Goal: Communication & Community: Answer question/provide support

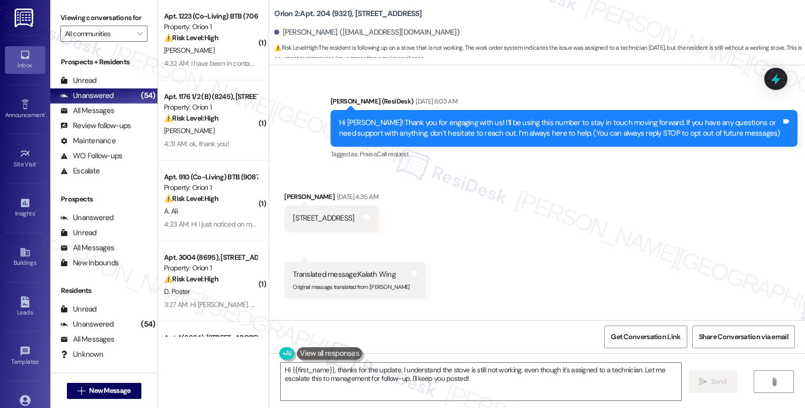
scroll to position [997, 0]
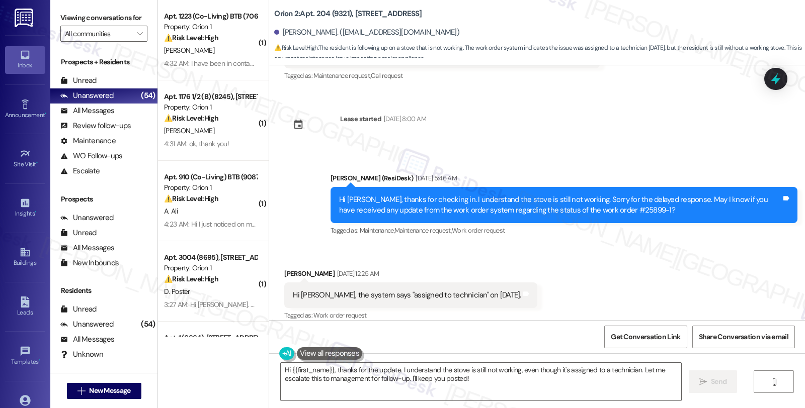
click at [355, 8] on div "Orion 2: Apt. 204 (9321), [STREET_ADDRESS]" at bounding box center [374, 14] width 201 height 13
click at [355, 8] on div "Orion 2: Apt. 204 (9321), 2666 Ellendale Place" at bounding box center [374, 14] width 201 height 13
copy b "2666"
click at [411, 11] on b "Orion 2: Apt. 204 (9321), 2666 Ellendale Place" at bounding box center [347, 14] width 147 height 11
copy b "2666 Ellendale Place"
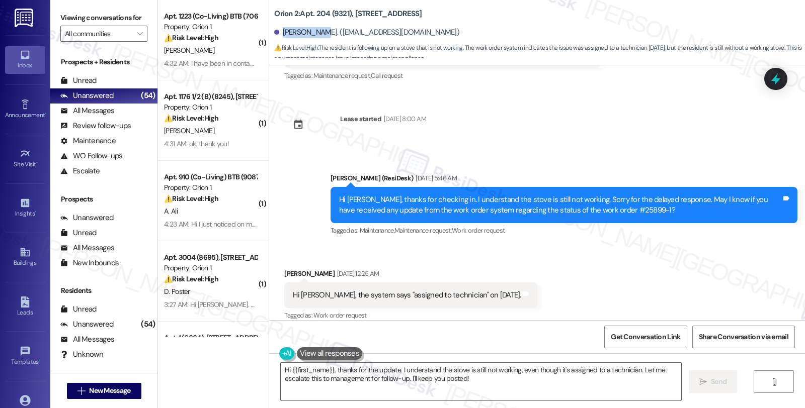
drag, startPoint x: 277, startPoint y: 31, endPoint x: 317, endPoint y: 32, distance: 39.8
click at [317, 32] on div "Cindy Kwong. (cindykwong@sbcglobal.net)" at bounding box center [366, 32] width 185 height 11
copy div "Cindy Kwong"
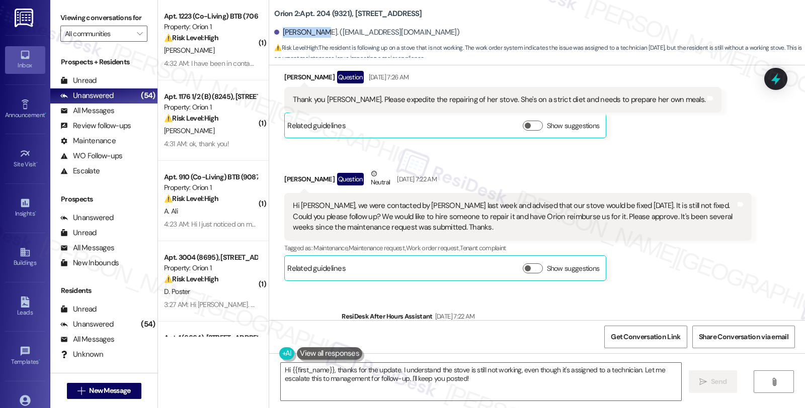
scroll to position [941, 0]
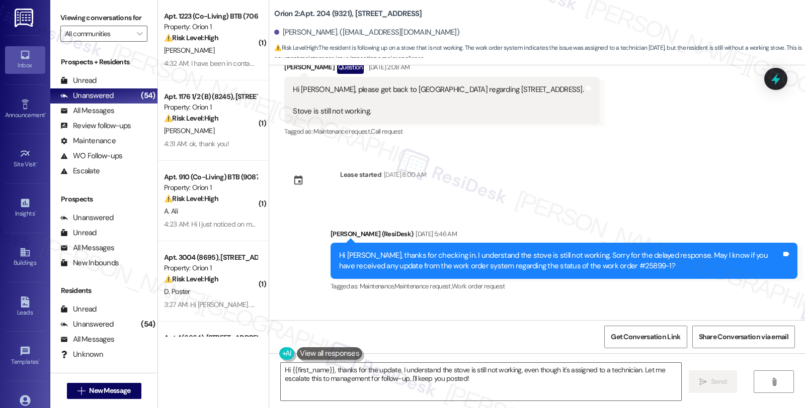
click at [568, 255] on div "Hi Cindy, thanks for checking in. I understand the stove is still not working. …" at bounding box center [560, 261] width 442 height 22
drag, startPoint x: 565, startPoint y: 254, endPoint x: 599, endPoint y: 254, distance: 34.2
click at [599, 254] on div "Hi Cindy, thanks for checking in. I understand the stove is still not working. …" at bounding box center [560, 261] width 442 height 22
copy div "#25899-1"
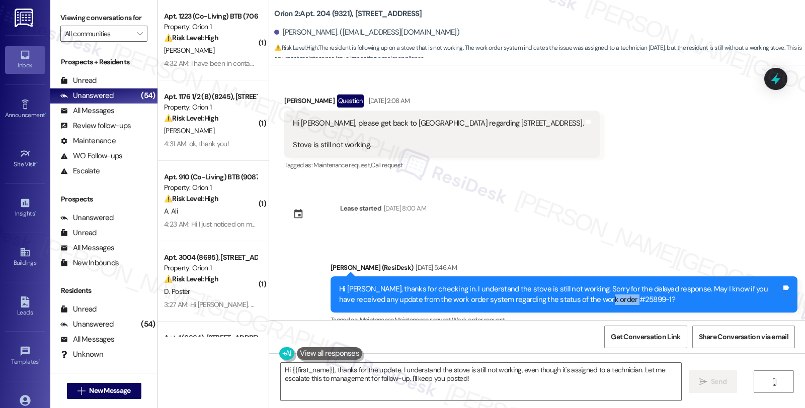
scroll to position [885, 0]
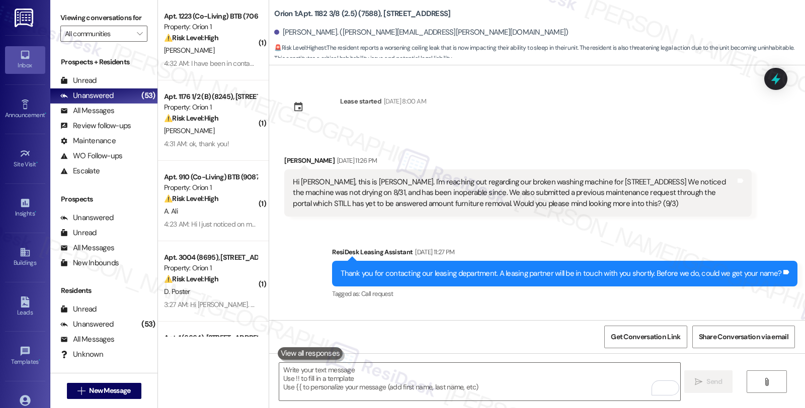
scroll to position [2307, 0]
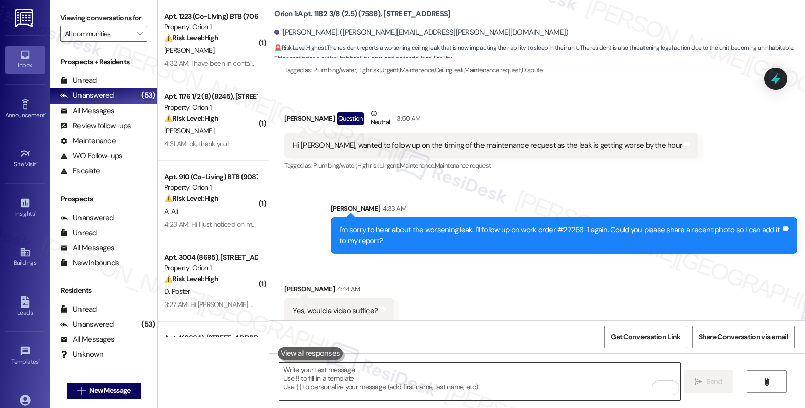
click at [456, 371] on textarea "To enrich screen reader interactions, please activate Accessibility in Grammarl…" at bounding box center [479, 382] width 400 height 38
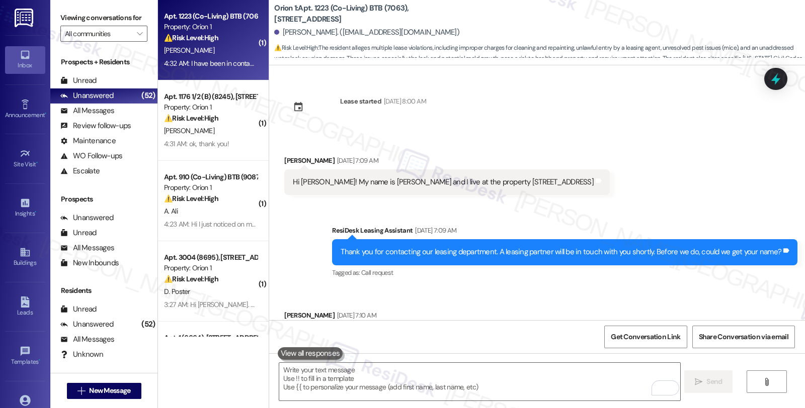
scroll to position [4419, 0]
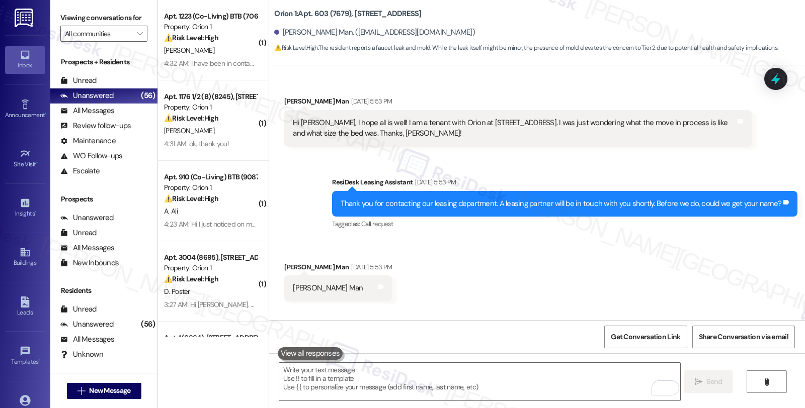
scroll to position [2246, 0]
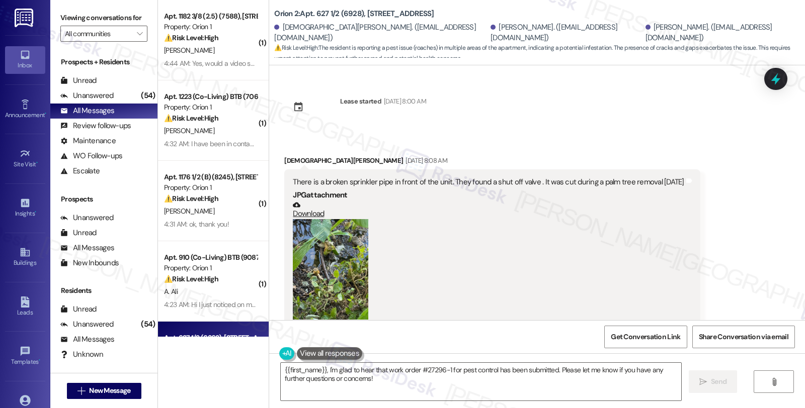
scroll to position [1386, 0]
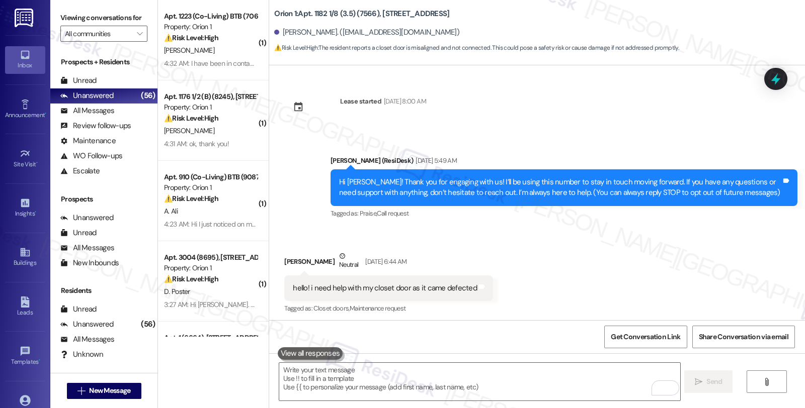
scroll to position [361, 0]
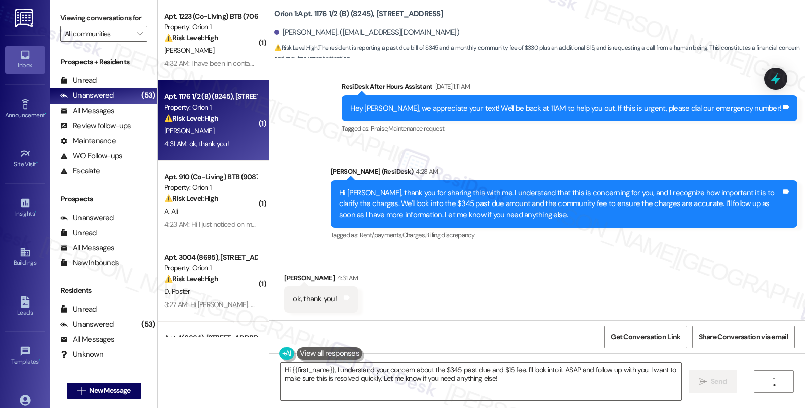
scroll to position [2849, 0]
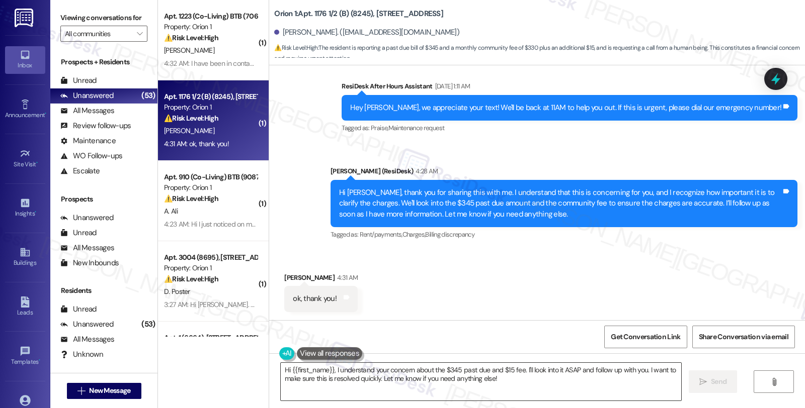
click at [434, 376] on textarea "Hi {{first_name}}, I understand your concern about the $345 past due and $15 fe…" at bounding box center [481, 382] width 400 height 38
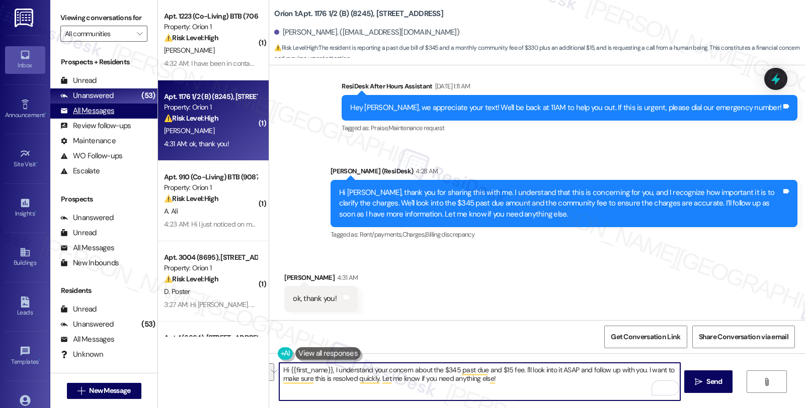
click at [109, 116] on div "All Messages" at bounding box center [87, 111] width 54 height 11
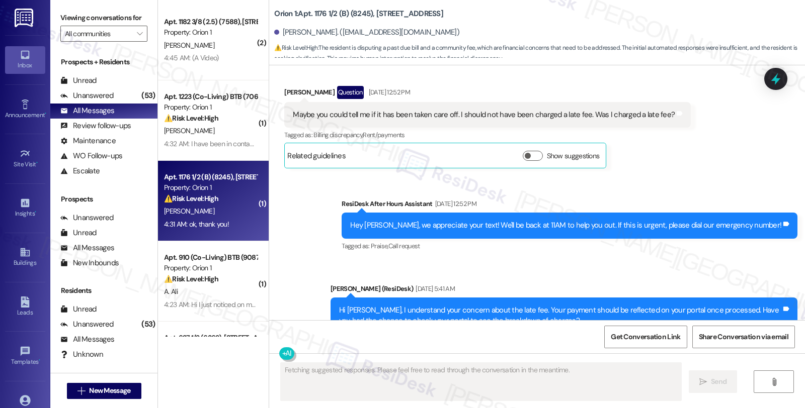
scroll to position [2824, 0]
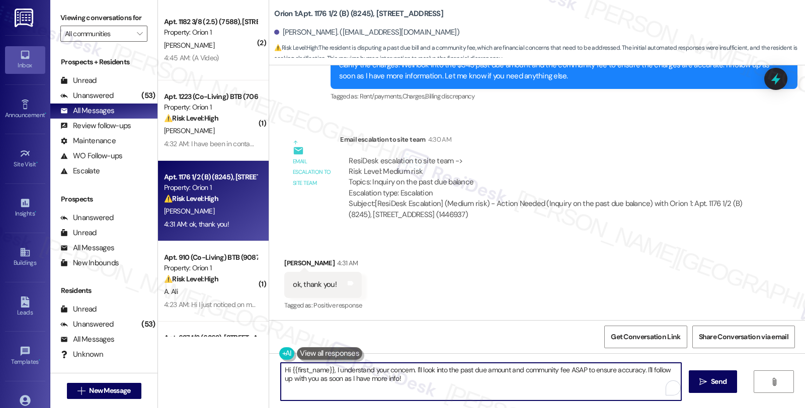
drag, startPoint x: 279, startPoint y: 370, endPoint x: 423, endPoint y: 375, distance: 143.9
click at [423, 375] on textarea "Hi {{first_name}}, I understand your concern. I'll look into the past due amoun…" at bounding box center [481, 382] width 400 height 38
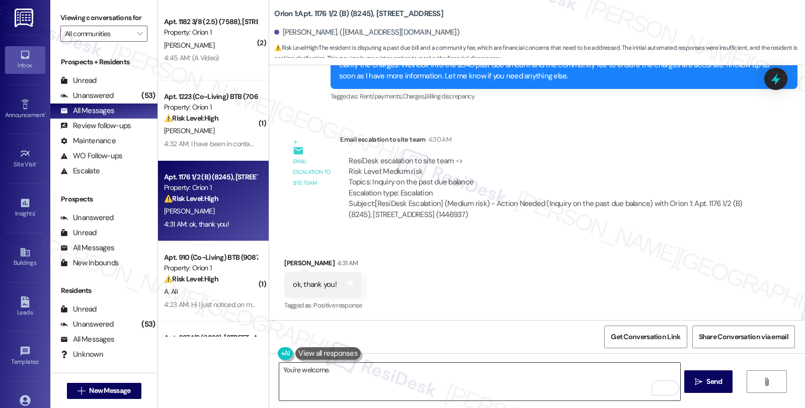
click at [390, 376] on textarea "You're welcome." at bounding box center [479, 382] width 400 height 38
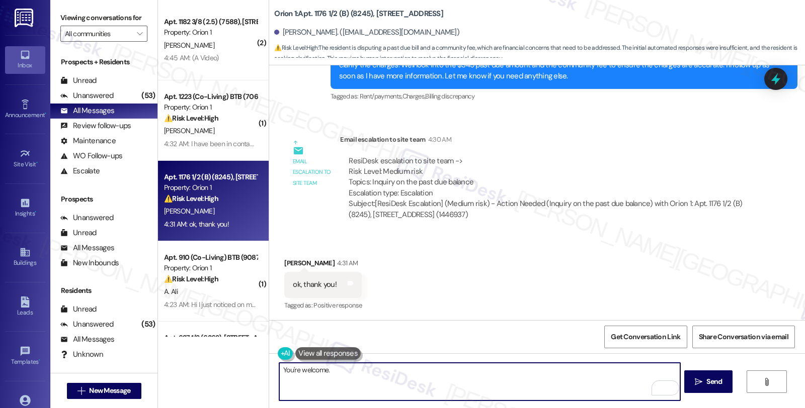
paste textarea "Should you have other concerns, please feel free to reach out. Have a great day!"
type textarea "You're welcome. Should you have other concerns, please feel free to reach out. …"
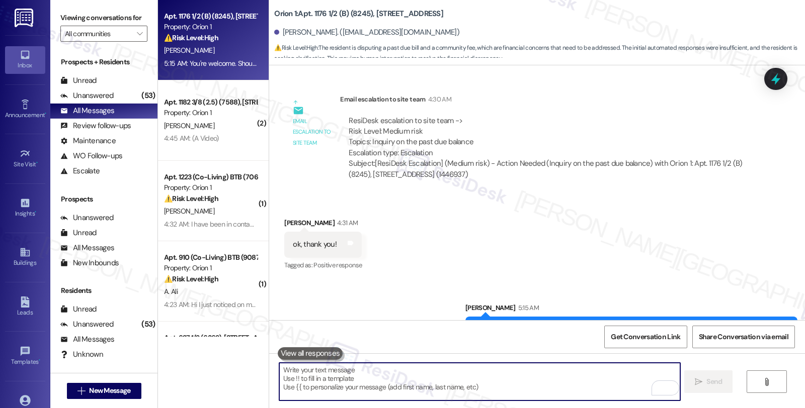
scroll to position [2895, 0]
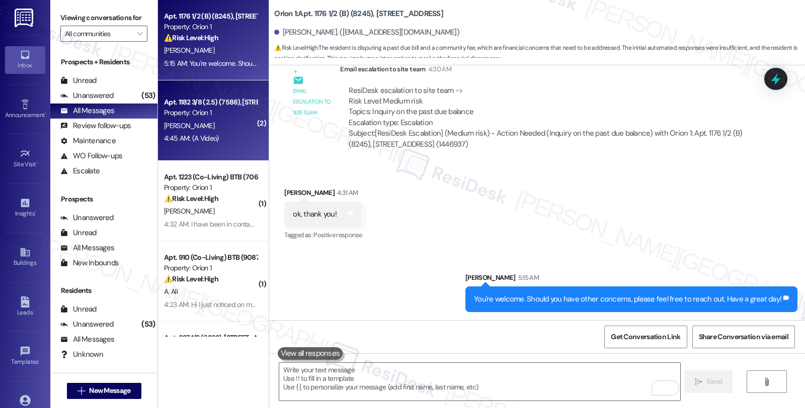
click at [239, 128] on div "R. Yip" at bounding box center [210, 126] width 95 height 13
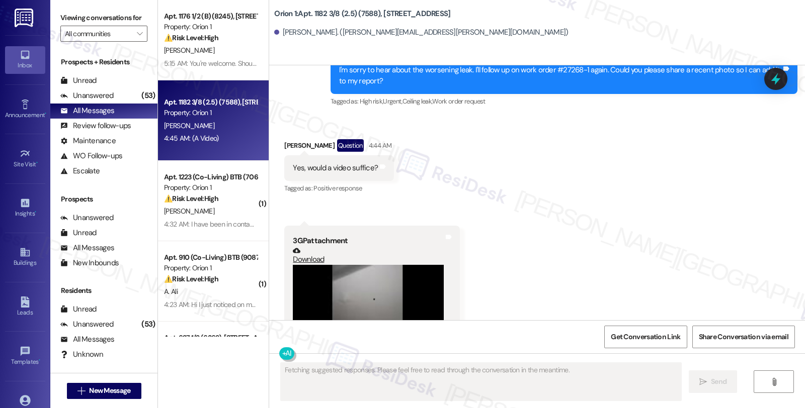
scroll to position [2529, 0]
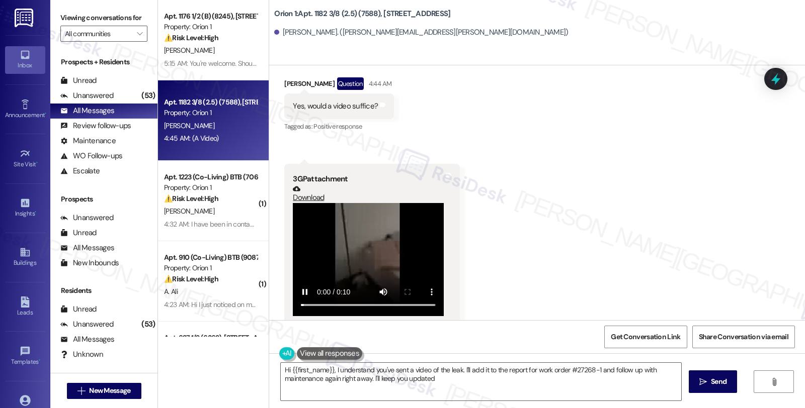
type textarea "Hi {{first_name}}, I understand you've sent a video of the leak. I'll add it to…"
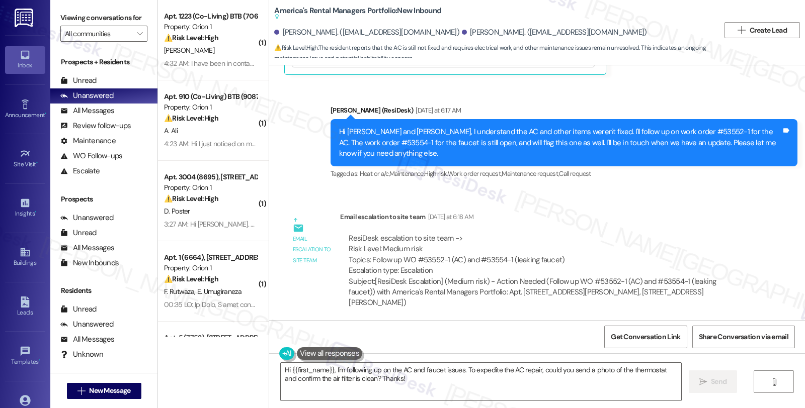
scroll to position [883, 0]
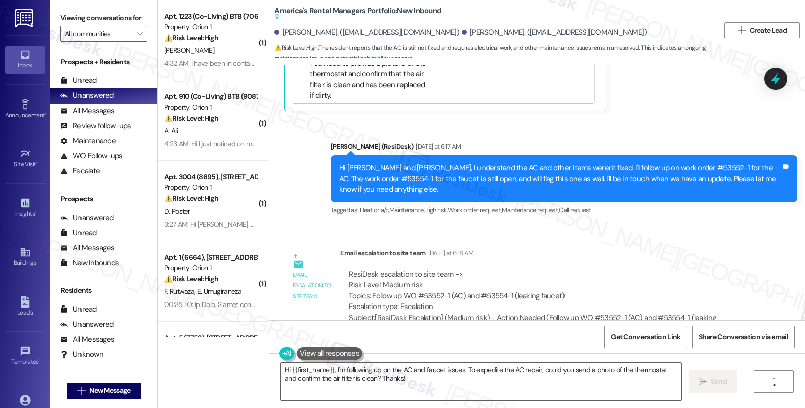
drag, startPoint x: 726, startPoint y: 257, endPoint x: 694, endPoint y: 252, distance: 31.7
click at [726, 270] on div "ResiDesk escalation to site team -> Risk Level: Medium risk Topics: Follow up W…" at bounding box center [546, 291] width 394 height 43
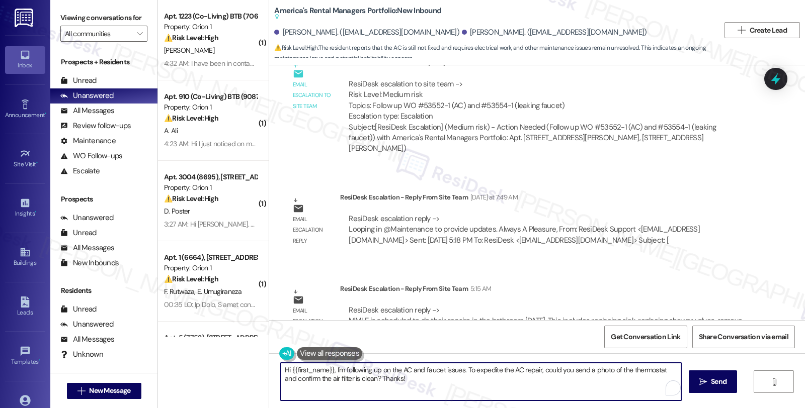
drag, startPoint x: 329, startPoint y: 369, endPoint x: 460, endPoint y: 394, distance: 133.2
click at [460, 394] on textarea "Hi {{first_name}}, I'm following up on the AC and faucet issues. To expedite th…" at bounding box center [481, 382] width 400 height 38
paste textarea "MMLE is scheduled to do their repairs in the bathroom Thursday, September 18, T…"
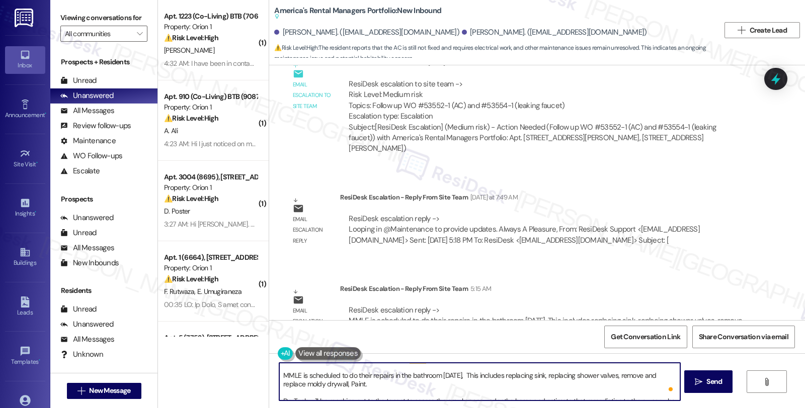
scroll to position [0, 0]
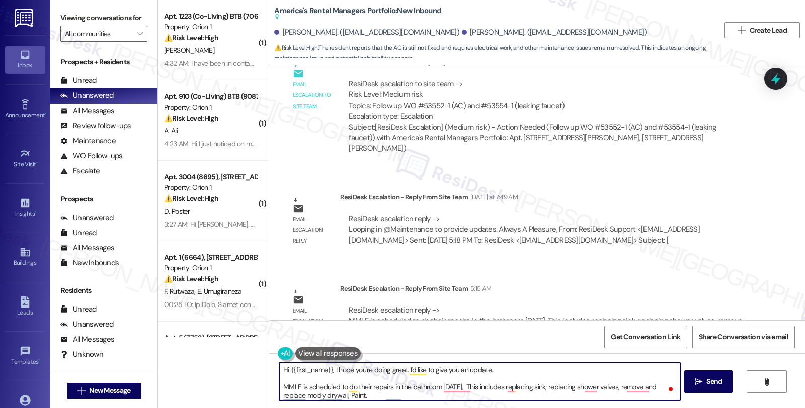
click at [279, 388] on textarea "Hi {{first_name}}, I hope you're doing great. I'd like to give you an update. M…" at bounding box center [479, 382] width 400 height 38
click at [408, 385] on textarea "Hi {{first_name}}, I hope you're doing great. I'd like to give you an update. P…" at bounding box center [479, 382] width 400 height 38
click at [439, 399] on textarea "Hi {{first_name}}, I hope you're doing great. I'd like to give you an update. P…" at bounding box center [479, 382] width 400 height 38
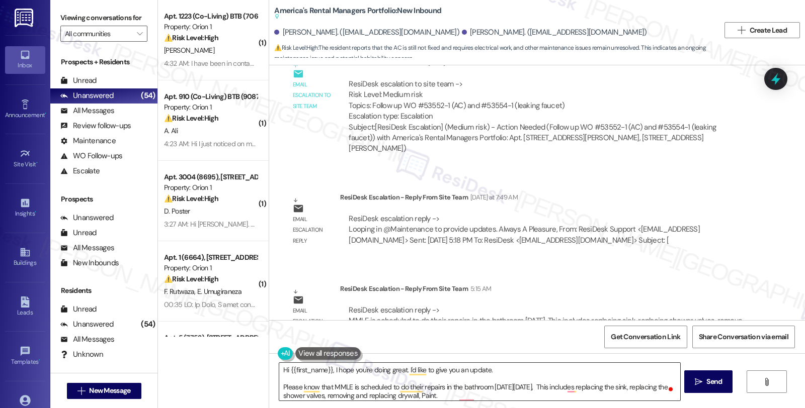
click at [453, 393] on textarea "Hi {{first_name}}, I hope you're doing great. I'd like to give you an update. P…" at bounding box center [479, 382] width 400 height 38
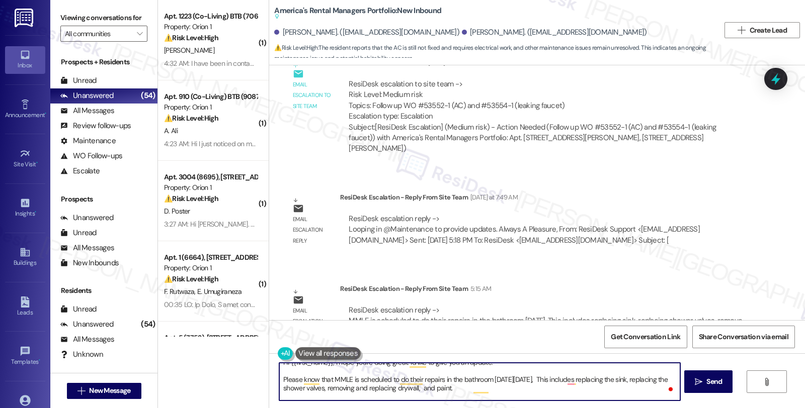
scroll to position [17, 0]
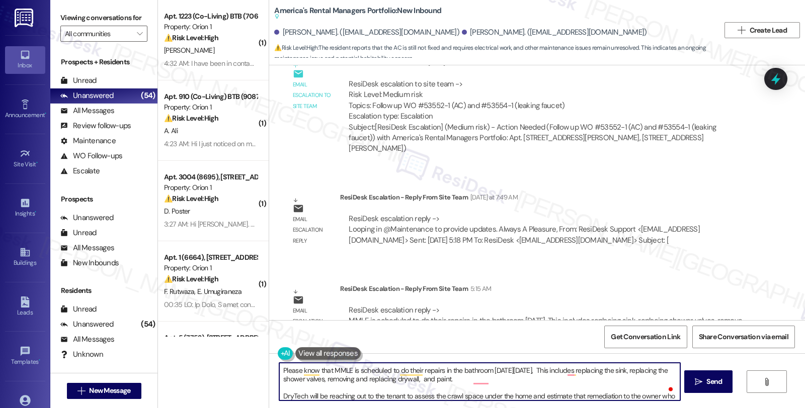
click at [384, 395] on textarea "Hi {{first_name}}, I hope you're doing great. I'd like to give you an update. P…" at bounding box center [479, 382] width 400 height 38
click at [368, 395] on textarea "Hi {{first_name}}, I hope you're doing great. I'd like to give you an update. P…" at bounding box center [479, 382] width 400 height 38
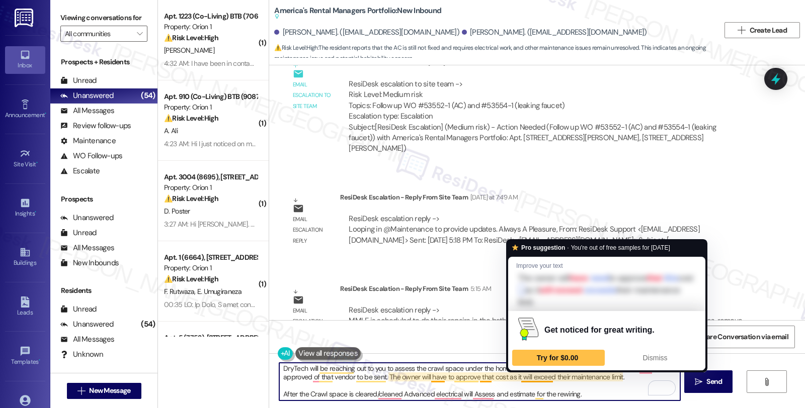
click at [553, 378] on textarea "Hi {{first_name}}, I hope you're doing great. I'd like to give you an update. P…" at bounding box center [479, 382] width 400 height 38
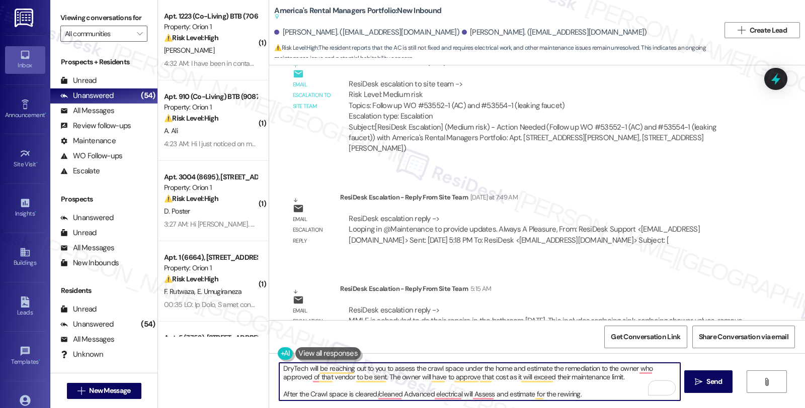
click at [553, 378] on textarea "Hi {{first_name}}, I hope you're doing great. I'd like to give you an update. P…" at bounding box center [479, 382] width 400 height 38
click at [625, 394] on textarea "Hi {{first_name}}, I hope you're doing great. I'd like to give you an update. P…" at bounding box center [479, 382] width 400 height 38
paste textarea "Should you have other concerns, please feel free to reach out. Have a great day!"
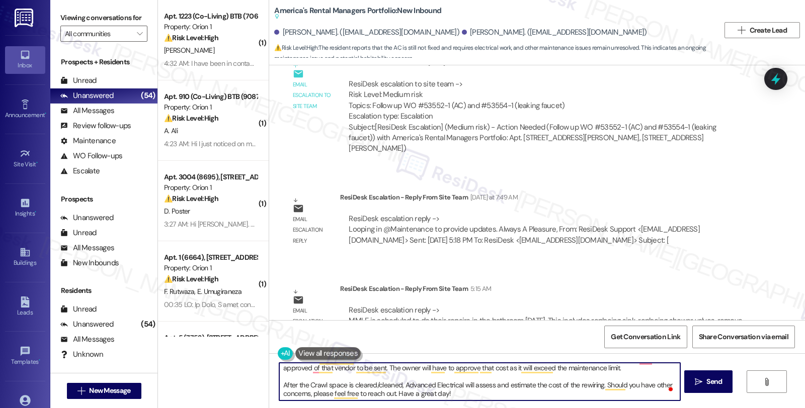
scroll to position [53, 0]
drag, startPoint x: 459, startPoint y: 396, endPoint x: 388, endPoint y: 396, distance: 70.9
click at [388, 396] on textarea "Hi {{first_name}}, I hope you're doing great. I'd like to give you an update. P…" at bounding box center [479, 382] width 400 height 38
type textarea "Hi {{first_name}}, I hope you're doing great. I'd like to give you an update. P…"
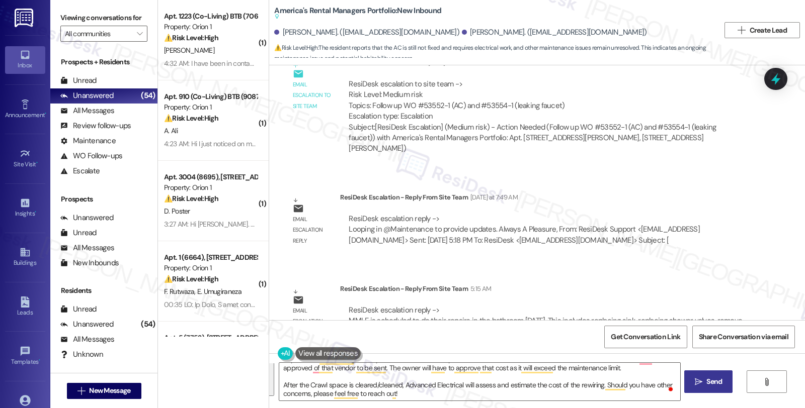
click at [689, 381] on button " Send" at bounding box center [708, 382] width 49 height 23
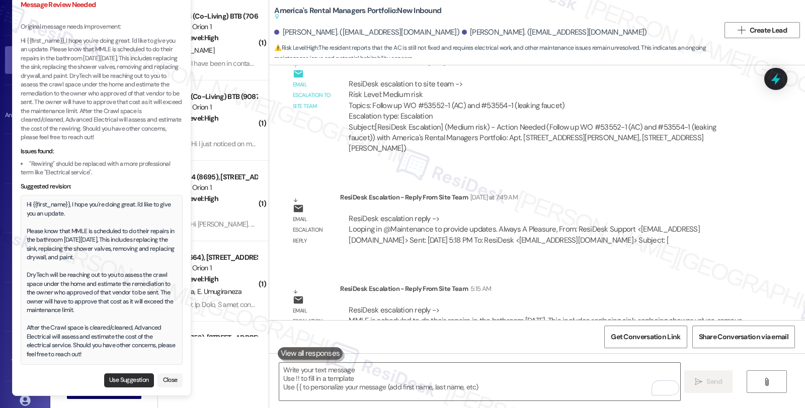
click at [134, 383] on button "Use Suggestion" at bounding box center [129, 381] width 50 height 14
type textarea "Hi {{first_name}}, I hope you're doing great. I'd like to give you an update. P…"
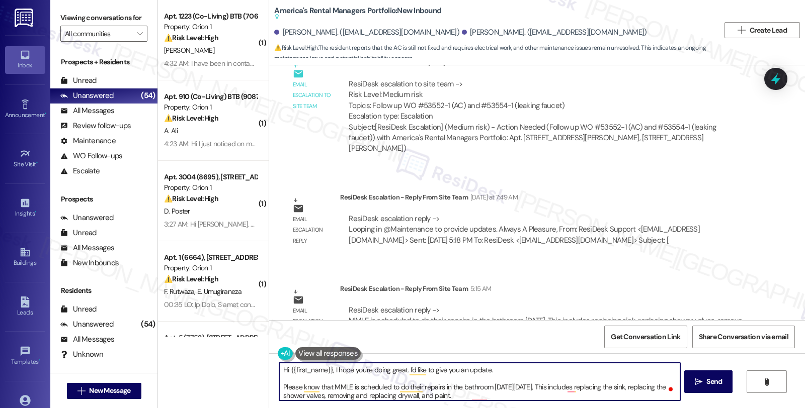
click at [542, 376] on textarea "Hi {{first_name}}, I hope you're doing great. I'd like to give you an update. P…" at bounding box center [479, 382] width 400 height 38
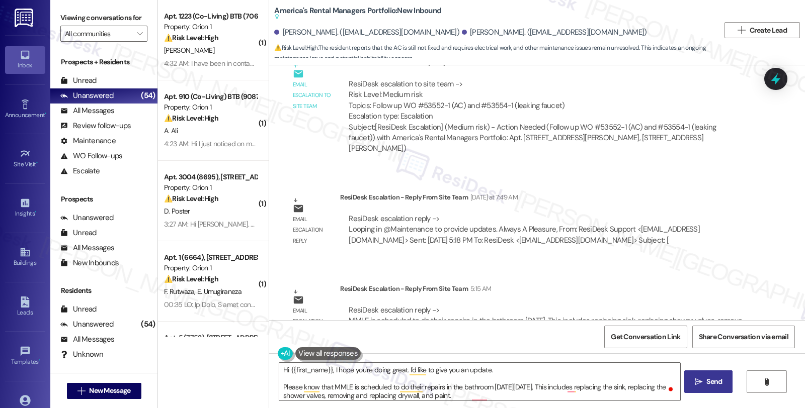
click at [707, 384] on span "Send" at bounding box center [714, 382] width 16 height 11
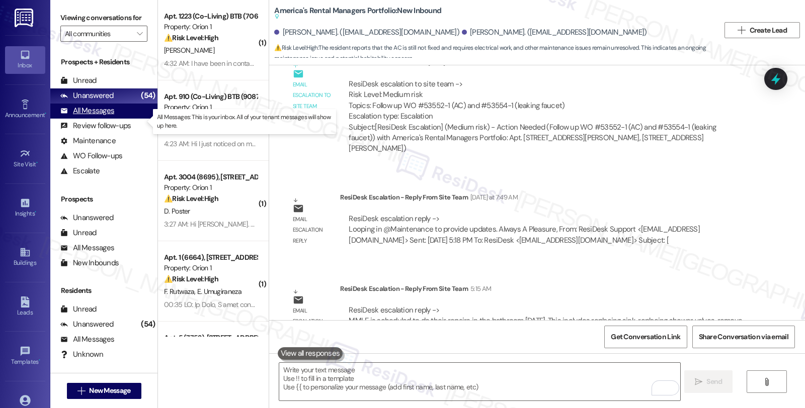
click at [96, 116] on div "All Messages" at bounding box center [87, 111] width 54 height 11
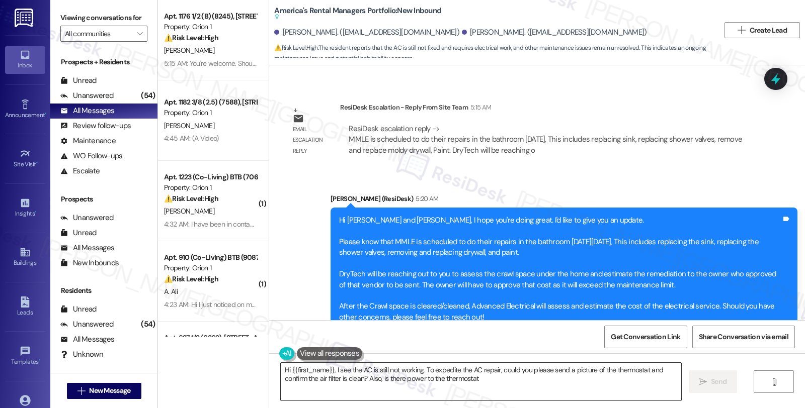
type textarea "Hi {{first_name}}, I see the AC is still not working. To expedite the AC repair…"
click at [675, 171] on div "Sent via SMS Sarah (ResiDesk) 5:20 AM Hi Geanette and Brian, I hope you're doin…" at bounding box center [537, 262] width 536 height 182
click at [116, 104] on div "Unanswered (54)" at bounding box center [103, 96] width 107 height 15
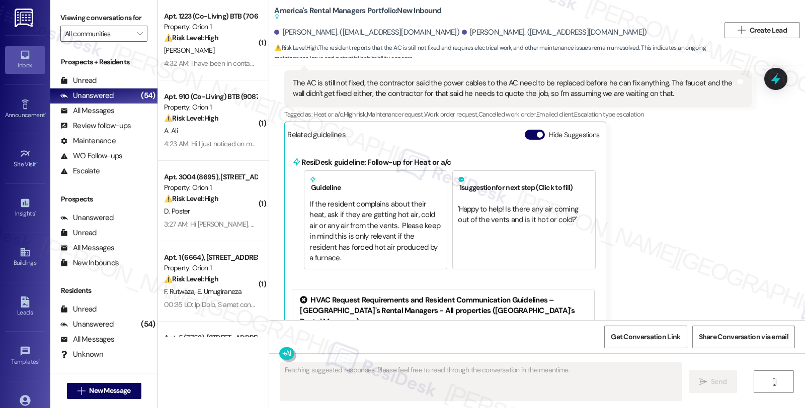
scroll to position [660, 0]
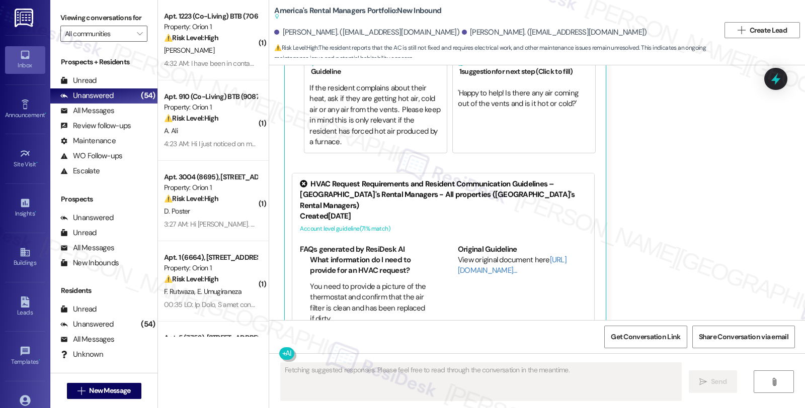
type textarea "Hi"
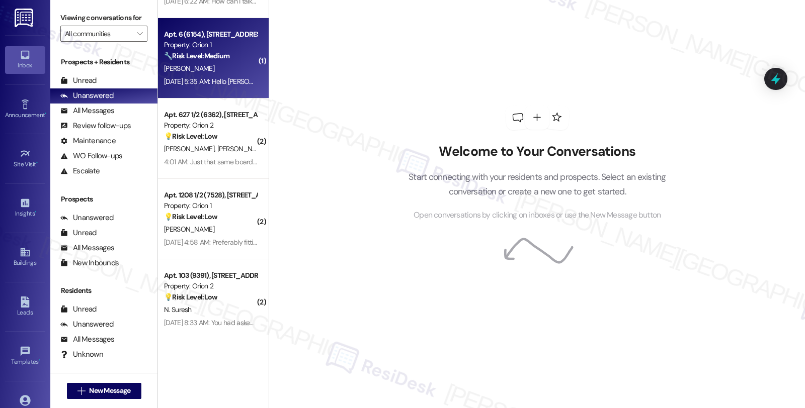
scroll to position [2012, 0]
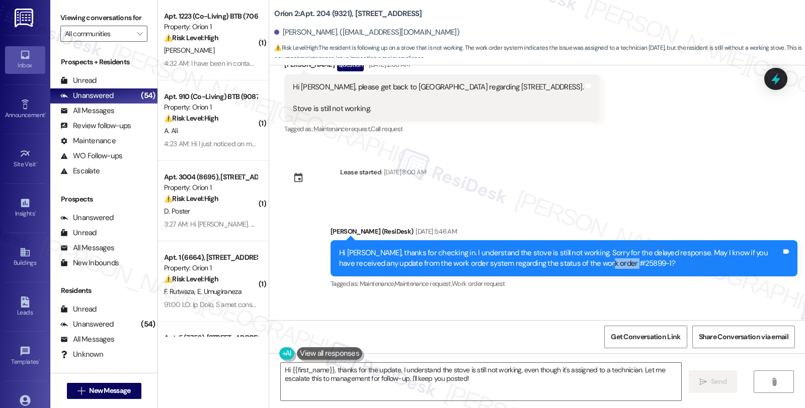
scroll to position [997, 0]
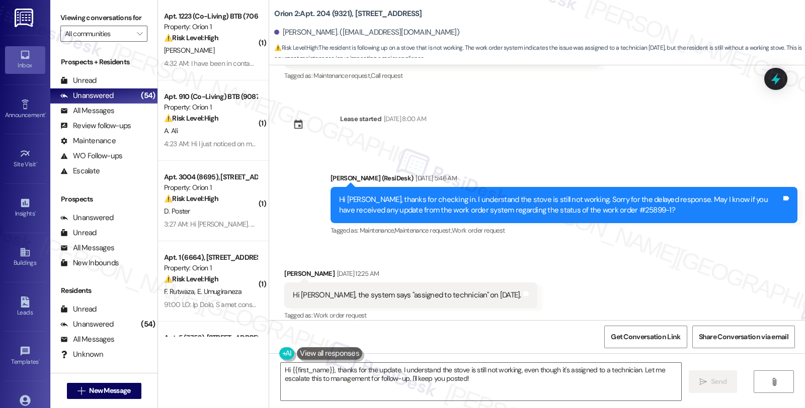
click at [666, 246] on div "Received via SMS [PERSON_NAME] [DATE] 12:25 AM Hi [PERSON_NAME], the system say…" at bounding box center [537, 288] width 536 height 85
click at [696, 263] on div "Received via SMS [PERSON_NAME] [DATE] 12:25 AM Hi [PERSON_NAME], the system say…" at bounding box center [537, 288] width 536 height 85
click at [650, 286] on div "Received via SMS [PERSON_NAME] [DATE] 12:25 AM Hi [PERSON_NAME], the system say…" at bounding box center [537, 288] width 536 height 85
drag, startPoint x: 316, startPoint y: 264, endPoint x: 274, endPoint y: 264, distance: 42.2
click at [277, 264] on div "Received via SMS [PERSON_NAME] [DATE] 12:25 AM Hi [PERSON_NAME], the system say…" at bounding box center [411, 296] width 268 height 70
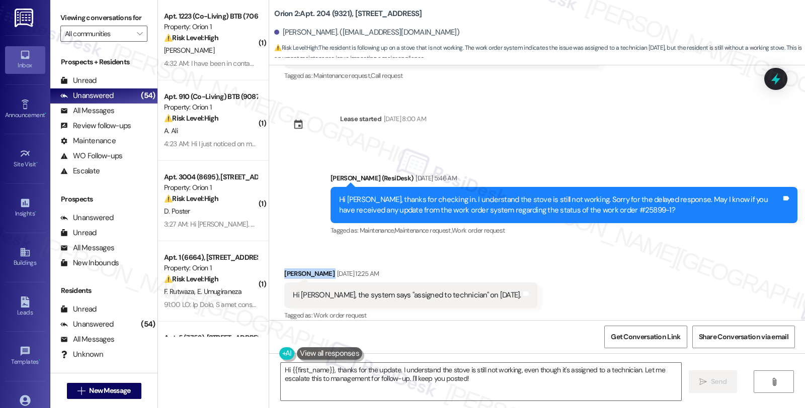
copy div "[PERSON_NAME]"
click at [646, 382] on textarea "Hi {{first_name}}, thanks for the update. I understand the stove is still not w…" at bounding box center [481, 382] width 400 height 38
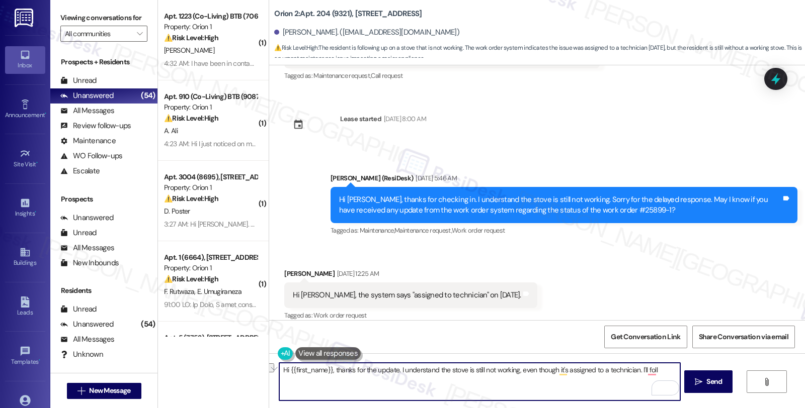
drag, startPoint x: 391, startPoint y: 368, endPoint x: 662, endPoint y: 374, distance: 271.1
click at [662, 374] on textarea "Hi {{first_name}}, thanks for the update. I understand the stove is still not w…" at bounding box center [479, 382] width 400 height 38
drag, startPoint x: 399, startPoint y: 369, endPoint x: 413, endPoint y: 369, distance: 14.1
click at [400, 369] on textarea "Hi {{first_name}}, thanks for the update. I'm soirry to" at bounding box center [479, 382] width 400 height 38
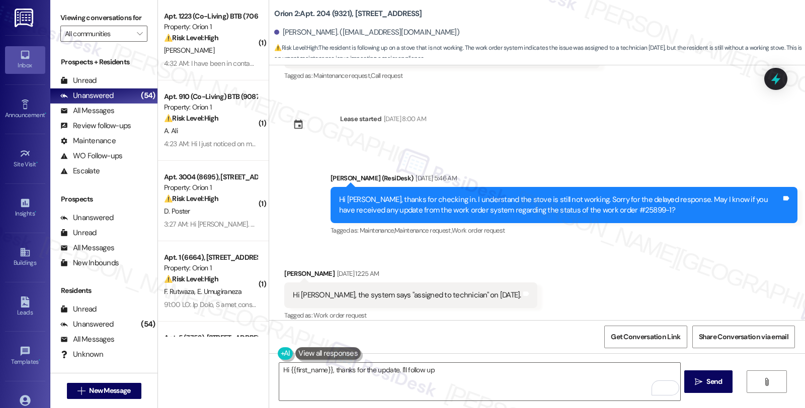
click at [641, 284] on div "Received via SMS Cindy Kwong Sep 12, 2025 at 12:25 AM Hi Sarah, the system says…" at bounding box center [537, 288] width 536 height 85
click at [457, 373] on textarea "Hi {{first_name}}, thanks for the update. I'll follow up" at bounding box center [479, 382] width 400 height 38
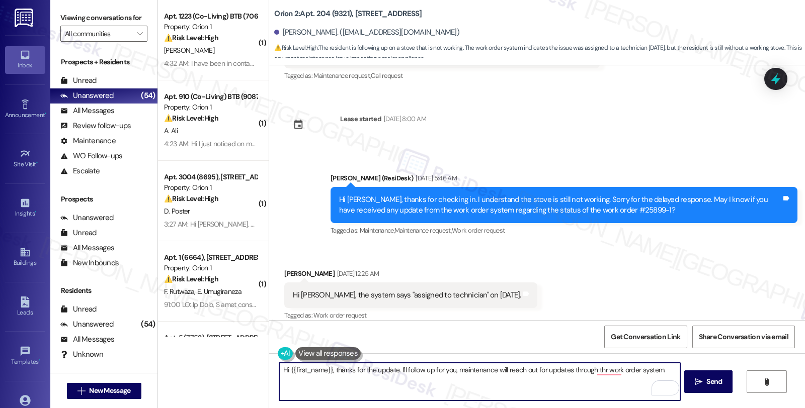
click at [461, 369] on textarea "Hi {{first_name}}, thanks for the update. I'll follow up for you, maintenance w…" at bounding box center [479, 382] width 400 height 38
click at [677, 367] on textarea "Hi {{first_name}}, thanks for the update. I'll follow up for you, and maintenan…" at bounding box center [479, 382] width 400 height 38
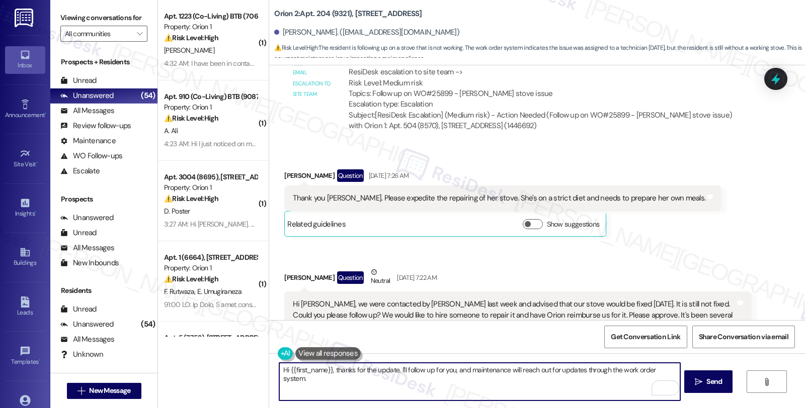
scroll to position [494, 0]
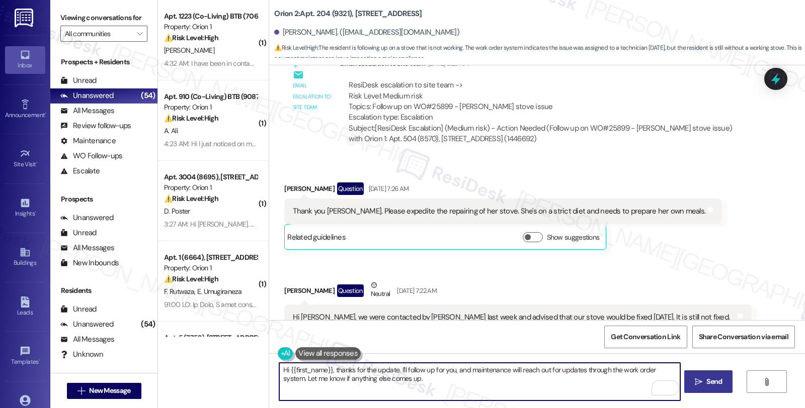
type textarea "Hi {{first_name}}, thanks for the update. I'll follow up for you, and maintenan…"
click at [704, 380] on span "Send" at bounding box center [714, 382] width 20 height 11
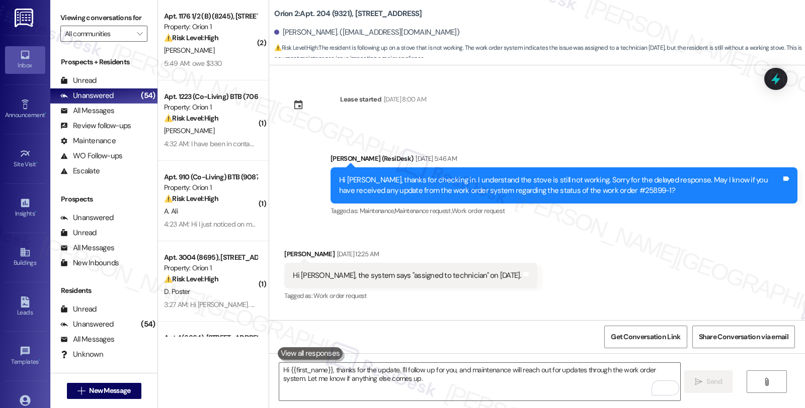
scroll to position [1077, 0]
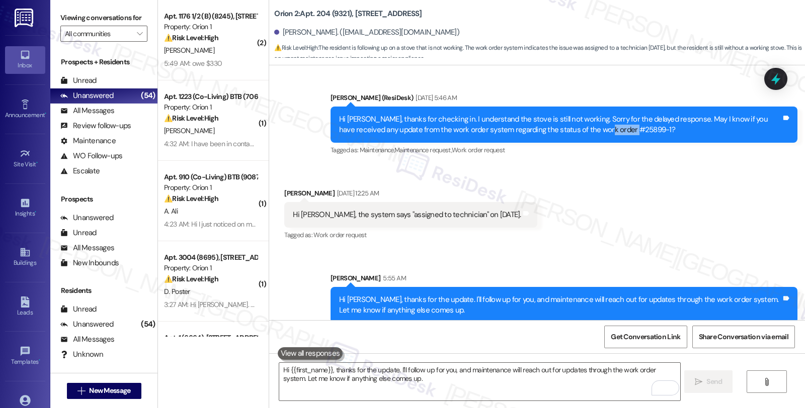
drag, startPoint x: 566, startPoint y: 117, endPoint x: 597, endPoint y: 119, distance: 31.7
click at [597, 119] on div "Hi Cindy, thanks for checking in. I understand the stove is still not working. …" at bounding box center [560, 125] width 442 height 22
copy div "#25899-1"
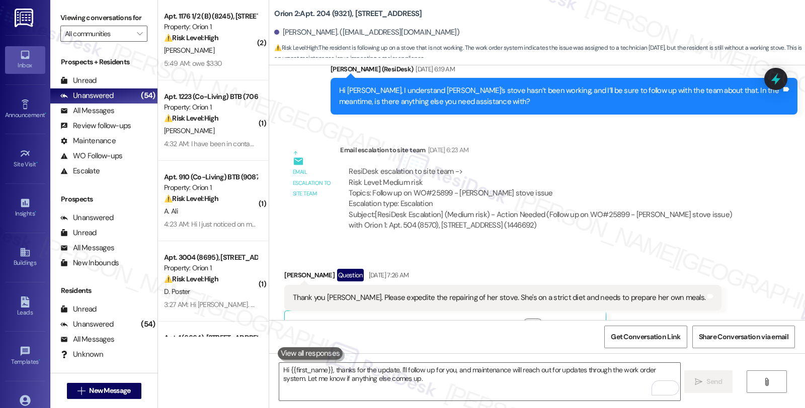
scroll to position [406, 0]
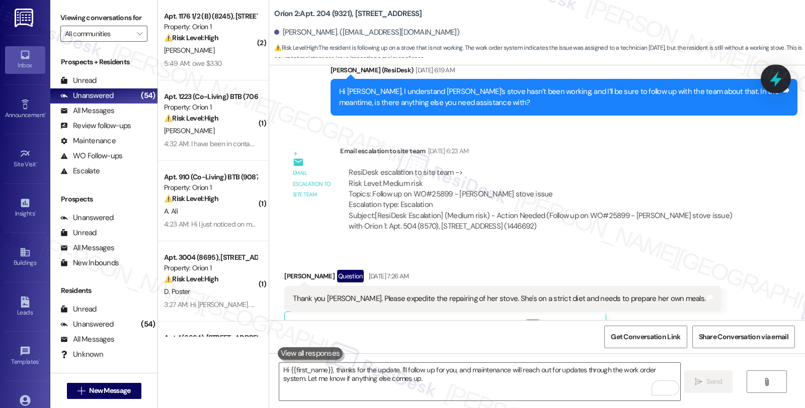
click at [773, 78] on icon at bounding box center [775, 79] width 12 height 16
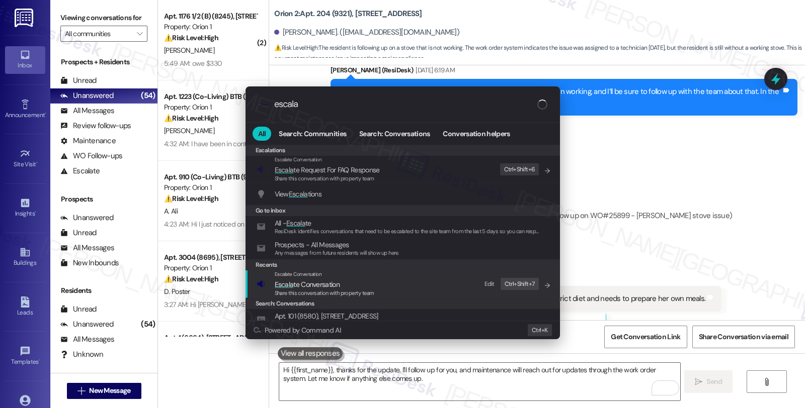
type input "escala"
click at [364, 273] on div "Escalate Conversation" at bounding box center [325, 275] width 100 height 8
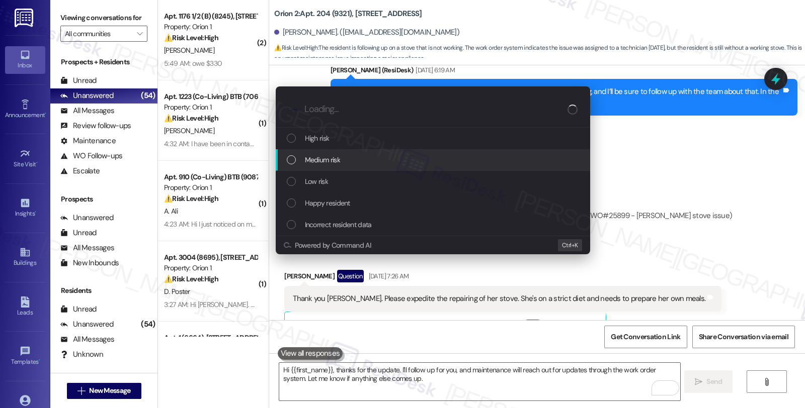
click at [353, 164] on div "Medium risk" at bounding box center [434, 159] width 294 height 11
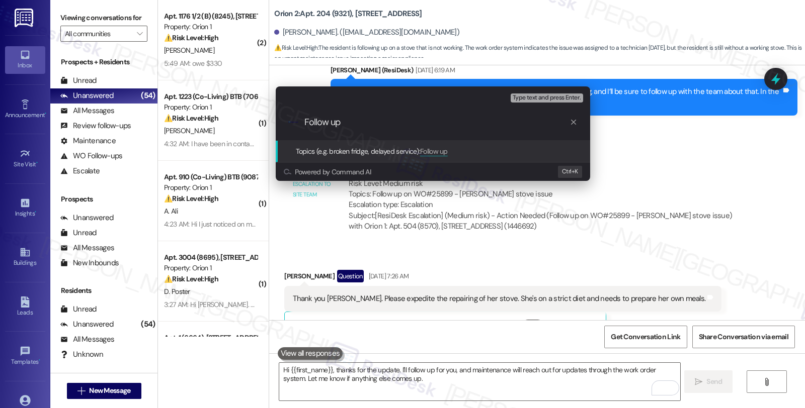
paste input "#25899-1"
click at [401, 123] on input "Follow up #25899-1m(stve)" at bounding box center [436, 122] width 265 height 11
type input "Follow up #25899-1m(stove)"
paste input "Follow up #25899-1m(stove)"
type input "Follow up #25899-1m(stove)"
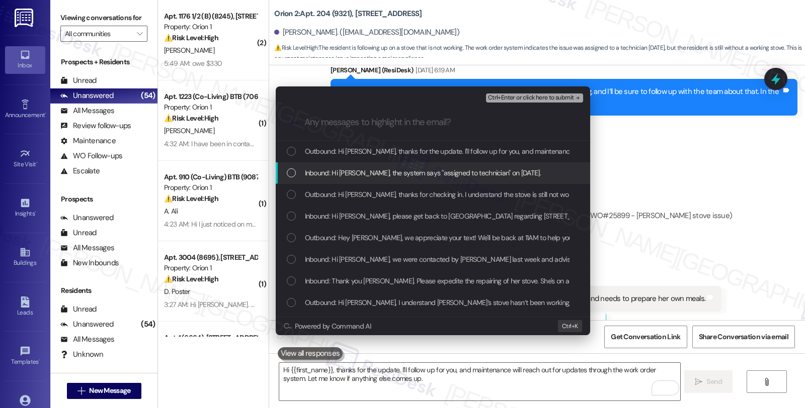
click at [431, 173] on span "Inbound: Hi Sarah, the system says "assigned to technician" on 9/5/25." at bounding box center [423, 172] width 236 height 11
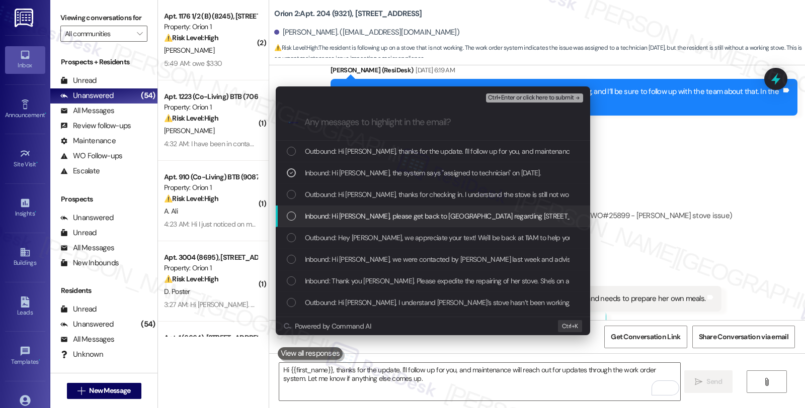
click at [420, 218] on span "Inbound: Hi Sarah, please get back to us regarding 1192 W 35th St #504. Stove i…" at bounding box center [489, 216] width 369 height 11
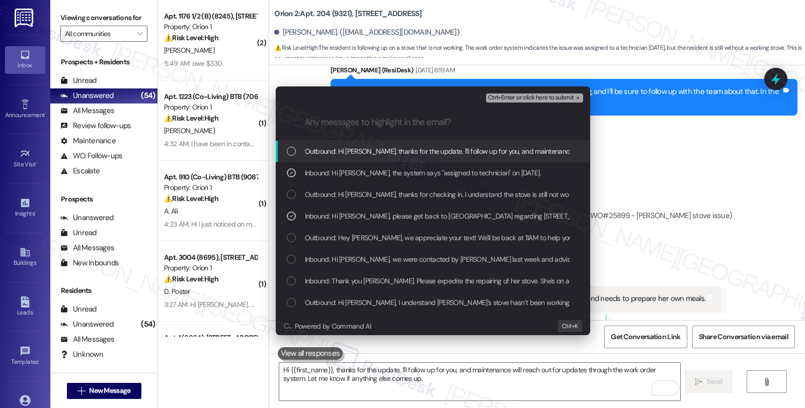
click at [515, 96] on span "Ctrl+Enter or click here to submit" at bounding box center [531, 98] width 86 height 7
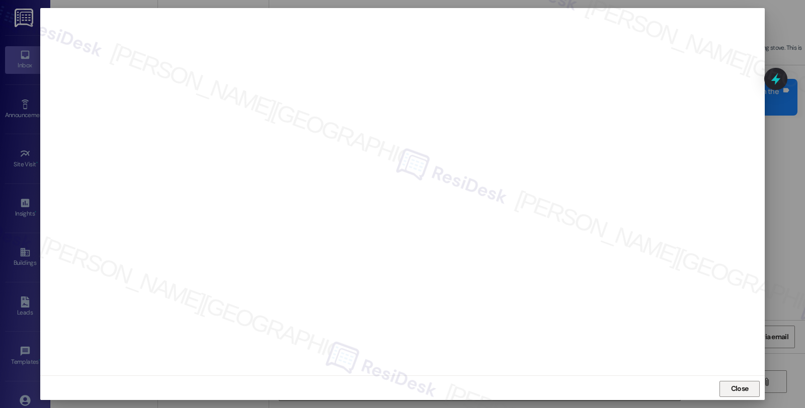
click at [738, 392] on span "Close" at bounding box center [740, 389] width 18 height 11
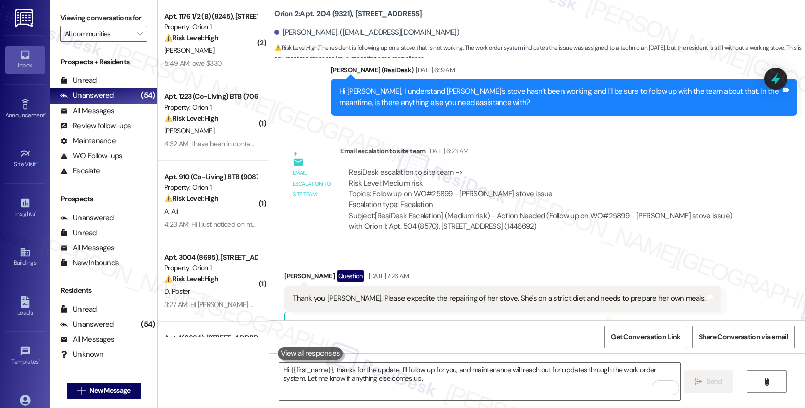
click at [764, 77] on div at bounding box center [775, 79] width 23 height 22
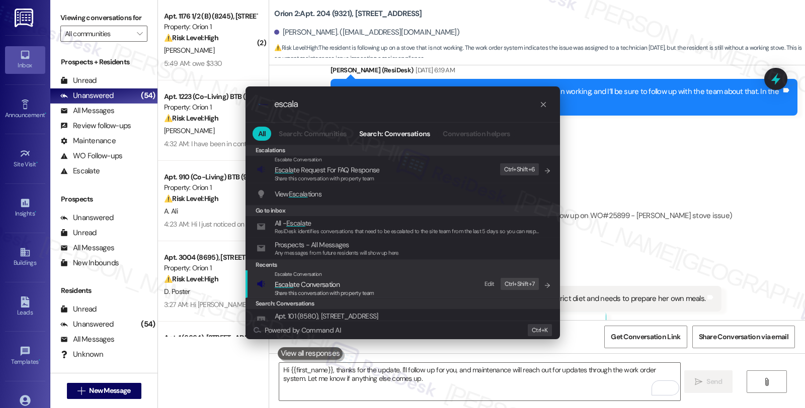
type input "escala"
click at [298, 281] on span "Escala te Conversation" at bounding box center [307, 284] width 65 height 9
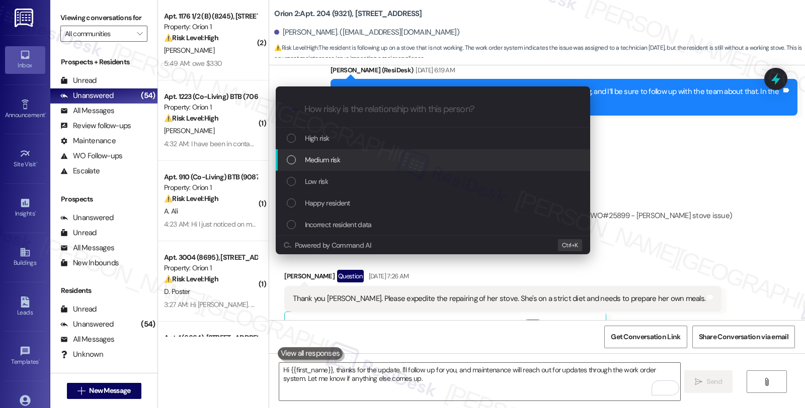
click at [317, 160] on span "Medium risk" at bounding box center [322, 159] width 35 height 11
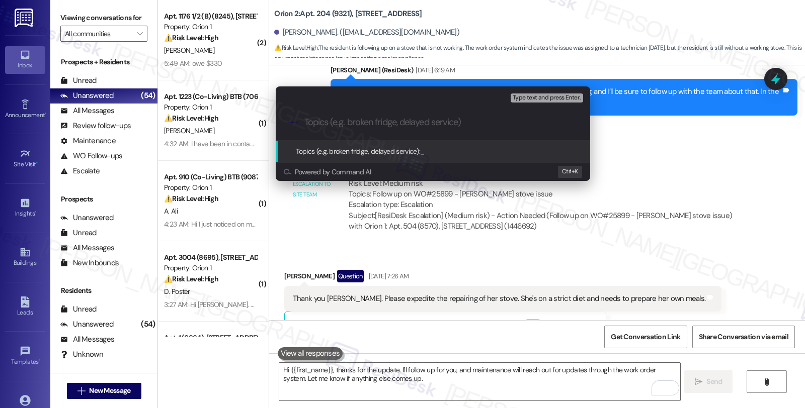
paste input "Follow up #25899-1m(stove)"
click at [386, 124] on input "Follow up #25899-1m(stove)" at bounding box center [436, 122] width 265 height 11
type input "Follow up #25899-1 (stove)"
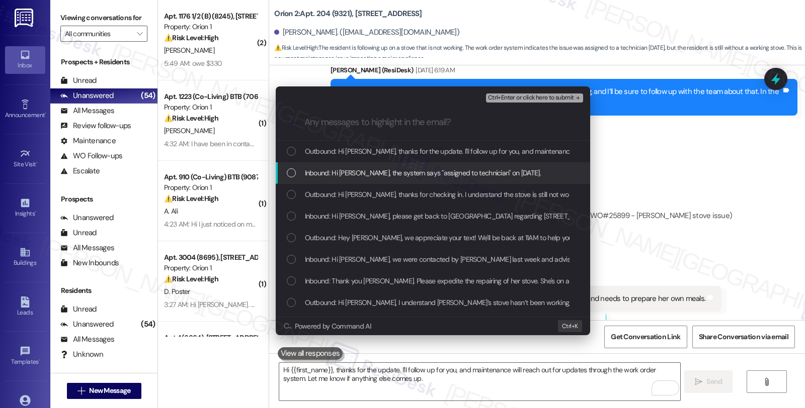
click at [389, 175] on span "Inbound: Hi Sarah, the system says "assigned to technician" on 9/5/25." at bounding box center [423, 172] width 236 height 11
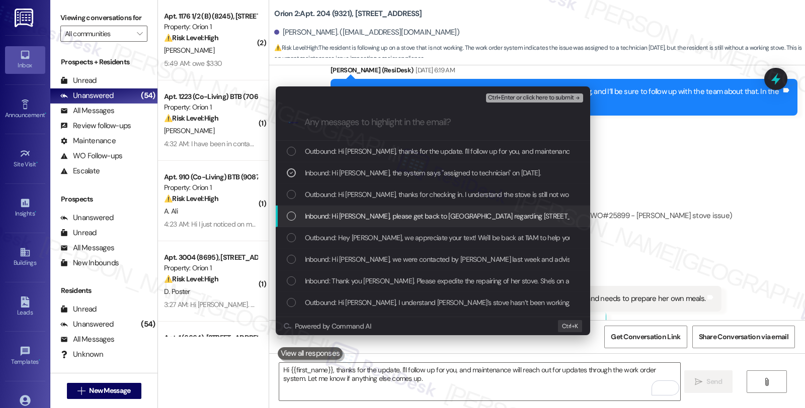
click at [381, 216] on span "Inbound: Hi Sarah, please get back to us regarding 1192 W 35th St #504. Stove i…" at bounding box center [489, 216] width 369 height 11
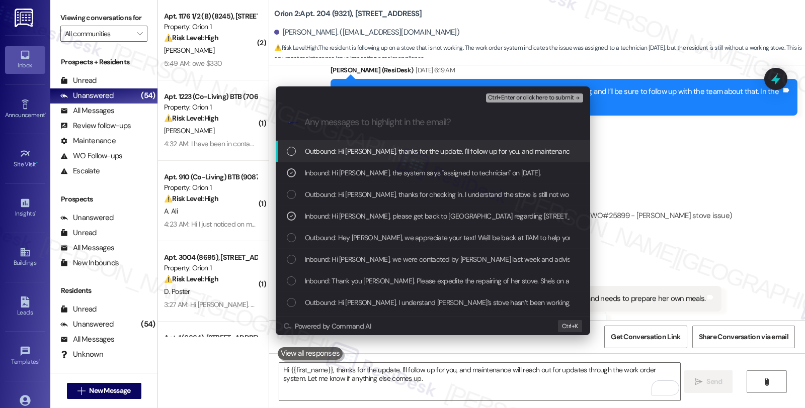
click at [525, 92] on div "Ctrl+Enter or click here to submit" at bounding box center [535, 98] width 99 height 13
click at [525, 97] on span "Ctrl+Enter or click here to submit" at bounding box center [531, 98] width 86 height 7
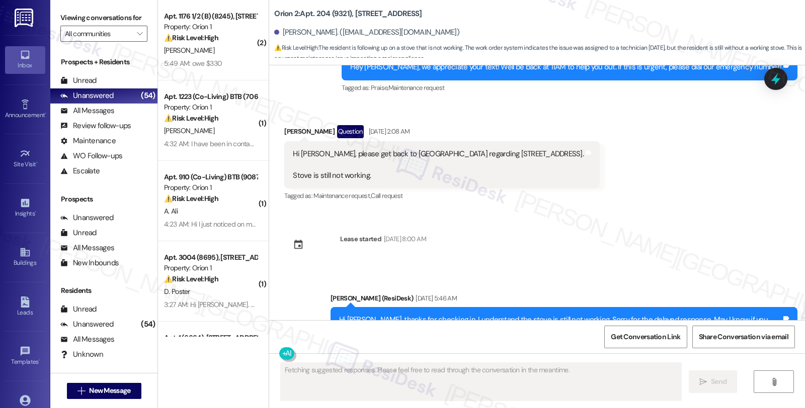
scroll to position [996, 0]
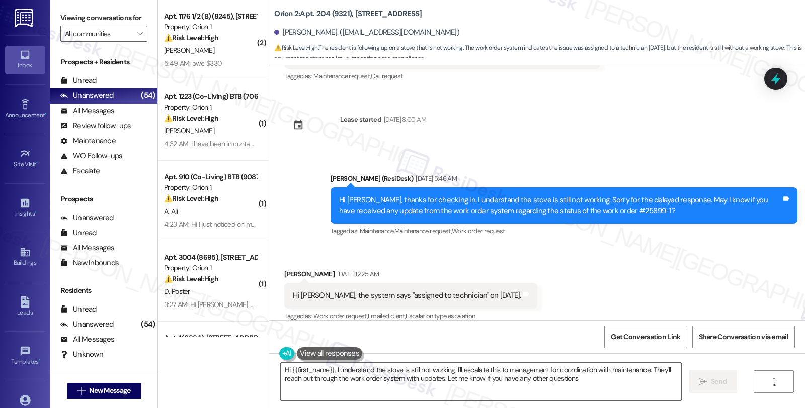
type textarea "Hi {{first_name}}, I understand the stove is still not working. I'll escalate t…"
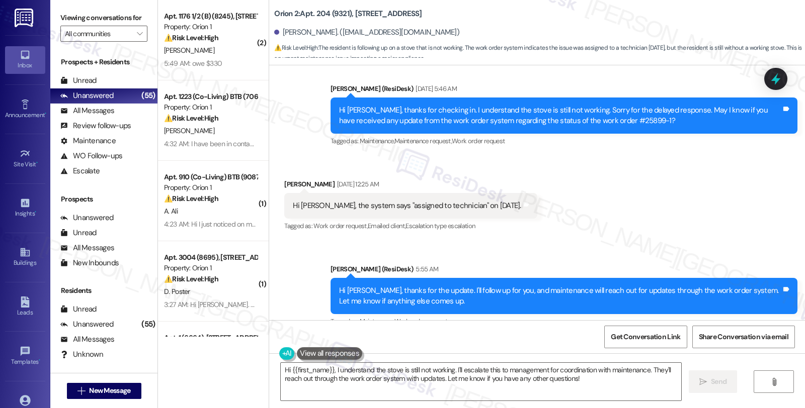
scroll to position [1092, 0]
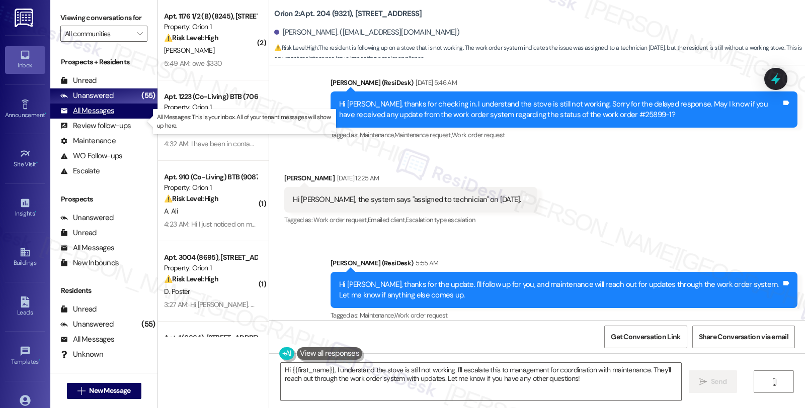
click at [116, 117] on div "All Messages (undefined)" at bounding box center [103, 111] width 107 height 15
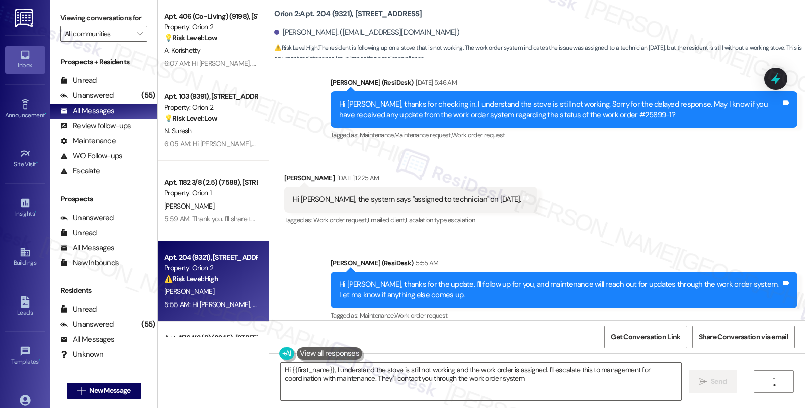
type textarea "Hi {{first_name}}, I understand the stove is still not working and the work ord…"
click at [110, 101] on div "Unanswered" at bounding box center [86, 96] width 53 height 11
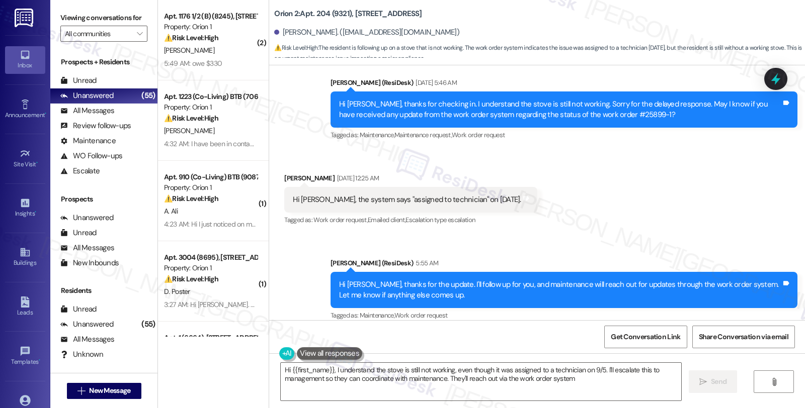
type textarea "Hi {{first_name}}, I understand the stove is still not working, even though it …"
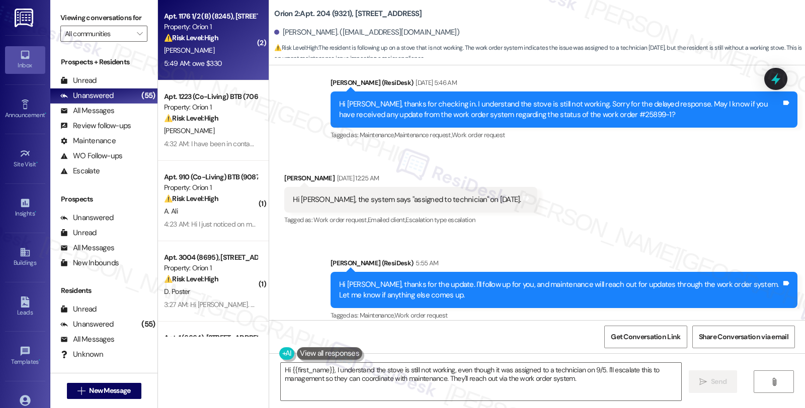
click at [222, 49] on div "C. Ottaway" at bounding box center [210, 50] width 95 height 13
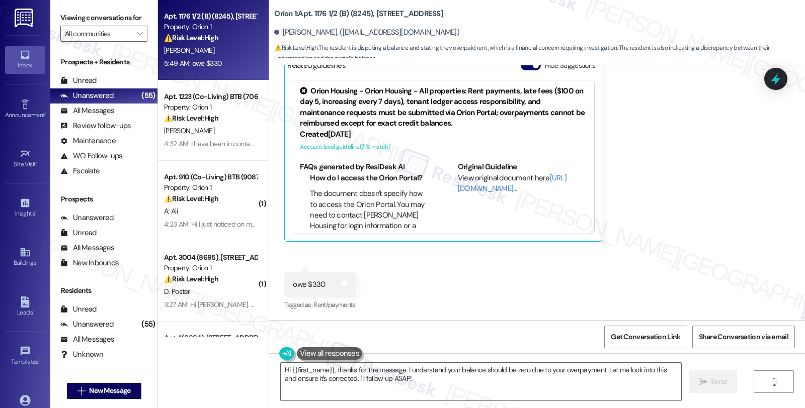
scroll to position [21, 0]
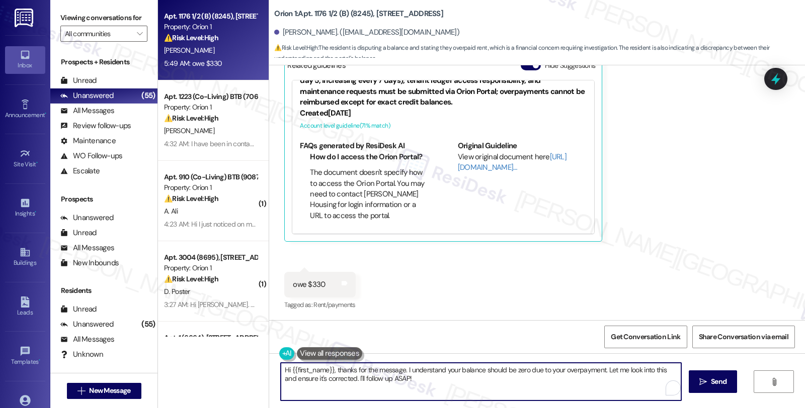
drag, startPoint x: 277, startPoint y: 370, endPoint x: 464, endPoint y: 396, distance: 188.9
click at [464, 396] on textarea "Hi {{first_name}}, thanks for the message. I understand your balance should be …" at bounding box center [481, 382] width 400 height 38
click at [272, 367] on button "See rewrite suggestions" at bounding box center [270, 373] width 8 height 18
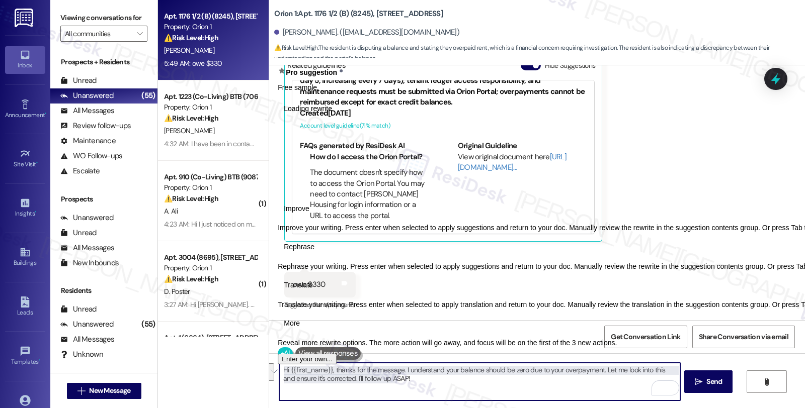
click at [295, 368] on textarea "Hi {{first_name}}, thanks for the message. I understand your balance should be …" at bounding box center [479, 382] width 400 height 38
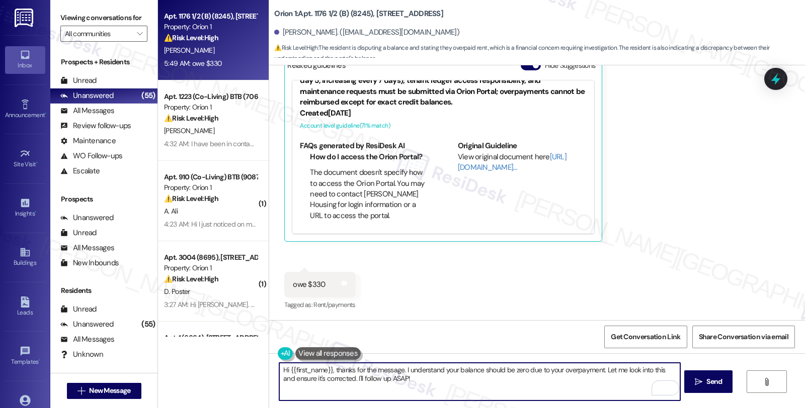
click at [279, 370] on textarea "Hi {{first_name}}, thanks for the message. I understand your balance should be …" at bounding box center [479, 382] width 400 height 38
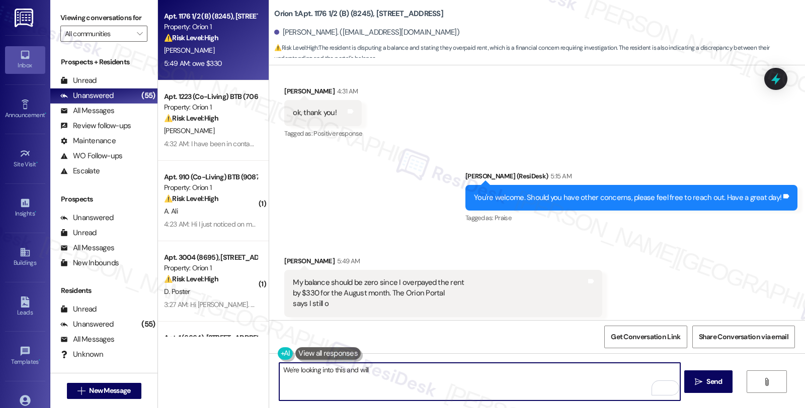
scroll to position [3220, 0]
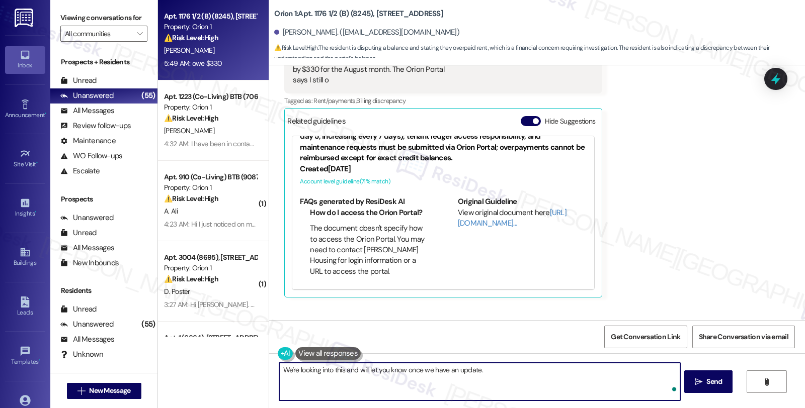
type textarea "We're looking into this and will let you know once we have an update."
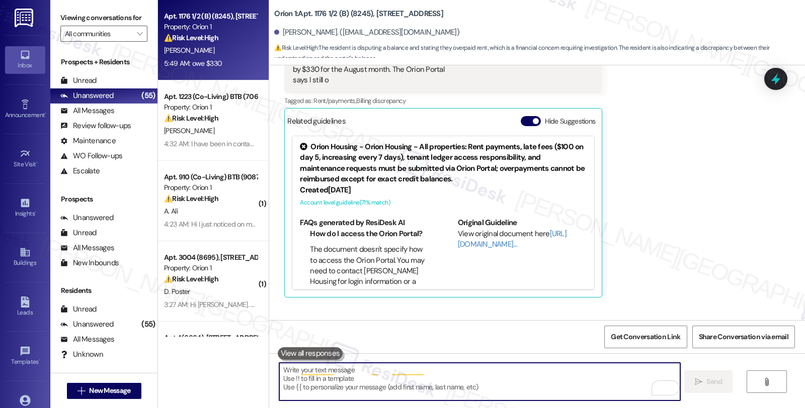
scroll to position [3276, 0]
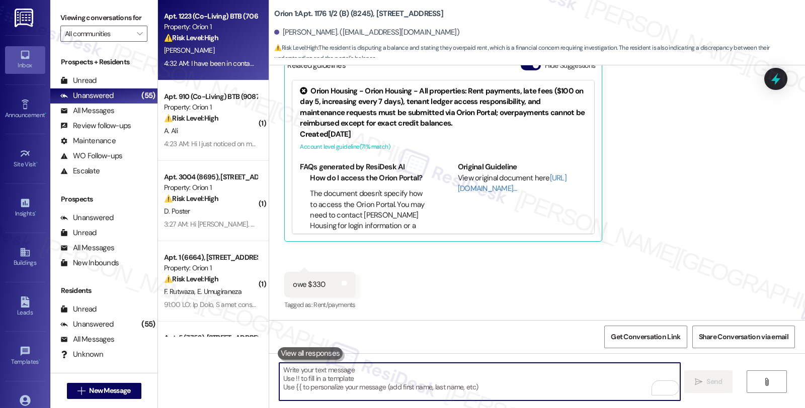
click at [239, 55] on div "M. Kharrazi" at bounding box center [210, 50] width 95 height 13
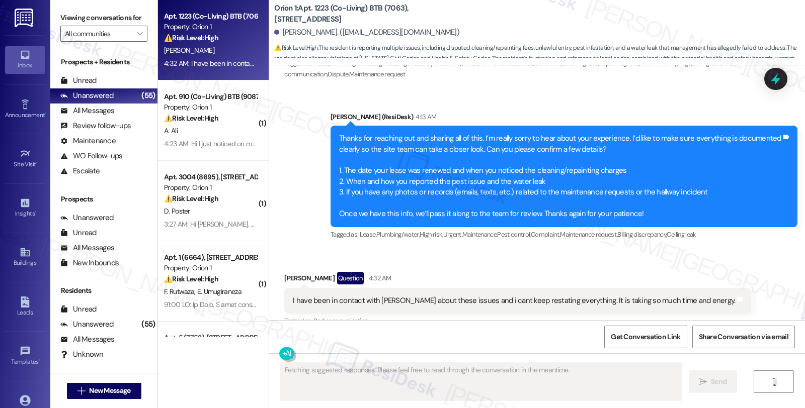
scroll to position [4451, 0]
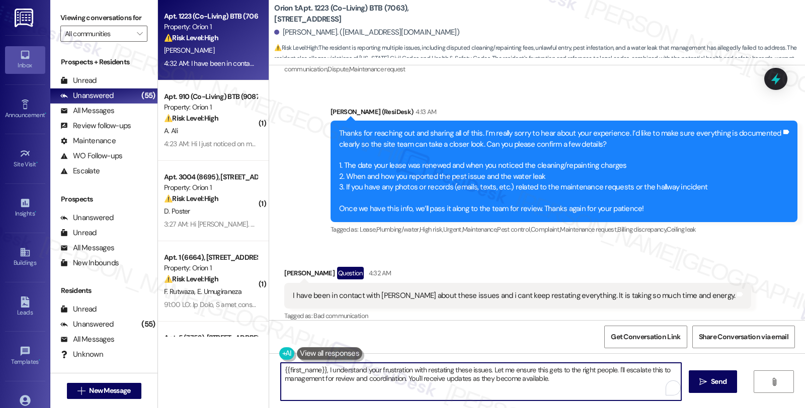
drag, startPoint x: 323, startPoint y: 372, endPoint x: 246, endPoint y: 359, distance: 77.5
click at [246, 359] on div "Apt. 1223 (Co-Living) BTB (7063), 1219 W 25th St Property: Orion 1 ⚠️ Risk Leve…" at bounding box center [481, 204] width 647 height 408
drag, startPoint x: 441, startPoint y: 366, endPoint x: 465, endPoint y: 384, distance: 30.2
click at [465, 384] on textarea "I understand your frustration with restating these issues. Let me ensure this g…" at bounding box center [479, 382] width 400 height 38
click at [506, 383] on textarea "I understand your frustration with restating these issues. Let me ensure this g…" at bounding box center [479, 382] width 400 height 38
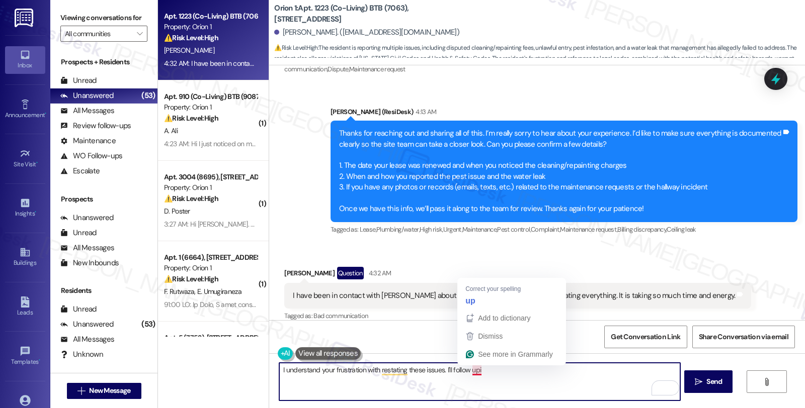
click at [470, 373] on textarea "I understand your frustration with restating these issues. I'll follow upi" at bounding box center [479, 382] width 400 height 38
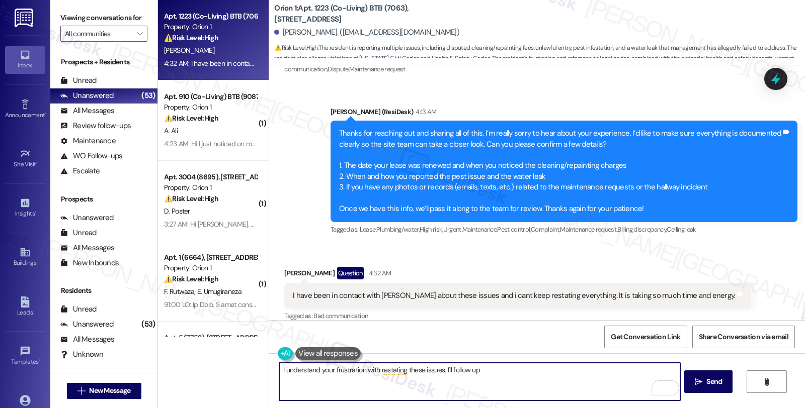
click at [280, 370] on textarea "I understand your frustration with restating these issues. I'll follow up" at bounding box center [479, 382] width 400 height 38
click at [324, 370] on textarea "I understand your frustration with restating these issues. I'll follow up" at bounding box center [479, 382] width 400 height 38
click at [439, 368] on textarea "I understand your frustration with restating these issues. I'll follow up" at bounding box center [479, 382] width 400 height 38
click at [591, 369] on textarea "I understand your frustration with restating these issues, as you are in contac…" at bounding box center [479, 382] width 400 height 38
click at [383, 377] on textarea "I understand your frustration with restating these issues, as you are in contac…" at bounding box center [479, 382] width 400 height 38
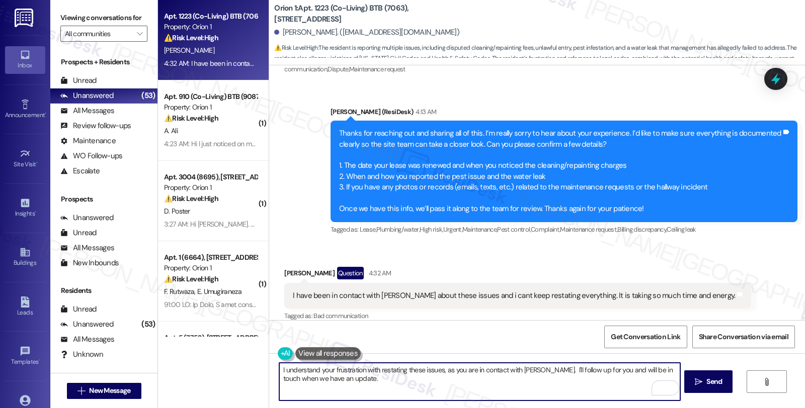
type textarea "I understand your frustration with restating these issues, as you are in contac…"
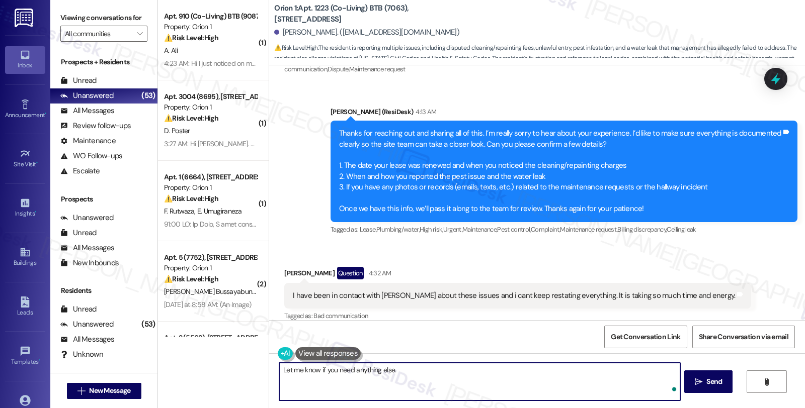
type textarea "Let me know if you need anything else."
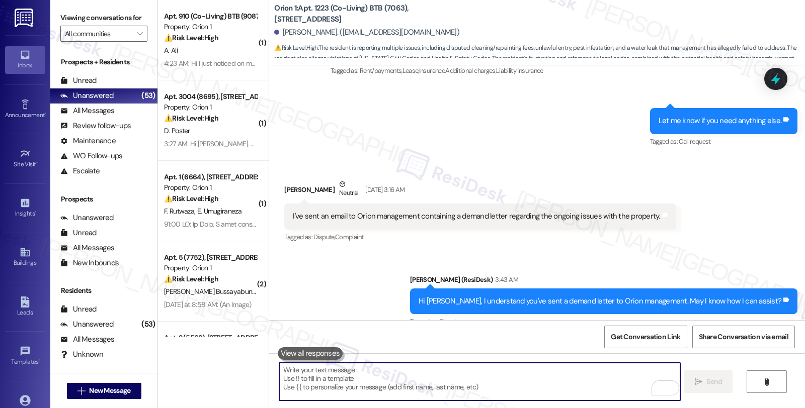
scroll to position [3540, 0]
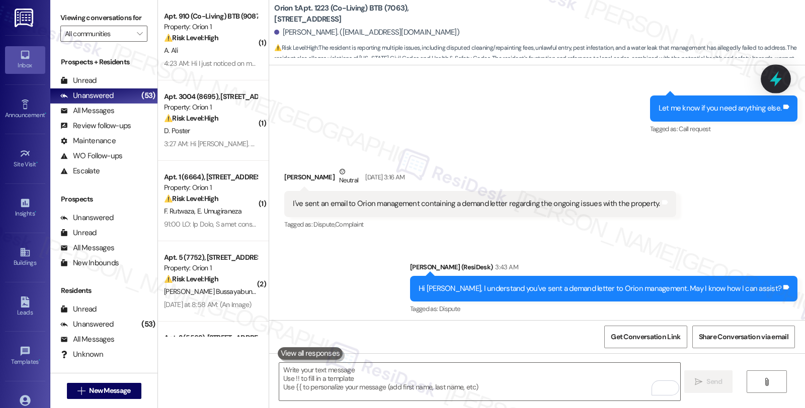
click at [780, 74] on icon at bounding box center [775, 78] width 17 height 17
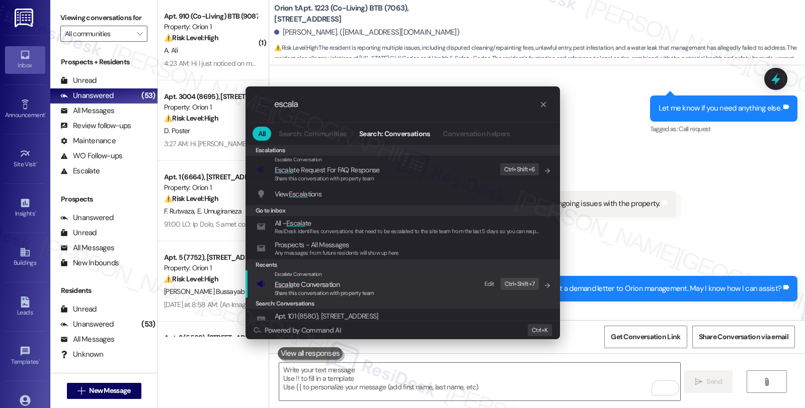
type input "escala"
click at [338, 289] on div "Share this conversation with property team" at bounding box center [325, 293] width 100 height 9
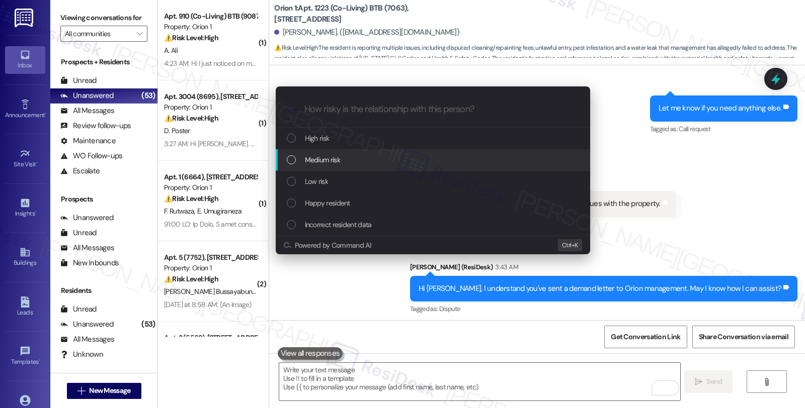
click at [313, 166] on div "Medium risk" at bounding box center [433, 160] width 314 height 22
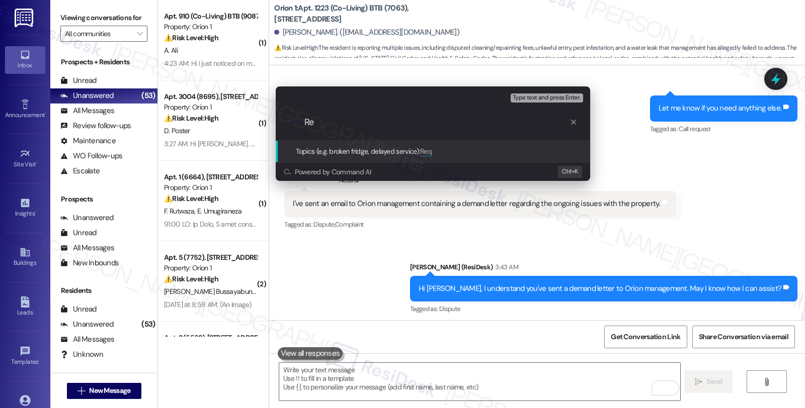
type input "R"
click at [574, 219] on div "Escalate Conversation Medium risk Topics (e.g. broken fridge, delayed service) …" at bounding box center [402, 204] width 805 height 408
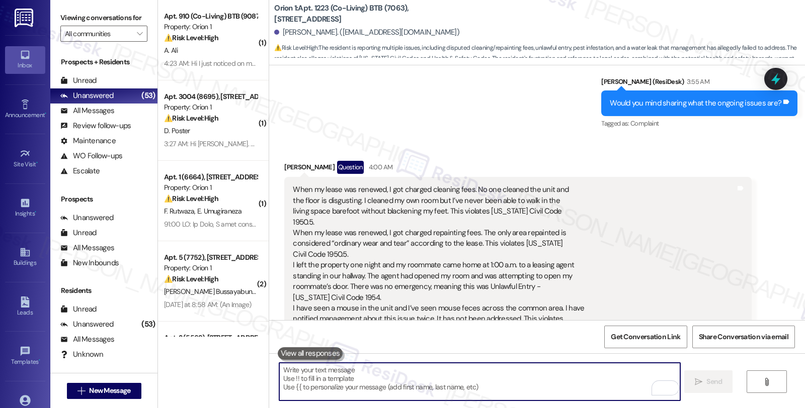
scroll to position [4043, 0]
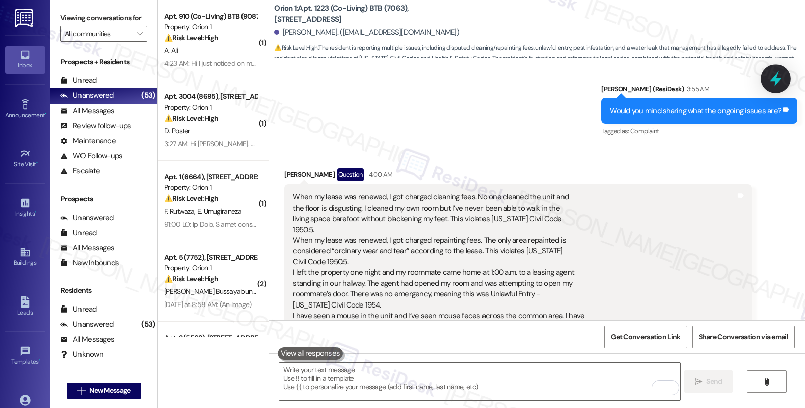
click at [767, 79] on icon at bounding box center [775, 78] width 17 height 17
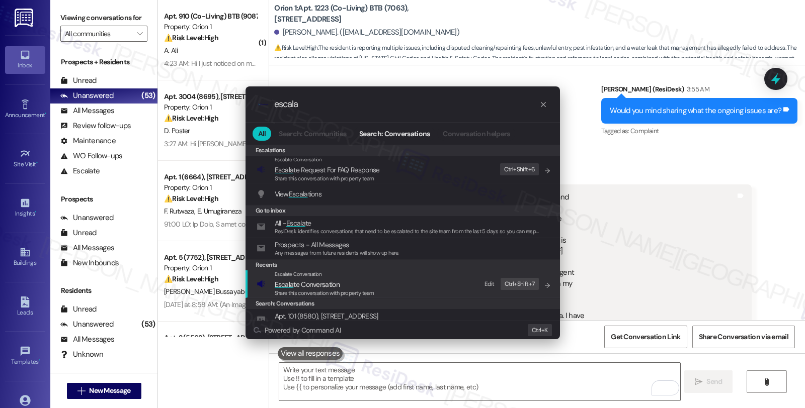
type input "escala"
click at [340, 289] on div "Share this conversation with property team" at bounding box center [325, 293] width 100 height 9
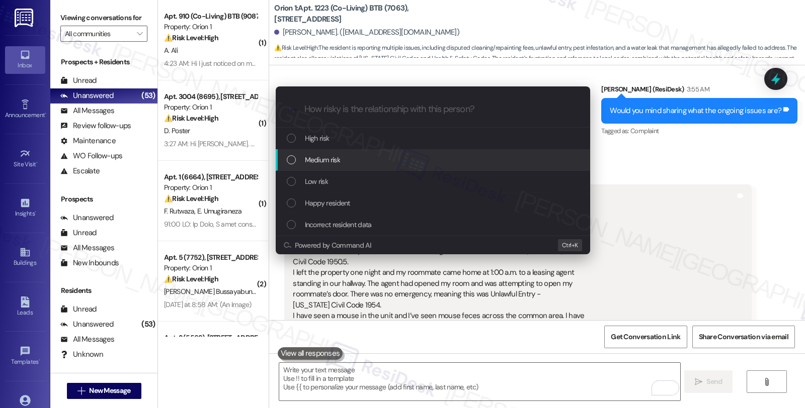
click at [339, 160] on span "Medium risk" at bounding box center [322, 159] width 35 height 11
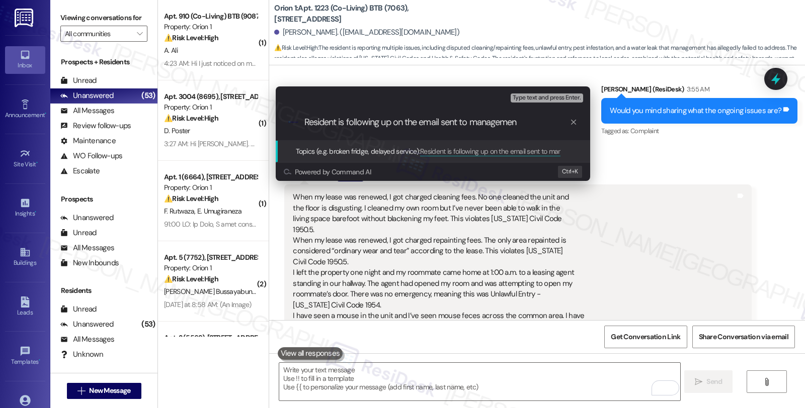
type input "Resident is following up on the email sent to management"
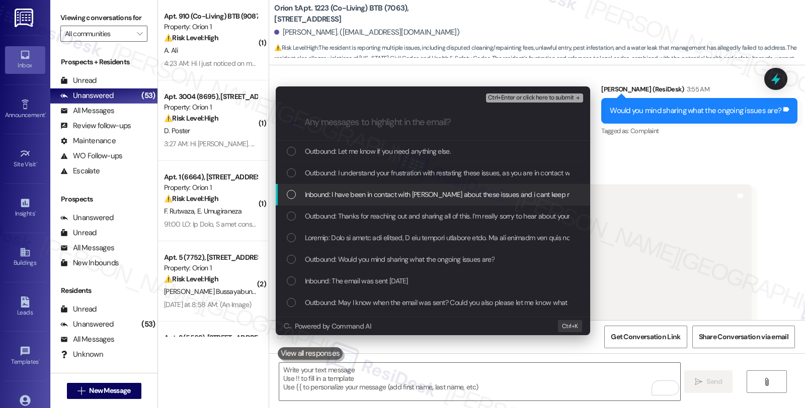
click at [339, 188] on div "Inbound: I have been in contact with andrew about these issues and i cant keep …" at bounding box center [433, 195] width 314 height 22
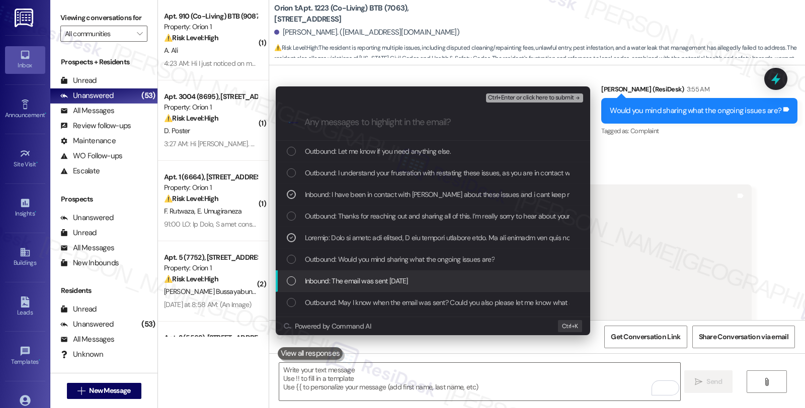
click at [349, 282] on span "Inbound: The email was sent September 8th" at bounding box center [356, 281] width 103 height 11
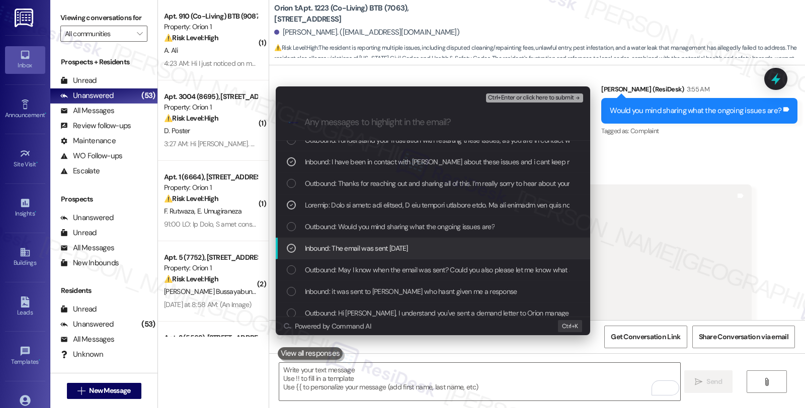
scroll to position [56, 0]
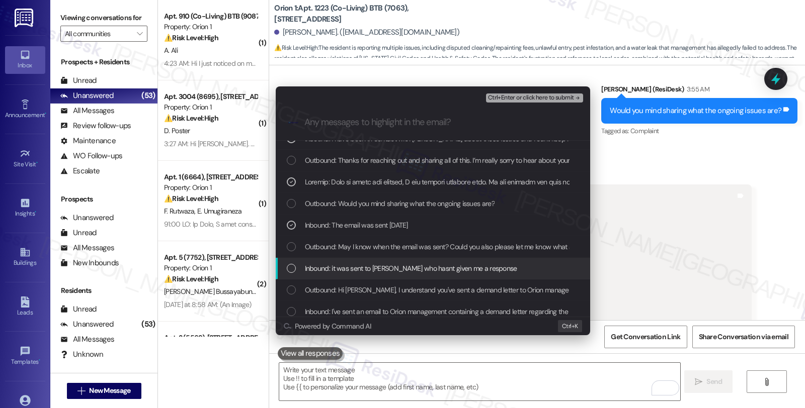
click at [411, 266] on span "Inbound: it was sent to andrew zubia who hasnt given me a response" at bounding box center [411, 268] width 212 height 11
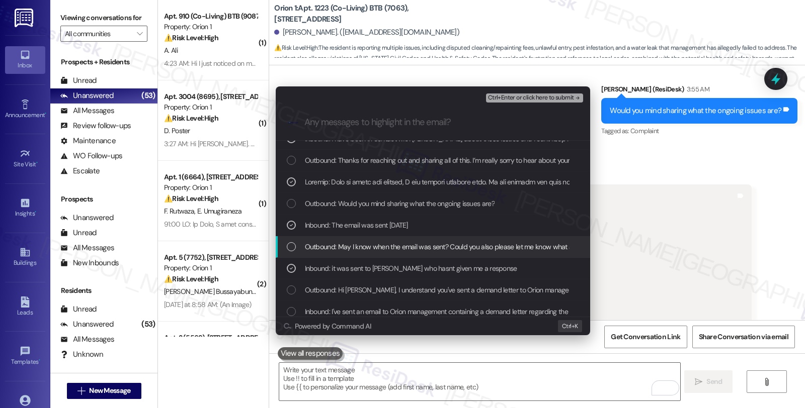
scroll to position [112, 0]
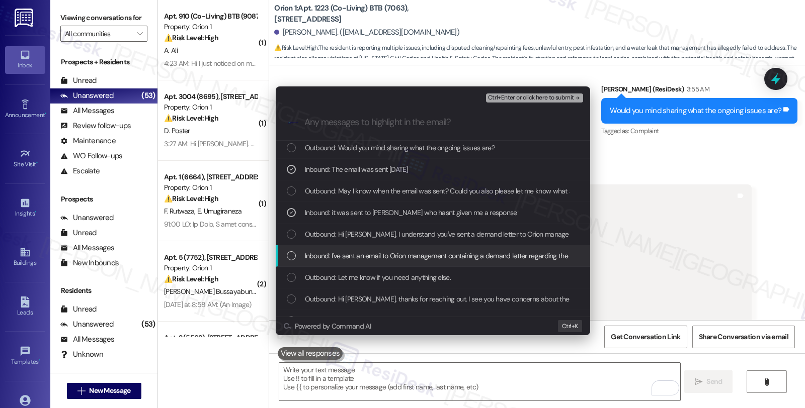
click at [448, 260] on span "Inbound: I've sent an email to Orion management containing a demand letter rega…" at bounding box center [485, 255] width 361 height 11
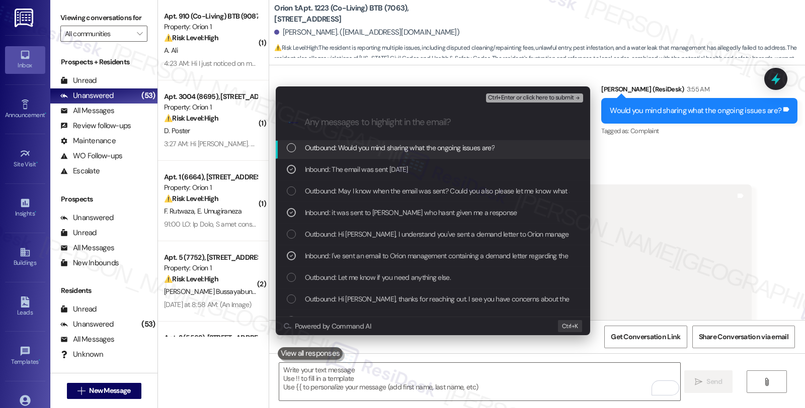
click at [518, 96] on span "Ctrl+Enter or click here to submit" at bounding box center [531, 98] width 86 height 7
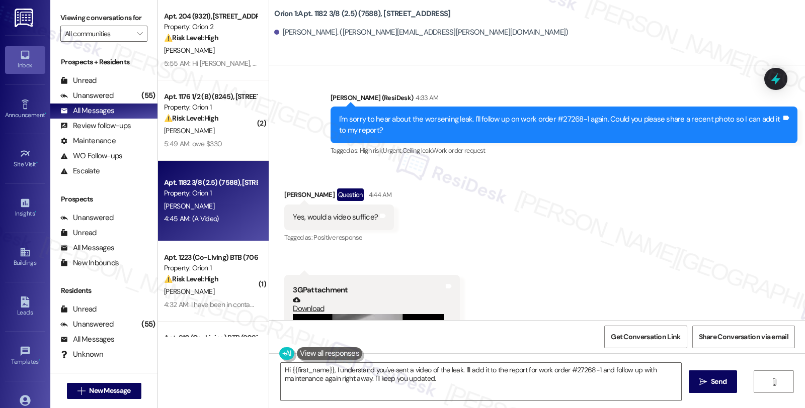
scroll to position [2417, 0]
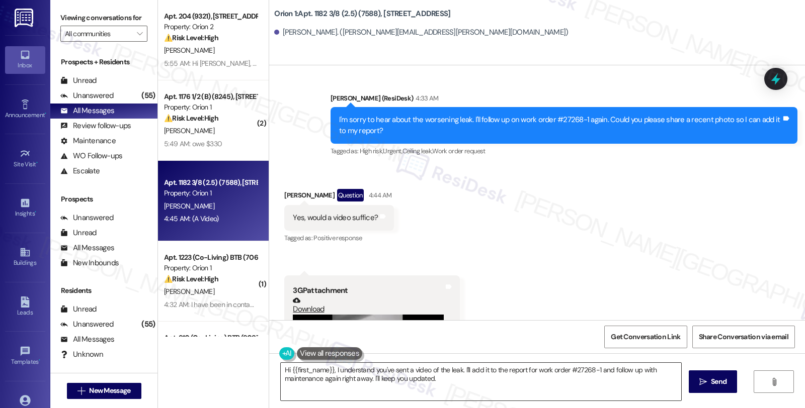
click at [281, 370] on textarea "Hi {{first_name}}, I understand you've sent a video of the leak. I'll add it to…" at bounding box center [481, 382] width 400 height 38
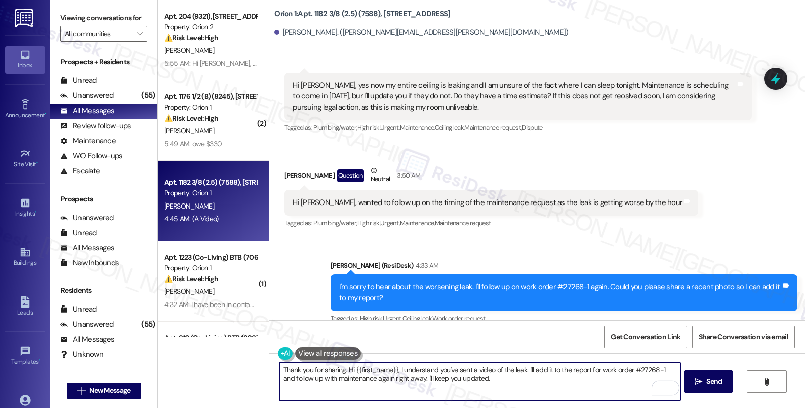
scroll to position [2138, 0]
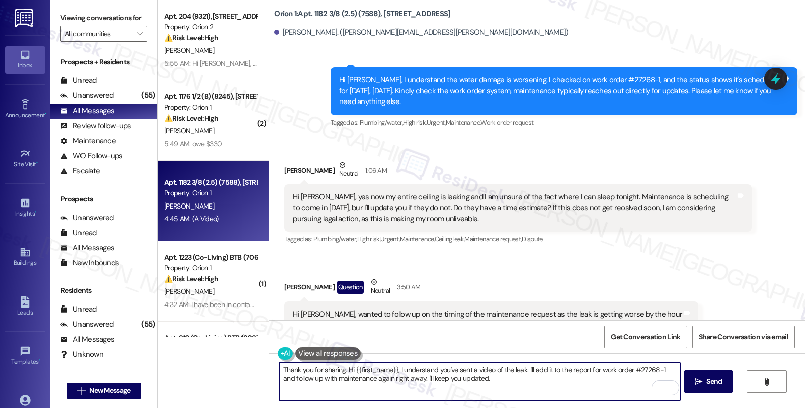
click at [305, 372] on textarea "Thank you for sharing. Hi {{first_name}}, I understand you've sent a video of t…" at bounding box center [479, 382] width 400 height 38
click at [343, 376] on textarea "Thank you. I'll share this with the team and will follow up on for sharing. Hi …" at bounding box center [479, 382] width 400 height 38
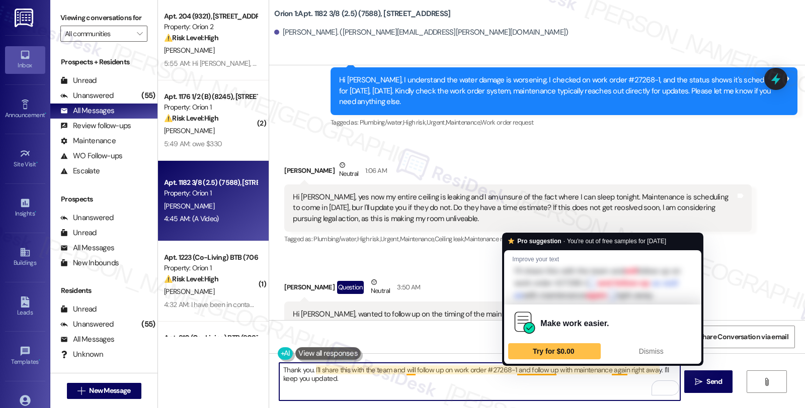
click at [511, 373] on textarea "Thank you. I'll share this with the team and will follow up on work order #2726…" at bounding box center [479, 382] width 400 height 38
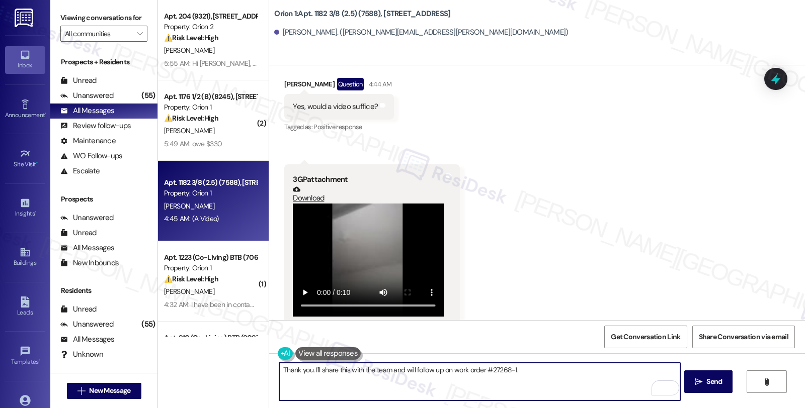
scroll to position [2529, 0]
click at [549, 375] on textarea "Thank you. I'll share this with the team and will follow up on work order #2726…" at bounding box center [479, 382] width 400 height 38
click at [589, 373] on textarea "Thank you. I'll share this with the team and will follow up on work order #2726…" at bounding box center [479, 382] width 400 height 38
type textarea "Thank you. I'll share this with the team and will follow up on work order #2726…"
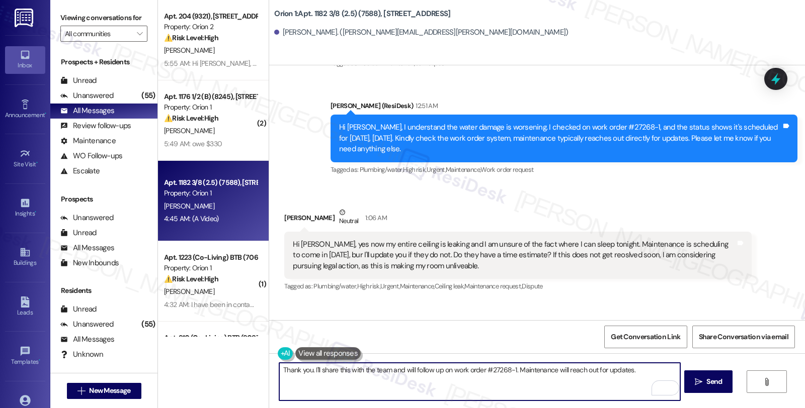
scroll to position [2082, 0]
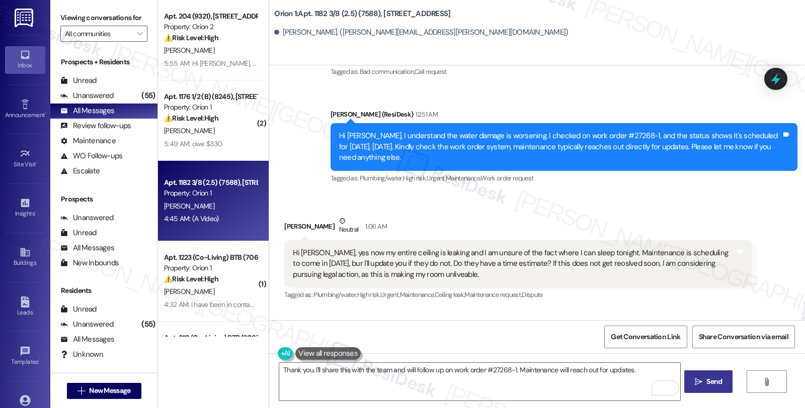
click at [711, 377] on span "Send" at bounding box center [714, 382] width 16 height 11
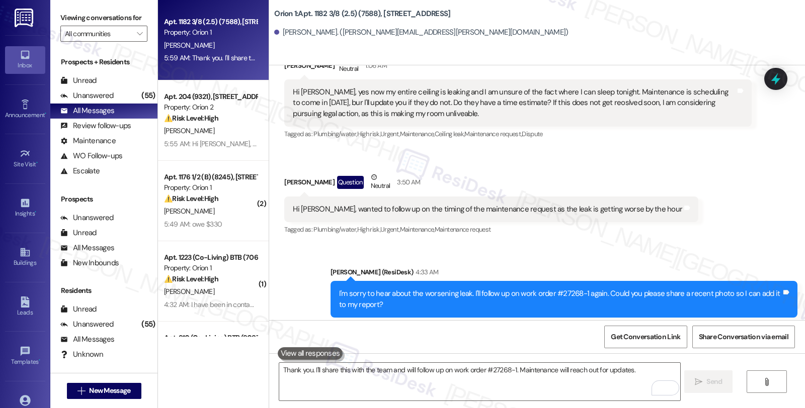
scroll to position [2263, 0]
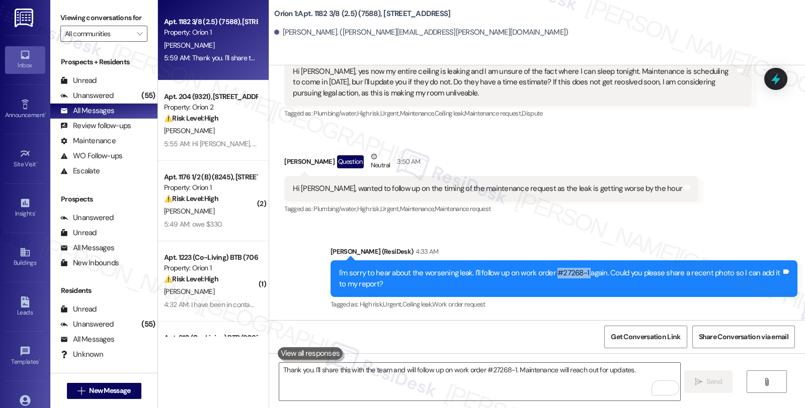
drag, startPoint x: 546, startPoint y: 263, endPoint x: 580, endPoint y: 263, distance: 34.2
click at [580, 268] on div "I'm sorry to hear about the worsening leak. I'll follow up on work order #27268…" at bounding box center [560, 279] width 442 height 22
copy div "#27268-1"
click at [775, 79] on icon at bounding box center [775, 79] width 12 height 16
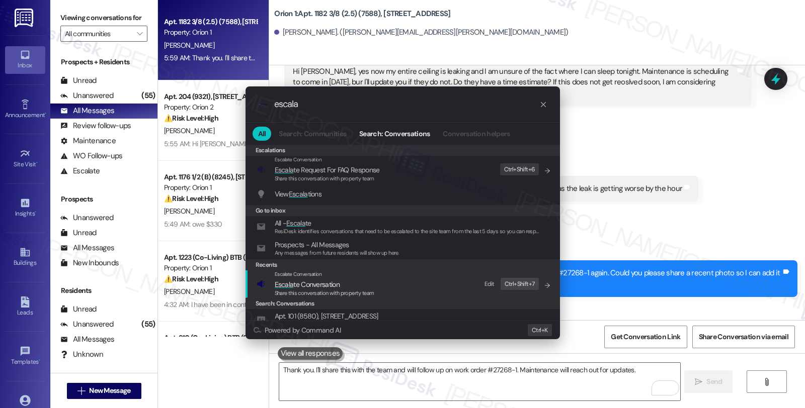
type input "escala"
click at [343, 280] on span "Escala te Conversation" at bounding box center [325, 284] width 100 height 11
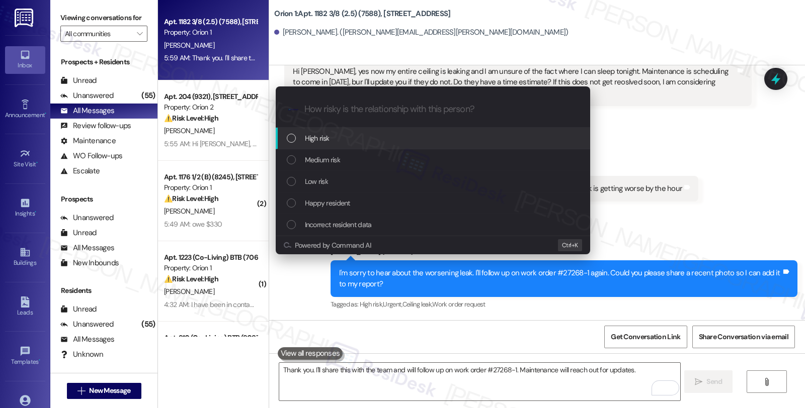
click at [341, 142] on div "High risk" at bounding box center [434, 138] width 294 height 11
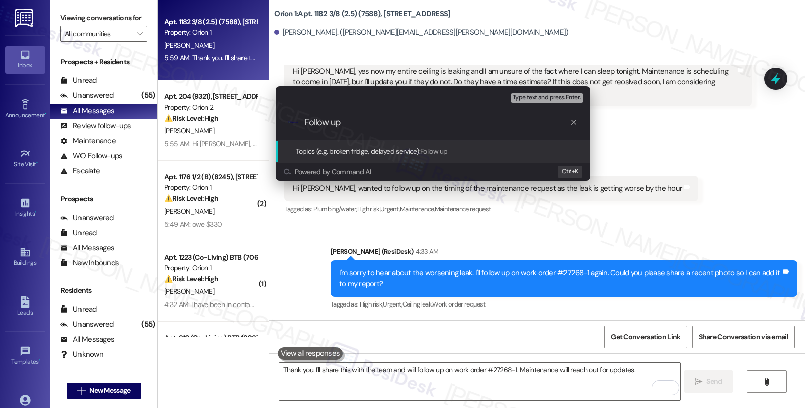
paste input "#27268-1"
click at [427, 119] on input "Follow up #27268-1 (active ceilig leak)" at bounding box center [436, 122] width 265 height 11
click at [428, 123] on input "Follow up #27268-1 (active ceilig leak)" at bounding box center [436, 122] width 265 height 11
type input "Follow up #27268-1 (active ceiling leak)"
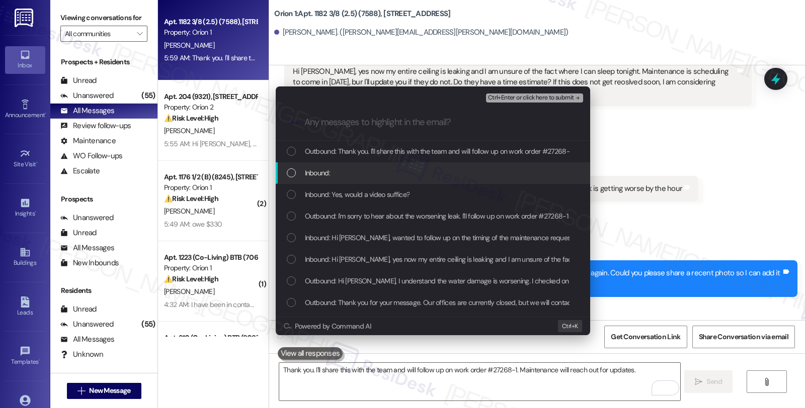
click at [379, 168] on div "Inbound:" at bounding box center [434, 172] width 294 height 11
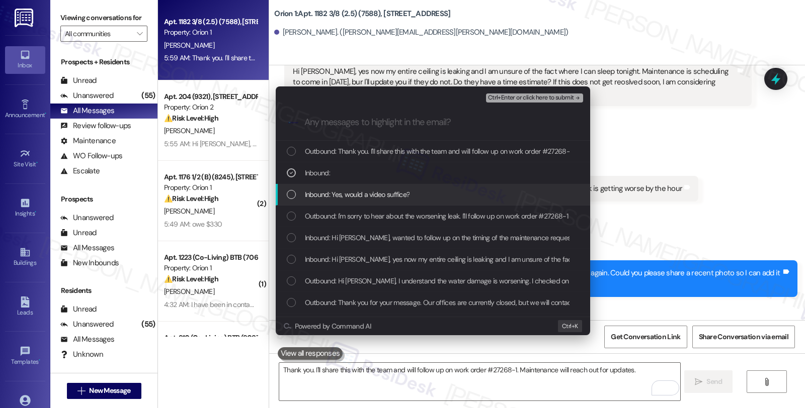
click at [387, 195] on span "Inbound: Yes, would a video suffice?" at bounding box center [357, 194] width 105 height 11
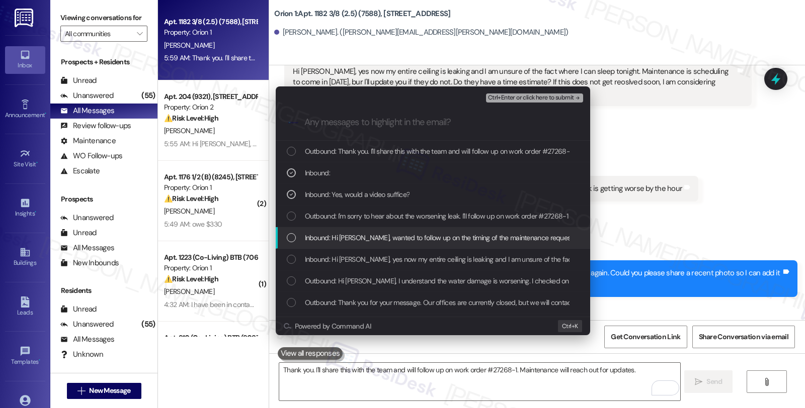
click at [389, 240] on span "Inbound: Hi Satah, wanted to follow up on the timing of the maintenance request…" at bounding box center [496, 237] width 383 height 11
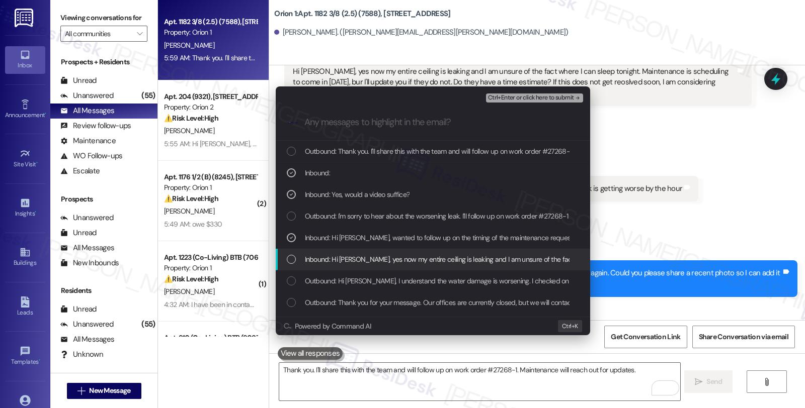
click at [388, 257] on span "Inbound: Hi Sarah, yes now my entire ceiling is leaking and I am unsure of the …" at bounding box center [796, 259] width 983 height 11
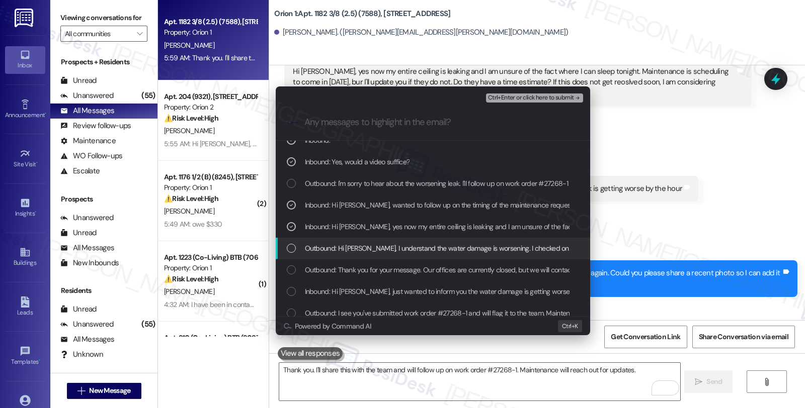
scroll to position [56, 0]
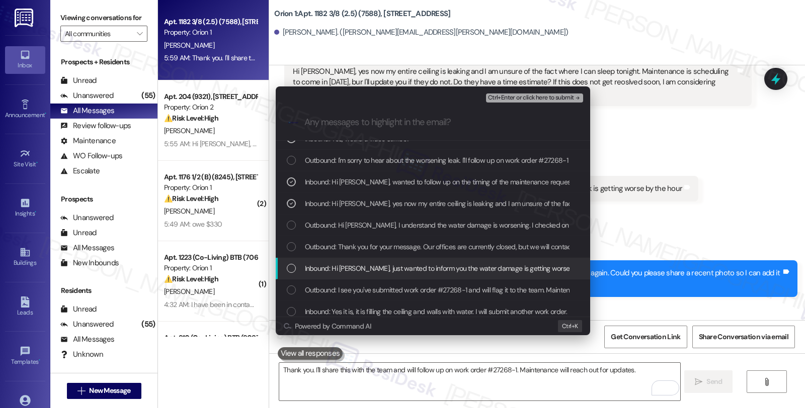
click at [439, 269] on span "Inbound: Hi Sarah, just wanted to inform you the water damage is getting worse …" at bounding box center [718, 268] width 827 height 11
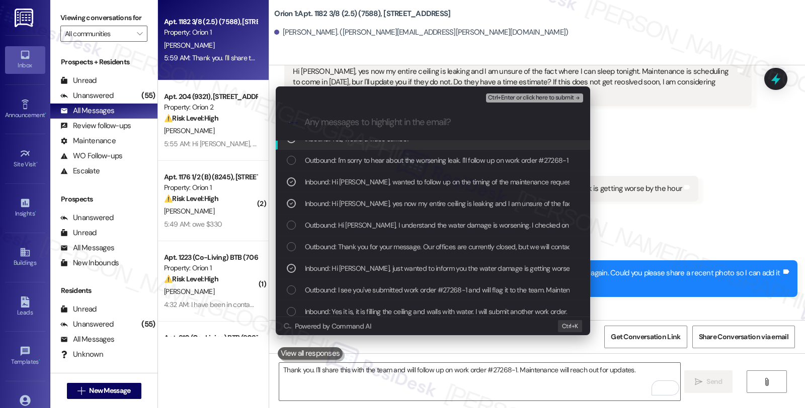
click at [532, 99] on span "Ctrl+Enter or click here to submit" at bounding box center [531, 98] width 86 height 7
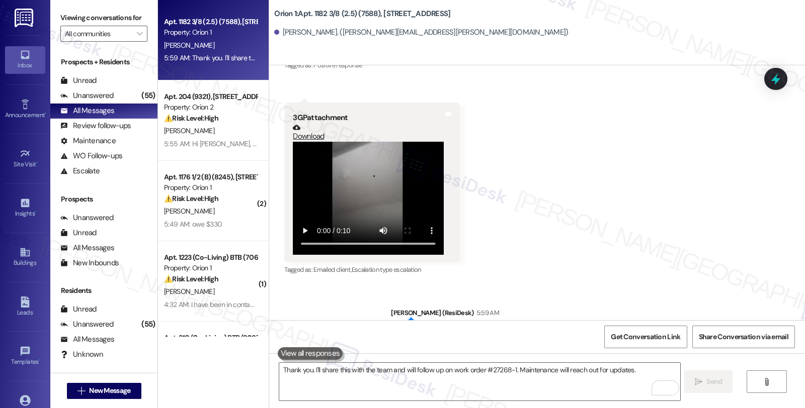
scroll to position [2628, 0]
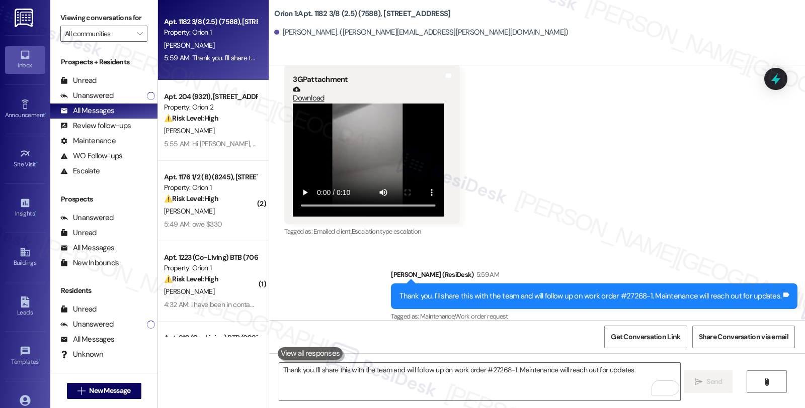
click at [758, 192] on div "Received via SMS Ricca Yip Question 4:44 AM Yes, would a video suffice? Tags an…" at bounding box center [537, 101] width 536 height 292
click at [92, 101] on div "Unanswered" at bounding box center [86, 96] width 53 height 11
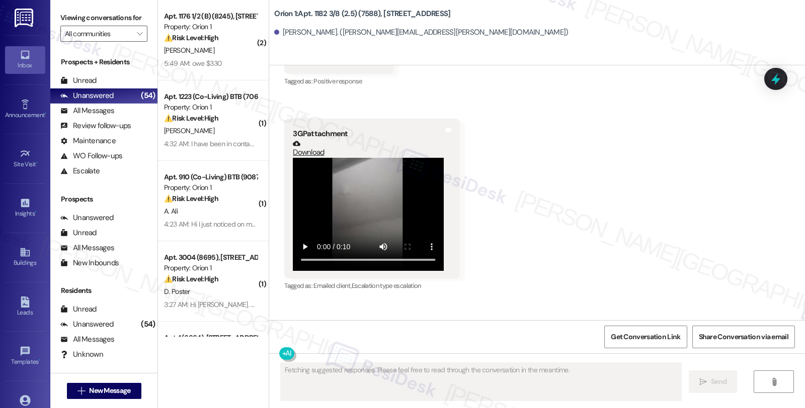
scroll to position [2822, 0]
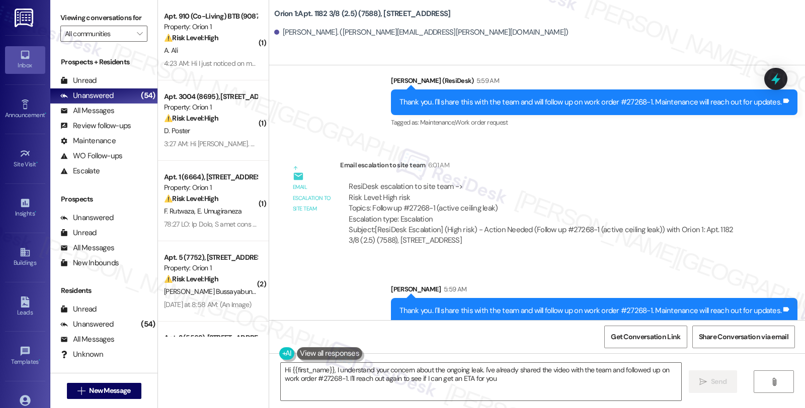
type textarea "Hi {{first_name}}, I understand your concern about the ongoing leak. I've alrea…"
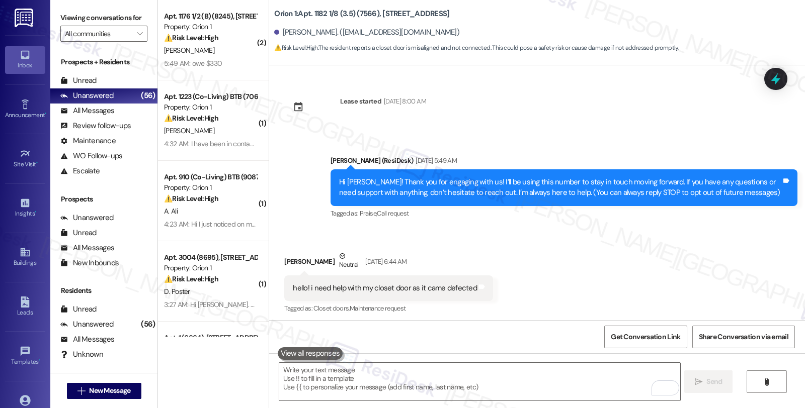
scroll to position [361, 0]
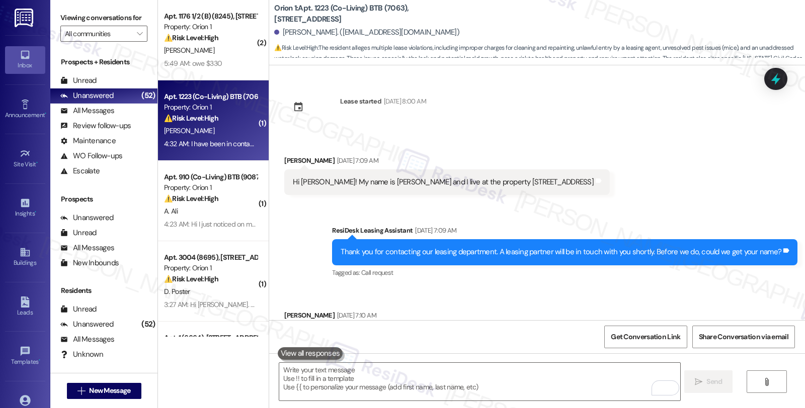
scroll to position [4419, 0]
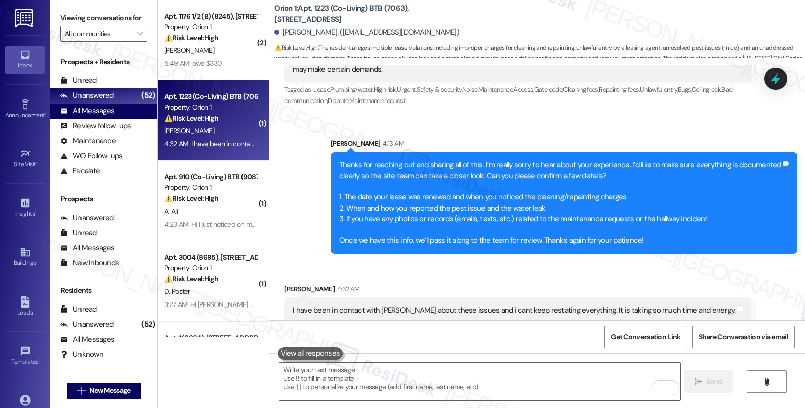
click at [102, 116] on div "All Messages" at bounding box center [87, 111] width 54 height 11
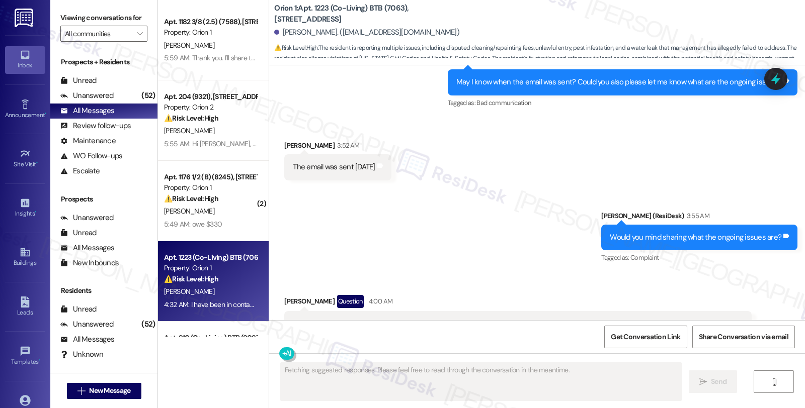
scroll to position [4451, 0]
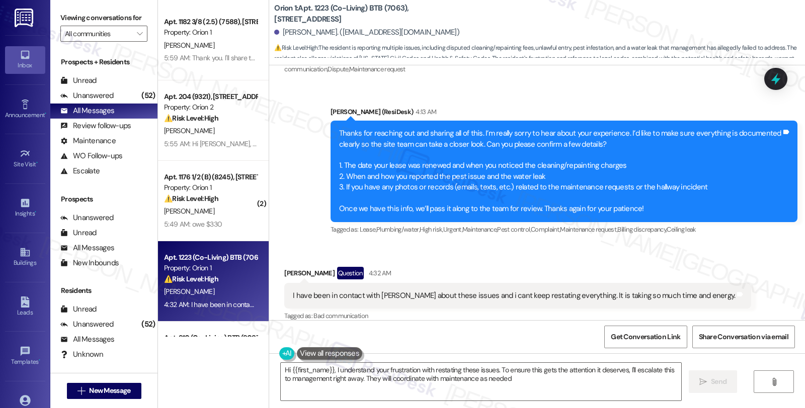
type textarea "Hi {{first_name}}, I understand your frustration with restating these issues. T…"
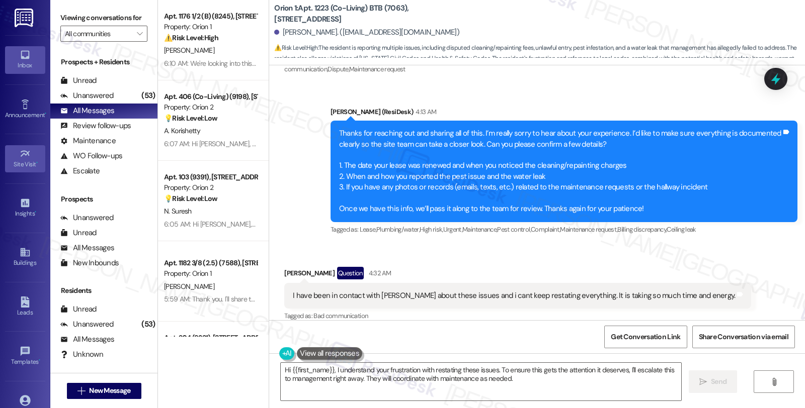
click at [23, 167] on div "Site Visit •" at bounding box center [25, 164] width 50 height 10
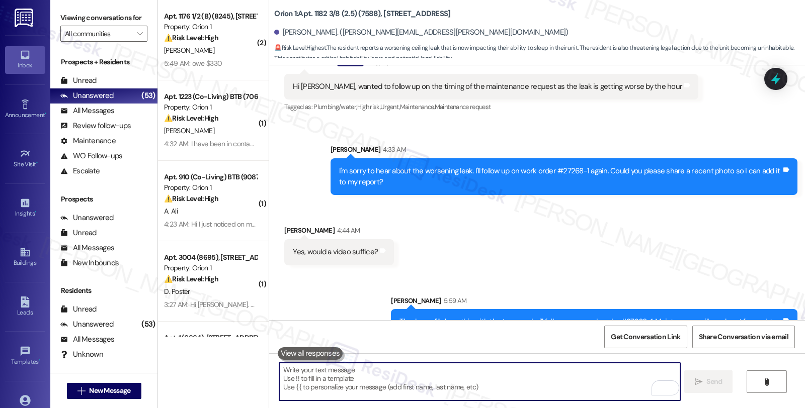
scroll to position [2377, 0]
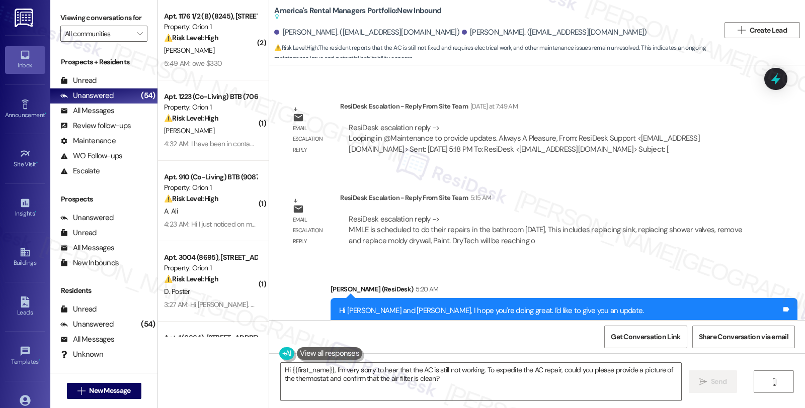
scroll to position [1255, 0]
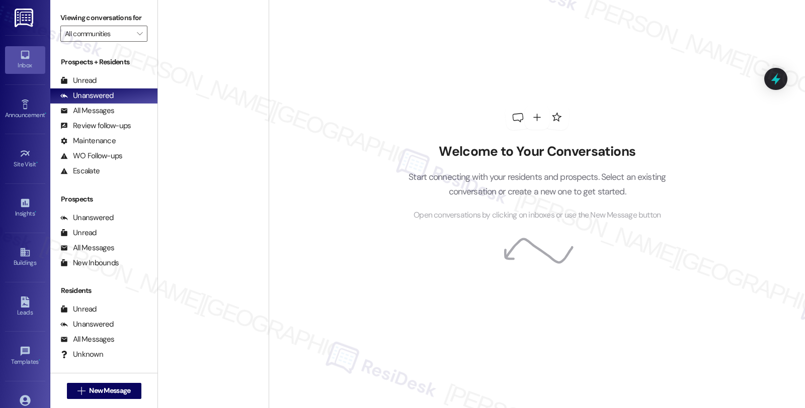
scroll to position [2012, 0]
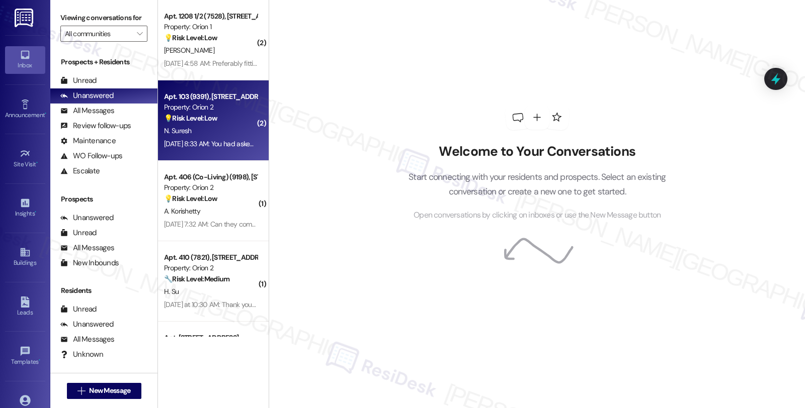
click at [211, 111] on div "Property: Orion 2" at bounding box center [210, 107] width 93 height 11
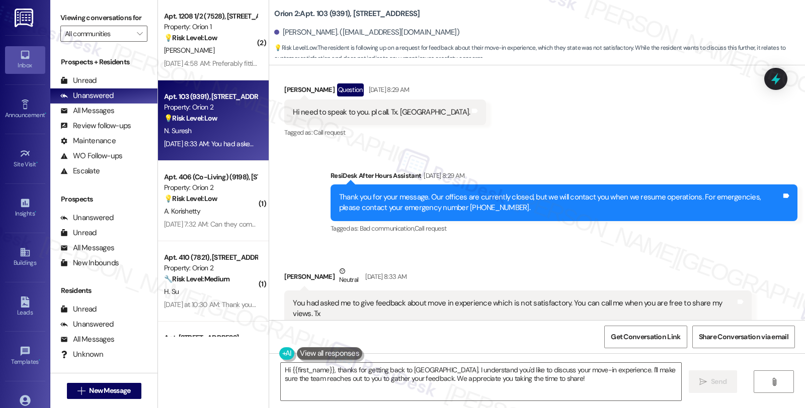
scroll to position [197, 0]
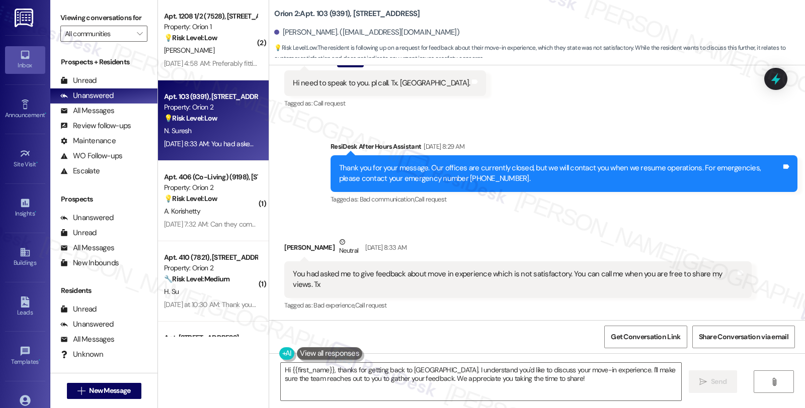
click at [435, 320] on div "Get Conversation Link Share Conversation via email" at bounding box center [537, 336] width 536 height 33
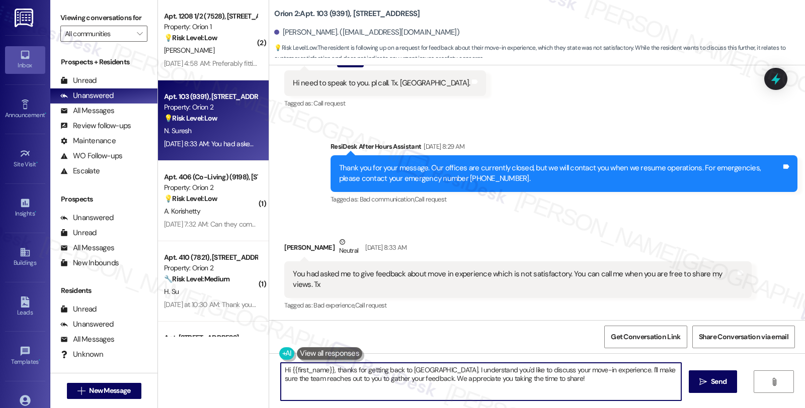
drag, startPoint x: 587, startPoint y: 370, endPoint x: 609, endPoint y: 384, distance: 26.2
click at [609, 384] on textarea "Hi {{first_name}}, thanks for getting back to us. I understand you'd like to di…" at bounding box center [481, 382] width 400 height 38
paste textarea "I would love to speak with you. However, I'm only communicating with tenants vi…"
click at [587, 368] on textarea "Hi {{first_name}}, thanks for getting back to us. I understand you'd like to di…" at bounding box center [479, 382] width 400 height 38
drag, startPoint x: 388, startPoint y: 380, endPoint x: 425, endPoint y: 381, distance: 37.7
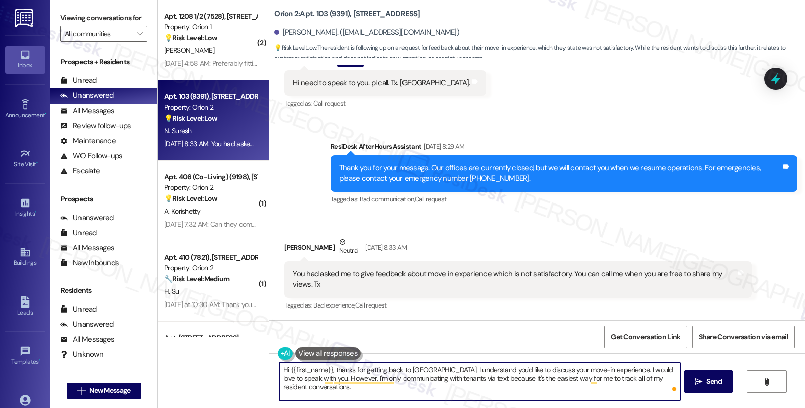
click at [425, 381] on textarea "Hi {{first_name}}, thanks for getting back to us. I understand you'd like to di…" at bounding box center [479, 382] width 400 height 38
click at [653, 383] on div "Rewrite with Grammarly" at bounding box center [658, 389] width 11 height 12
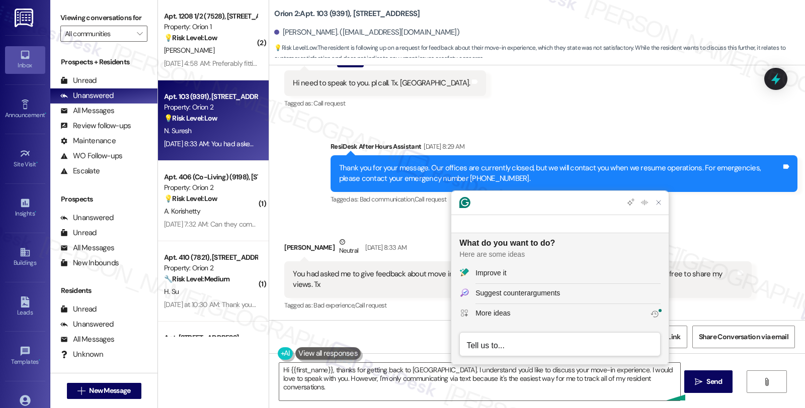
scroll to position [0, 0]
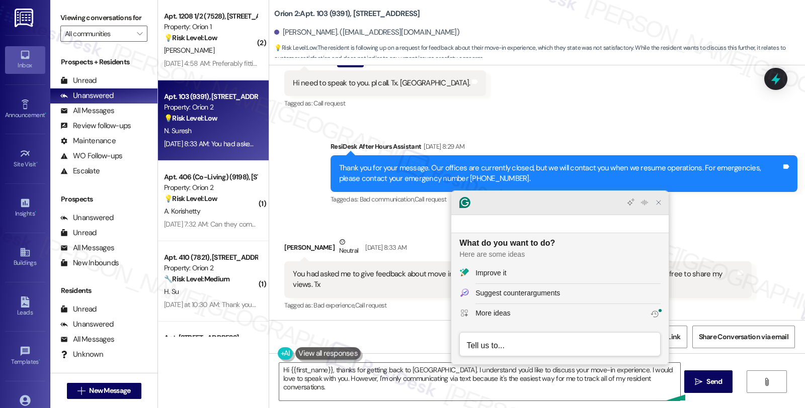
click at [658, 205] on icon "Close Grammarly Assistant" at bounding box center [658, 203] width 4 height 4
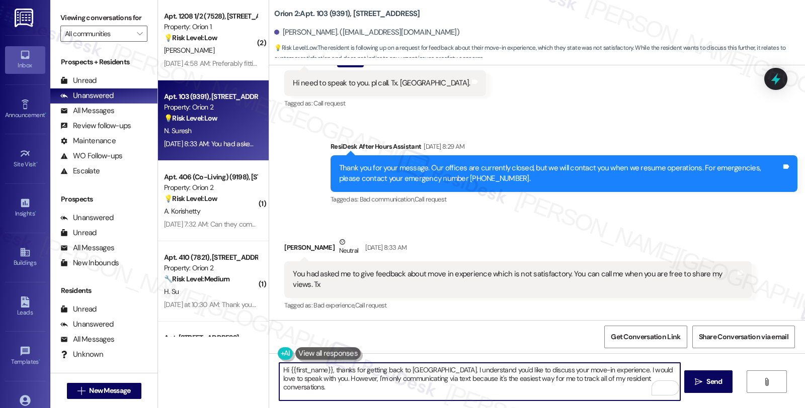
click at [642, 376] on textarea "Hi {{first_name}}, thanks for getting back to us. I understand you'd like to di…" at bounding box center [479, 382] width 400 height 38
click at [434, 397] on textarea "Hi {{first_name}}, thanks for getting back to us. I understand you'd like to di…" at bounding box center [479, 382] width 400 height 38
type textarea "Hi {{first_name}}, thanks for getting back to us. I understand you'd like to di…"
click at [718, 375] on button " Send" at bounding box center [708, 382] width 49 height 23
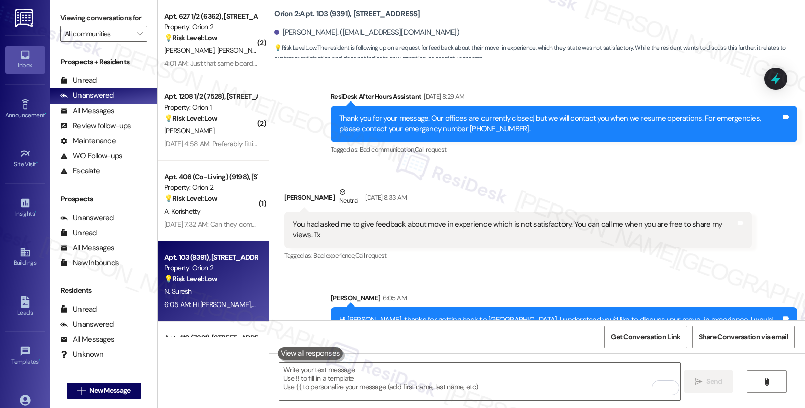
scroll to position [288, 0]
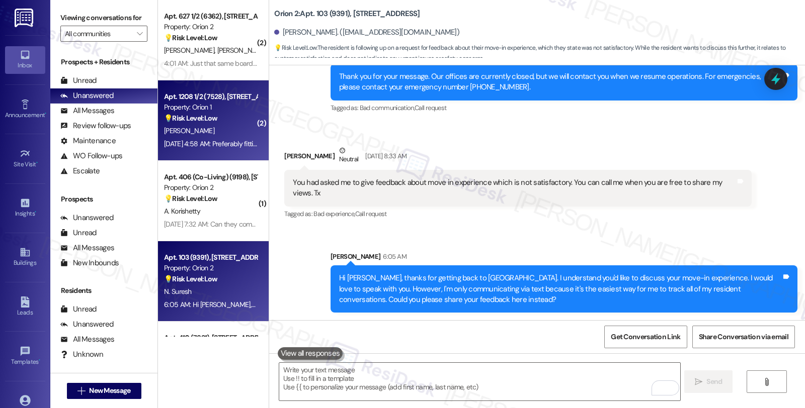
click at [178, 128] on div "[PERSON_NAME]" at bounding box center [210, 131] width 95 height 13
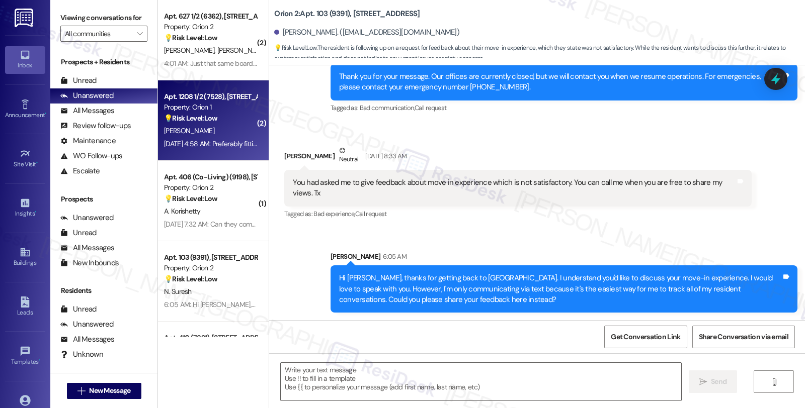
type textarea "Fetching suggested responses. Please feel free to read through the conversation…"
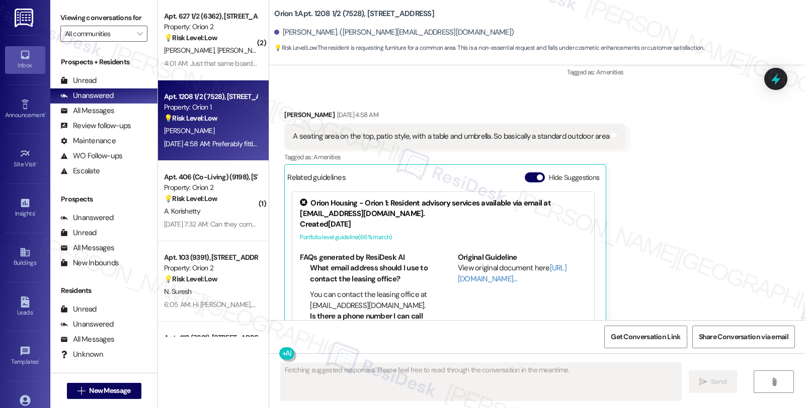
scroll to position [745, 0]
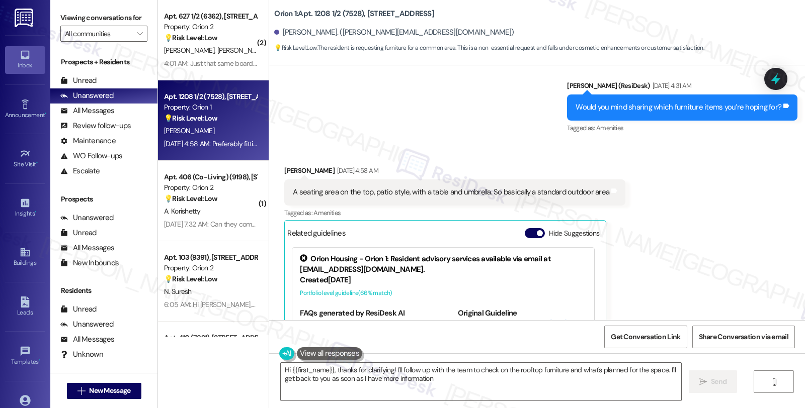
type textarea "Hi {{first_name}}, thanks for clarifying! I'll follow up with the team to check…"
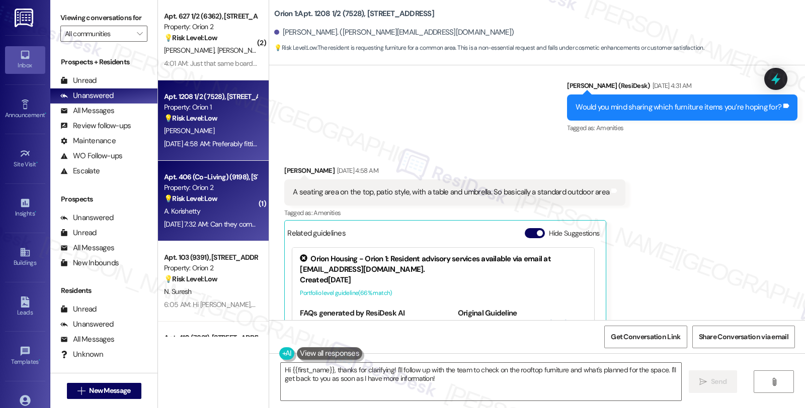
click at [222, 173] on div "Apt. 406 (Co-Living) (9198), [STREET_ADDRESS][PERSON_NAME]" at bounding box center [210, 177] width 93 height 11
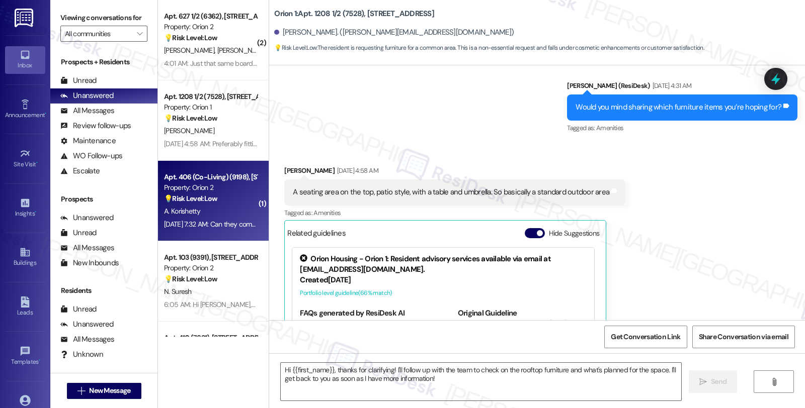
type textarea "Fetching suggested responses. Please feel free to read through the conversation…"
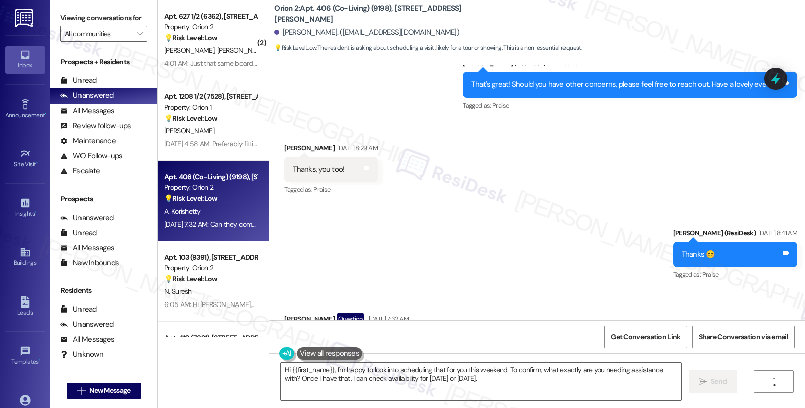
scroll to position [732, 0]
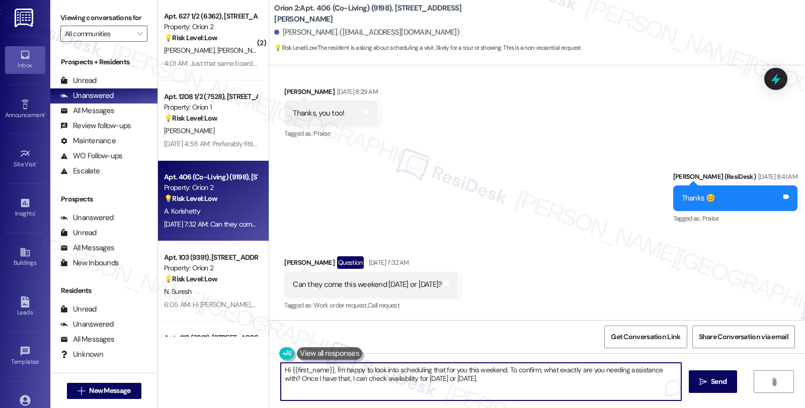
drag, startPoint x: 473, startPoint y: 380, endPoint x: 243, endPoint y: 381, distance: 229.8
click at [243, 381] on div "Apt. 206 (Co-Living) (6524), 1421 W Adams Blvd Property: Orion 2 🔧 Risk Level: …" at bounding box center [481, 204] width 647 height 408
click at [330, 370] on textarea "Hi {{first_name}}, I'm happy to look into scheduling that for you this weekend.…" at bounding box center [479, 382] width 400 height 38
click at [602, 373] on textarea "Hi {{first_name}}, thanks for reaching out. 'm happy to look into scheduling th…" at bounding box center [479, 382] width 400 height 38
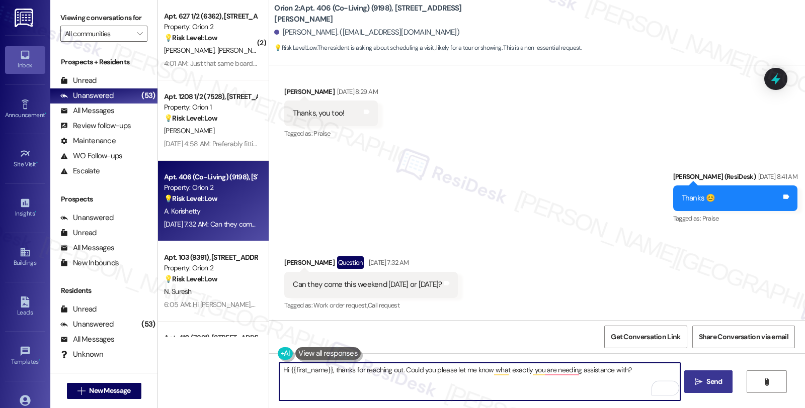
type textarea "Hi {{first_name}}, thanks for reaching out. Could you please let me know what e…"
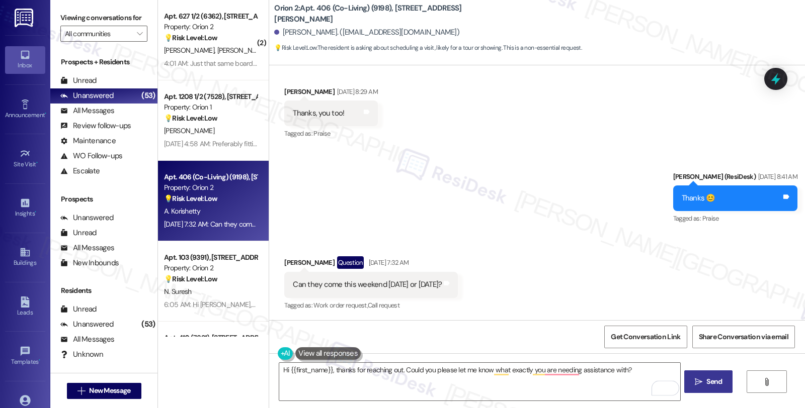
click at [716, 377] on span "Send" at bounding box center [714, 382] width 16 height 11
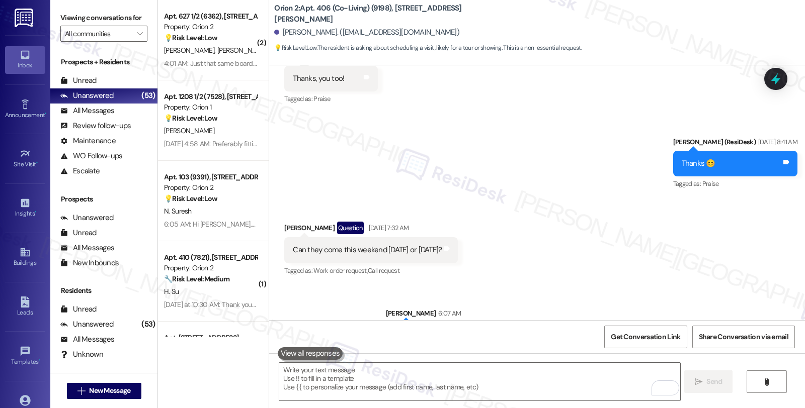
scroll to position [802, 0]
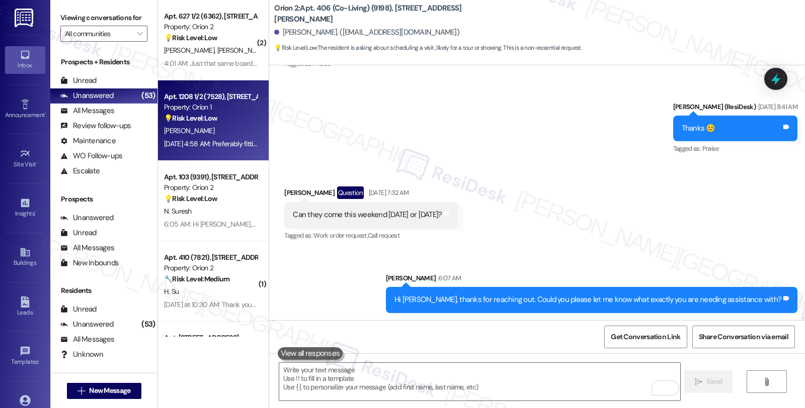
click at [238, 111] on div "Property: Orion 1" at bounding box center [210, 107] width 93 height 11
type textarea "Fetching suggested responses. Please feel free to read through the conversation…"
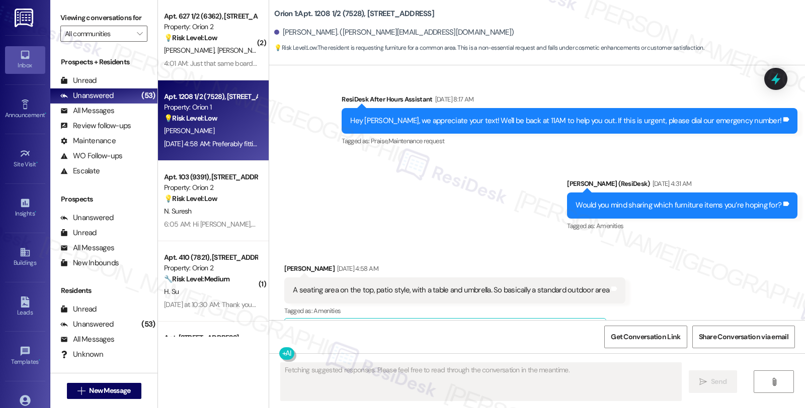
scroll to position [913, 0]
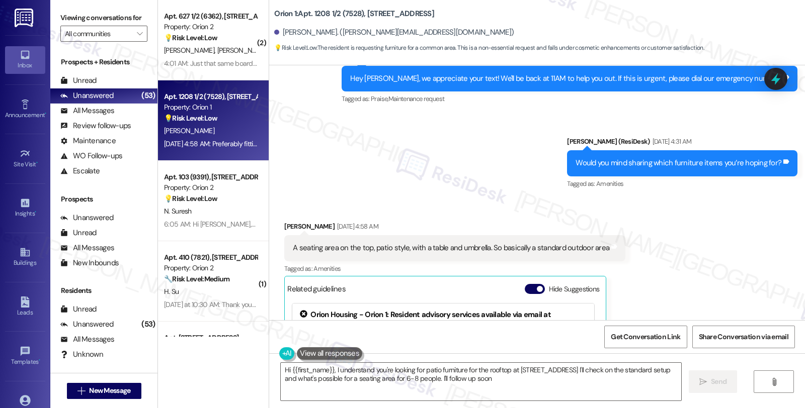
type textarea "Hi {{first_name}}, I understand you're looking for patio furniture for the roof…"
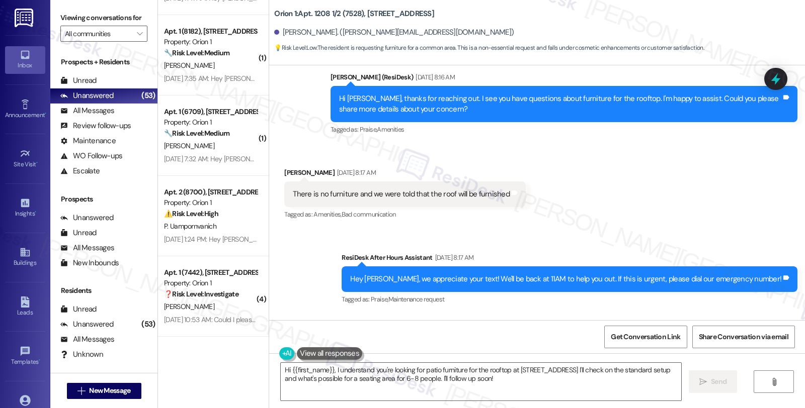
scroll to position [466, 0]
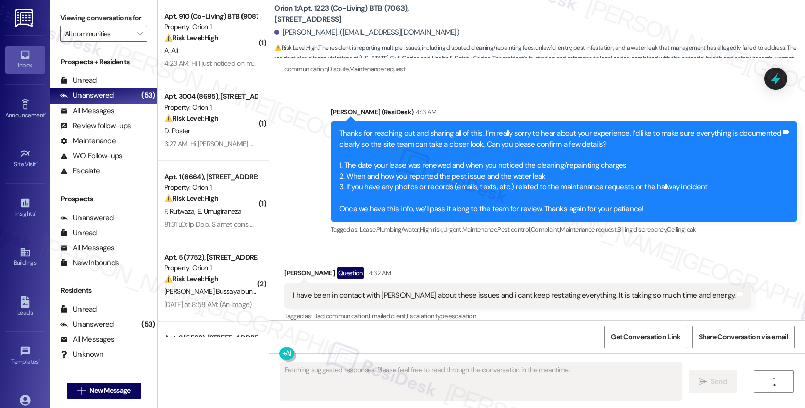
scroll to position [4617, 0]
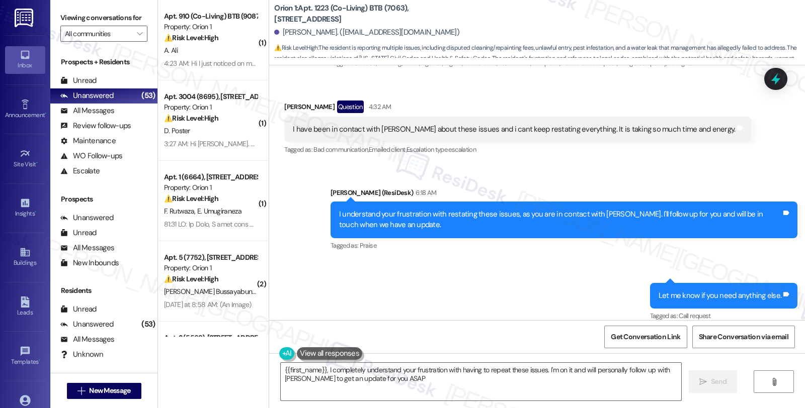
type textarea "{{first_name}}, I completely understand your frustration with having to repeat …"
click at [103, 116] on div "All Messages" at bounding box center [87, 111] width 54 height 11
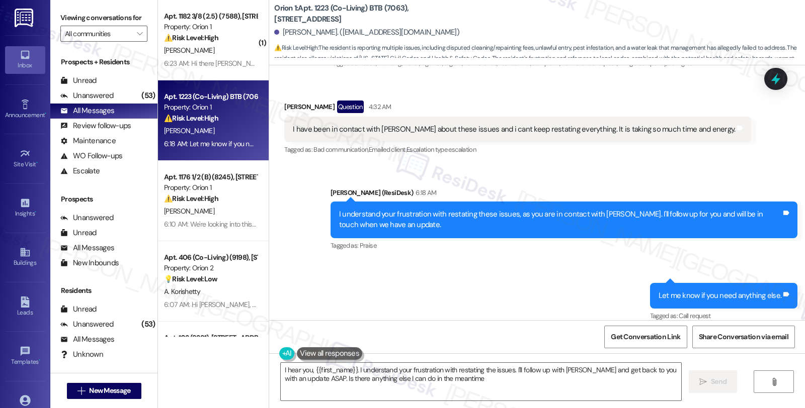
type textarea "I hear you, {{first_name}}. I understand your frustration with restating the is…"
click at [117, 104] on div "Unanswered (53)" at bounding box center [103, 96] width 107 height 15
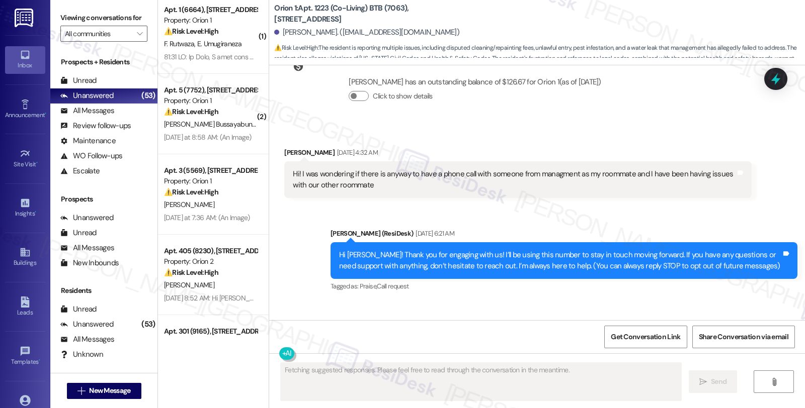
scroll to position [4451, 0]
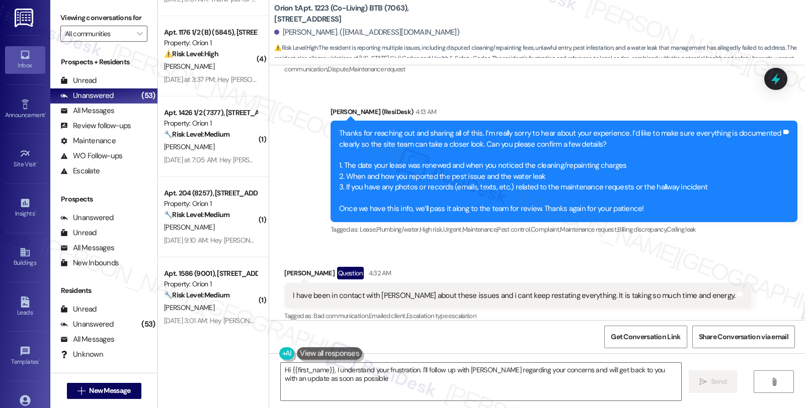
type textarea "Hi {{first_name}}, I understand your frustration. I'll follow up with [PERSON_N…"
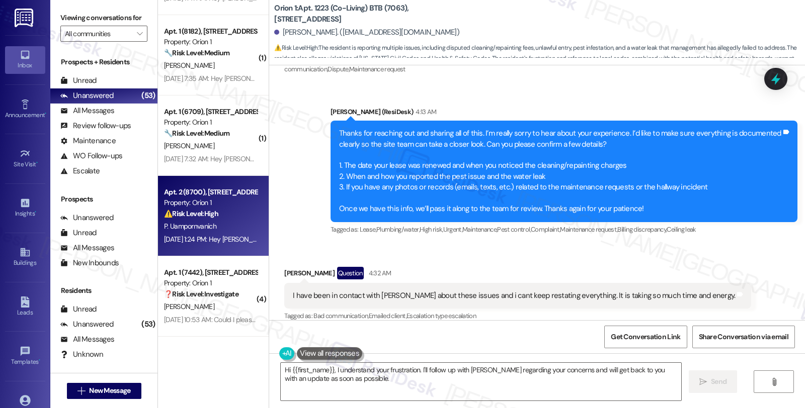
click at [217, 219] on div "Apt. 2 (8700), 1155 W 36th Pl Property: Orion 1 ⚠️ Risk Level: High The residen…" at bounding box center [210, 203] width 95 height 34
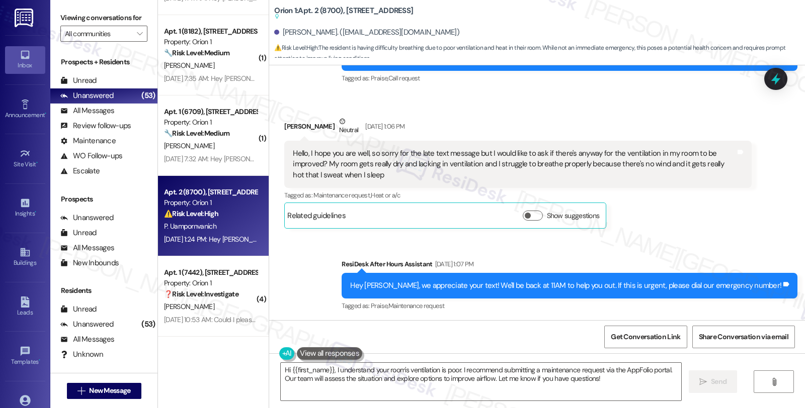
scroll to position [2891, 0]
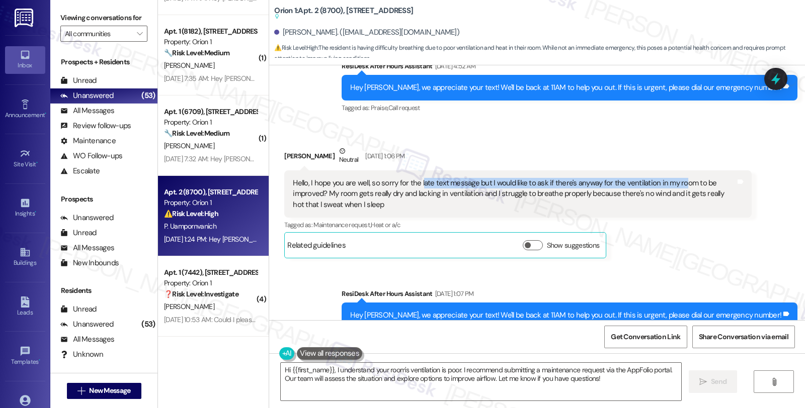
drag, startPoint x: 552, startPoint y: 162, endPoint x: 672, endPoint y: 162, distance: 120.7
click at [672, 178] on div "Hello, I hope you are well, so sorry for the late text message but I would like…" at bounding box center [514, 194] width 442 height 32
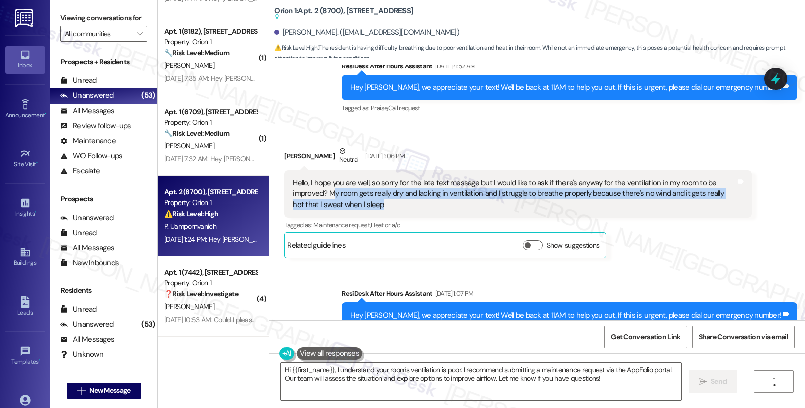
drag, startPoint x: 324, startPoint y: 175, endPoint x: 419, endPoint y: 181, distance: 94.8
click at [419, 181] on div "Hello, I hope you are well, so sorry for the late text message but I would like…" at bounding box center [514, 194] width 442 height 32
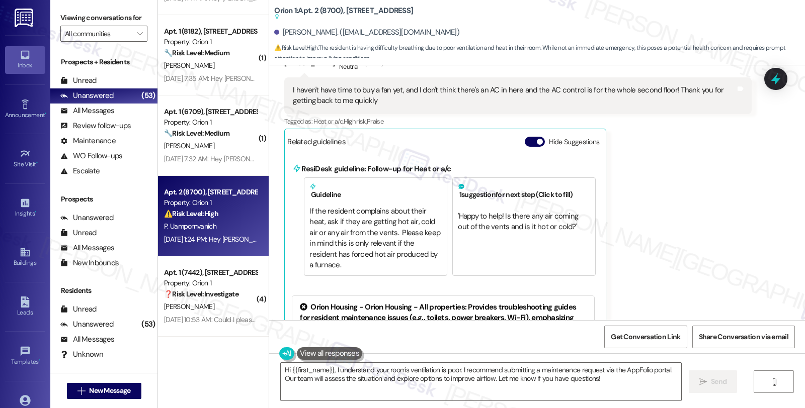
scroll to position [3226, 0]
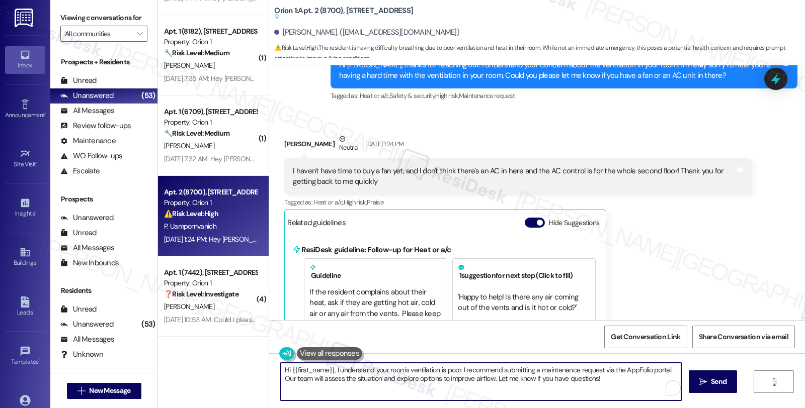
click at [331, 369] on textarea "Hi {{first_name}}, I understand your room's ventilation is poor. I recommend su…" at bounding box center [481, 382] width 400 height 38
click at [367, 371] on textarea "Hi {{first_name}}, I understand your room's ventilation is poor. I recommend su…" at bounding box center [479, 382] width 400 height 38
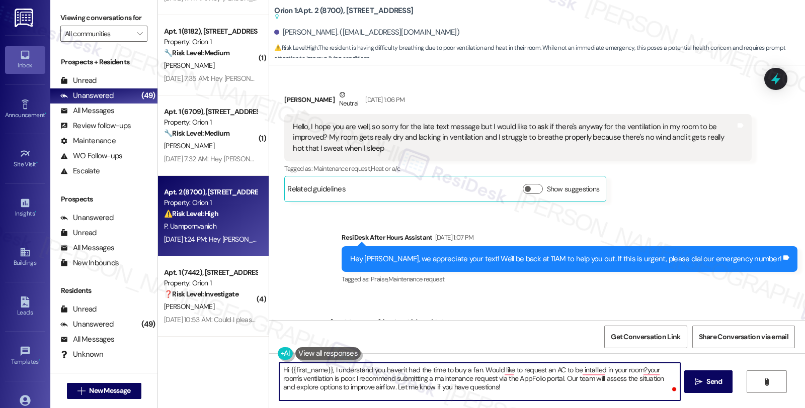
scroll to position [2891, 0]
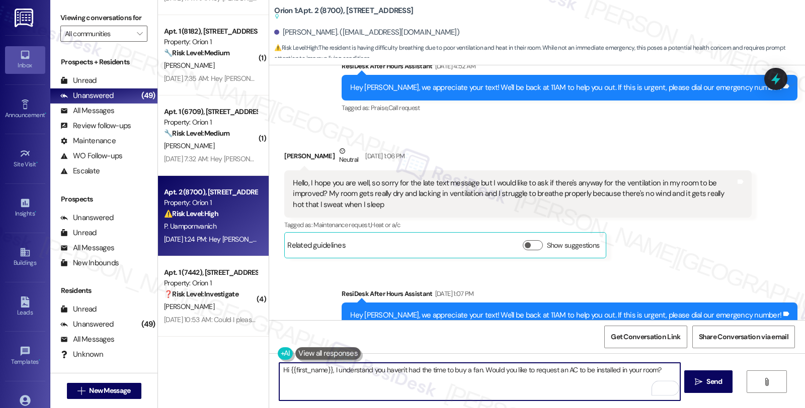
click at [528, 372] on textarea "Hi {{first_name}}, I understand you haven't had the time to buy a fan. Would yo…" at bounding box center [479, 382] width 400 height 38
type textarea "Hi {{first_name}}, I understand you haven't had the time to buy a fan. Would yo…"
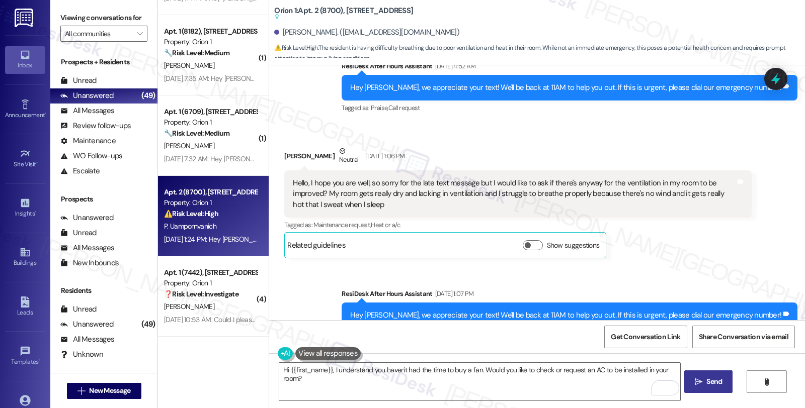
click at [702, 381] on span " Send" at bounding box center [708, 382] width 32 height 11
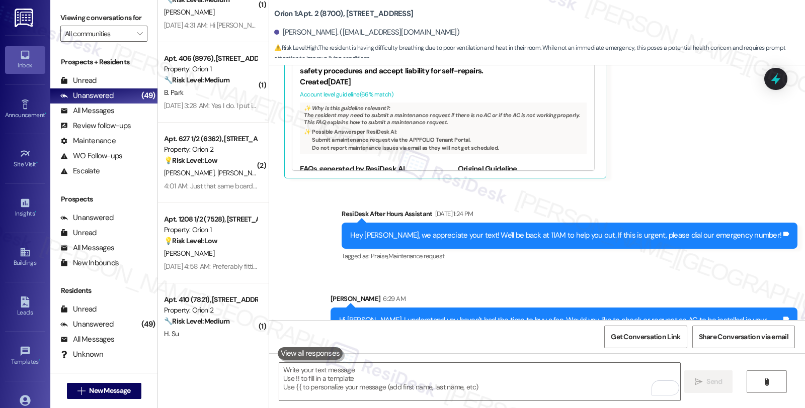
scroll to position [2041, 0]
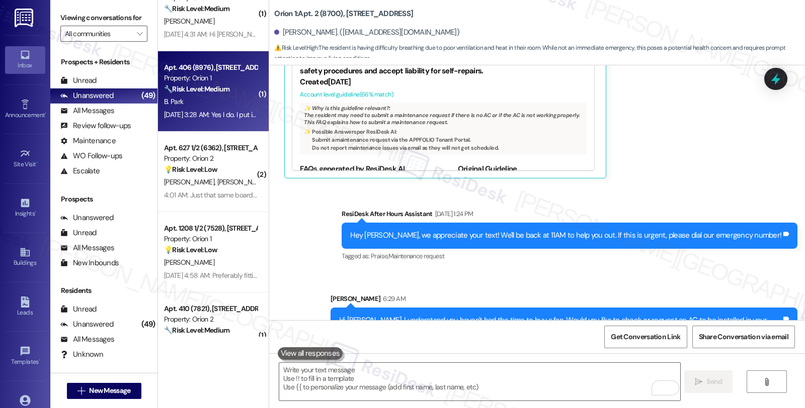
click at [220, 107] on div "B. Park" at bounding box center [210, 102] width 95 height 13
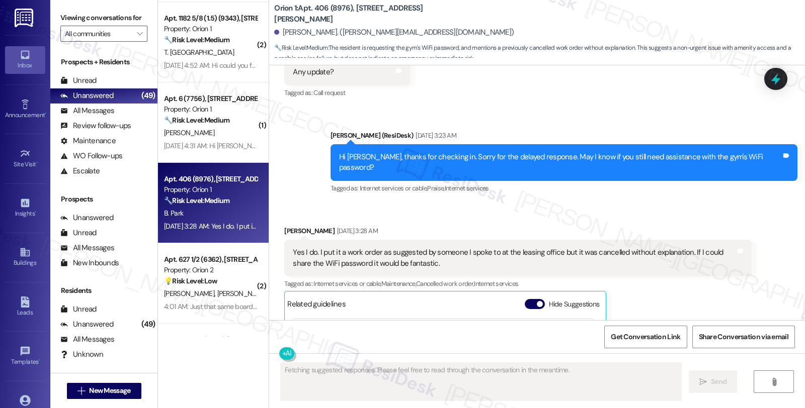
scroll to position [3304, 0]
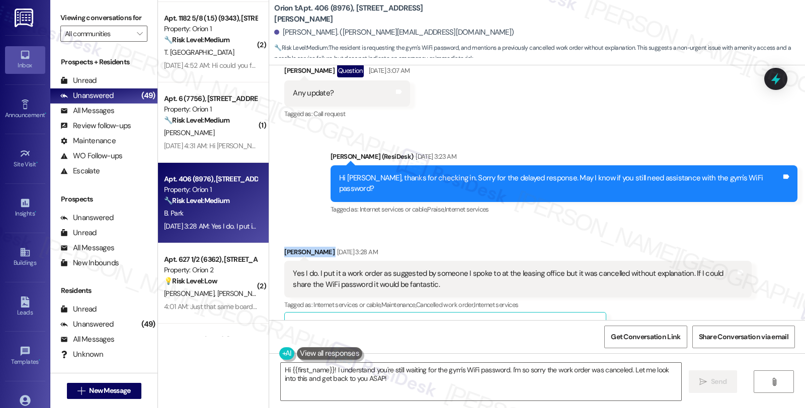
drag, startPoint x: 277, startPoint y: 229, endPoint x: 309, endPoint y: 229, distance: 32.2
click at [309, 247] on div "Betina Park Sep 12, 2025 at 3:28 AM" at bounding box center [517, 254] width 467 height 14
copy div "Betina Park"
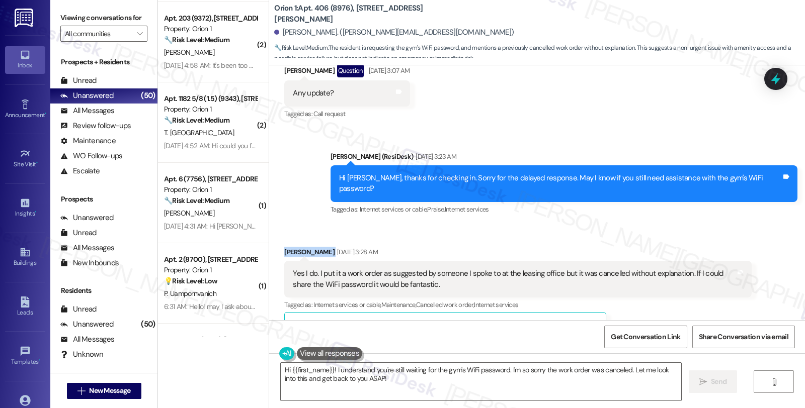
scroll to position [3249, 0]
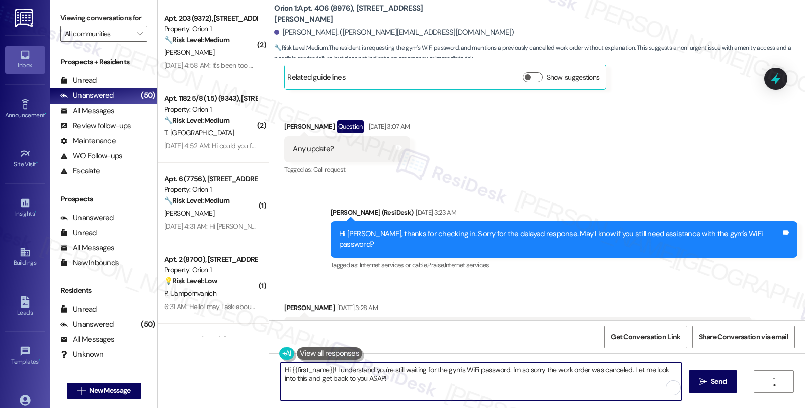
drag, startPoint x: 505, startPoint y: 369, endPoint x: 536, endPoint y: 391, distance: 38.1
click at [536, 391] on textarea "Hi {{first_name}}! I understand you're still waiting for the gym's WiFi passwor…" at bounding box center [481, 382] width 400 height 38
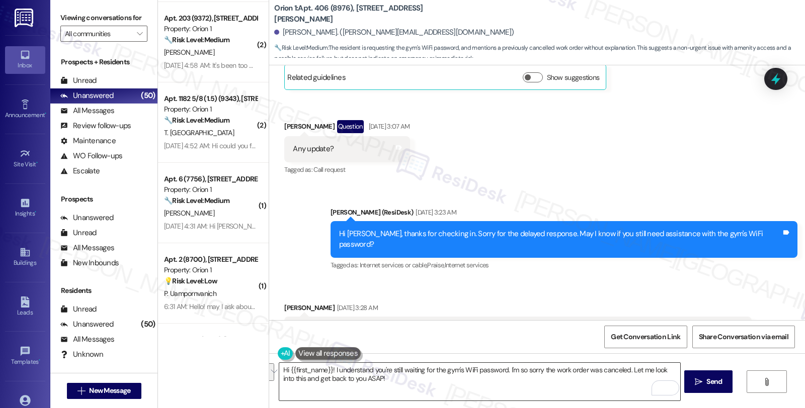
click at [580, 377] on textarea "Hi {{first_name}}! I understand you're still waiting for the gym's WiFi passwor…" at bounding box center [479, 382] width 400 height 38
click at [611, 388] on textarea "Hi {{first_name}}! I understand you're still waiting for the gym's WiFi passwor…" at bounding box center [479, 382] width 400 height 38
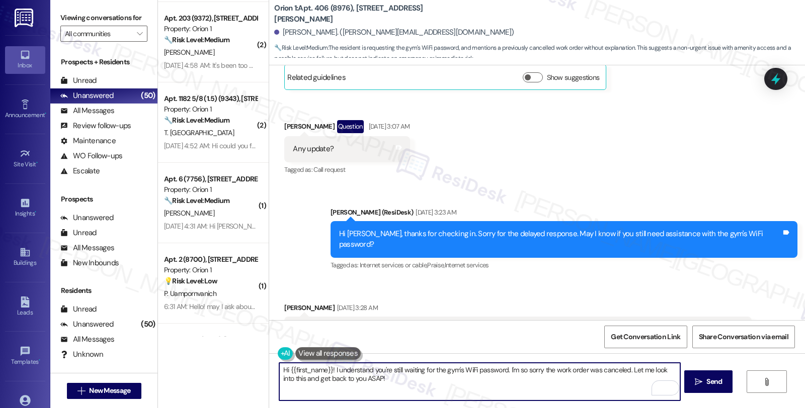
drag, startPoint x: 347, startPoint y: 379, endPoint x: 368, endPoint y: 379, distance: 21.1
click at [368, 379] on textarea "Hi {{first_name}}! I understand you're still waiting for the gym's WiFi passwor…" at bounding box center [479, 382] width 400 height 38
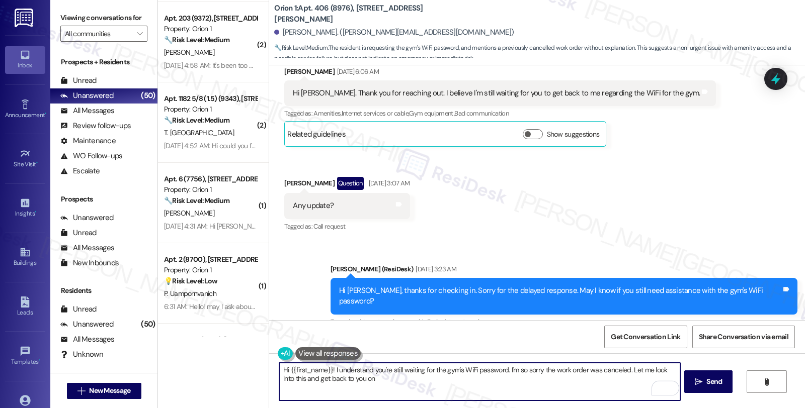
scroll to position [3081, 0]
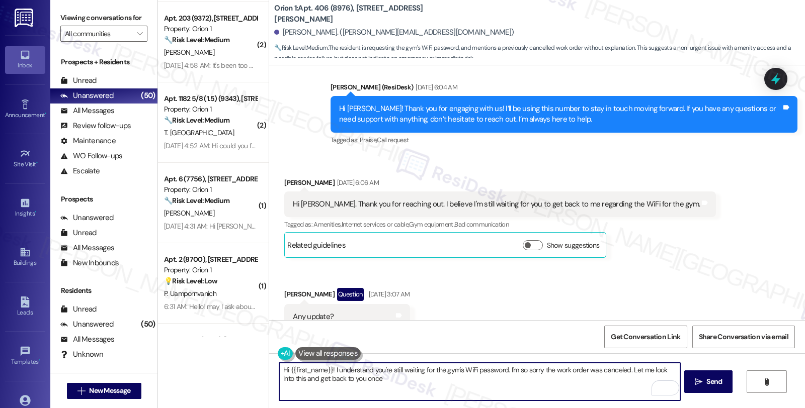
click at [399, 382] on textarea "Hi {{first_name}}! I understand you're still waiting for the gym's WiFi passwor…" at bounding box center [479, 382] width 400 height 38
type textarea "Hi {{first_name}}! I understand you're still waiting for the gym's WiFi passwor…"
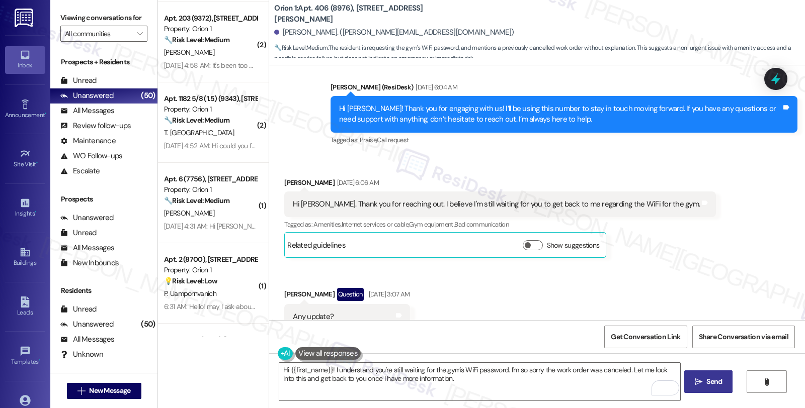
click at [694, 381] on icon "" at bounding box center [698, 382] width 8 height 8
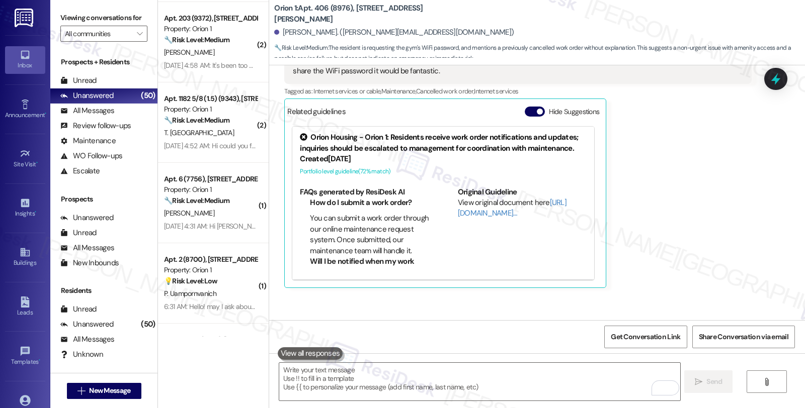
scroll to position [3553, 0]
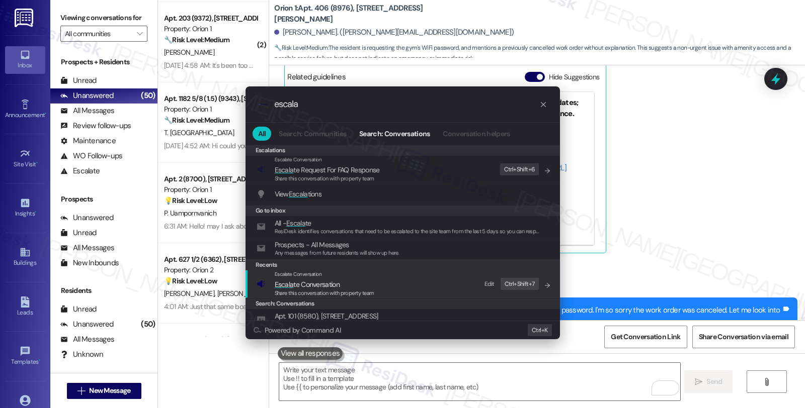
type input "escala"
click at [289, 283] on span "Escala" at bounding box center [284, 284] width 19 height 9
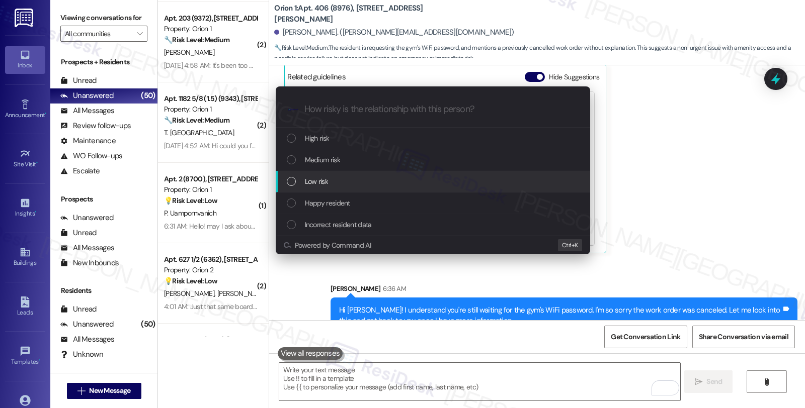
click at [332, 180] on div "Low risk" at bounding box center [434, 181] width 294 height 11
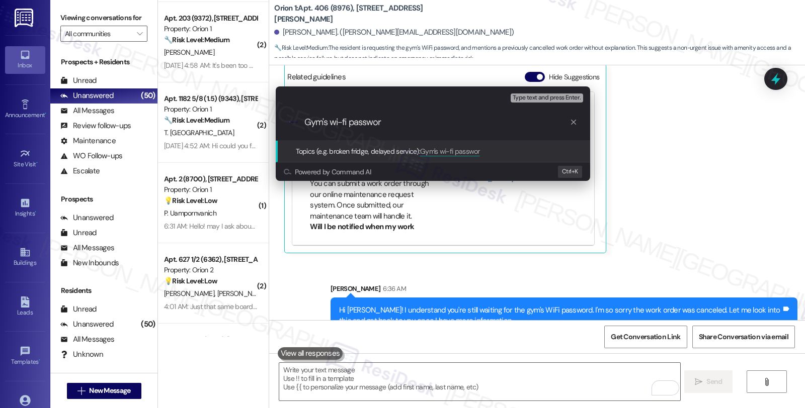
type input "Gym's wi-fi password"
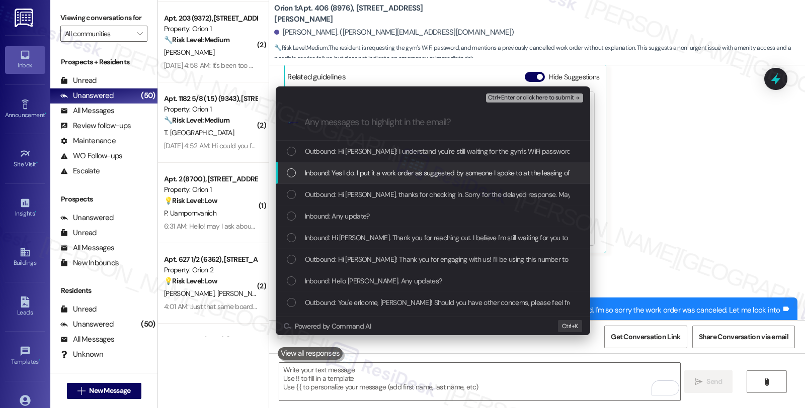
click at [331, 172] on span "Inbound: Yes I do. I put it a work order as suggested by someone I spoke to at …" at bounding box center [584, 172] width 558 height 11
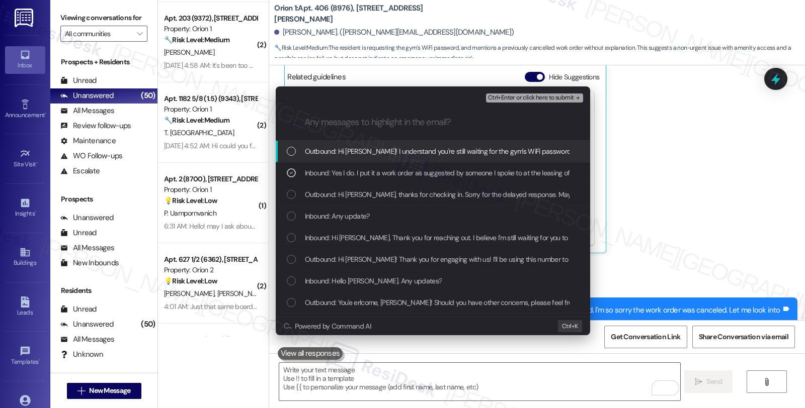
click at [522, 94] on button "Ctrl+Enter or click here to submit" at bounding box center [534, 98] width 97 height 9
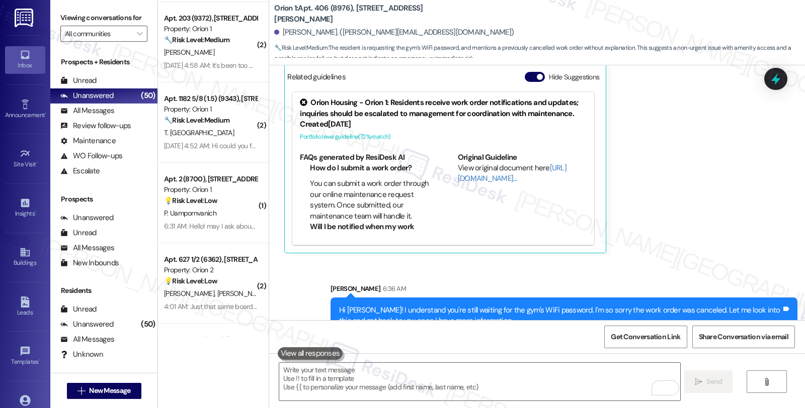
scroll to position [3472, 0]
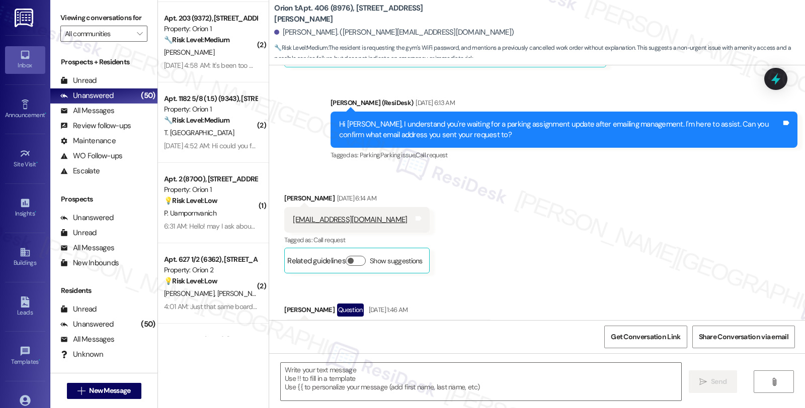
type textarea "Fetching suggested responses. Please feel free to read through the conversation…"
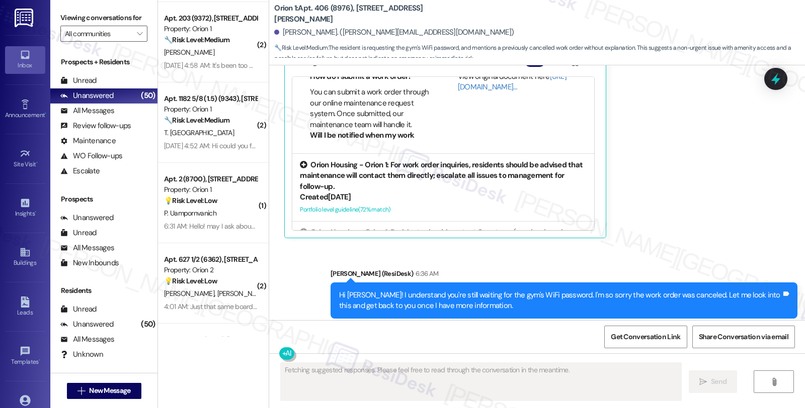
scroll to position [124, 0]
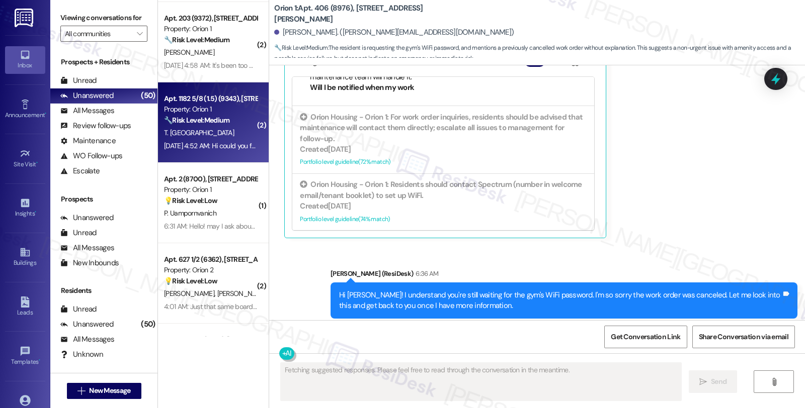
click at [228, 126] on div "Apt. 1182 5/8 (1.5) (9343), 1180 W 37th Pl Property: Orion 1 🔧 Risk Level: Medi…" at bounding box center [210, 110] width 95 height 34
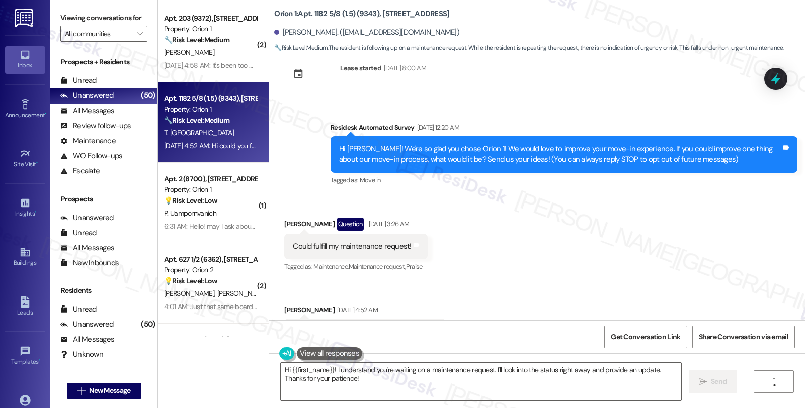
scroll to position [79, 0]
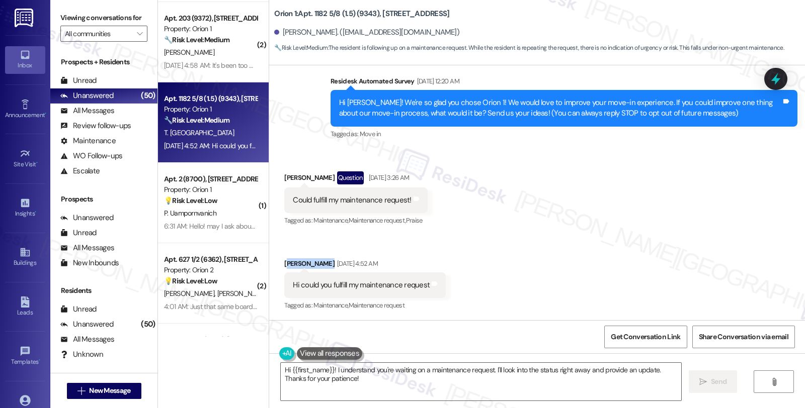
drag, startPoint x: 280, startPoint y: 263, endPoint x: 322, endPoint y: 263, distance: 42.2
click at [322, 263] on div "Thomas Madrid Sep 12, 2025 at 4:52 AM" at bounding box center [364, 265] width 161 height 14
click at [293, 259] on div "Thomas Madrid Sep 12, 2025 at 4:52 AM" at bounding box center [364, 265] width 161 height 14
drag, startPoint x: 289, startPoint y: 262, endPoint x: 322, endPoint y: 263, distance: 33.7
click at [322, 263] on div "Received via SMS Thomas Madrid Sep 12, 2025 at 4:52 AM Hi could you fulfill my …" at bounding box center [365, 286] width 177 height 70
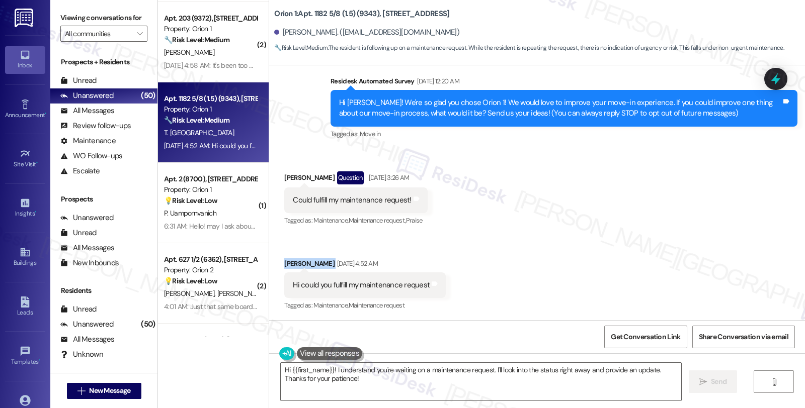
copy div "Thomas Madrid"
drag, startPoint x: 309, startPoint y: 14, endPoint x: 349, endPoint y: 14, distance: 39.7
click at [349, 14] on b "Orion 1: Apt. 1182 5/8 (1.5) (9343), 1180 W 37th Pl" at bounding box center [361, 14] width 175 height 11
copy b "182 5/8 (1.5)"
drag, startPoint x: 375, startPoint y: 12, endPoint x: 422, endPoint y: 12, distance: 47.3
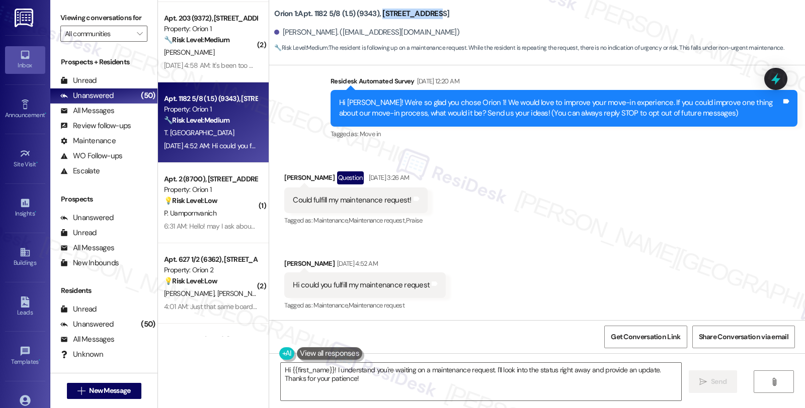
click at [422, 12] on div "Orion 1: Apt. 1182 5/8 (1.5) (9343), 1180 W 37th Pl" at bounding box center [374, 14] width 201 height 13
copy b "1180 W 37th Pl"
drag, startPoint x: 277, startPoint y: 33, endPoint x: 324, endPoint y: 33, distance: 47.8
click at [324, 33] on div "Thomas Madrid. (madridthomasa@gmail.com)" at bounding box center [366, 32] width 185 height 11
copy div "Thomas Madrid"
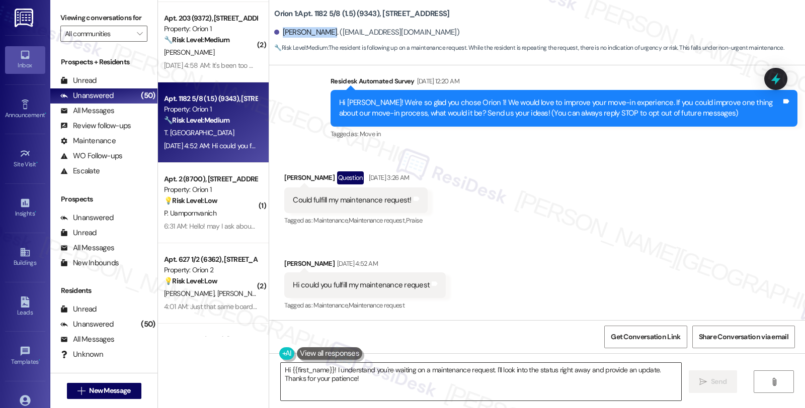
click at [328, 371] on textarea "Hi {{first_name}}! I understand you're waiting on a maintenance request. I'll l…" at bounding box center [481, 382] width 400 height 38
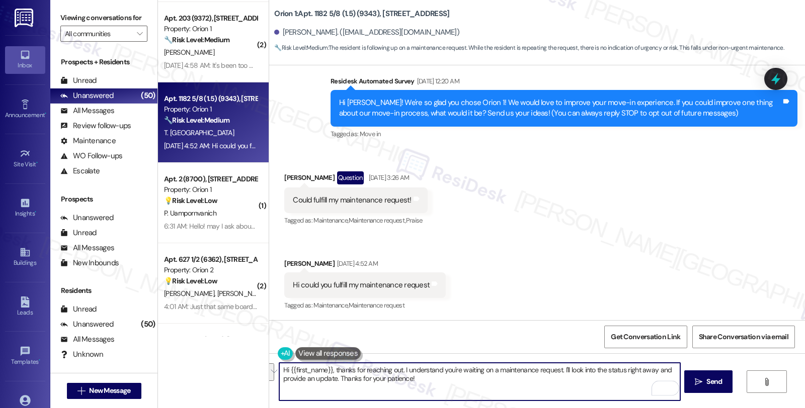
drag, startPoint x: 556, startPoint y: 370, endPoint x: 570, endPoint y: 395, distance: 29.1
click at [570, 395] on textarea "Hi {{first_name}}, thanks for reaching out. I understand you're waiting on a ma…" at bounding box center [479, 382] width 400 height 38
click at [591, 371] on textarea "Hi {{first_name}}, thanks for reaching out. I understand you're waiting on a ma…" at bounding box center [479, 382] width 400 height 38
click at [556, 370] on textarea "Hi {{first_name}}, thanks for reaching out. I understand you're waiting on a ma…" at bounding box center [479, 382] width 400 height 38
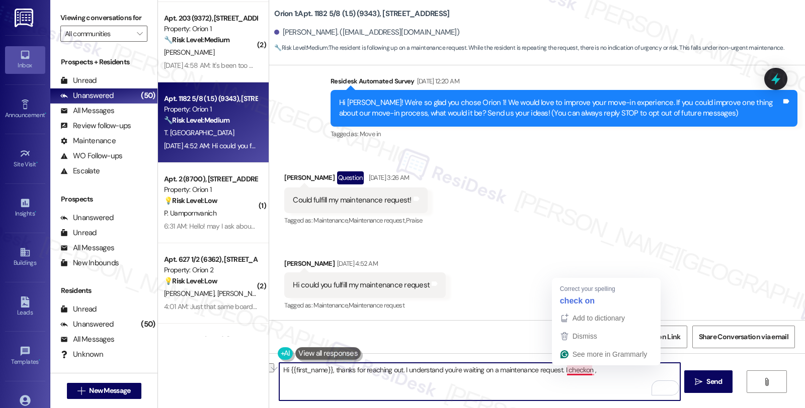
drag, startPoint x: 560, startPoint y: 371, endPoint x: 616, endPoint y: 371, distance: 55.8
click at [616, 371] on textarea "Hi {{first_name}}, thanks for reaching out. I understand you're waiting on a ma…" at bounding box center [479, 382] width 400 height 38
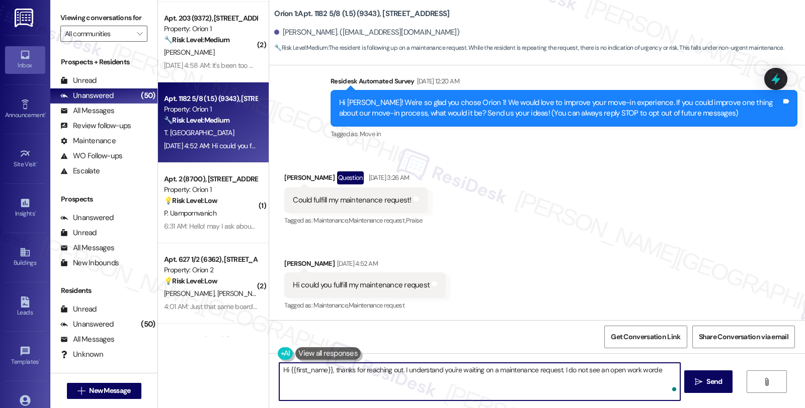
type textarea "Hi {{first_name}}, thanks for reaching out. I understand you're waiting on a ma…"
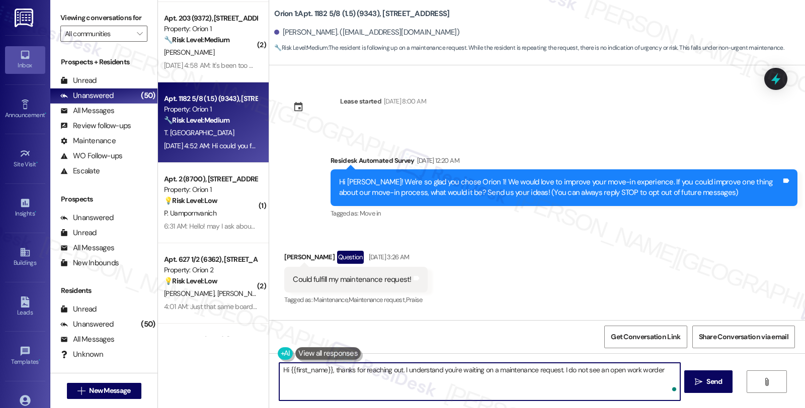
scroll to position [79, 0]
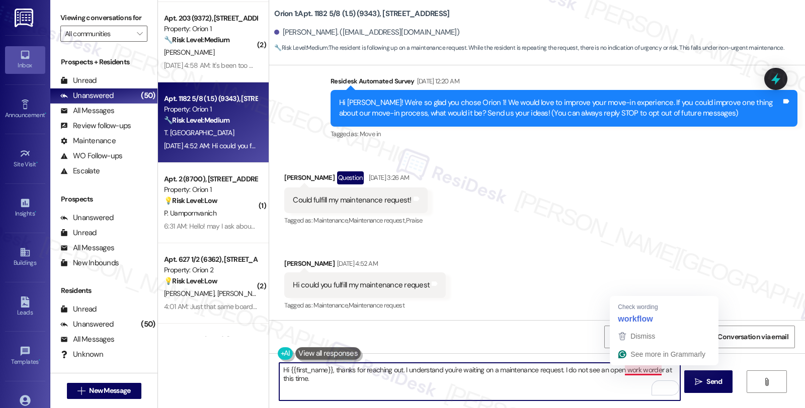
click at [639, 369] on textarea "Hi {{first_name}}, thanks for reaching out. I understand you're waiting on a ma…" at bounding box center [479, 382] width 400 height 38
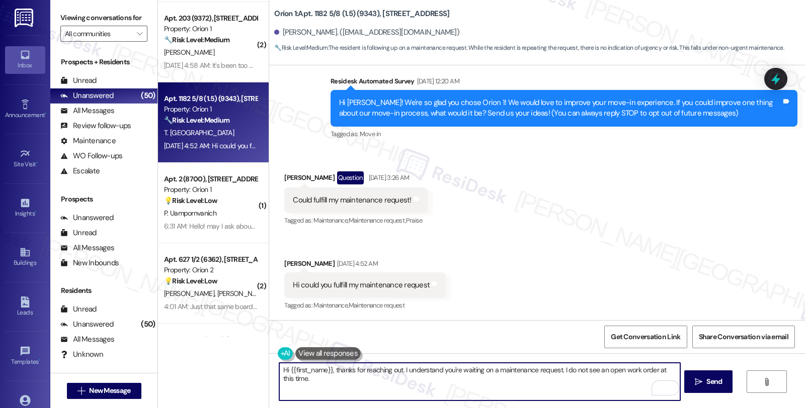
click at [347, 384] on textarea "Hi {{first_name}}, thanks for reaching out. I understand you're waiting on a ma…" at bounding box center [479, 382] width 400 height 38
paste textarea "#27030-1"
click at [404, 379] on textarea "Hi {{first_name}}, thanks for reaching out. I understand you're waiting on a ma…" at bounding box center [479, 382] width 400 height 38
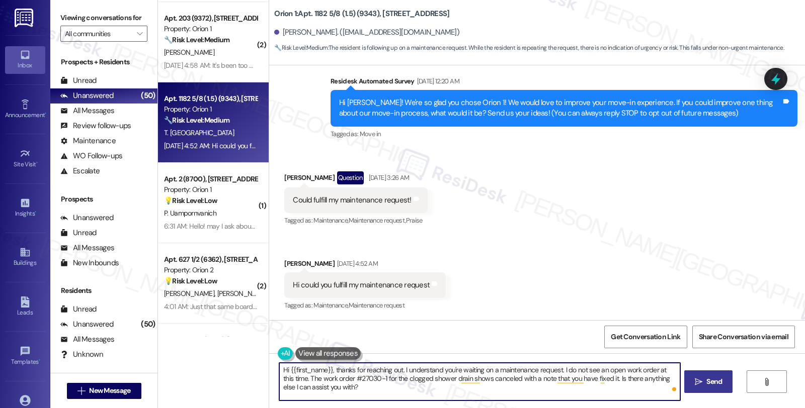
type textarea "Hi {{first_name}}, thanks for reaching out. I understand you're waiting on a ma…"
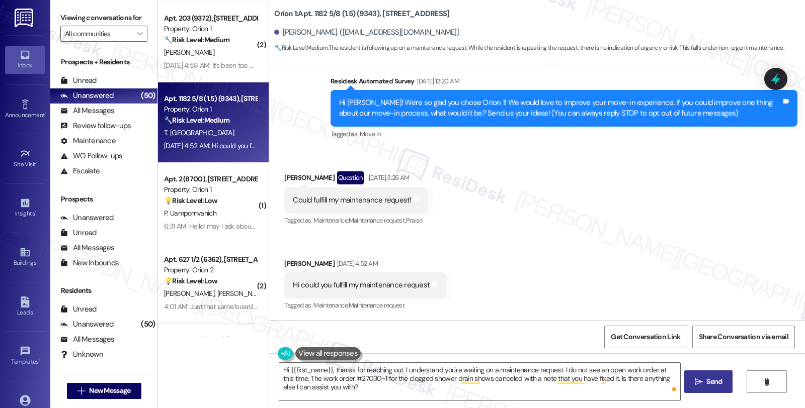
click at [706, 378] on span "Send" at bounding box center [714, 382] width 16 height 11
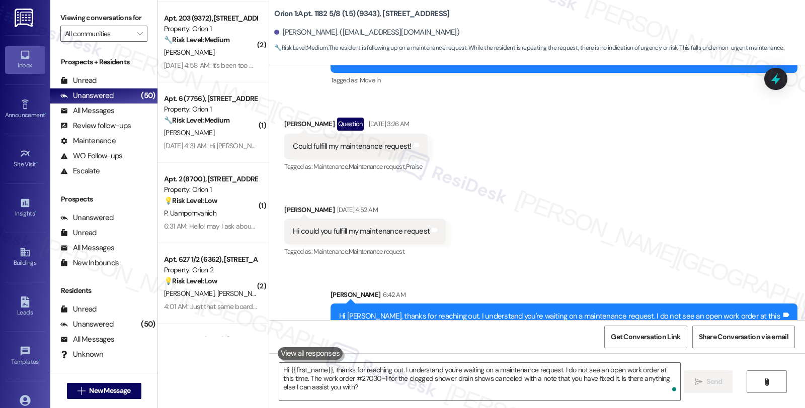
scroll to position [171, 0]
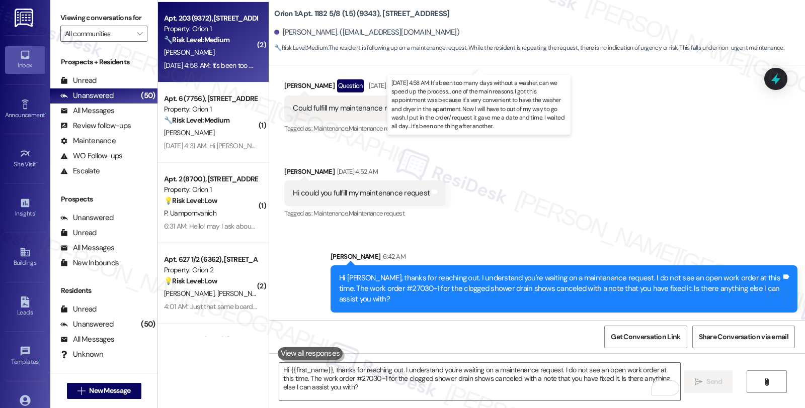
click at [229, 62] on div "[DATE] 4:58 AM: It's been too many days without a washer, can we speed up the p…" at bounding box center [700, 65] width 1072 height 9
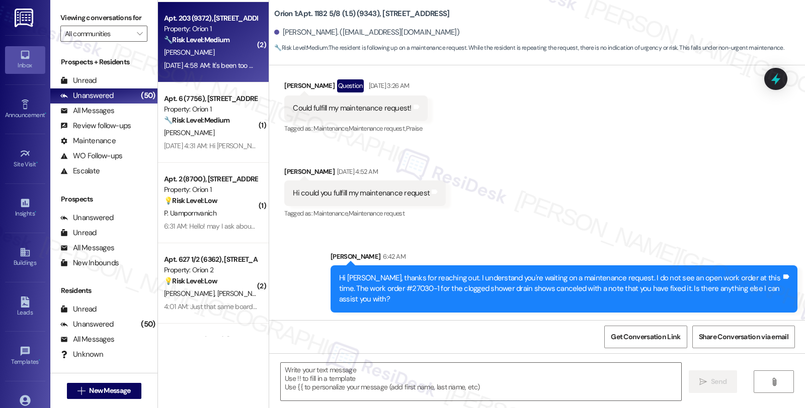
type textarea "Fetching suggested responses. Please feel free to read through the conversation…"
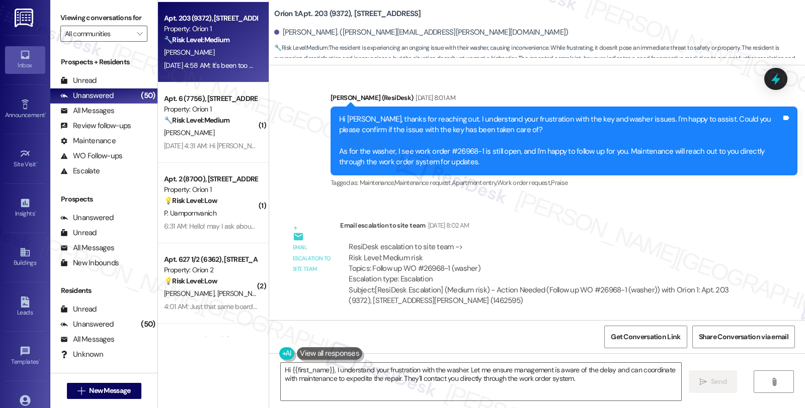
scroll to position [474, 0]
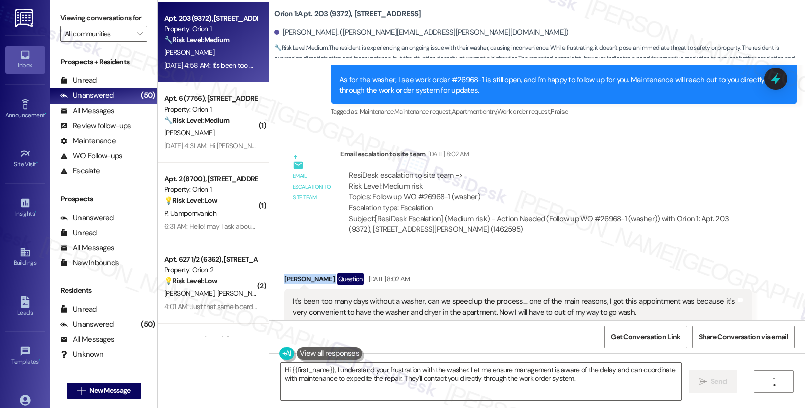
drag, startPoint x: 278, startPoint y: 280, endPoint x: 329, endPoint y: 279, distance: 51.3
click at [329, 279] on div "Norma Contreras Question Sep 10, 2025 at 8:02 AM" at bounding box center [517, 281] width 467 height 16
copy div "Norma Contreras"
drag, startPoint x: 415, startPoint y: 198, endPoint x: 442, endPoint y: 197, distance: 26.2
click at [442, 197] on div "ResiDesk escalation to site team -> Risk Level: Medium risk Topics: Follow up W…" at bounding box center [546, 191] width 394 height 43
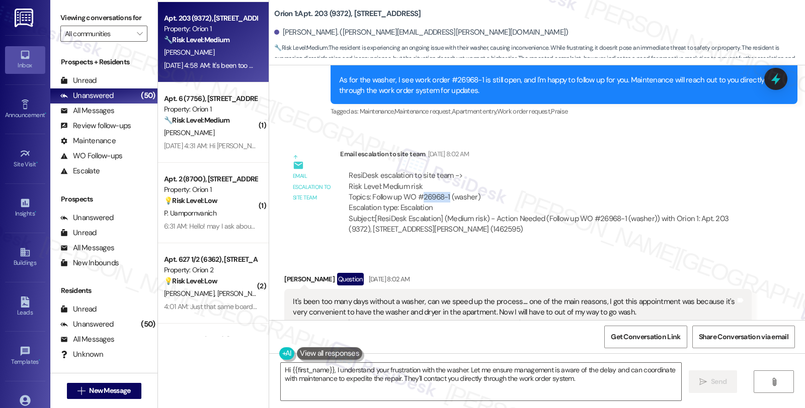
copy div "26968-1"
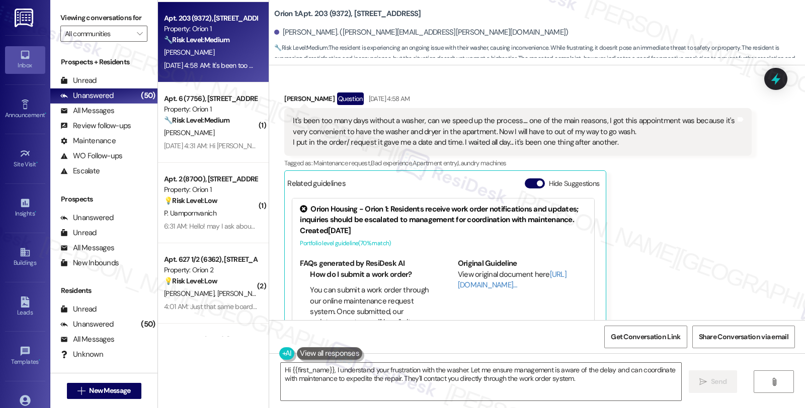
scroll to position [864, 0]
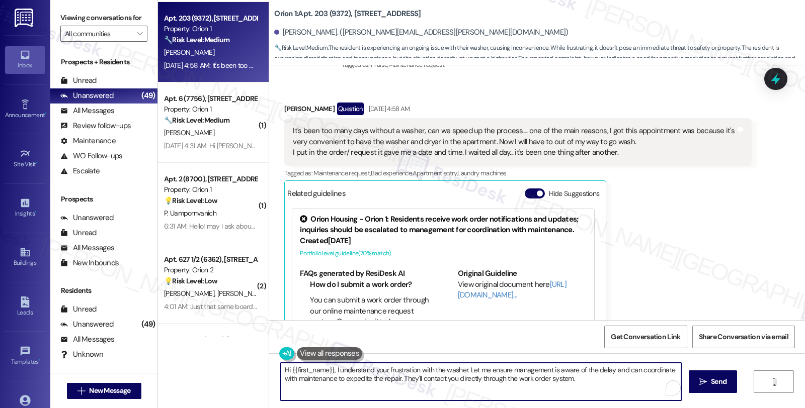
click at [463, 368] on textarea "Hi {{first_name}}, I understand your frustration with the washer. Let me ensure…" at bounding box center [481, 382] width 400 height 38
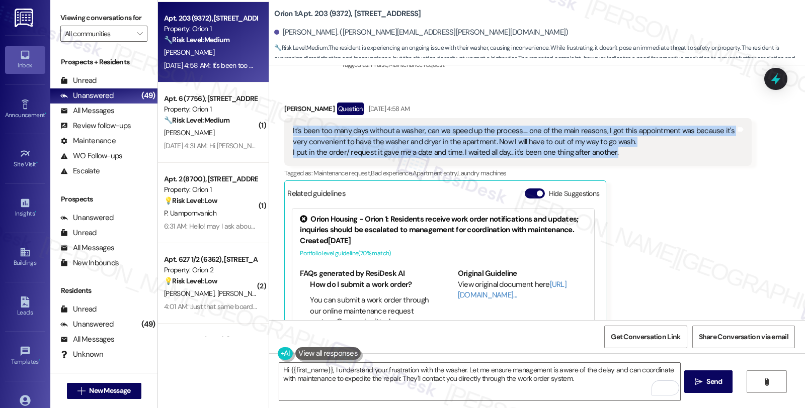
drag, startPoint x: 616, startPoint y: 151, endPoint x: 282, endPoint y: 133, distance: 333.9
click at [284, 133] on div "It's been too many days without a washer, can we speed up the process.... one o…" at bounding box center [517, 141] width 467 height 47
copy div "It's been too many days without a washer, can we speed up the process.... one o…"
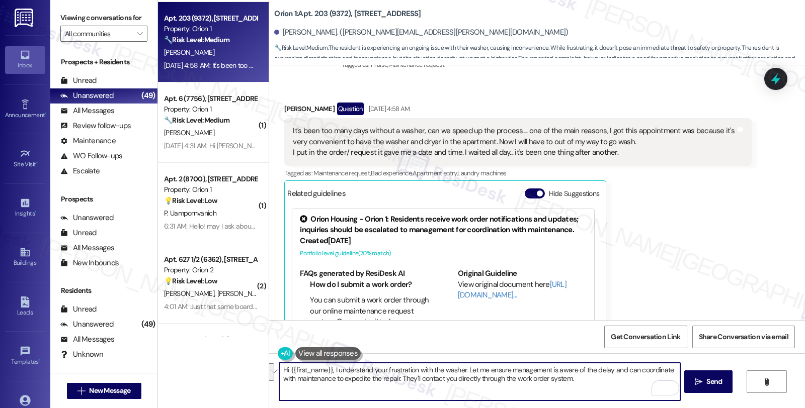
drag, startPoint x: 327, startPoint y: 370, endPoint x: 579, endPoint y: 387, distance: 252.6
click at [579, 387] on textarea "Hi {{first_name}}, I understand your frustration with the washer. Let me ensure…" at bounding box center [479, 382] width 400 height 38
paste textarea "I’m really sorry you’ve had to go this long without a washer—especially since i…"
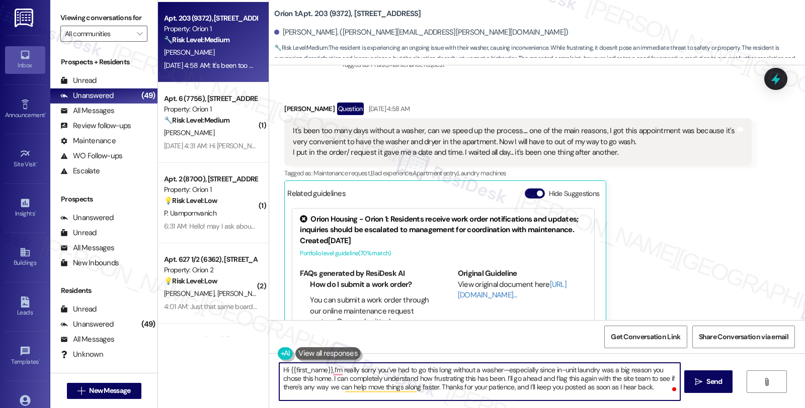
click at [326, 369] on textarea "Hi {{first_name}},I’m really sorry you’ve had to go this long without a washer—…" at bounding box center [479, 382] width 400 height 38
click at [370, 369] on textarea "Hi {{first_name}}, I’m really sorry you’ve had to go this long without a washer…" at bounding box center [479, 382] width 400 height 38
click at [518, 372] on textarea "Hi {{first_name}}, I’m really sorry to hear you’ve had to go this long without …" at bounding box center [479, 382] width 400 height 38
click at [574, 371] on textarea "Hi {{first_name}}, I’m really sorry to hear you’ve had to go this long without …" at bounding box center [479, 382] width 400 height 38
click at [630, 379] on textarea "Hi {{first_name}}, I’m really sorry to hear you’ve had to go this long without …" at bounding box center [479, 382] width 400 height 38
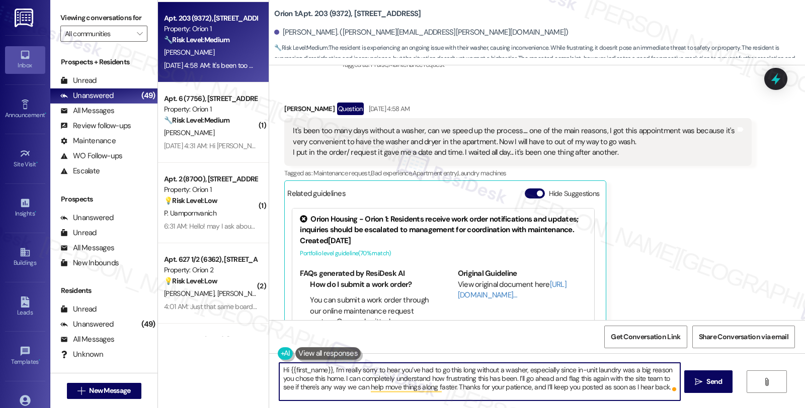
click at [630, 379] on textarea "Hi {{first_name}}, I’m really sorry to hear you’ve had to go this long without …" at bounding box center [479, 382] width 400 height 38
click at [642, 379] on textarea "Hi {{first_name}}, I’m really sorry to hear you’ve had to go this long without …" at bounding box center [479, 382] width 400 height 38
click at [640, 377] on textarea "Hi {{first_name}}, I’m really sorry to hear you’ve had to go this long without …" at bounding box center [479, 382] width 400 height 38
click at [350, 397] on textarea "Hi {{first_name}}, I’m really sorry to hear you’ve had to go this long without …" at bounding box center [479, 382] width 400 height 38
type textarea "Hi {{first_name}}, I’m really sorry to hear you’ve had to go this long without …"
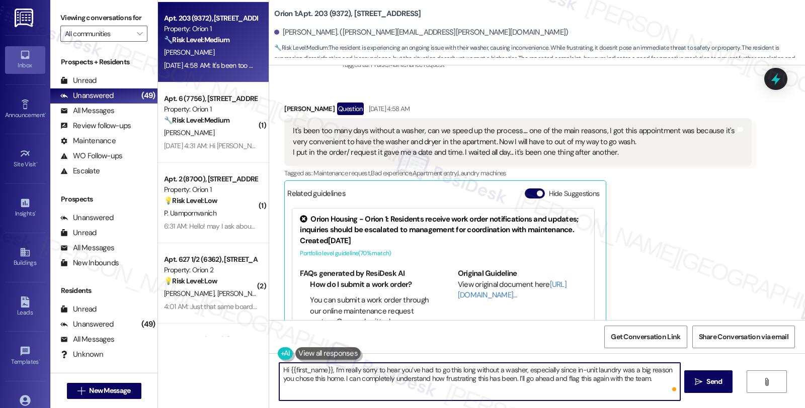
click at [323, 353] on button at bounding box center [327, 353] width 65 height 13
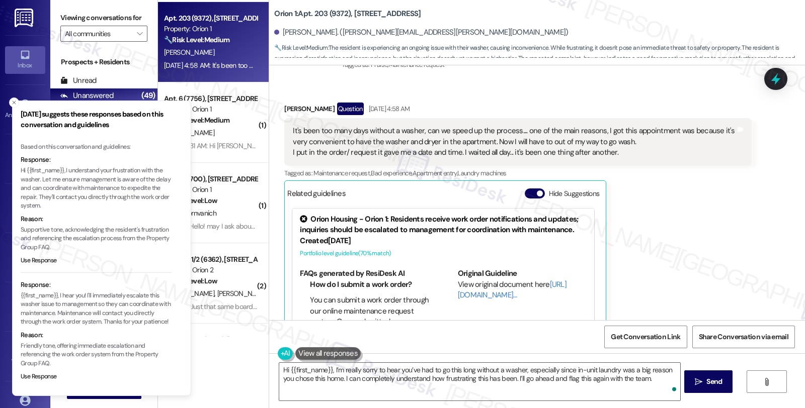
click at [68, 313] on p "{{first_name}}, I hear you! I'll immediately escalate this washer issue to mana…" at bounding box center [96, 309] width 151 height 35
click at [63, 327] on p "{{first_name}}, I hear you! I'll immediately escalate this washer issue to mana…" at bounding box center [96, 309] width 151 height 35
copy p "Maintenance will contact you directly through the work order system. Thanks for…"
click at [575, 388] on textarea "Hi {{first_name}}, I’m really sorry to hear you’ve had to go this long without …" at bounding box center [479, 382] width 400 height 38
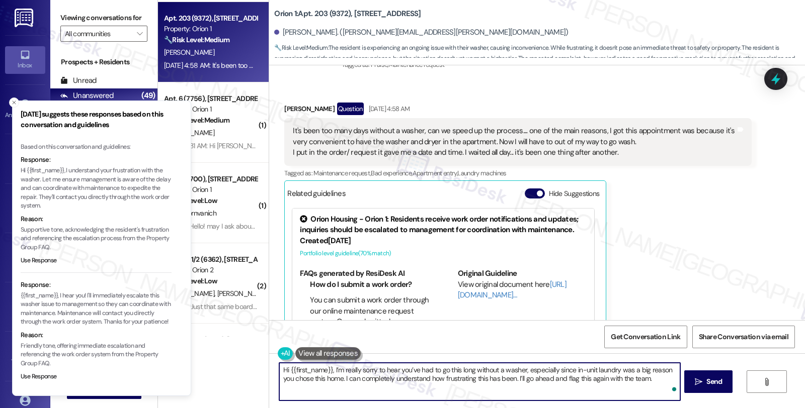
click at [655, 380] on textarea "Hi {{first_name}}, I’m really sorry to hear you’ve had to go this long without …" at bounding box center [479, 382] width 400 height 38
paste textarea "Maintenance will contact you directly through the work order system. Thanks for…"
click at [480, 387] on textarea "Hi {{first_name}}, I’m really sorry to hear you’ve had to go this long without …" at bounding box center [479, 382] width 400 height 38
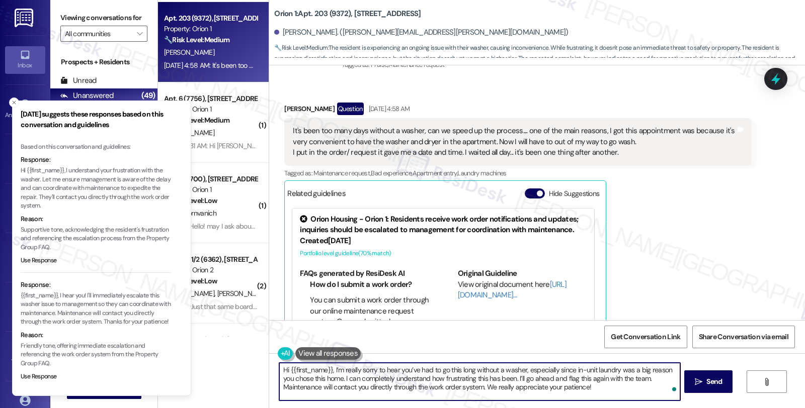
click at [589, 389] on textarea "Hi {{first_name}}, I’m really sorry to hear you’ve had to go this long without …" at bounding box center [479, 382] width 400 height 38
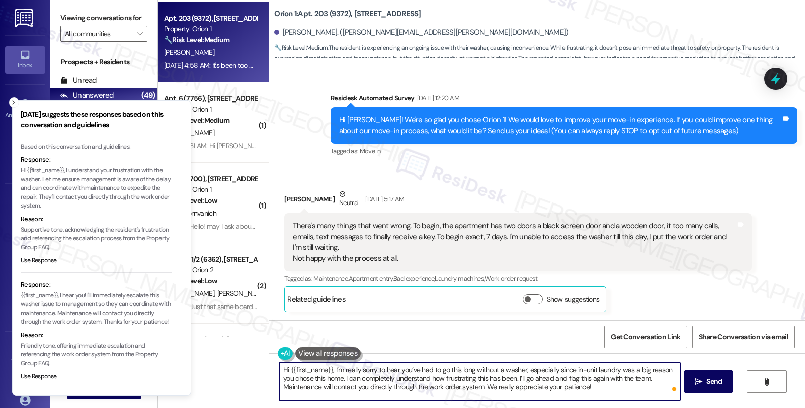
scroll to position [305, 0]
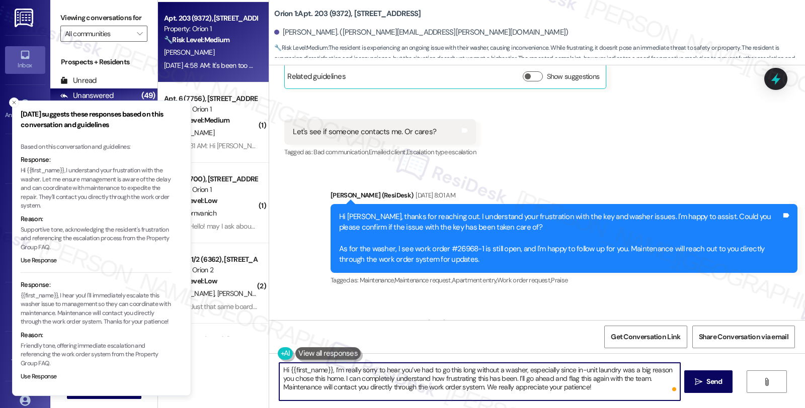
click at [497, 388] on textarea "Hi {{first_name}}, I’m really sorry to hear you’ve had to go this long without …" at bounding box center [479, 382] width 400 height 38
click at [595, 390] on textarea "Hi {{first_name}}, I’m really sorry to hear you’ve had to go this long without …" at bounding box center [479, 382] width 400 height 38
click at [384, 396] on textarea "Hi {{first_name}}, I’m really sorry to hear you’ve had to go this long without …" at bounding box center [479, 382] width 400 height 38
type textarea "Hi {{first_name}}, I’m really sorry to hear you’ve had to go this long without …"
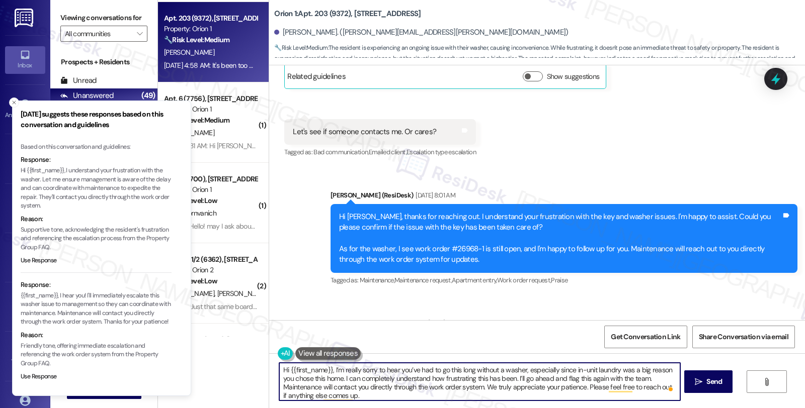
click at [576, 384] on textarea "Hi {{first_name}}, I’m really sorry to hear you’ve had to go this long without …" at bounding box center [479, 382] width 400 height 38
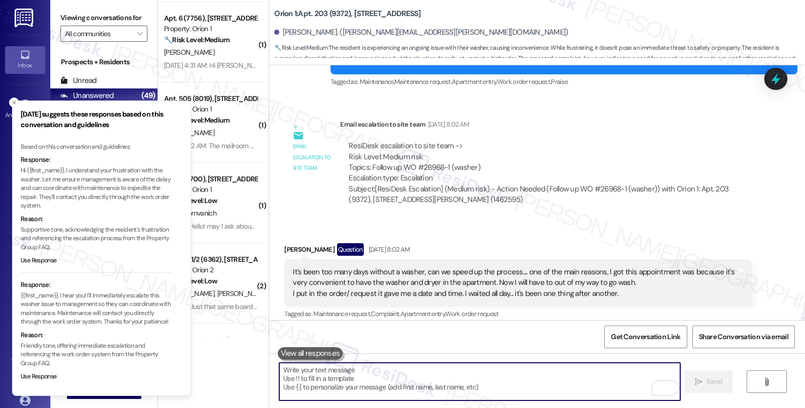
scroll to position [453, 0]
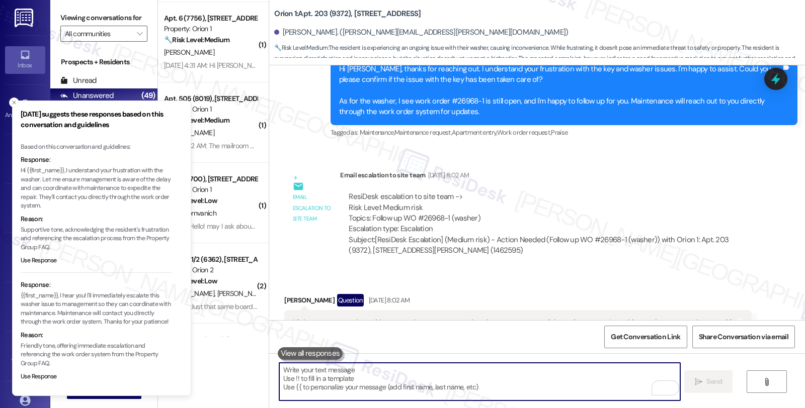
click at [421, 220] on div "ResiDesk escalation to site team -> Risk Level: Medium risk Topics: Follow up W…" at bounding box center [546, 213] width 394 height 43
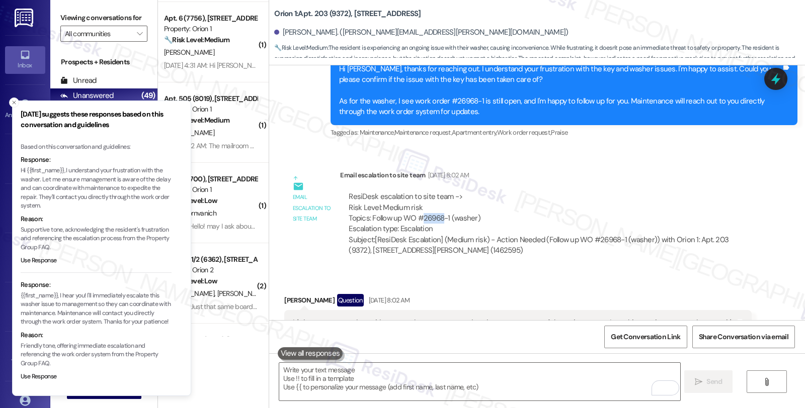
click at [421, 220] on div "ResiDesk escalation to site team -> Risk Level: Medium risk Topics: Follow up W…" at bounding box center [546, 213] width 394 height 43
copy div "26968"
click at [398, 220] on div "ResiDesk escalation to site team -> Risk Level: Medium risk Topics: Follow up W…" at bounding box center [546, 213] width 394 height 43
drag, startPoint x: 365, startPoint y: 218, endPoint x: 479, endPoint y: 219, distance: 113.7
click at [479, 219] on div "ResiDesk escalation to site team -> Risk Level: Medium risk Topics: Follow up W…" at bounding box center [546, 213] width 394 height 43
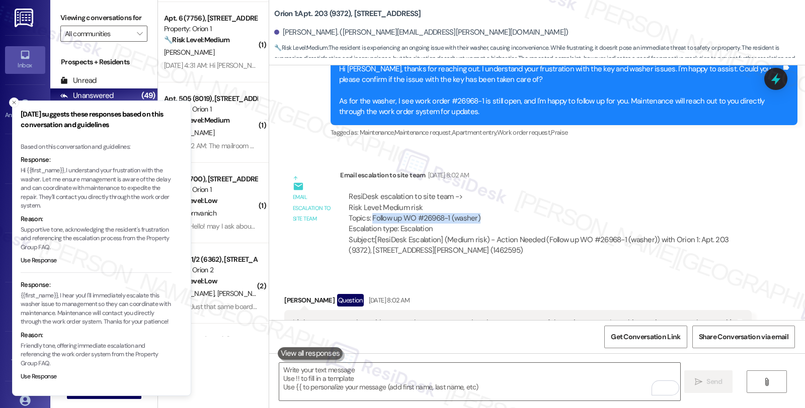
copy div "Follow up WO #26968-1 (washer)"
click at [13, 101] on icon "Close toast" at bounding box center [14, 103] width 6 height 6
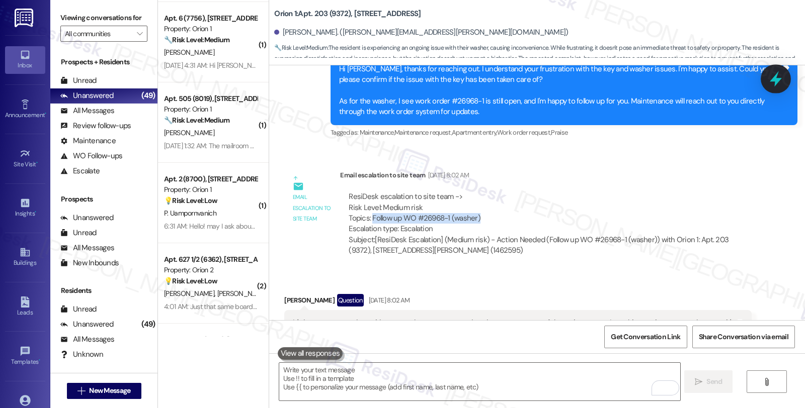
click at [777, 80] on icon at bounding box center [775, 79] width 12 height 16
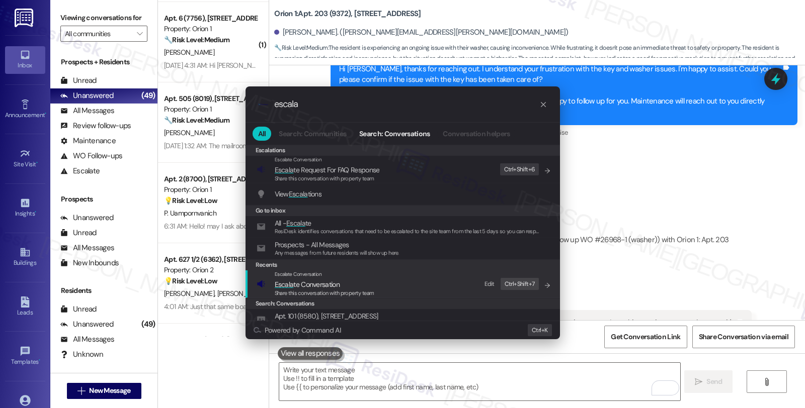
type input "escala"
click at [350, 290] on span "Share this conversation with property team" at bounding box center [325, 293] width 100 height 7
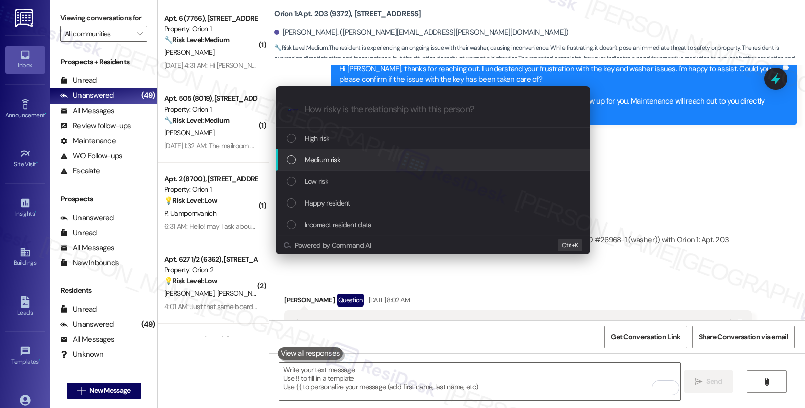
click at [323, 163] on span "Medium risk" at bounding box center [322, 159] width 35 height 11
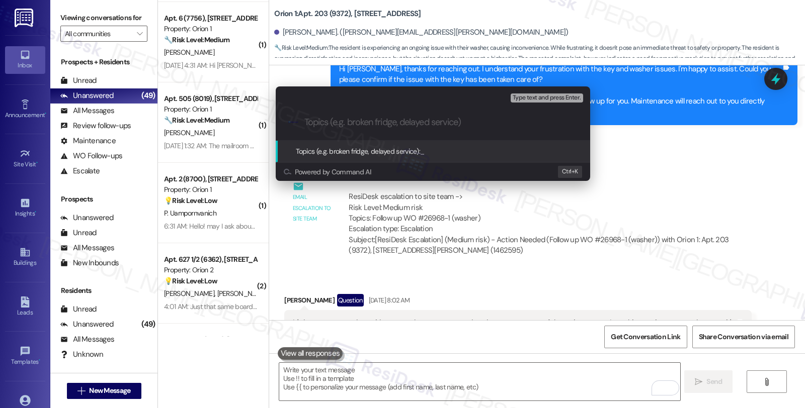
paste input "Follow up WO #26968-1 (washer)"
type input "Follow up WO #26968-1 (washer)"
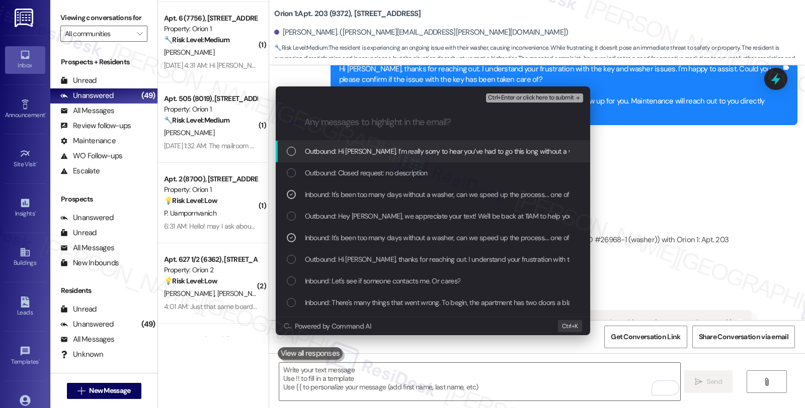
click at [520, 96] on span "Ctrl+Enter or click here to submit" at bounding box center [531, 98] width 86 height 7
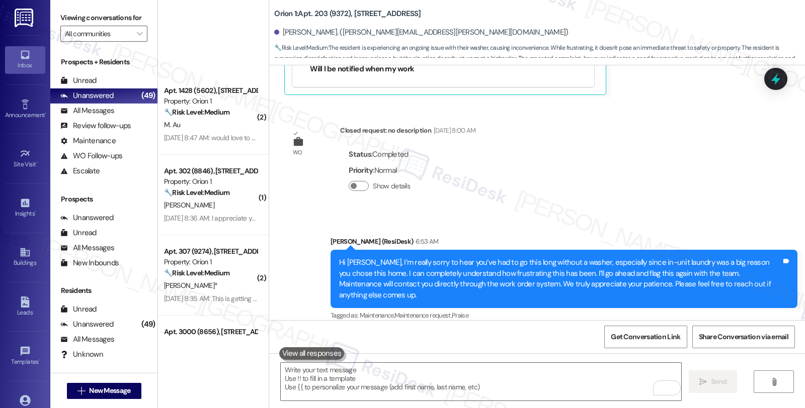
scroll to position [1370, 0]
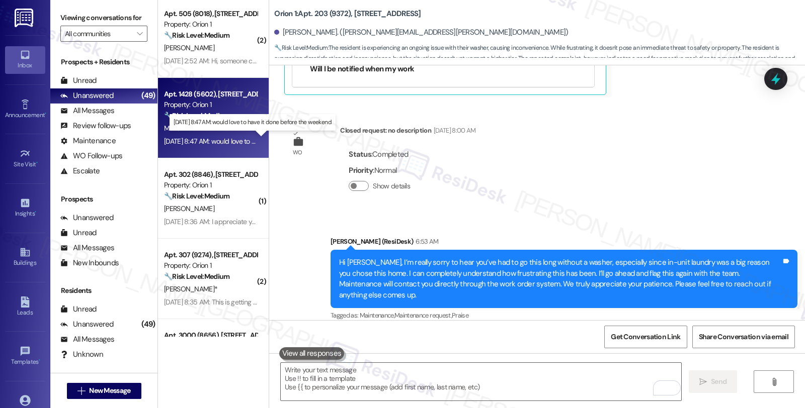
click at [227, 142] on div "Sep 12, 2025 at 8:47 AM: would love to have it done before the weekend Sep 12, …" at bounding box center [256, 141] width 184 height 9
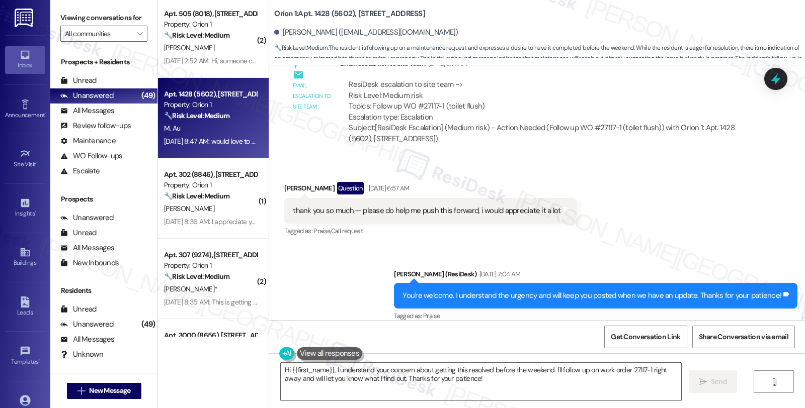
scroll to position [2797, 0]
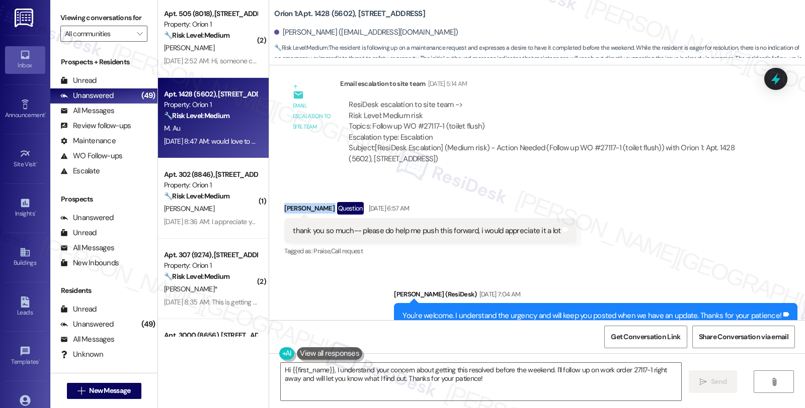
drag, startPoint x: 276, startPoint y: 199, endPoint x: 309, endPoint y: 201, distance: 33.8
click at [309, 201] on div "Received via SMS Marcus Au Question Sep 11, 2025 at 6:57 AM thank you so much--…" at bounding box center [430, 231] width 307 height 72
copy div "Marcus Au"
click at [424, 114] on div "ResiDesk escalation to site team -> Risk Level: Medium risk Topics: Follow up W…" at bounding box center [546, 121] width 394 height 43
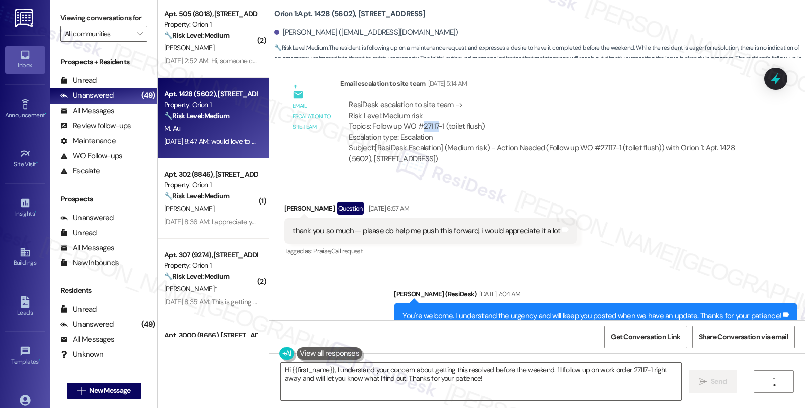
copy div "27117"
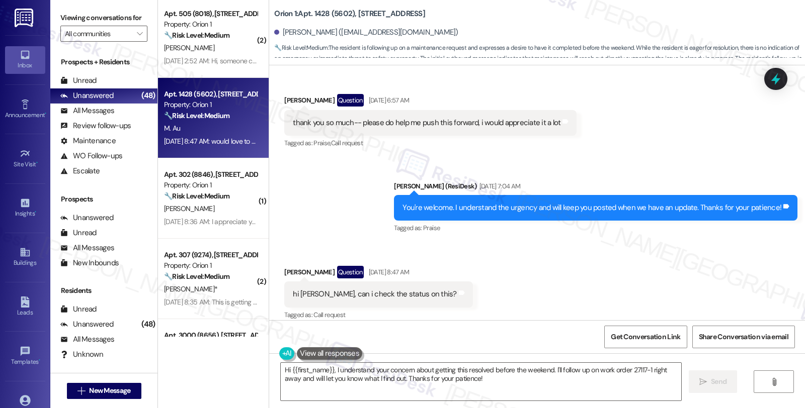
scroll to position [2853, 0]
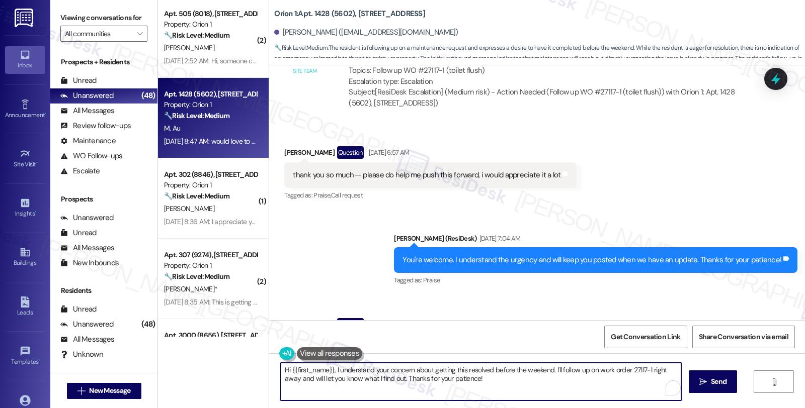
drag, startPoint x: 511, startPoint y: 411, endPoint x: 556, endPoint y: 418, distance: 45.4
click at [556, 408] on html "Inbox Go to Inbox Announcement • Send A Text Announcement Site Visit • Go to Si…" at bounding box center [402, 204] width 805 height 408
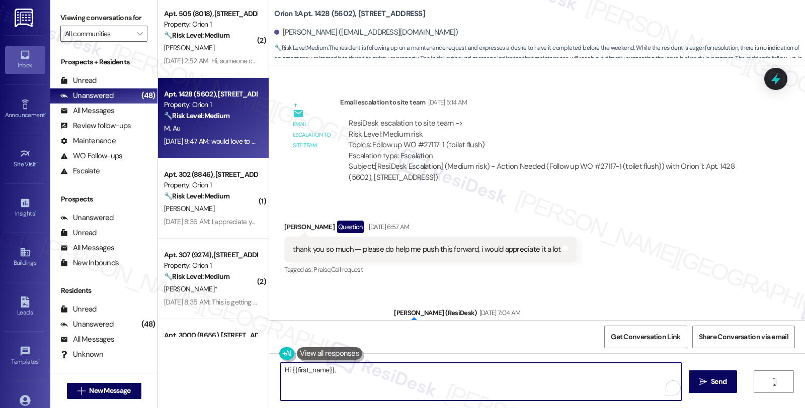
scroll to position [2741, 0]
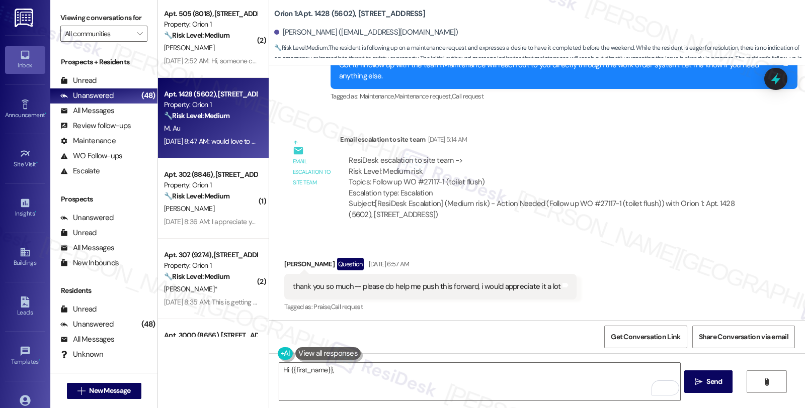
click at [671, 253] on div "Received via SMS Marcus Au Question Sep 11, 2025 at 6:57 AM thank you so much--…" at bounding box center [537, 278] width 536 height 87
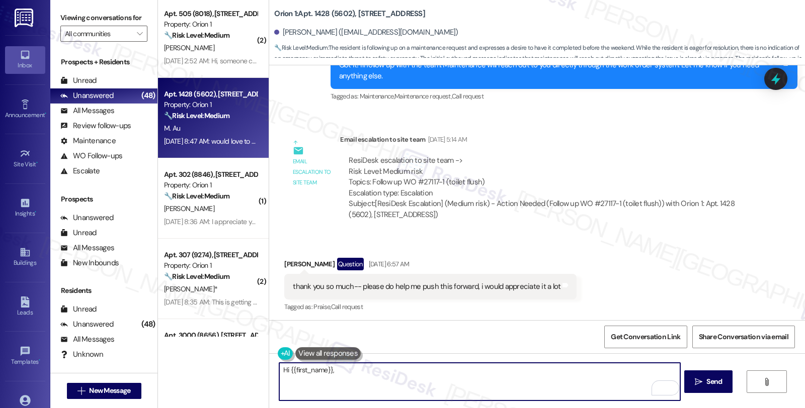
click at [375, 373] on textarea "Hi {{first_name}}," at bounding box center [479, 382] width 400 height 38
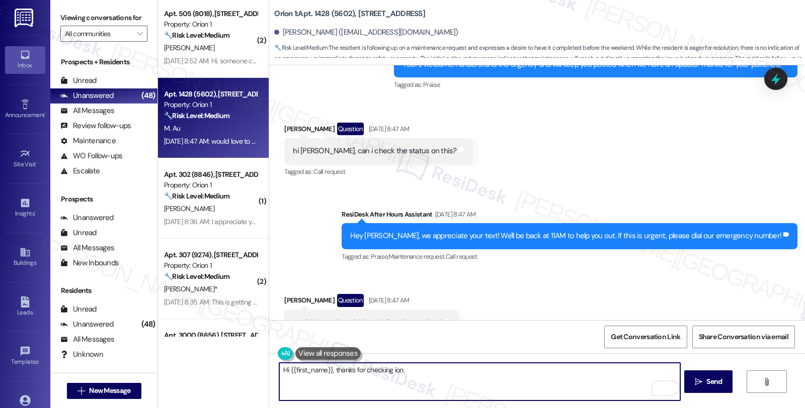
scroll to position [3076, 0]
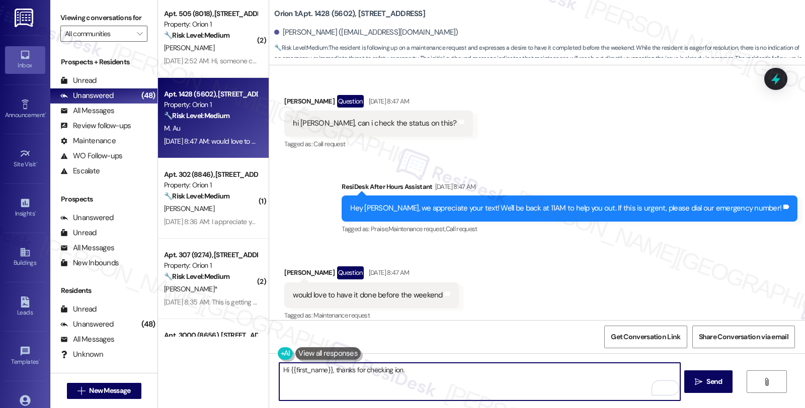
click at [389, 369] on textarea "Hi {{first_name}}, thanks for checking ion." at bounding box center [479, 382] width 400 height 38
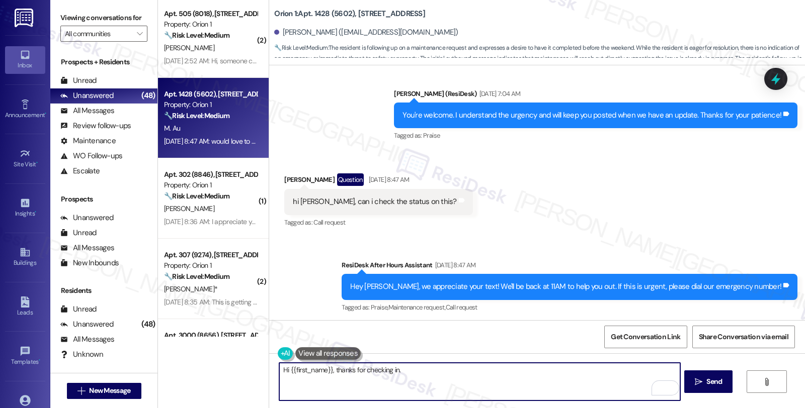
scroll to position [3020, 0]
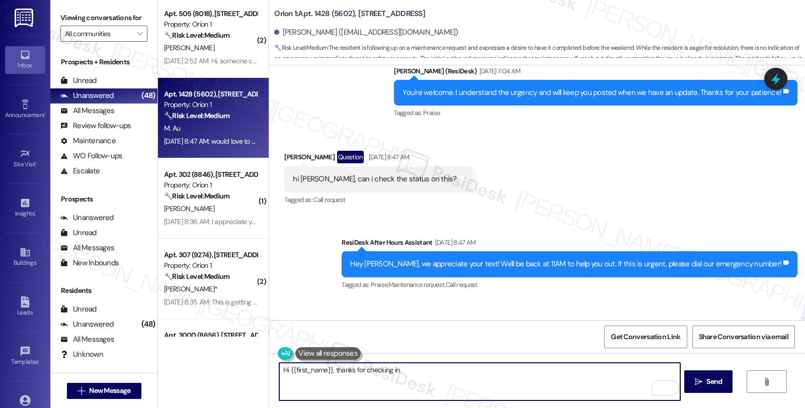
click at [450, 370] on textarea "Hi {{first_name}}, thanks for checking in." at bounding box center [479, 382] width 400 height 38
paste textarea "#27117-1"
click at [569, 373] on textarea "Hi {{first_name}}, thanks for checking in. I checked work order #27117-1, and t…" at bounding box center [479, 382] width 400 height 38
click at [615, 370] on textarea "Hi {{first_name}}, thanks for checking in. I checked work order #27117-1, and t…" at bounding box center [479, 382] width 400 height 38
click at [650, 371] on textarea "Hi {{first_name}}, thanks for checking in. I checked work order #27117-1, and t…" at bounding box center [479, 382] width 400 height 38
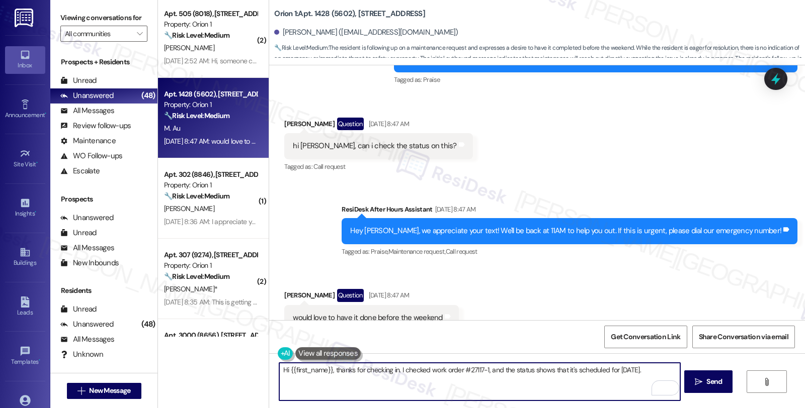
scroll to position [3076, 0]
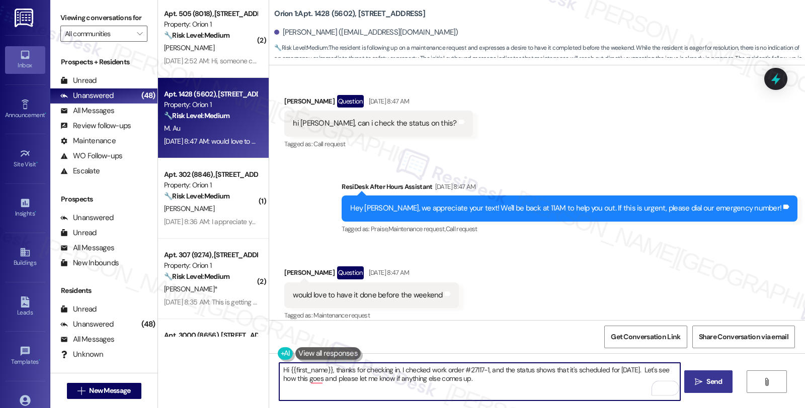
type textarea "Hi {{first_name}}, thanks for checking in. I checked work order #27117-1, and t…"
click at [694, 381] on icon "" at bounding box center [698, 382] width 8 height 8
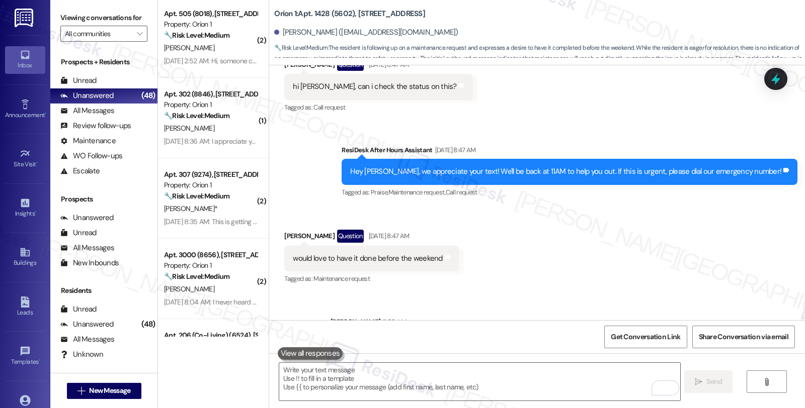
scroll to position [3157, 0]
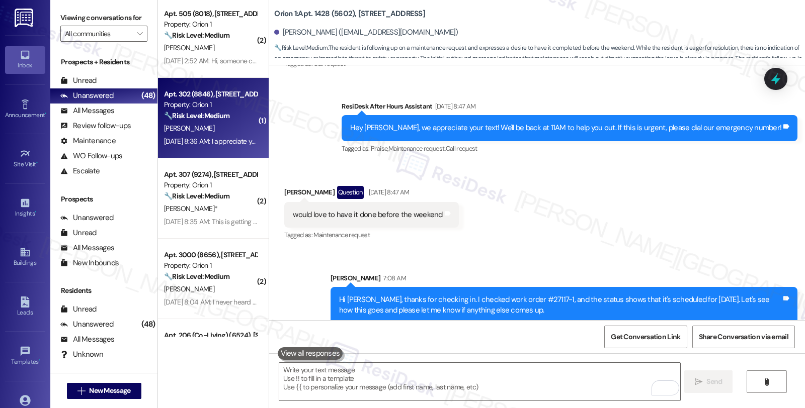
click at [224, 116] on strong "🔧 Risk Level: Medium" at bounding box center [196, 115] width 65 height 9
type textarea "Fetching suggested responses. Please feel free to read through the conversation…"
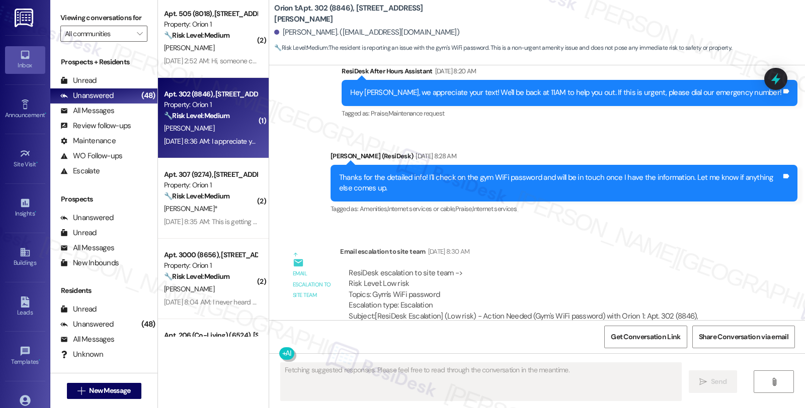
scroll to position [888, 0]
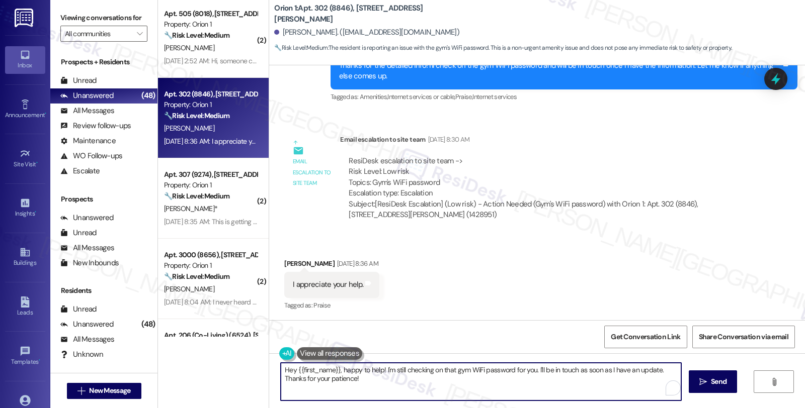
drag, startPoint x: 354, startPoint y: 388, endPoint x: 257, endPoint y: 366, distance: 98.7
click at [257, 366] on div "( 1 ) Apt. 1 (7444), 1155 W 36th Pl Property: Orion 1 🔧 Risk Level: Medium The …" at bounding box center [481, 204] width 647 height 408
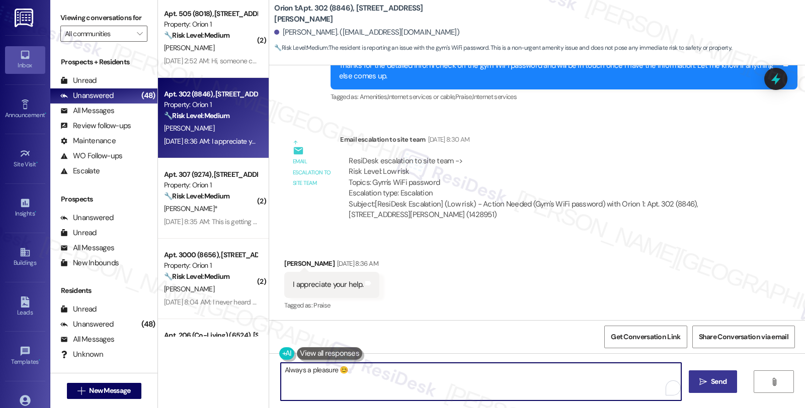
type textarea "Always a pleasure 😊"
click at [697, 375] on button " Send" at bounding box center [712, 382] width 49 height 23
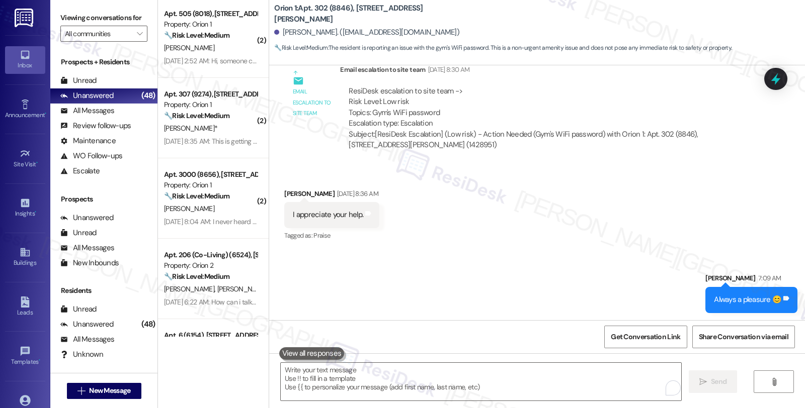
scroll to position [959, 0]
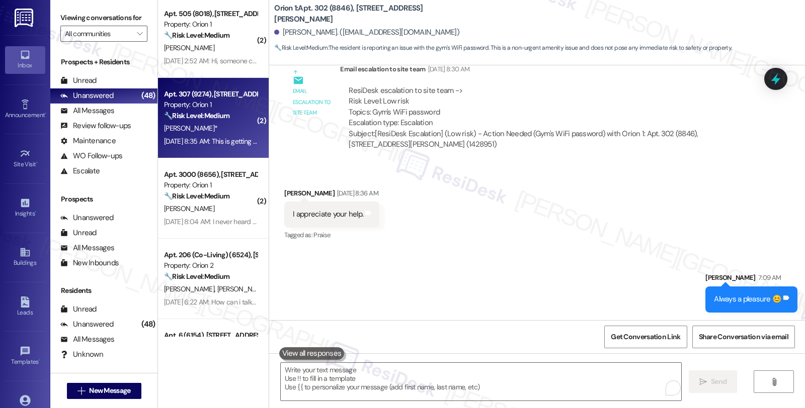
click at [208, 129] on div "J. Watson*" at bounding box center [210, 128] width 95 height 13
type textarea "Fetching suggested responses. Please feel free to read through the conversation…"
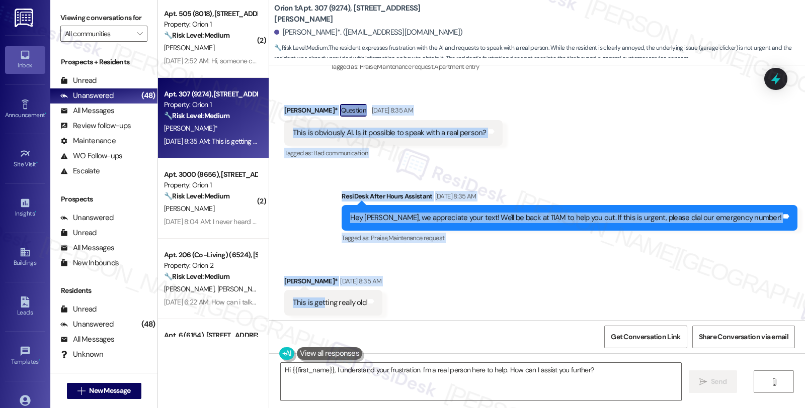
scroll to position [684, 0]
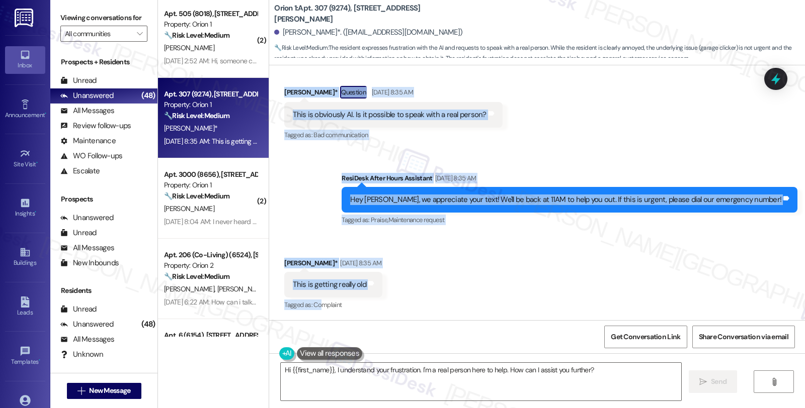
drag, startPoint x: 278, startPoint y: 315, endPoint x: 317, endPoint y: 304, distance: 40.8
click at [317, 308] on div "Lease started Aug 15, 2025 at 8:00 AM Announcement, sent via SMS Sarah (ResiDes…" at bounding box center [537, 192] width 536 height 255
click at [453, 283] on div "Received via SMS Joseph Watson* Sep 12, 2025 at 8:35 AM This is getting really …" at bounding box center [537, 277] width 536 height 85
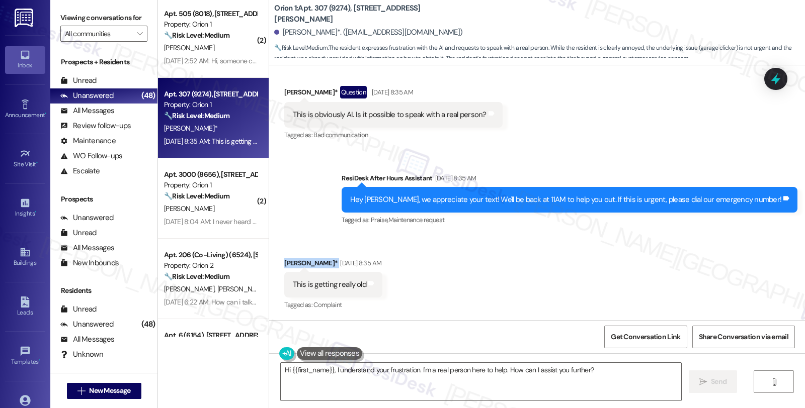
drag, startPoint x: 324, startPoint y: 262, endPoint x: 278, endPoint y: 264, distance: 46.8
click at [284, 264] on div "Joseph Watson* Sep 12, 2025 at 8:35 AM" at bounding box center [333, 265] width 98 height 14
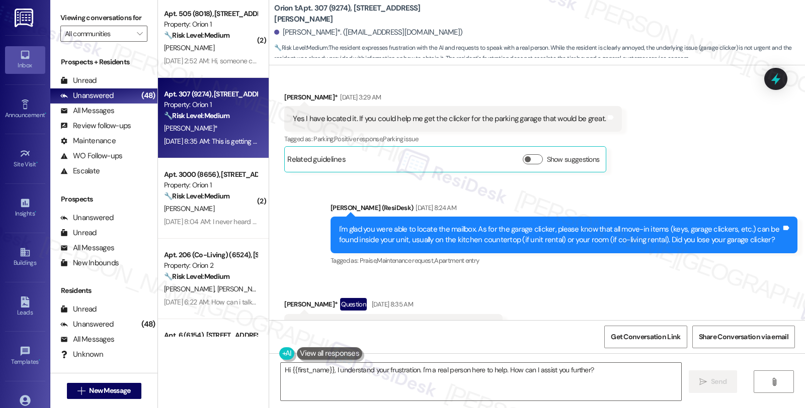
scroll to position [460, 0]
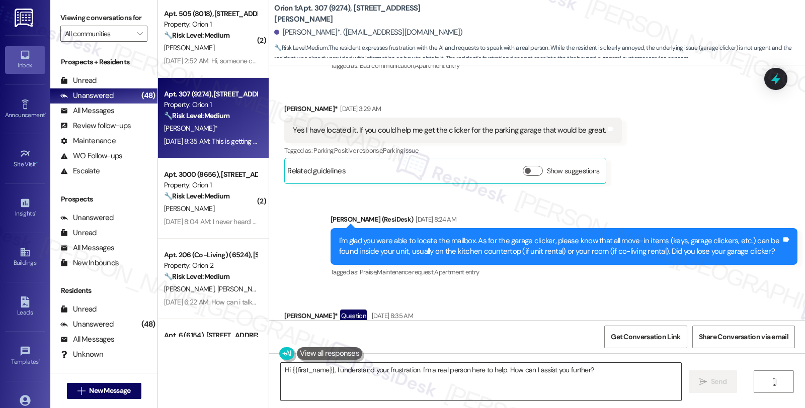
click at [491, 369] on textarea "Hi {{first_name}}, I understand your frustration. I'm a real person here to hel…" at bounding box center [481, 382] width 400 height 38
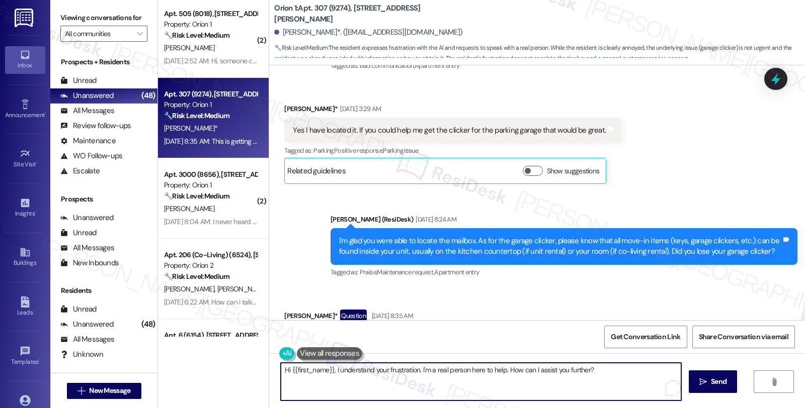
click at [491, 369] on textarea "Hi {{first_name}}, I understand your frustration. I'm a real person here to hel…" at bounding box center [481, 382] width 400 height 38
type textarea "Hi {{first_name}}, I understand your frustration. I'm a real person here to ass…"
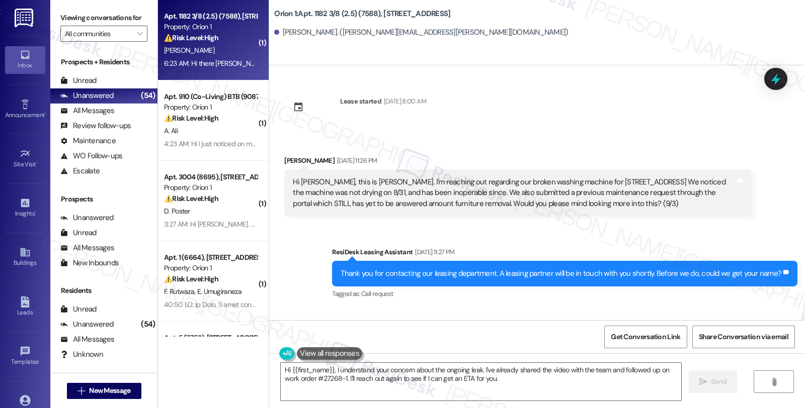
scroll to position [2903, 0]
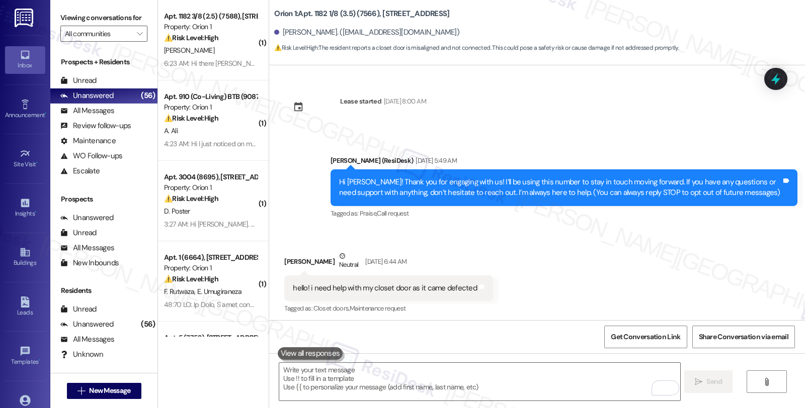
scroll to position [361, 0]
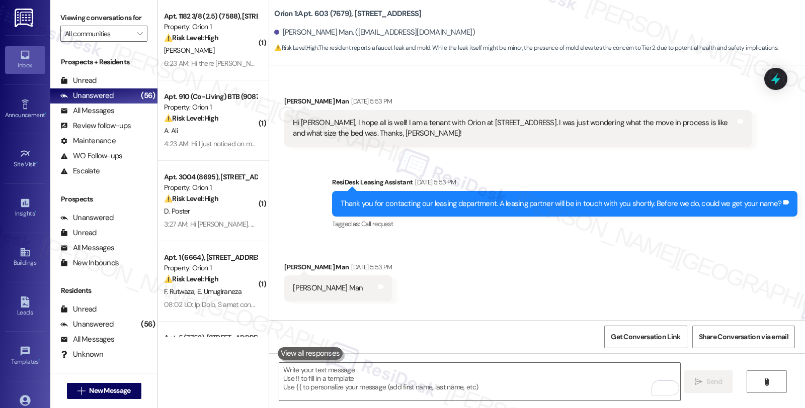
scroll to position [2246, 0]
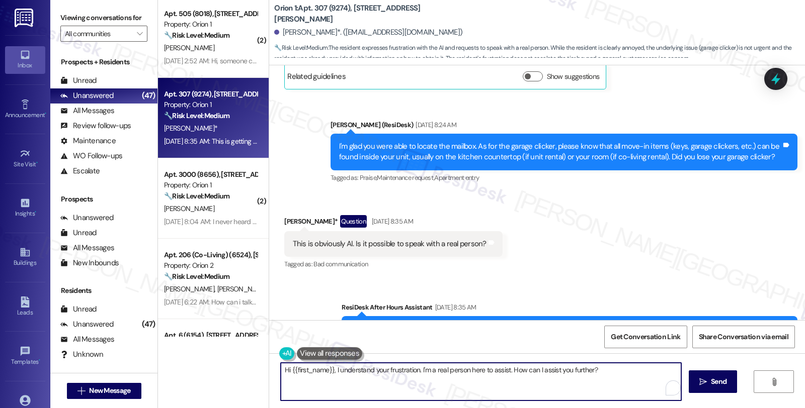
scroll to position [684, 0]
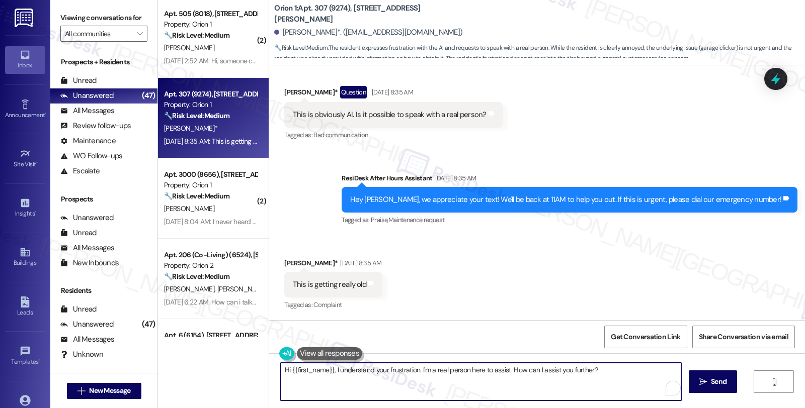
drag, startPoint x: 505, startPoint y: 371, endPoint x: 600, endPoint y: 368, distance: 95.1
click at [600, 368] on textarea "Hi {{first_name}}, I understand your frustration. I'm a real person here to ass…" at bounding box center [481, 382] width 400 height 38
click at [674, 370] on textarea "Hi {{first_name}}, I understand your frustration. I'm a real person here to ass…" at bounding box center [481, 382] width 400 height 38
drag, startPoint x: 382, startPoint y: 378, endPoint x: 248, endPoint y: 378, distance: 133.8
click at [248, 378] on div "( 1 ) Apt. 1 (7444), [STREET_ADDRESS] Property: Orion 1 🔧 Risk Level: Medium Th…" at bounding box center [481, 204] width 647 height 408
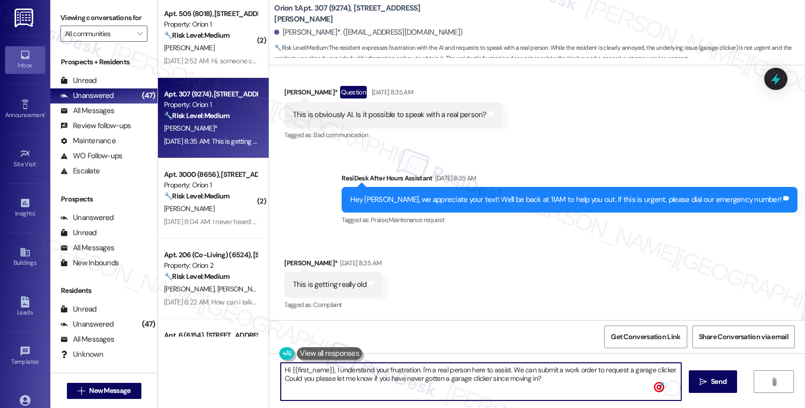
click at [594, 385] on textarea "Hi {{first_name}}, I understand your frustration. I'm a real person here to ass…" at bounding box center [481, 382] width 400 height 38
type textarea "Hi {{first_name}}, I understand your frustration. I'm a real person here to ass…"
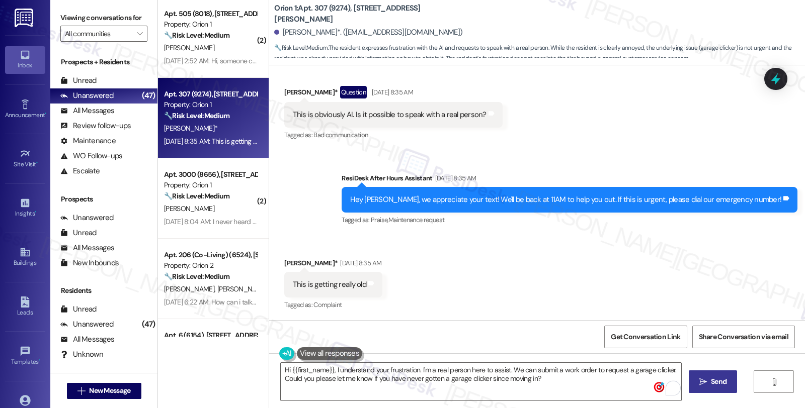
click at [711, 377] on span "Send" at bounding box center [719, 382] width 16 height 11
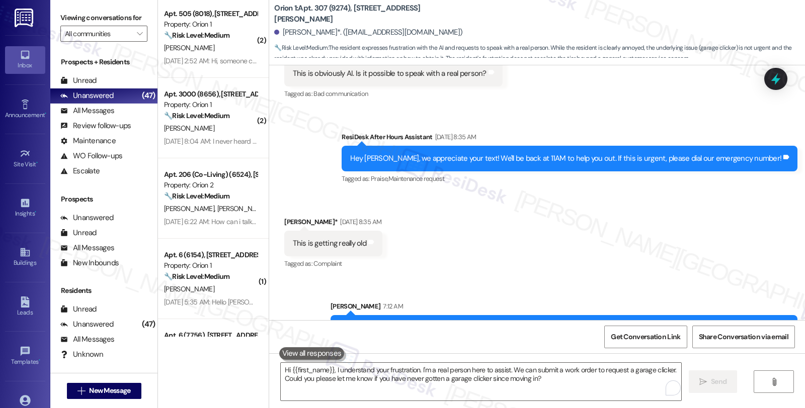
scroll to position [765, 0]
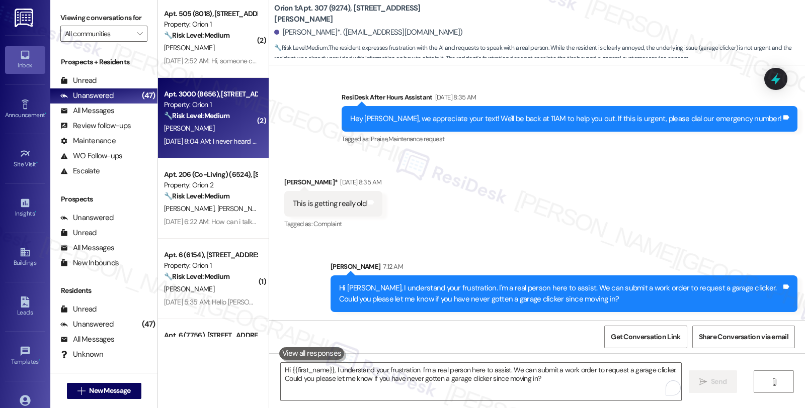
click at [244, 118] on div "🔧 Risk Level: Medium The resident is following up on a previous email to manage…" at bounding box center [210, 116] width 93 height 11
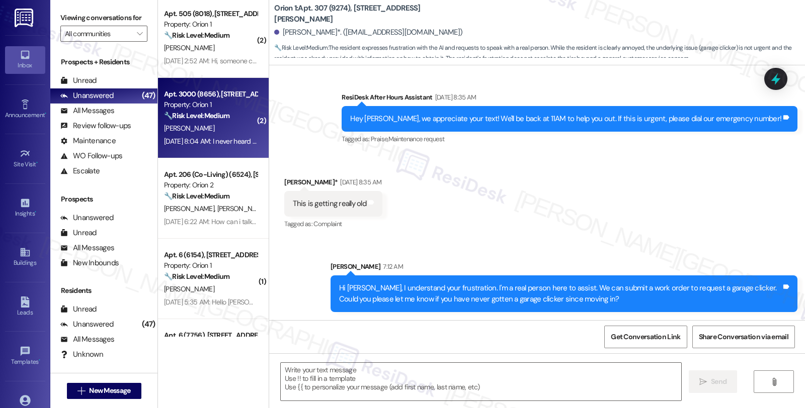
type textarea "Fetching suggested responses. Please feel free to read through the conversation…"
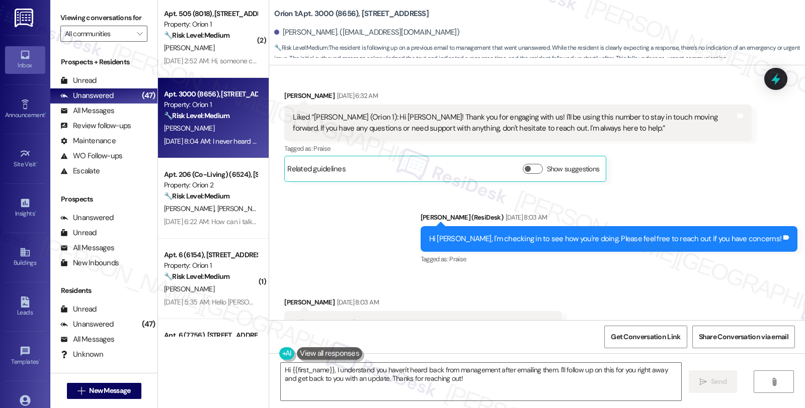
scroll to position [2732, 0]
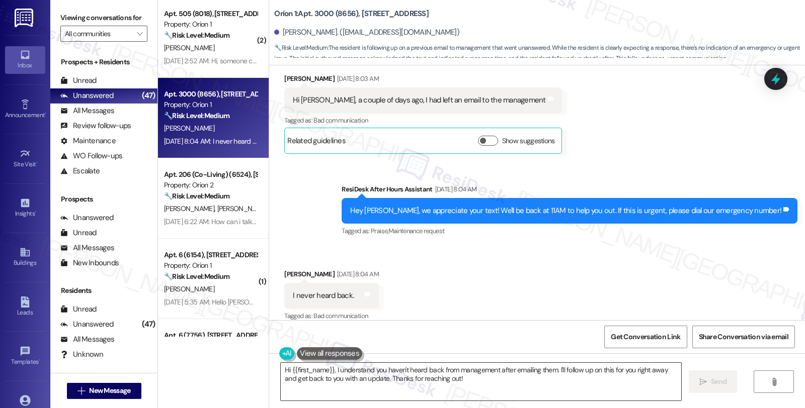
click at [331, 369] on textarea "Hi {{first_name}}, I understand you haven't heard back from management after em…" at bounding box center [481, 382] width 400 height 38
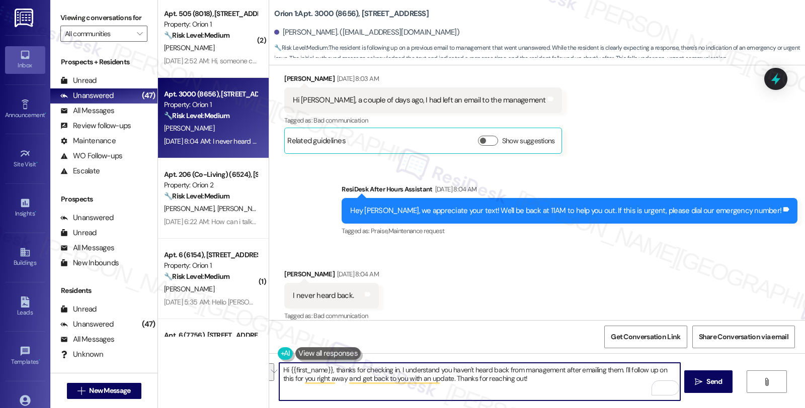
drag, startPoint x: 445, startPoint y: 369, endPoint x: 585, endPoint y: 399, distance: 143.4
click at [585, 399] on textarea "Hi {{first_name}}, thanks for checking in. I understand you haven't heard back …" at bounding box center [479, 382] width 400 height 38
click at [635, 369] on textarea "Hi {{first_name}}, thanks for checking in. I understand you are awaiting a resp…" at bounding box center [479, 382] width 400 height 38
click at [305, 379] on textarea "Hi {{first_name}}, thanks for checking in. I understand you are awaiting a resp…" at bounding box center [479, 382] width 400 height 38
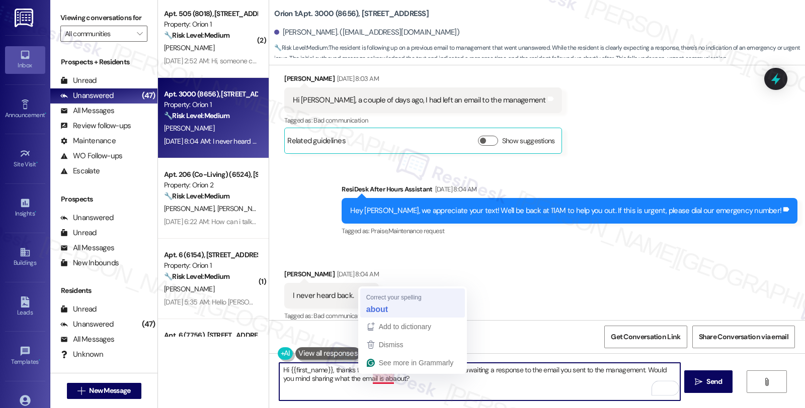
type textarea "Hi {{first_name}}, thanks for checking in. I understand you are awaiting a resp…"
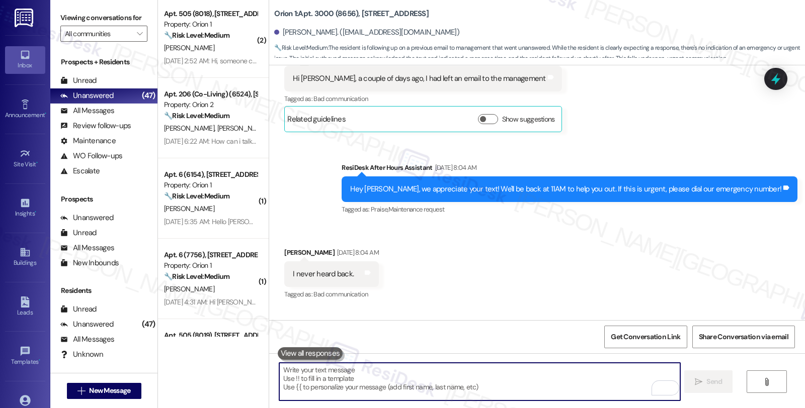
scroll to position [2813, 0]
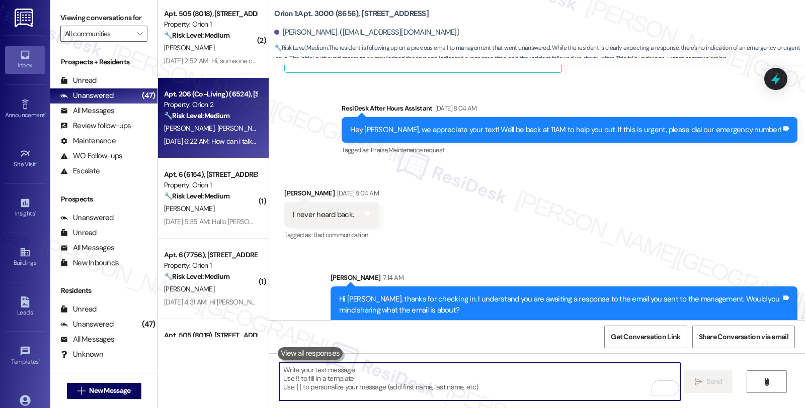
click at [217, 126] on span "[PERSON_NAME]" at bounding box center [243, 128] width 53 height 9
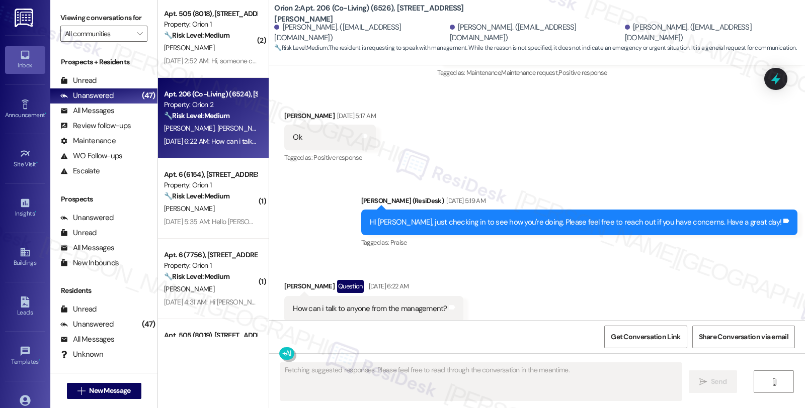
scroll to position [5442, 0]
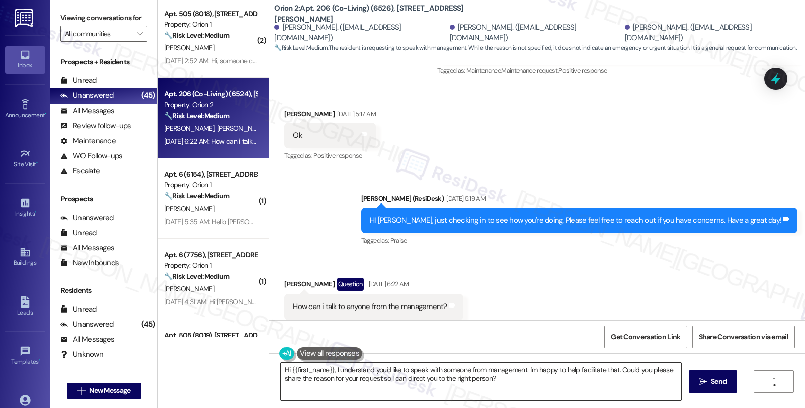
click at [526, 391] on textarea "Hi {{first_name}}, I understand you'd like to speak with someone from managemen…" at bounding box center [481, 382] width 400 height 38
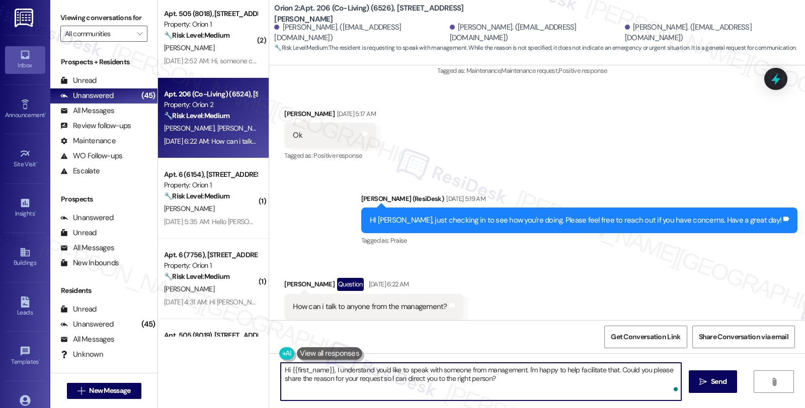
paste textarea "You can contact [PERSON_NAME] Housing at [EMAIL_ADDRESS][DOMAIN_NAME]."
type textarea "Hi {{first_name}}, I understand you'd like to speak with someone from managemen…"
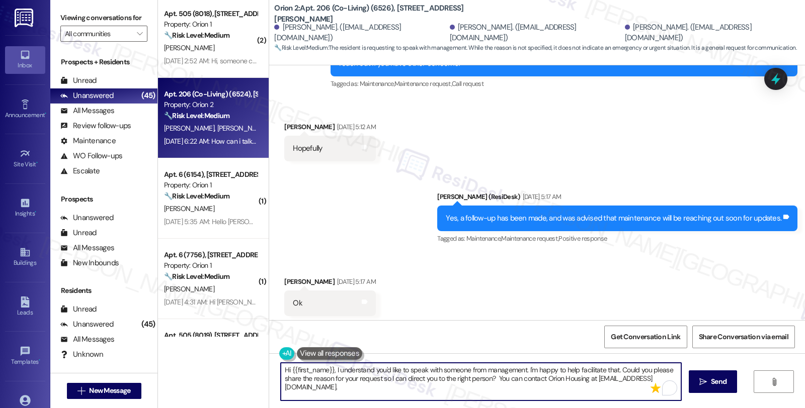
scroll to position [5442, 0]
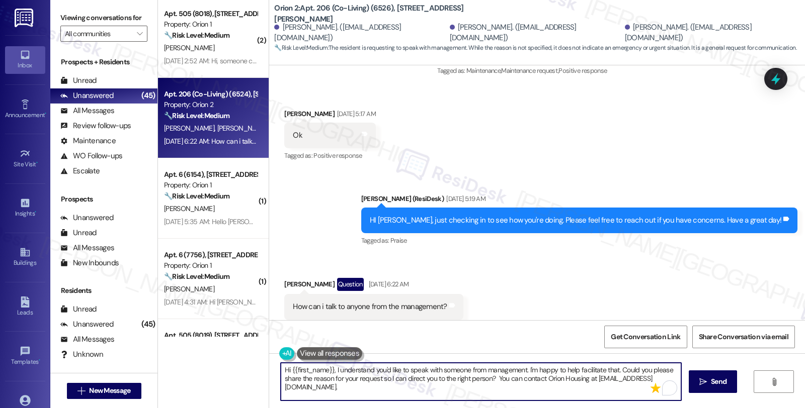
click at [523, 370] on textarea "Hi {{first_name}}, I understand you'd like to speak with someone from managemen…" at bounding box center [481, 382] width 400 height 38
paste textarea "Orion Housing's primary method of communication is via email."
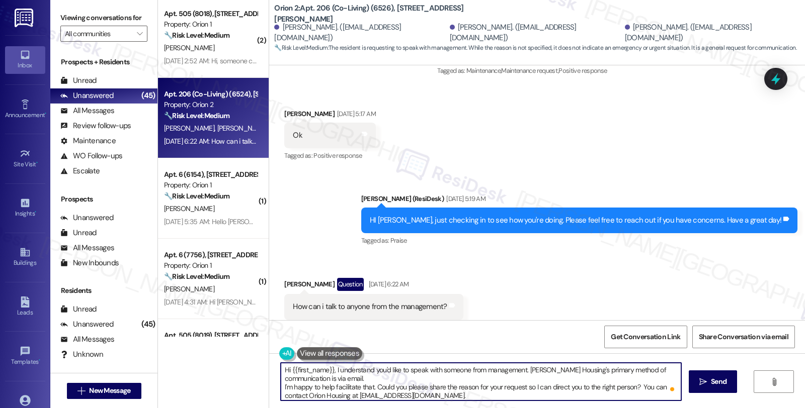
scroll to position [11, 0]
drag, startPoint x: 637, startPoint y: 387, endPoint x: 628, endPoint y: 397, distance: 13.5
click at [628, 397] on textarea "Hi {{first_name}}, I understand you'd like to speak with someone from managemen…" at bounding box center [481, 382] width 400 height 38
click at [345, 380] on textarea "Hi {{first_name}}, I understand you'd like to speak with someone from managemen…" at bounding box center [481, 382] width 400 height 38
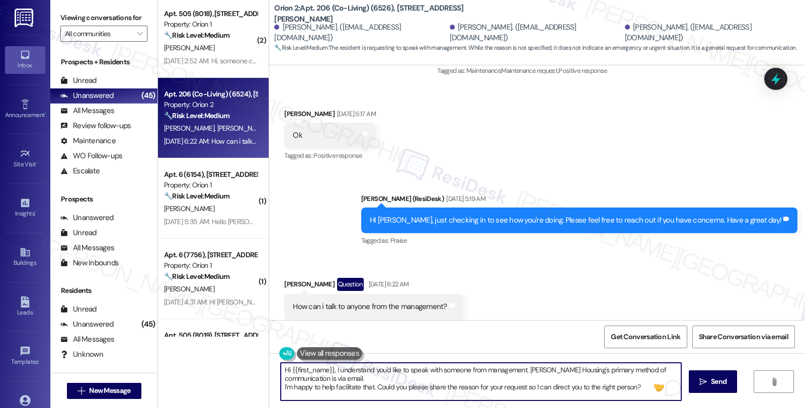
drag, startPoint x: 521, startPoint y: 371, endPoint x: 662, endPoint y: 398, distance: 143.3
click at [670, 397] on textarea "Hi {{first_name}}, I understand you'd like to speak with someone from managemen…" at bounding box center [481, 382] width 400 height 38
click at [381, 319] on div "Received via SMS [PERSON_NAME] Question [DATE] 6:22 AM How can i talk to anyone…" at bounding box center [374, 307] width 194 height 72
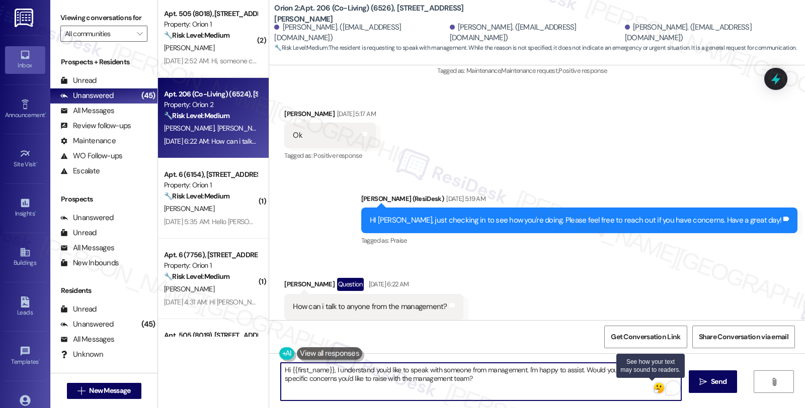
type textarea "Hi {{first_name}}, I understand you'd like to speak with someone from managemen…"
click at [653, 390] on img at bounding box center [658, 388] width 11 height 11
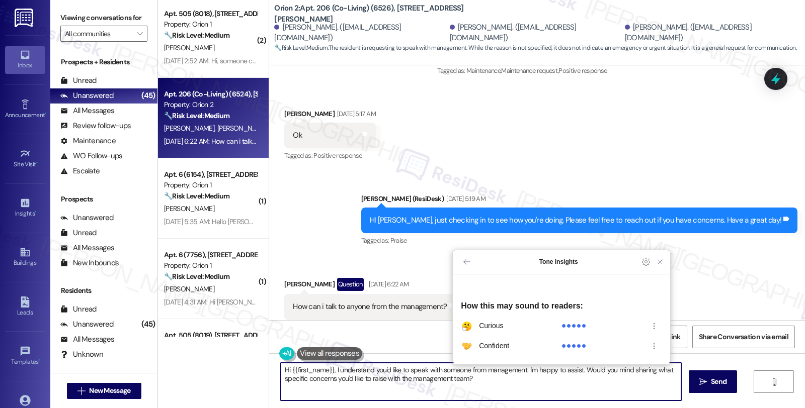
click at [482, 385] on textarea "Hi {{first_name}}, I understand you'd like to speak with someone from managemen…" at bounding box center [481, 382] width 400 height 38
click at [482, 384] on textarea "Hi {{first_name}}, I understand you'd like to speak with someone from managemen…" at bounding box center [481, 382] width 400 height 38
click at [518, 381] on textarea "Hi {{first_name}}, I understand you'd like to speak with someone from managemen…" at bounding box center [481, 382] width 400 height 38
click at [416, 371] on textarea "Hi {{first_name}}, I understand you'd like to speak with someone from managemen…" at bounding box center [481, 382] width 400 height 38
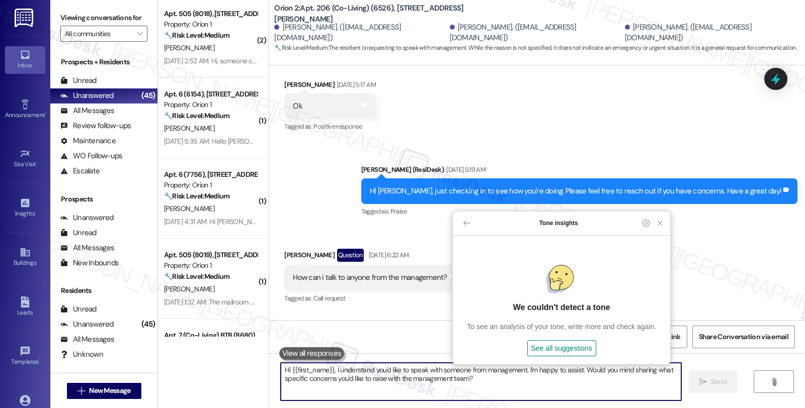
scroll to position [5523, 0]
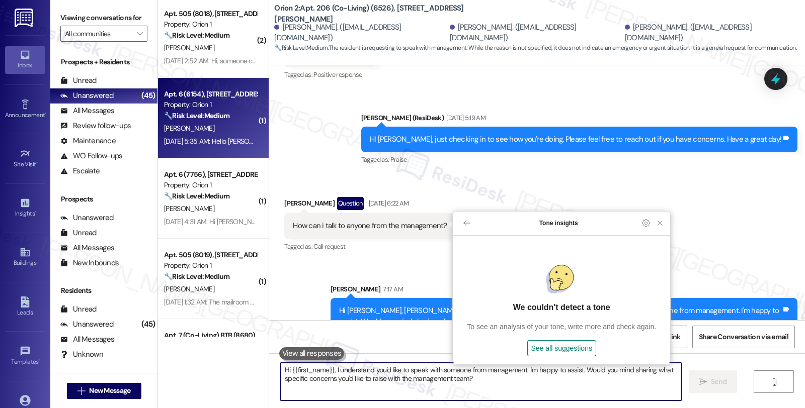
click at [198, 127] on div "[PERSON_NAME]" at bounding box center [210, 128] width 95 height 13
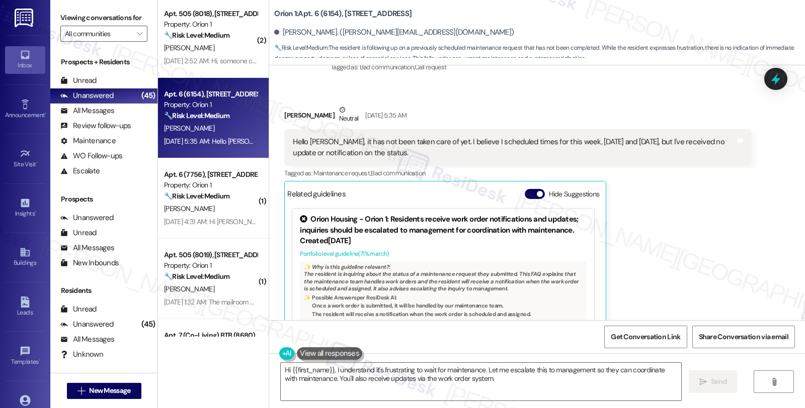
scroll to position [976, 0]
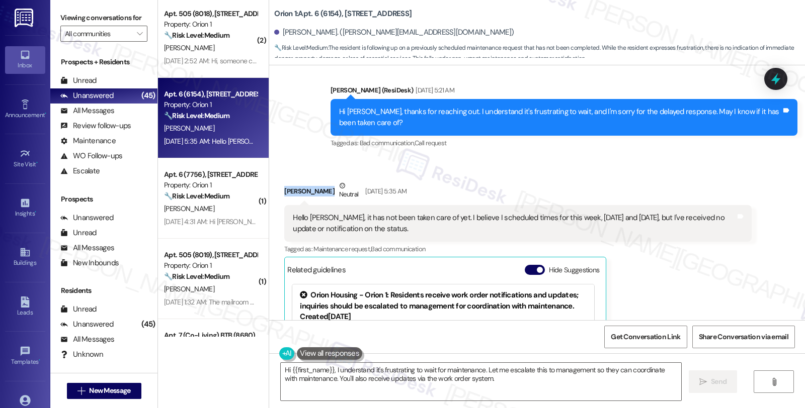
drag, startPoint x: 278, startPoint y: 168, endPoint x: 317, endPoint y: 173, distance: 40.1
click at [317, 181] on div "[PERSON_NAME] Neutral [DATE] 5:35 AM" at bounding box center [517, 193] width 467 height 25
copy div "[PERSON_NAME]"
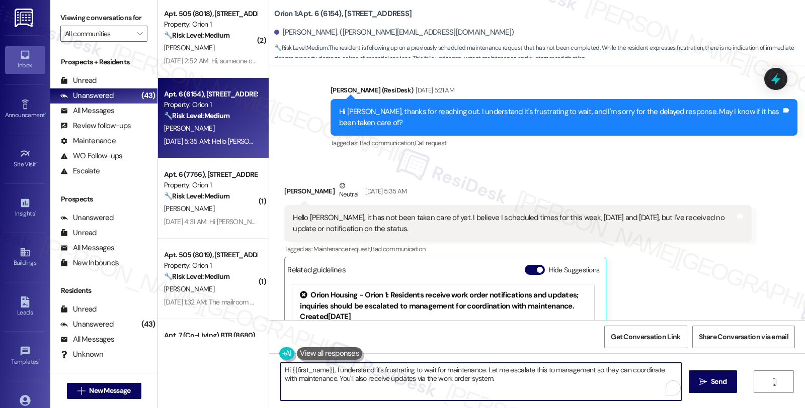
drag, startPoint x: 481, startPoint y: 369, endPoint x: 488, endPoint y: 395, distance: 27.1
click at [488, 395] on textarea "Hi {{first_name}}, I understand it's frustrating to wait for maintenance. Let m…" at bounding box center [481, 382] width 400 height 38
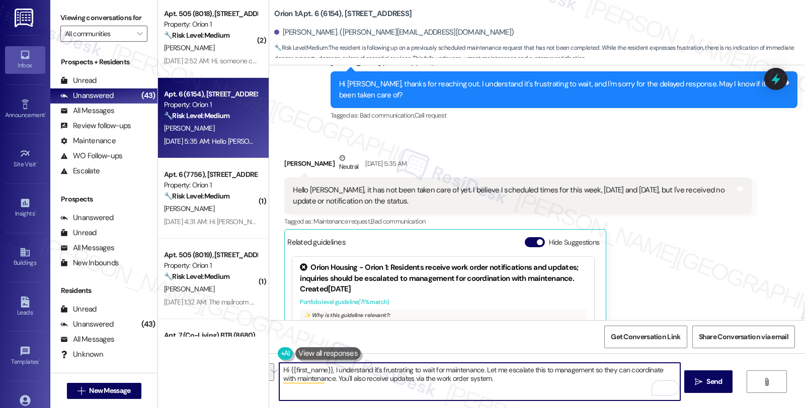
scroll to position [1088, 0]
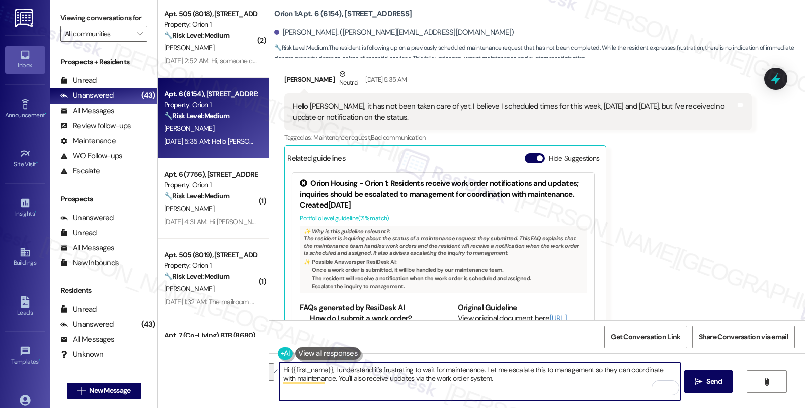
drag, startPoint x: 328, startPoint y: 370, endPoint x: 547, endPoint y: 387, distance: 218.9
click at [547, 387] on textarea "Hi {{first_name}}, I understand it's frustrating to wait for maintenance. Let m…" at bounding box center [479, 382] width 400 height 38
paste textarea "#27092-1"
click at [646, 370] on textarea "Hi {{first_name}}, thanks for the update. I checked work order #27092-1 for the…" at bounding box center [479, 382] width 400 height 38
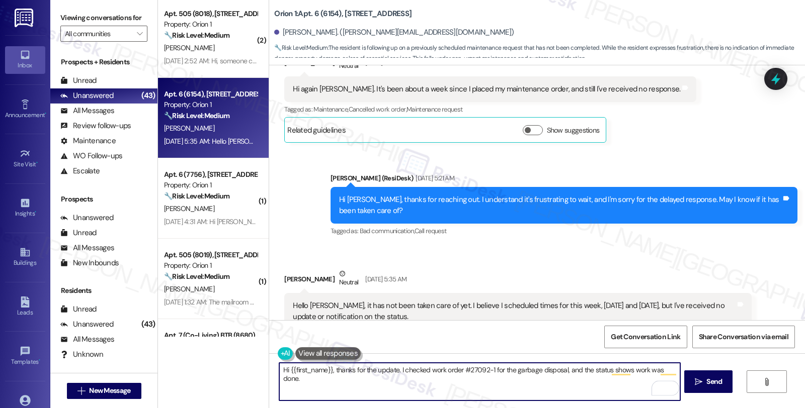
scroll to position [864, 0]
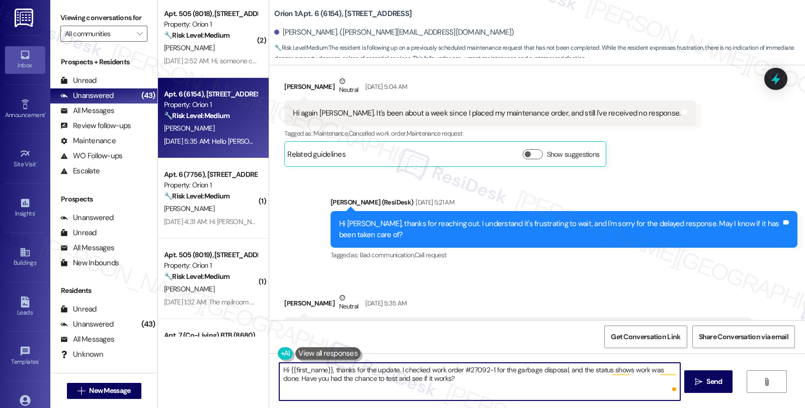
type textarea "Hi {{first_name}}, thanks for the update. I checked work order #27092-1 for the…"
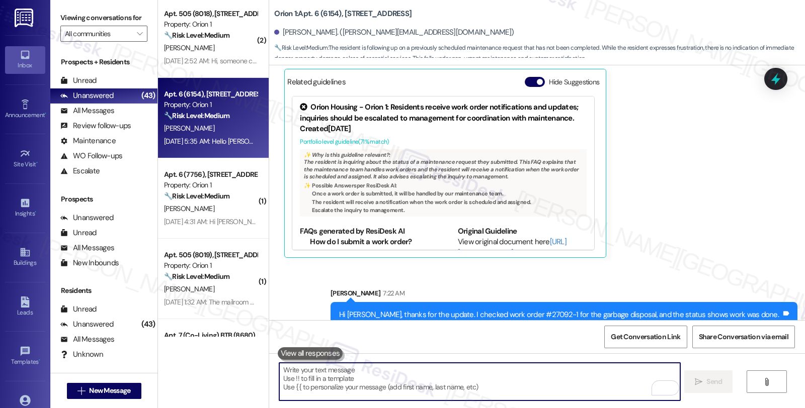
scroll to position [1169, 0]
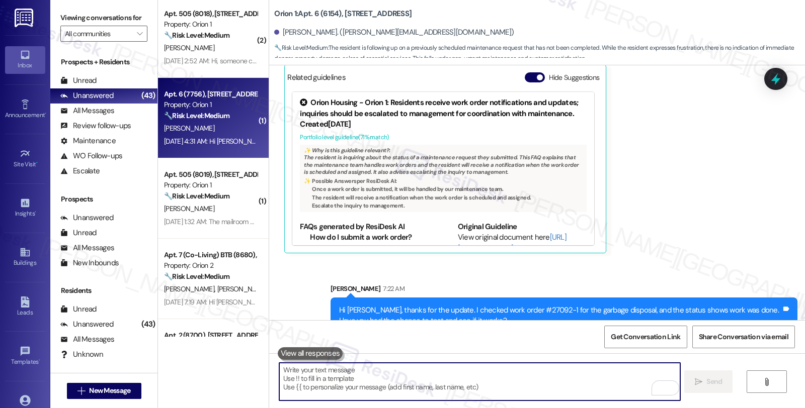
click at [207, 124] on div "[PERSON_NAME]" at bounding box center [210, 128] width 95 height 13
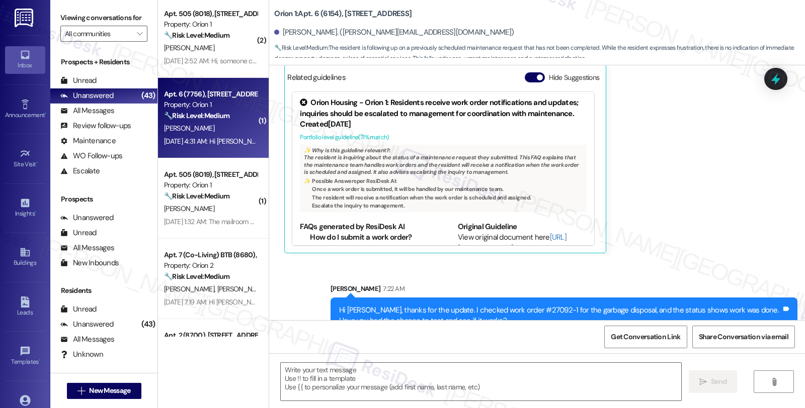
type textarea "Fetching suggested responses. Please feel free to read through the conversation…"
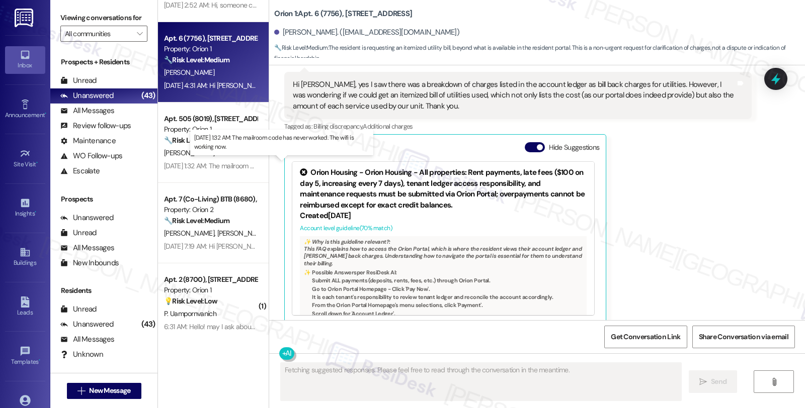
scroll to position [1482, 0]
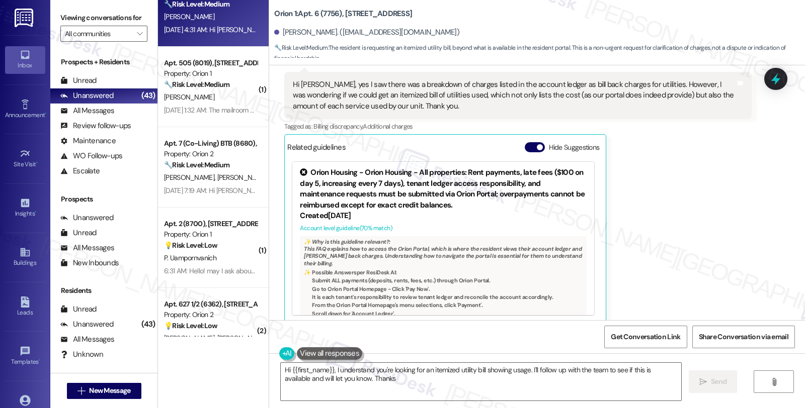
type textarea "Hi {{first_name}}, I understand you're looking for an itemized utility bill sho…"
click at [498, 384] on textarea "Hi {{first_name}}, I understand you're looking for an itemized utility bill sho…" at bounding box center [481, 382] width 400 height 38
click at [763, 208] on div "Received via SMS [PERSON_NAME] Question Neutral [DATE] 4:31 AM Hi [PERSON_NAME]…" at bounding box center [537, 178] width 536 height 306
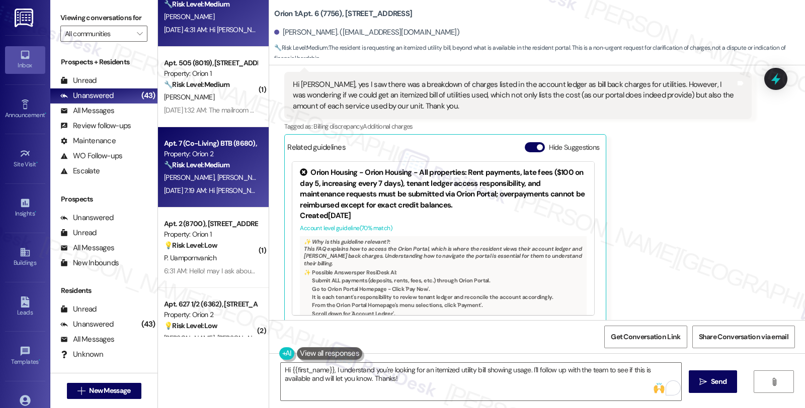
click at [235, 178] on div "T. [PERSON_NAME] [PERSON_NAME]" at bounding box center [210, 177] width 95 height 13
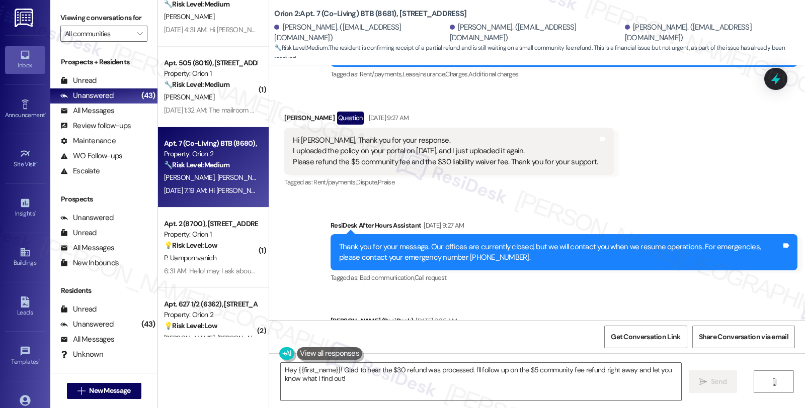
scroll to position [1129, 0]
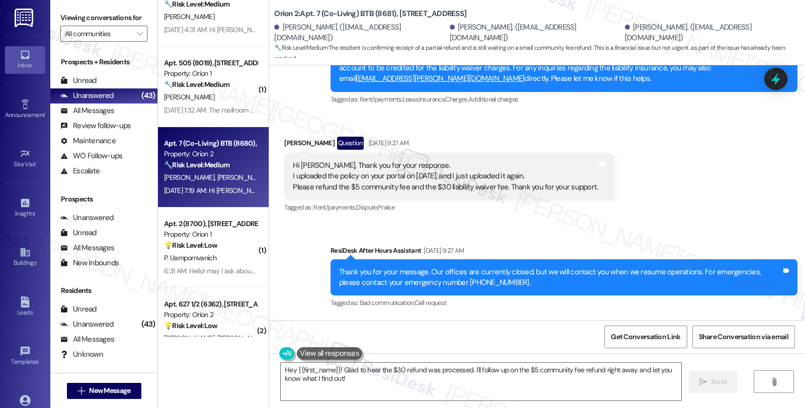
click at [629, 223] on div "Sent via SMS ResiDesk After Hours Assistant [DATE] 9:27 AM Thank you for your m…" at bounding box center [537, 324] width 536 height 202
click at [706, 197] on div "Received via SMS [PERSON_NAME] Question [DATE] 9:27 AM Hi [PERSON_NAME], Thank …" at bounding box center [537, 168] width 536 height 109
click at [489, 389] on textarea "Hey {{first_name}}! Glad to hear the $30 refund was processed. I'll follow up o…" at bounding box center [481, 382] width 400 height 38
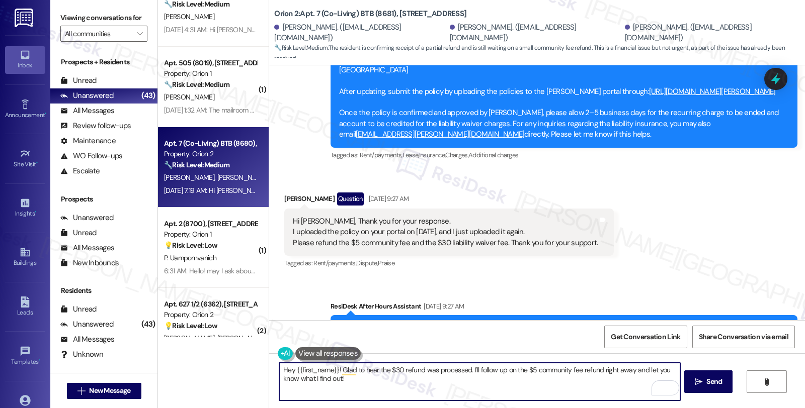
scroll to position [1296, 0]
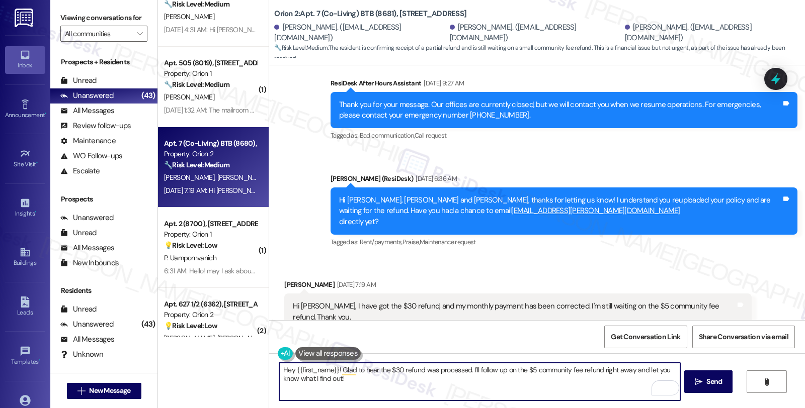
click at [284, 280] on div "[PERSON_NAME] [DATE] 7:19 AM" at bounding box center [517, 287] width 467 height 14
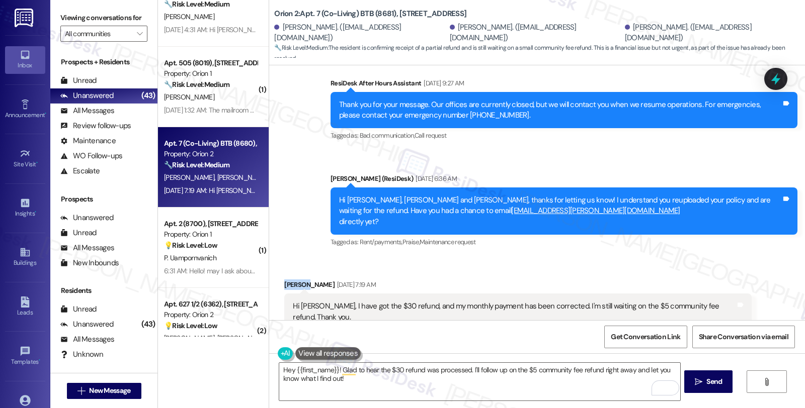
click at [284, 280] on div "[PERSON_NAME] [DATE] 7:19 AM" at bounding box center [517, 287] width 467 height 14
copy div "Yoojae"
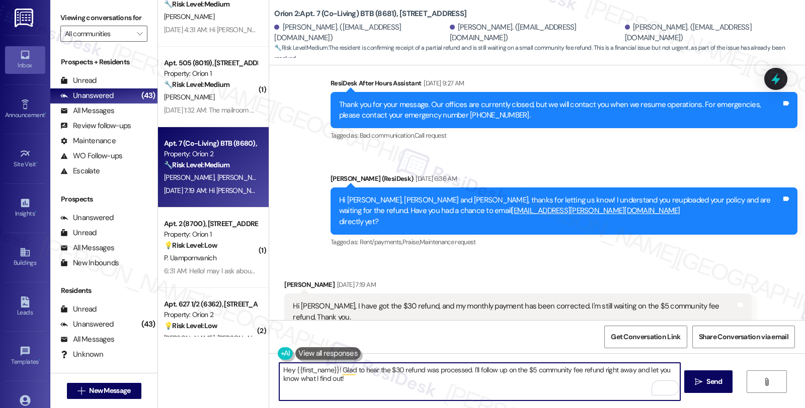
drag, startPoint x: 290, startPoint y: 365, endPoint x: 331, endPoint y: 369, distance: 40.9
click at [331, 369] on textarea "Hey {{first_name}}! Glad to hear the $30 refund was processed. I'll follow up o…" at bounding box center [479, 382] width 400 height 38
paste textarea "Yoojae"
drag, startPoint x: 570, startPoint y: 370, endPoint x: 601, endPoint y: 371, distance: 31.2
click at [601, 371] on textarea "Hey [PERSON_NAME], glad to hear the $30 refund was processed. I'll follow up on…" at bounding box center [479, 382] width 400 height 38
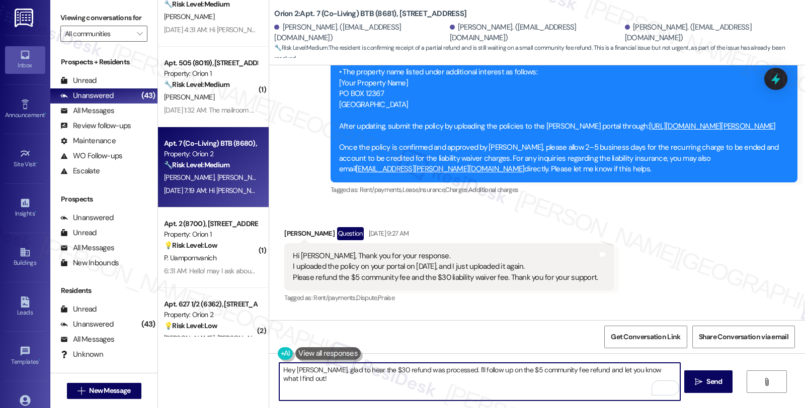
scroll to position [1129, 0]
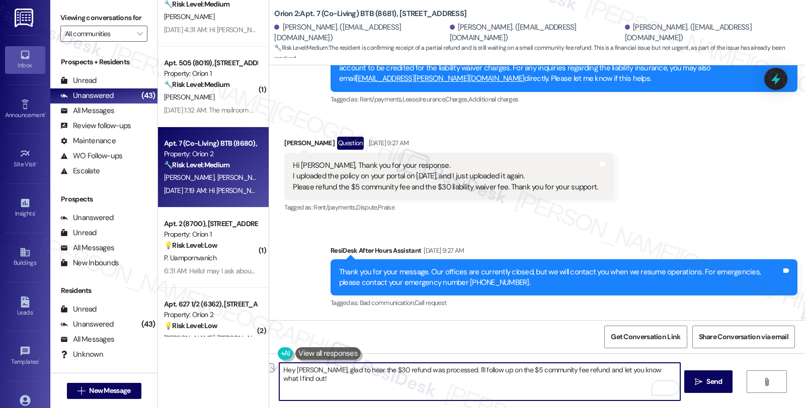
drag, startPoint x: 439, startPoint y: 368, endPoint x: 752, endPoint y: 363, distance: 312.8
click at [752, 363] on div "Hey [PERSON_NAME], glad to hear the $30 refund was processed. I'll follow up on…" at bounding box center [537, 391] width 536 height 75
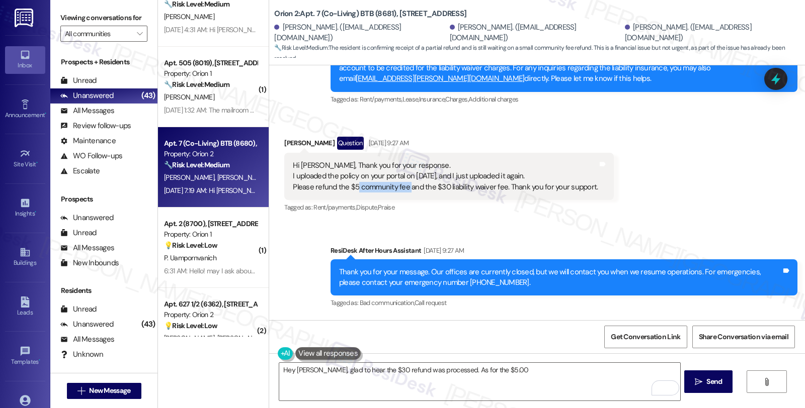
drag, startPoint x: 350, startPoint y: 163, endPoint x: 409, endPoint y: 209, distance: 75.2
click at [401, 164] on div "Hi [PERSON_NAME], Thank you for your response. I uploaded the policy on your po…" at bounding box center [445, 176] width 305 height 32
copy div "community fee"
click at [525, 368] on textarea "Hey [PERSON_NAME], glad to hear the $30 refund was processed. As for the $5.00" at bounding box center [479, 382] width 400 height 38
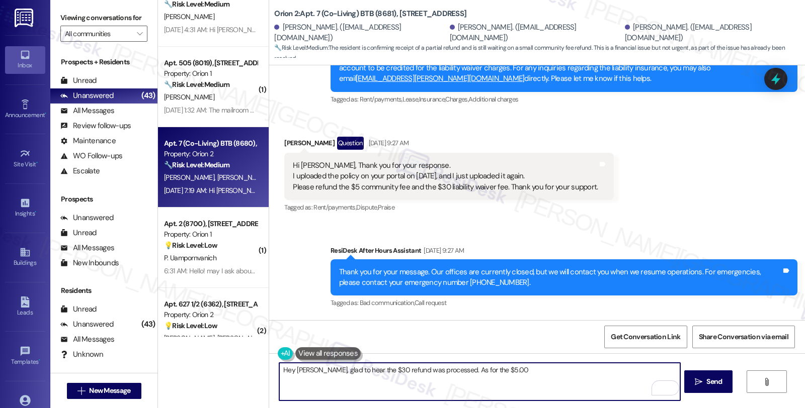
paste textarea "community fee"
click at [284, 380] on textarea "Hey [PERSON_NAME], glad to hear the $30 refund was processed. As for the $5.00 …" at bounding box center [479, 382] width 400 height 38
click at [718, 302] on div "Sent via SMS ResiDesk After Hours Assistant [DATE] 9:27 AM Thank you for your m…" at bounding box center [537, 324] width 536 height 202
type textarea "Hey [PERSON_NAME], glad to hear the $30 refund was processed. As for the $5.00 …"
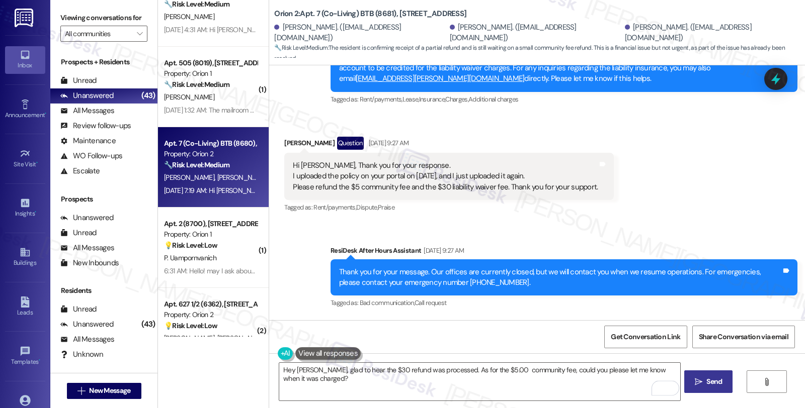
click at [704, 378] on span "Send" at bounding box center [714, 382] width 20 height 11
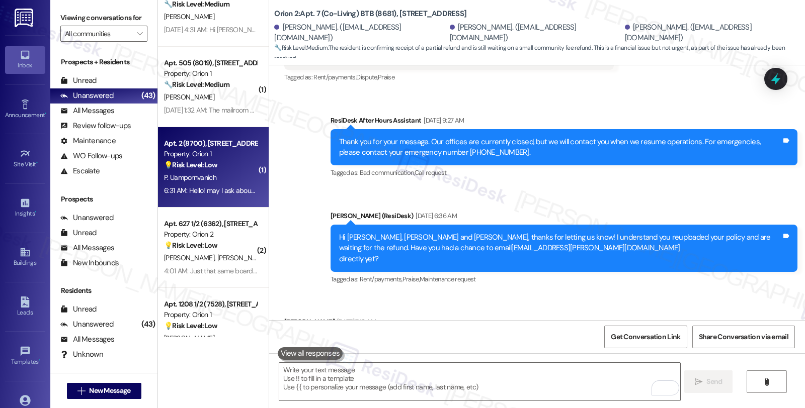
scroll to position [1255, 0]
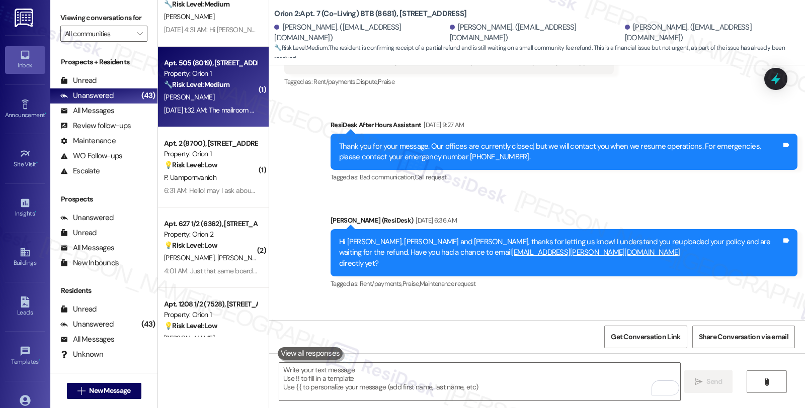
click at [227, 87] on div "🔧 Risk Level: Medium The resident initially reported a non-functional mailroom …" at bounding box center [210, 84] width 93 height 11
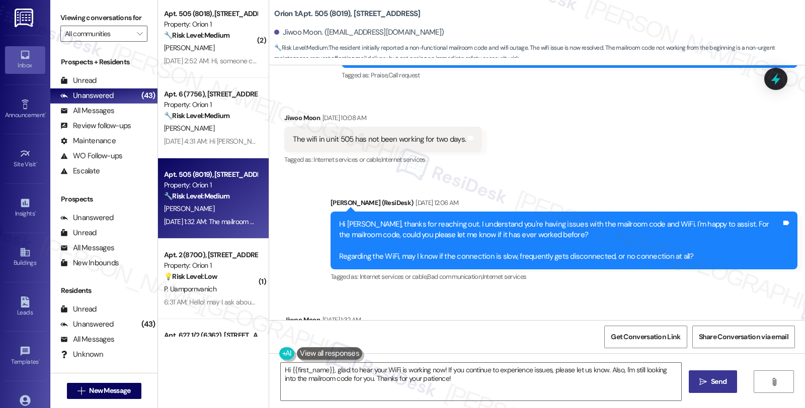
scroll to position [1044, 0]
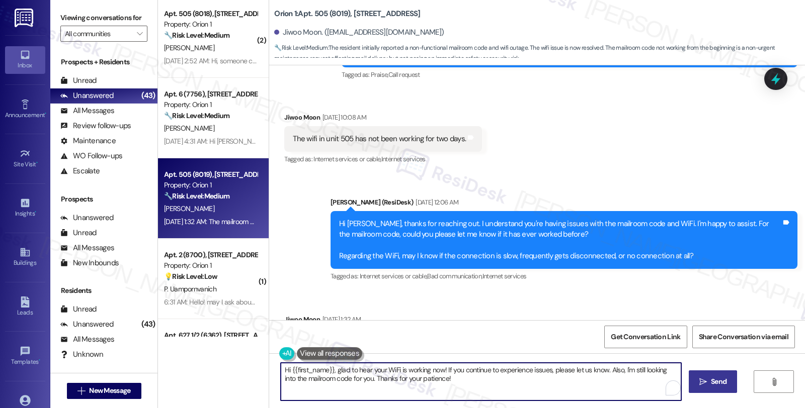
drag, startPoint x: 434, startPoint y: 369, endPoint x: 495, endPoint y: 371, distance: 60.9
click at [495, 371] on textarea "Hi {{first_name}}, glad to hear your WiFi is working now! If you continue to ex…" at bounding box center [481, 382] width 400 height 38
click at [458, 375] on textarea "Hi {{first_name}}, glad to hear your WiFi is working now! If you continue to ex…" at bounding box center [481, 382] width 400 height 38
drag, startPoint x: 441, startPoint y: 369, endPoint x: 476, endPoint y: 388, distance: 40.3
click at [476, 388] on textarea "Hi {{first_name}}, glad to hear your WiFi is working now! If you continue to ex…" at bounding box center [481, 382] width 400 height 38
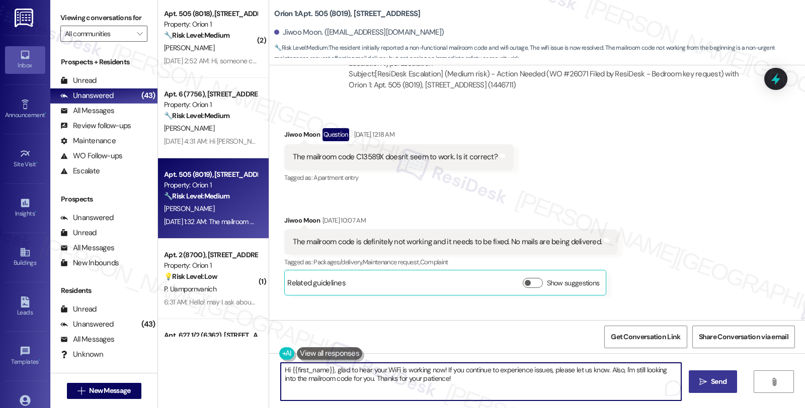
scroll to position [765, 0]
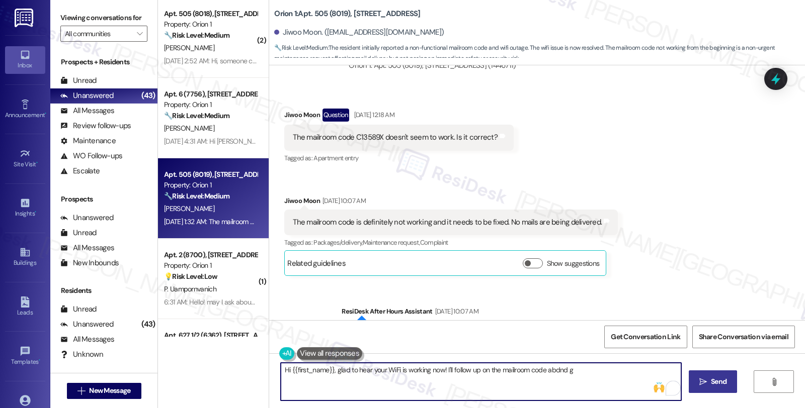
click at [551, 366] on textarea "Hi {{first_name}}, glad to hear your WiFi is working now! I'll follow up on the…" at bounding box center [481, 382] width 400 height 38
drag, startPoint x: 552, startPoint y: 370, endPoint x: 618, endPoint y: 370, distance: 65.4
click at [618, 370] on textarea "Hi {{first_name}}, glad to hear your WiFi is working now! I'll follow up on the…" at bounding box center [481, 382] width 400 height 38
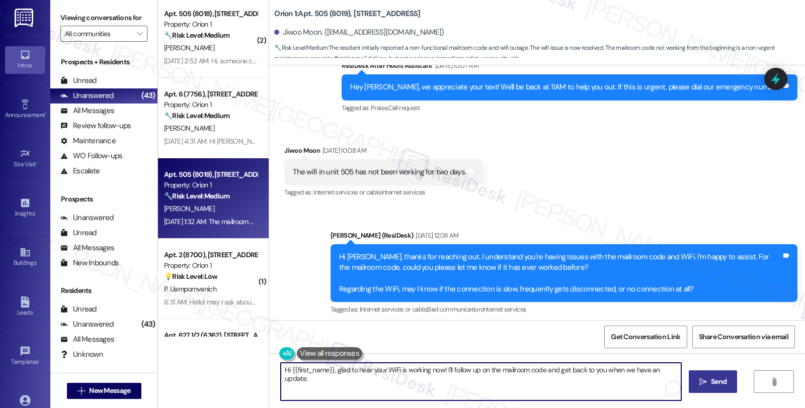
scroll to position [1100, 0]
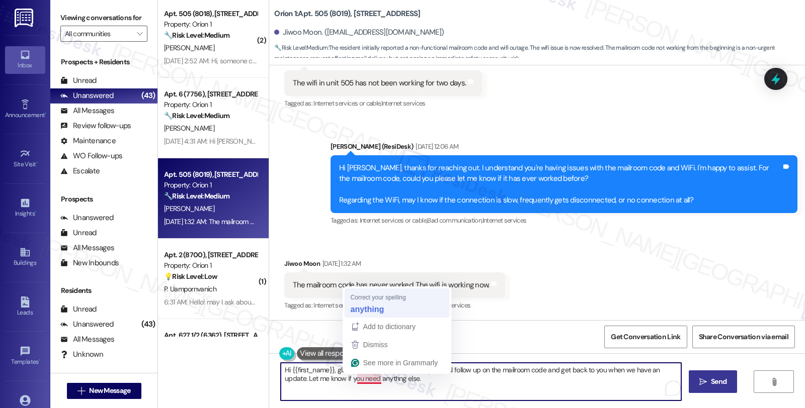
type textarea "Hi {{first_name}}, glad to hear your WiFi is working now! I'll follow up on the…"
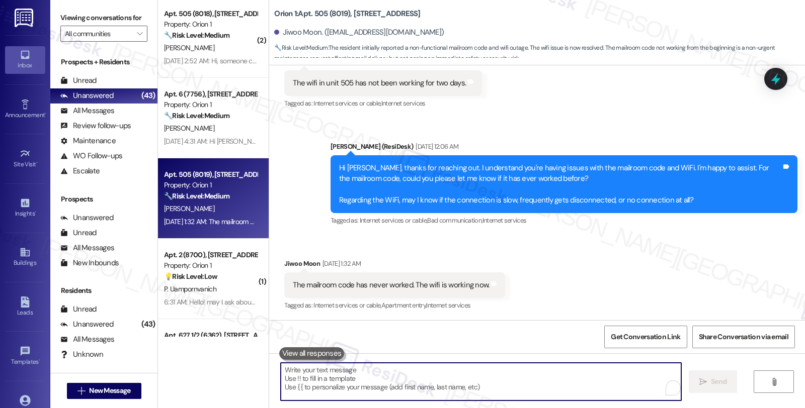
scroll to position [1181, 0]
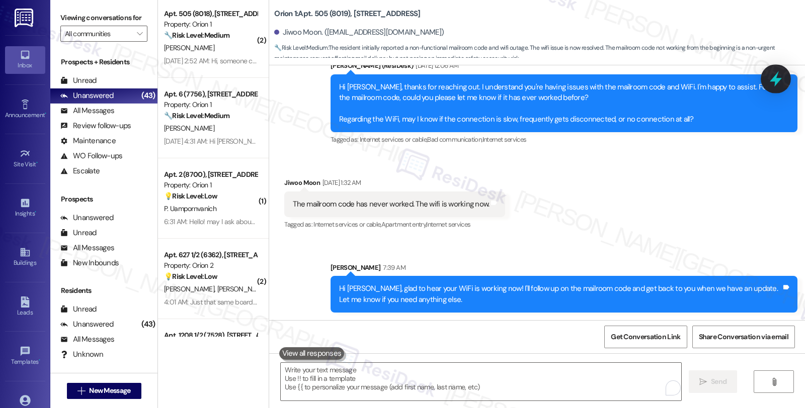
click at [772, 79] on icon at bounding box center [775, 79] width 12 height 16
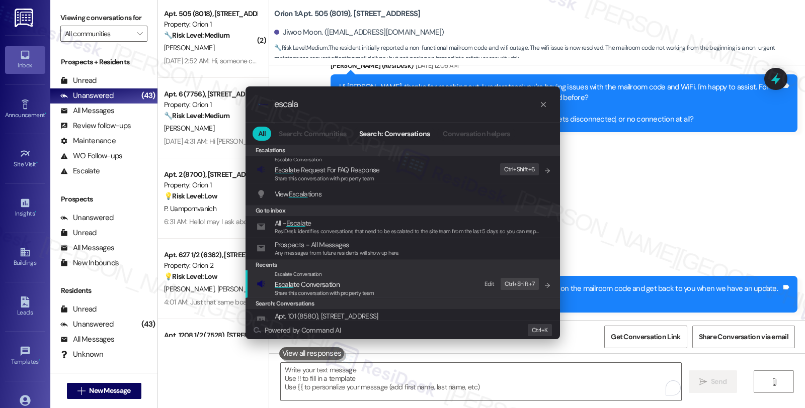
type input "escala"
click at [344, 280] on span "Escala te Conversation" at bounding box center [325, 284] width 100 height 11
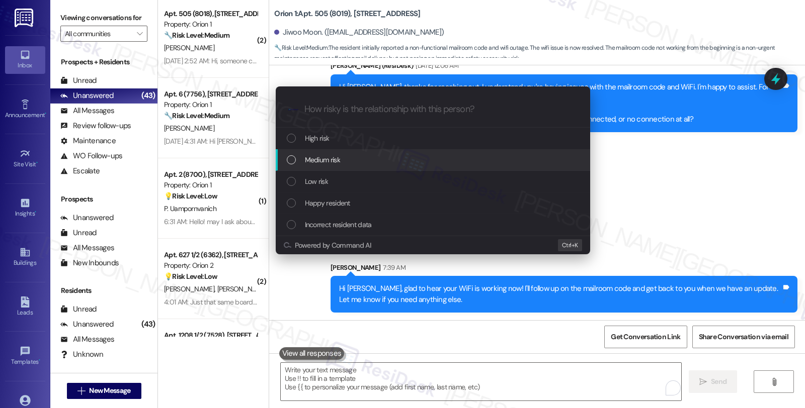
click at [337, 164] on span "Medium risk" at bounding box center [322, 159] width 35 height 11
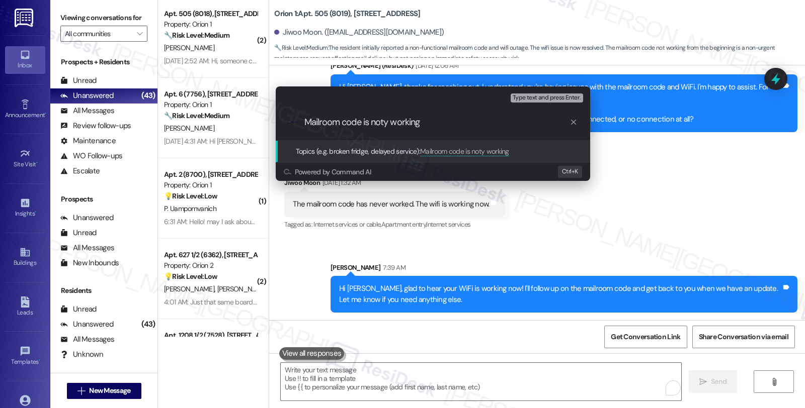
click at [381, 121] on input "Mailroom code is noty working" at bounding box center [436, 122] width 265 height 11
drag, startPoint x: 388, startPoint y: 119, endPoint x: 406, endPoint y: 119, distance: 18.1
click at [388, 119] on input "Mailroom code is noty working" at bounding box center [436, 122] width 265 height 11
type input "Mailroom code is not working"
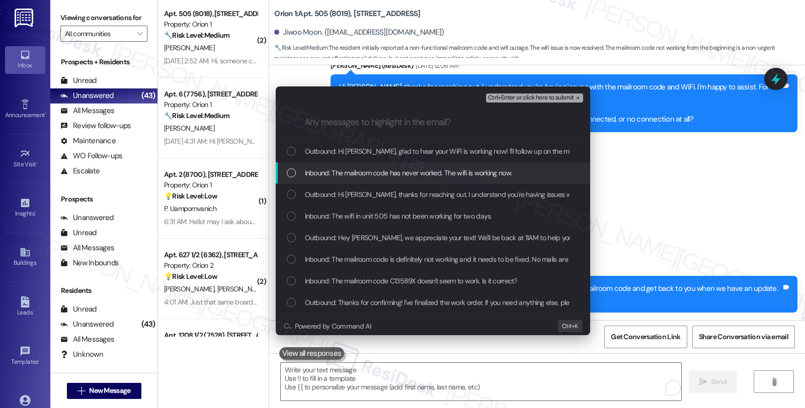
click at [405, 166] on div "Inbound: The mailroom code has never worked. The wifi is working now." at bounding box center [433, 173] width 314 height 22
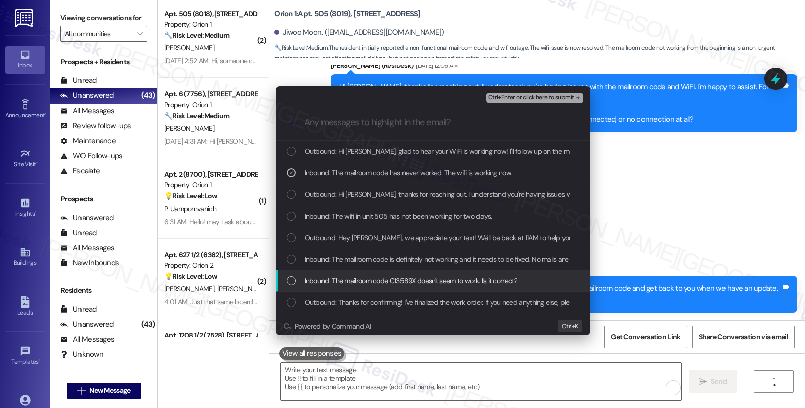
click at [435, 278] on span "Inbound: The mailroom code C13589X doesn't seem to work. Is it correct?" at bounding box center [411, 281] width 212 height 11
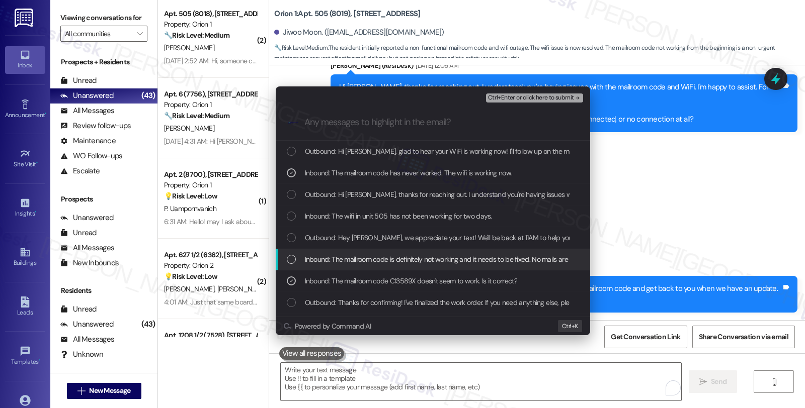
click at [430, 255] on span "Inbound: The mailroom code is definitely not working and it needs to be fixed. …" at bounding box center [460, 259] width 311 height 11
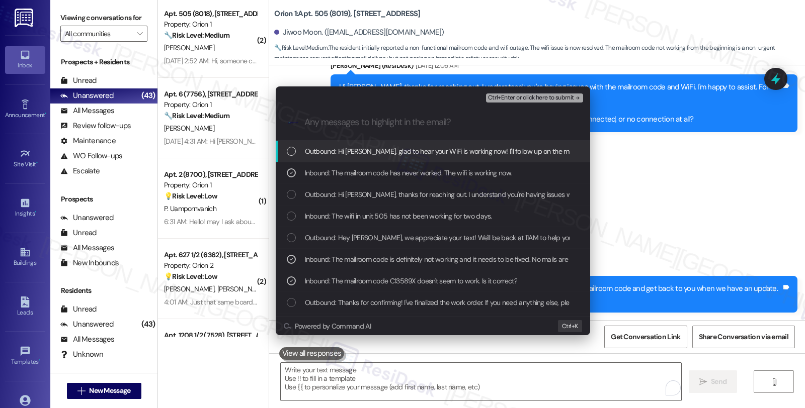
click at [506, 103] on div "Ctrl+Enter or click here to submit" at bounding box center [535, 98] width 99 height 13
click at [508, 95] on span "Ctrl+Enter or click here to submit" at bounding box center [531, 98] width 86 height 7
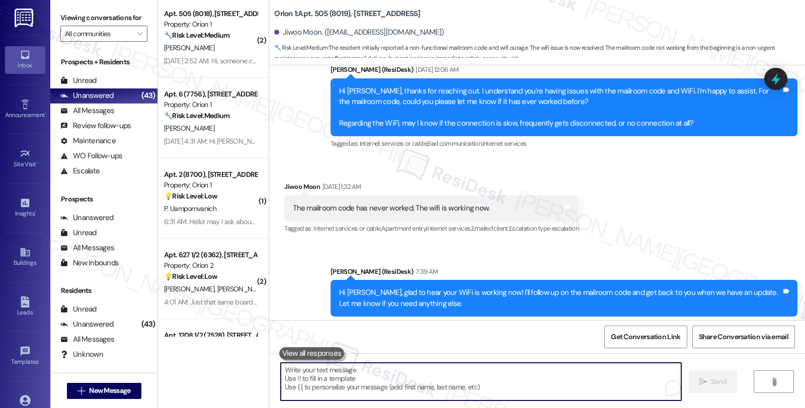
scroll to position [1195, 0]
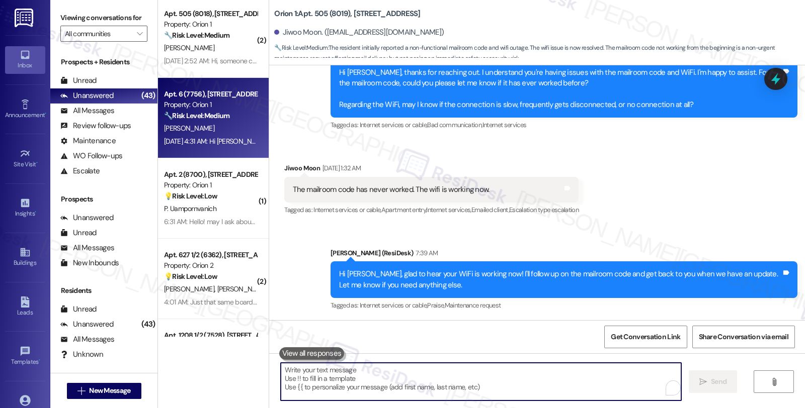
click at [238, 123] on div "J. Li" at bounding box center [210, 128] width 95 height 13
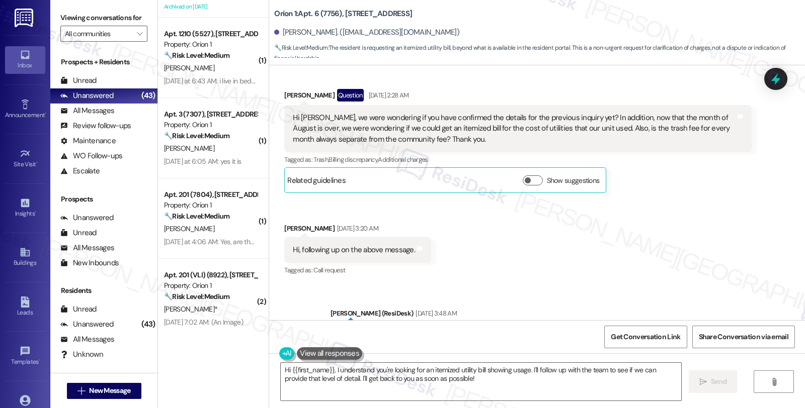
scroll to position [2322, 0]
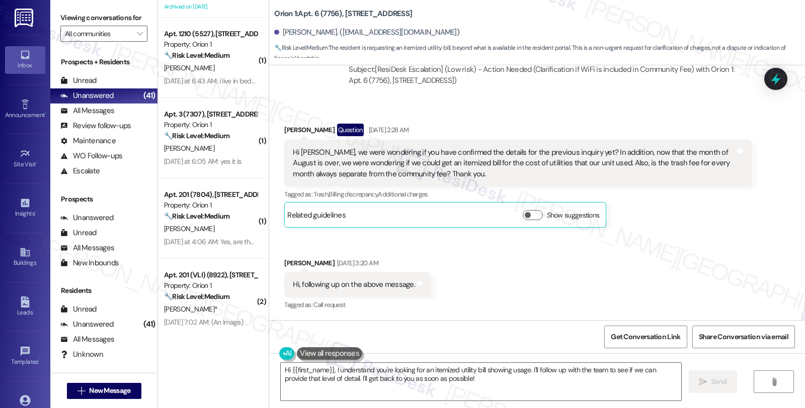
click at [461, 280] on div "Received via SMS Jiwen Li Question Sep 04, 2025 at 2:28 AM Hi Sarah, we were wo…" at bounding box center [537, 210] width 536 height 219
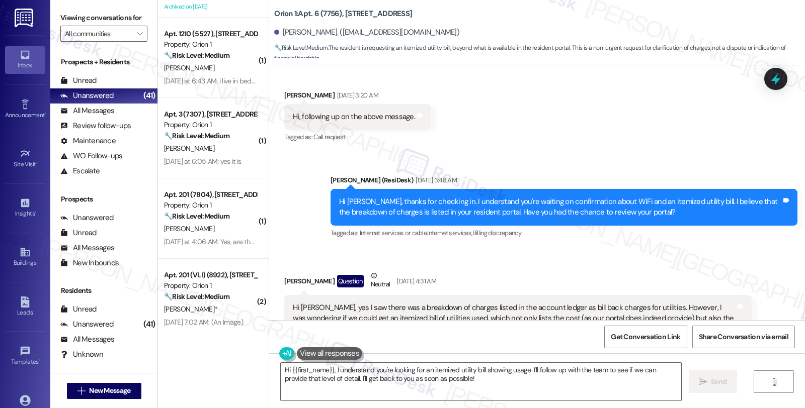
scroll to position [2714, 0]
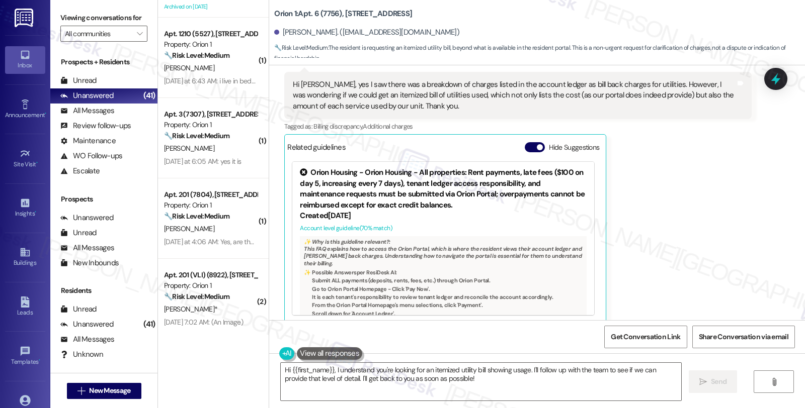
click at [718, 210] on div "Jiwen Li Question Neutral Sep 12, 2025 at 4:31 AM Hi Sarah, yes I saw there was…" at bounding box center [517, 185] width 467 height 276
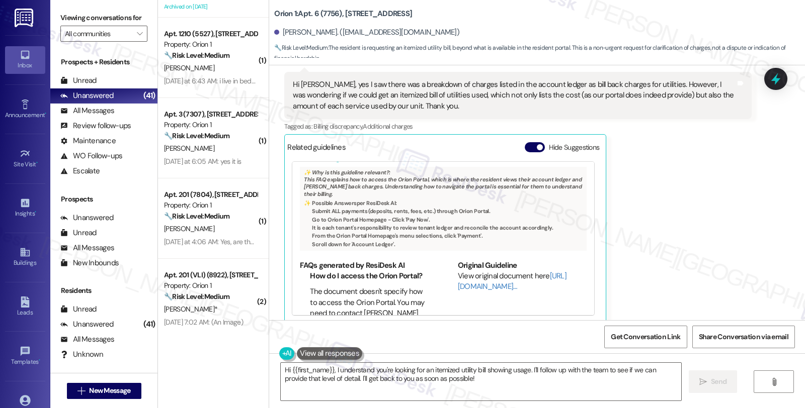
scroll to position [101, 0]
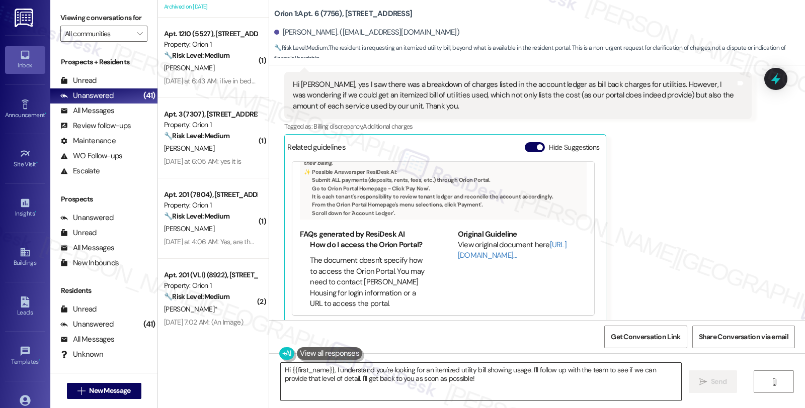
click at [527, 369] on textarea "Hi {{first_name}}, I understand you're looking for an itemized utility bill sho…" at bounding box center [481, 382] width 400 height 38
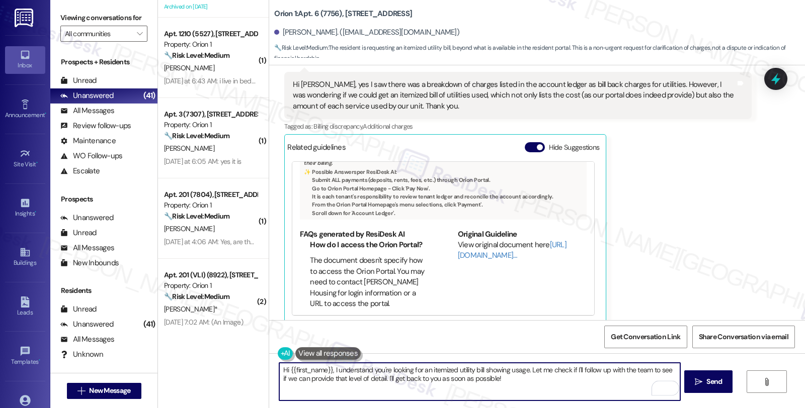
type textarea "Hi {{first_name}}, I understand you're looking for an itemized utility bill sho…"
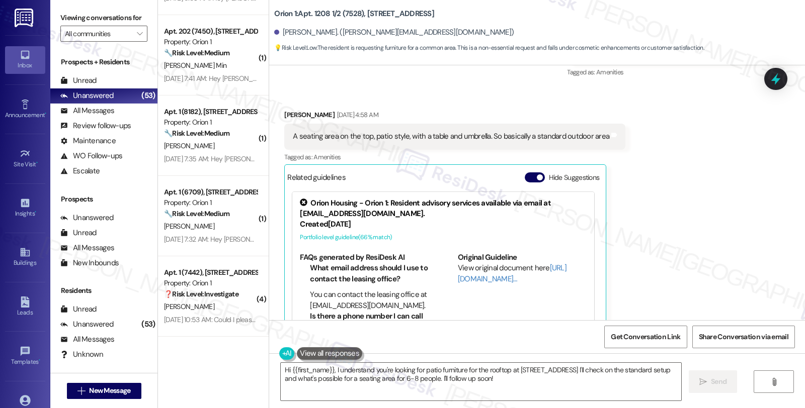
scroll to position [745, 0]
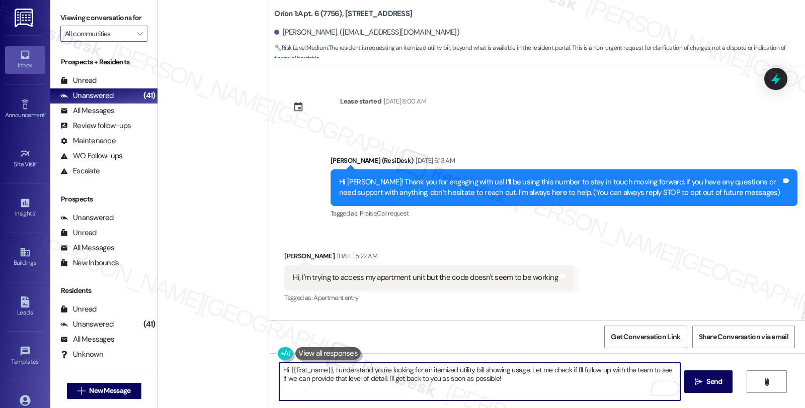
scroll to position [101, 0]
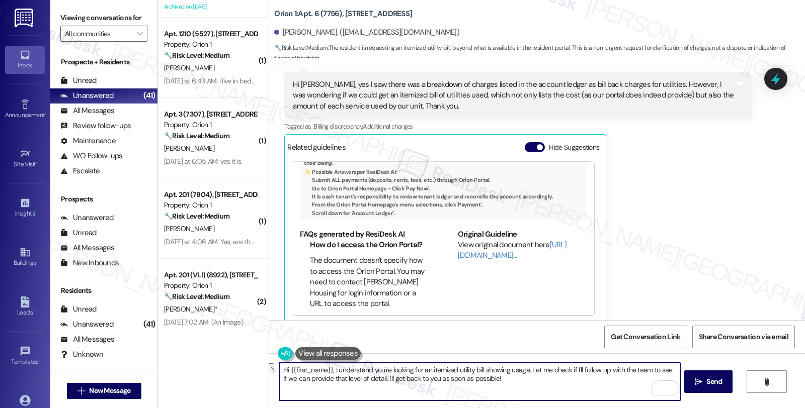
drag, startPoint x: 566, startPoint y: 369, endPoint x: 646, endPoint y: 370, distance: 80.0
click at [646, 370] on textarea "Hi {{first_name}}, I understand you're looking for an itemized utility bill sho…" at bounding box center [479, 382] width 400 height 38
drag, startPoint x: 371, startPoint y: 377, endPoint x: 454, endPoint y: 377, distance: 83.0
click at [454, 377] on textarea "Hi {{first_name}}, I understand you're looking for an itemized utility bill sho…" at bounding box center [479, 382] width 400 height 38
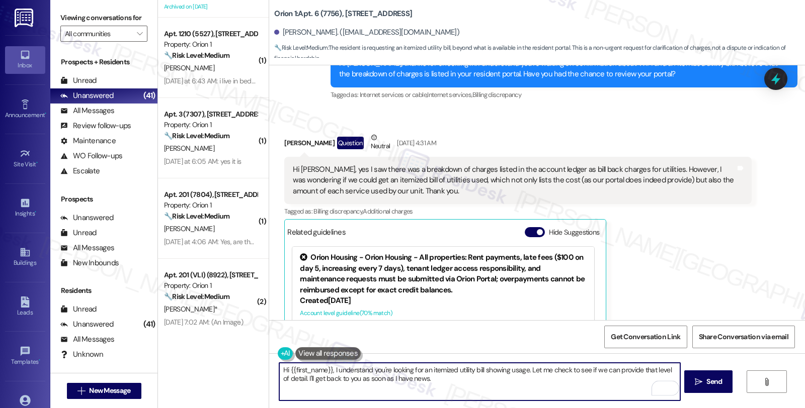
scroll to position [2434, 0]
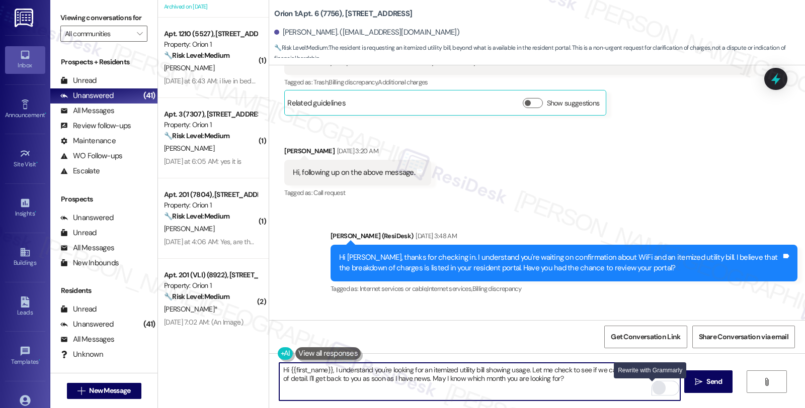
click at [653, 387] on div "Rewrite with Grammarly" at bounding box center [658, 389] width 11 height 12
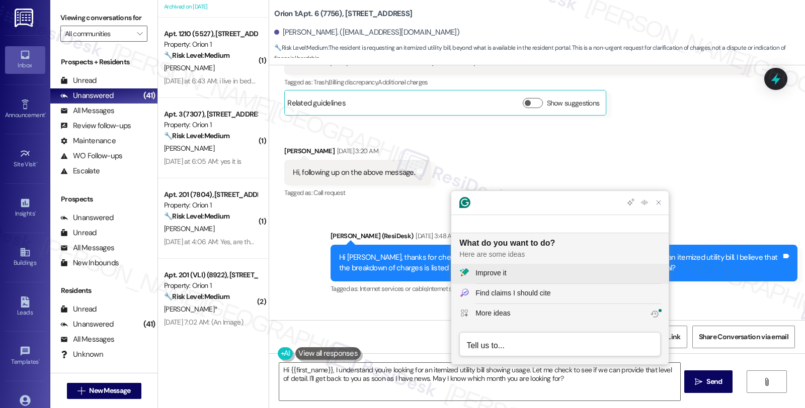
scroll to position [0, 0]
click at [515, 273] on div "Improve it" at bounding box center [567, 273] width 185 height 11
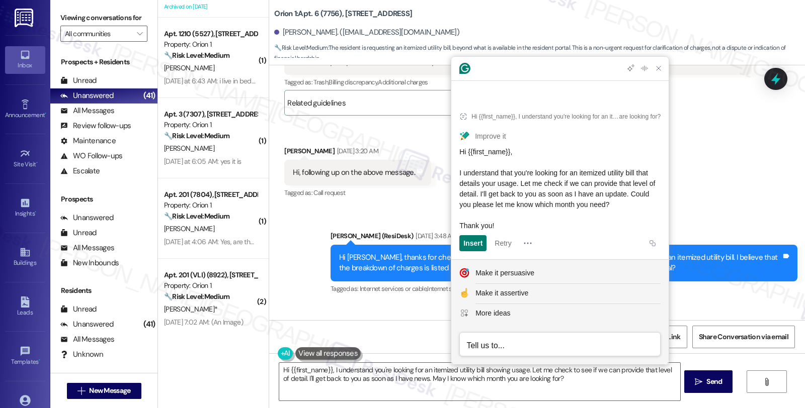
drag, startPoint x: 459, startPoint y: 190, endPoint x: 455, endPoint y: 160, distance: 30.0
click at [455, 160] on article "Hi {{first_name}}, I understand you're looking for an itemized utility bill sho…" at bounding box center [559, 179] width 217 height 161
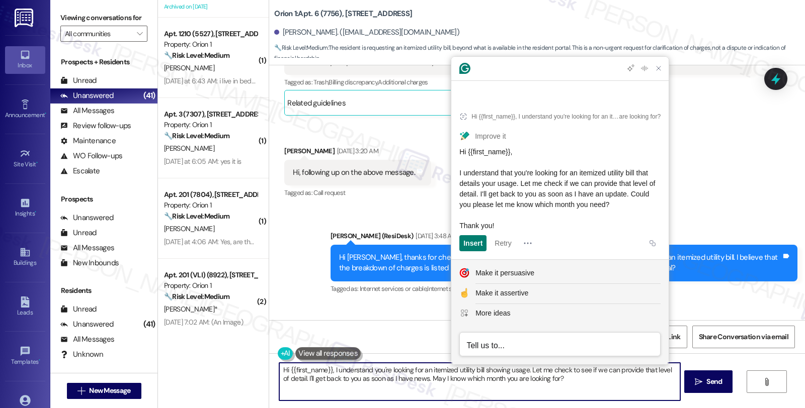
click at [389, 386] on textarea "Hi {{first_name}}, I understand you're looking for an itemized utility bill sho…" at bounding box center [479, 382] width 400 height 38
drag, startPoint x: 327, startPoint y: 368, endPoint x: 593, endPoint y: 393, distance: 267.2
click at [593, 393] on textarea "Hi {{first_name}}, I understand you're looking for an itemized utility bill sho…" at bounding box center [479, 382] width 400 height 38
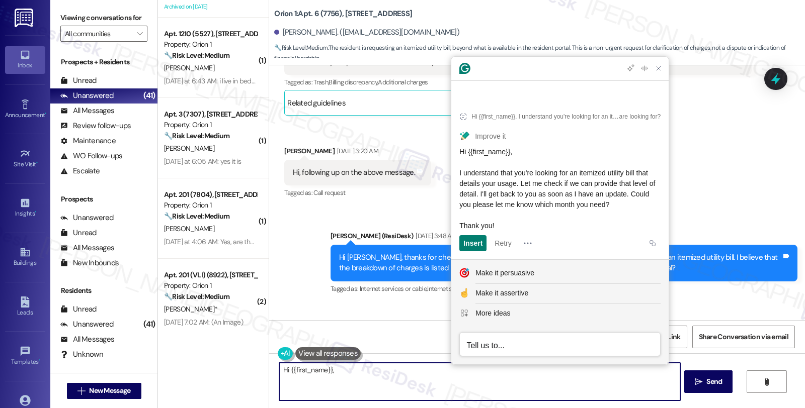
paste textarea "I understand that you're looking for an itemized utility bill that details your…"
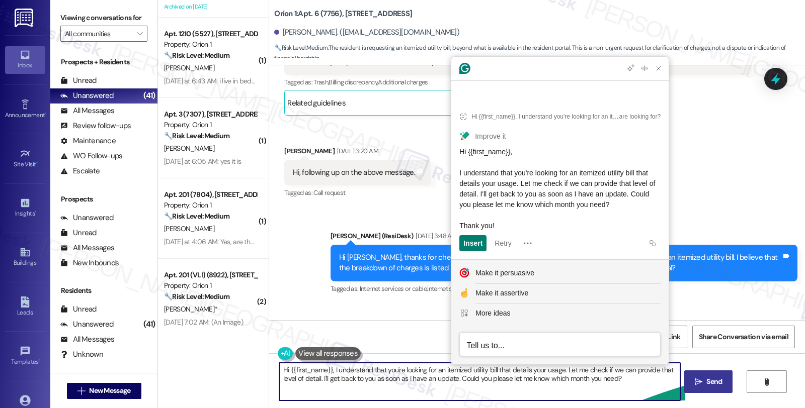
type textarea "Hi {{first_name}}, I understand that you're looking for an itemized utility bil…"
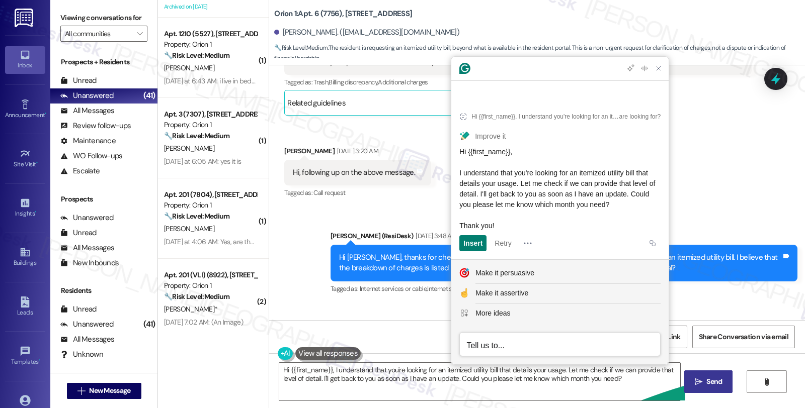
click at [715, 388] on button " Send" at bounding box center [708, 382] width 49 height 23
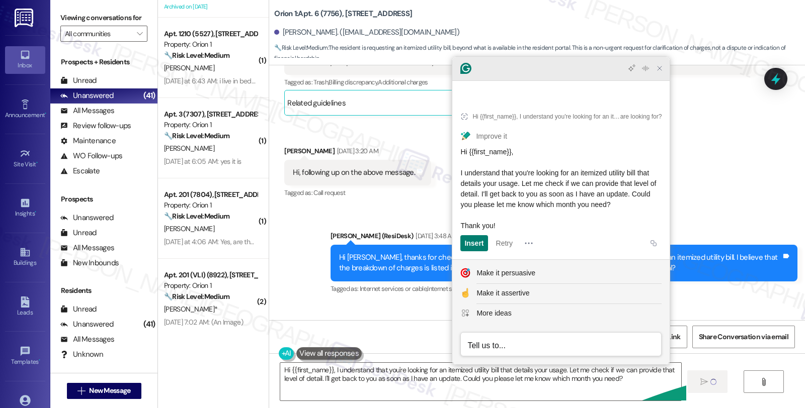
click at [661, 70] on icon "Close Grammarly Assistant" at bounding box center [659, 68] width 4 height 4
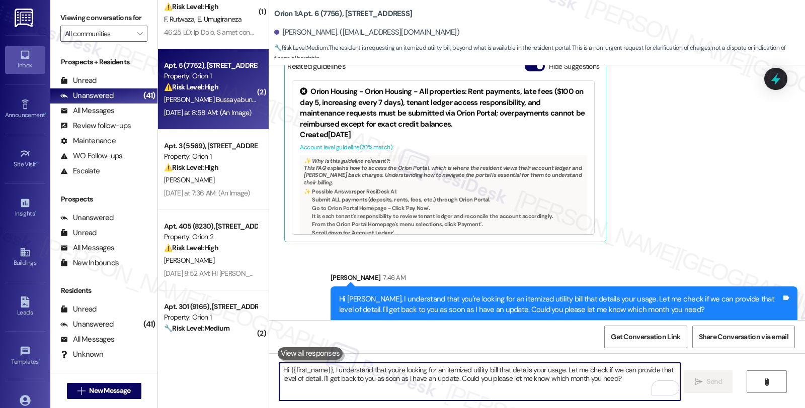
scroll to position [279, 0]
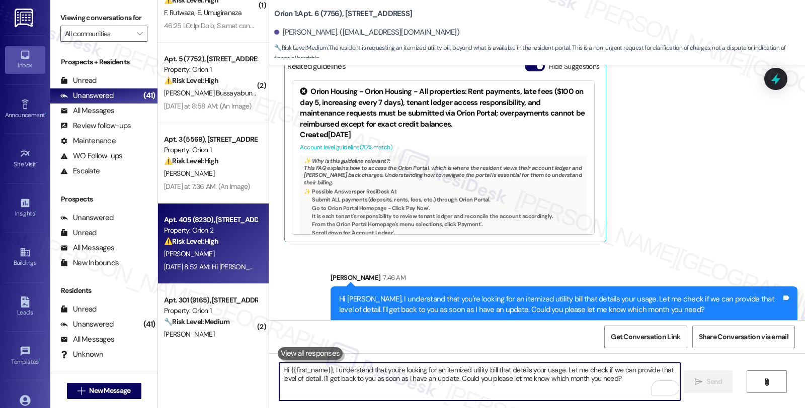
click at [235, 239] on div "⚠️ Risk Level: High The resident reports not receiving their mailbox keys since…" at bounding box center [210, 241] width 93 height 11
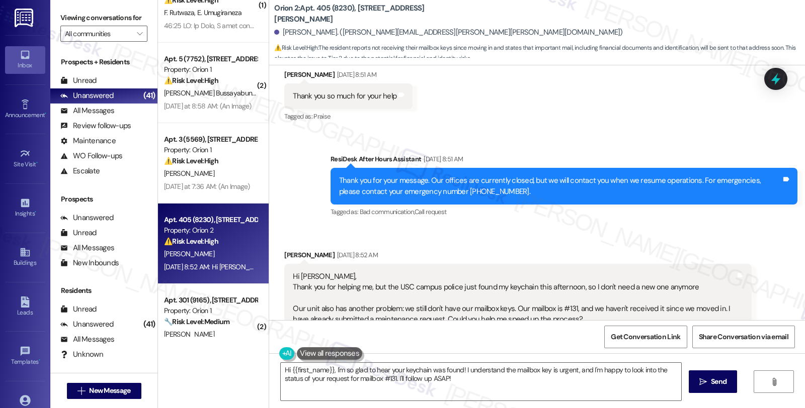
scroll to position [724, 0]
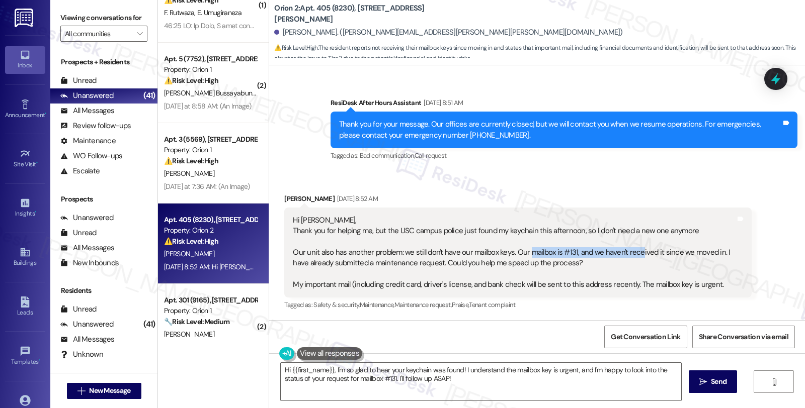
drag, startPoint x: 520, startPoint y: 254, endPoint x: 629, endPoint y: 255, distance: 109.1
click at [629, 255] on div "Hi Sarah, Thank you for helping me, but the USC campus police just found my key…" at bounding box center [514, 252] width 442 height 75
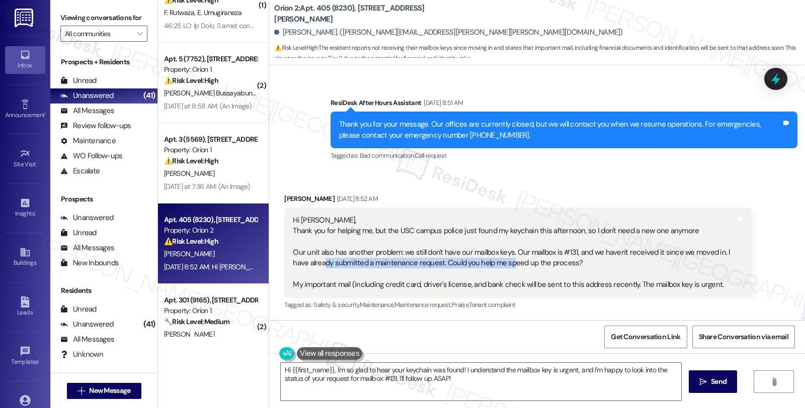
drag, startPoint x: 302, startPoint y: 264, endPoint x: 489, endPoint y: 264, distance: 187.1
click at [489, 264] on div "Hi Sarah, Thank you for helping me, but the USC campus police just found my key…" at bounding box center [514, 252] width 442 height 75
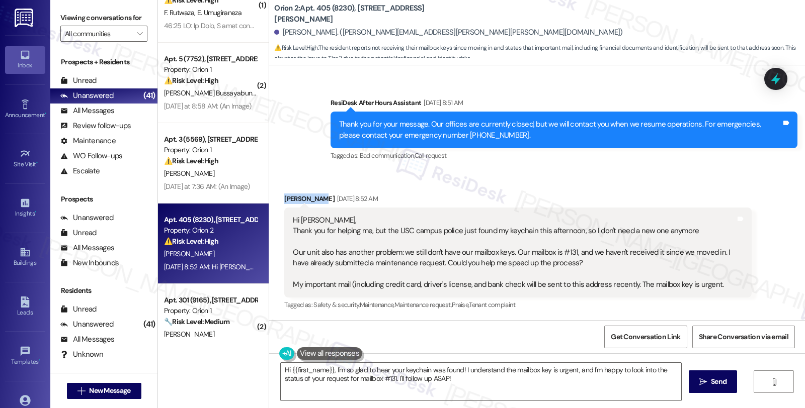
drag, startPoint x: 277, startPoint y: 202, endPoint x: 310, endPoint y: 199, distance: 33.3
click at [310, 199] on div "Hsinyi Chen Sep 13, 2025 at 8:52 AM" at bounding box center [517, 201] width 467 height 14
copy div "Hsinyi Chen"
click at [483, 384] on textarea "Hi {{first_name}}, I'm so glad to hear your keychain was found! I understand th…" at bounding box center [481, 382] width 400 height 38
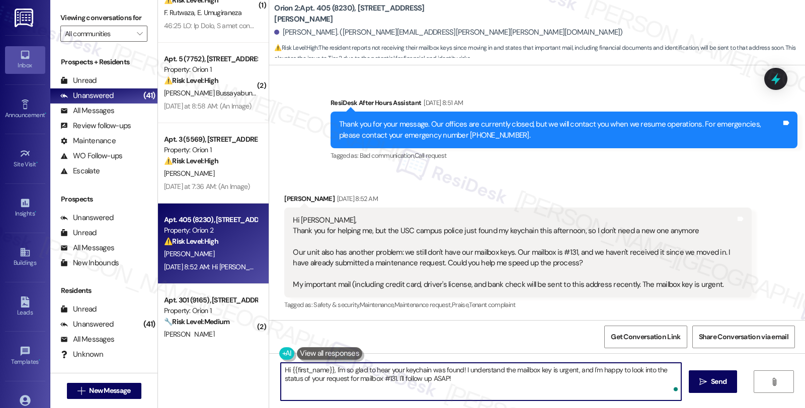
paste textarea "#27213-1"
click at [492, 375] on textarea "Hi {{first_name}}, I'm so glad to hear your keychain was found! I understand th…" at bounding box center [479, 382] width 400 height 38
click at [501, 381] on textarea "Hi {{first_name}}, I'm so glad to hear your keychain was found! I understand th…" at bounding box center [479, 382] width 400 height 38
paste textarea "#27119-1"
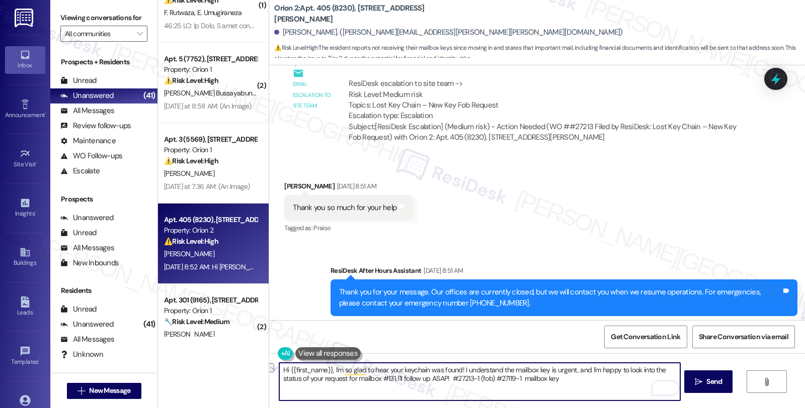
drag, startPoint x: 445, startPoint y: 379, endPoint x: 488, endPoint y: 380, distance: 43.3
click at [488, 380] on textarea "Hi {{first_name}}, I'm so glad to hear your keychain was found! I understand th…" at bounding box center [479, 382] width 400 height 38
click at [458, 371] on textarea "Hi {{first_name}}, I'm so glad to hear your keychain was found! I understand th…" at bounding box center [479, 382] width 400 height 38
type textarea "Hi {{first_name}}, I'm so glad to hear your keychain was found! I'll follow up …"
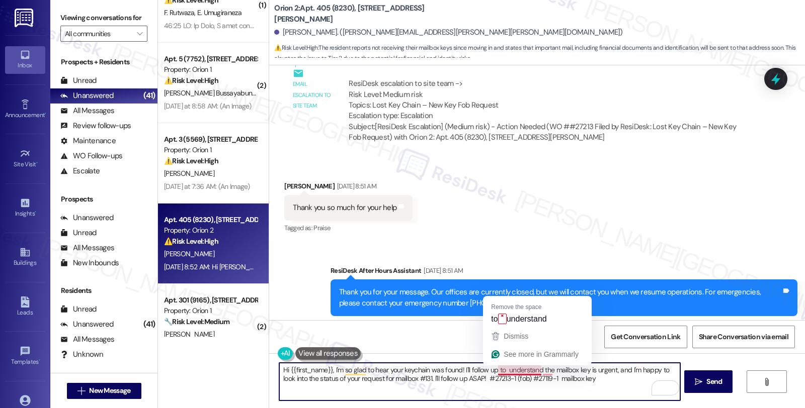
click at [500, 373] on textarea "Hi {{first_name}}, I'm so glad to hear your keychain was found! I'll follow up …" at bounding box center [479, 382] width 400 height 38
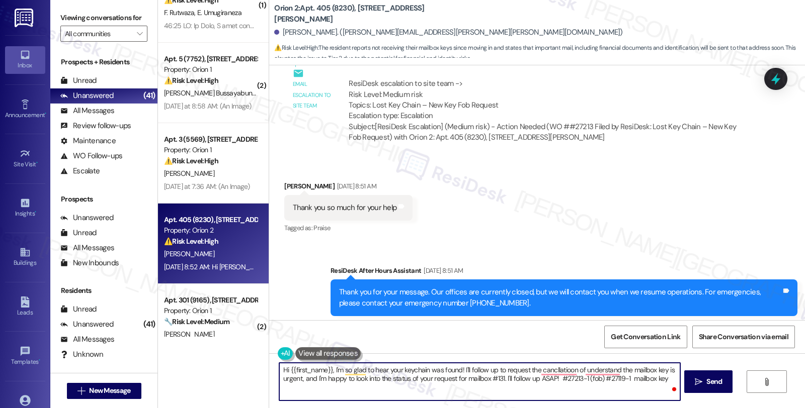
drag, startPoint x: 555, startPoint y: 377, endPoint x: 579, endPoint y: 376, distance: 23.7
click at [579, 376] on textarea "Hi {{first_name}}, I'm so glad to hear your keychain was found! I'll follow up …" at bounding box center [479, 382] width 400 height 38
click at [572, 370] on textarea "Hi {{first_name}}, I'm so glad to hear your keychain was found! I'll follow up …" at bounding box center [479, 382] width 400 height 38
paste textarea "#27213-"
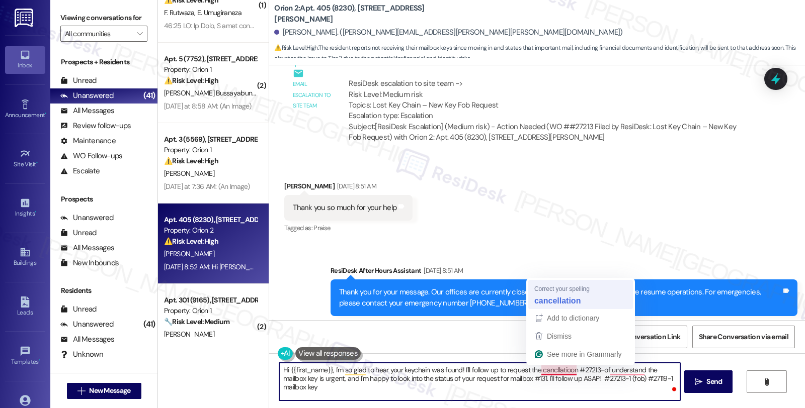
type textarea "Hi {{first_name}}, I'm so glad to hear your keychain was found! I'll follow up …"
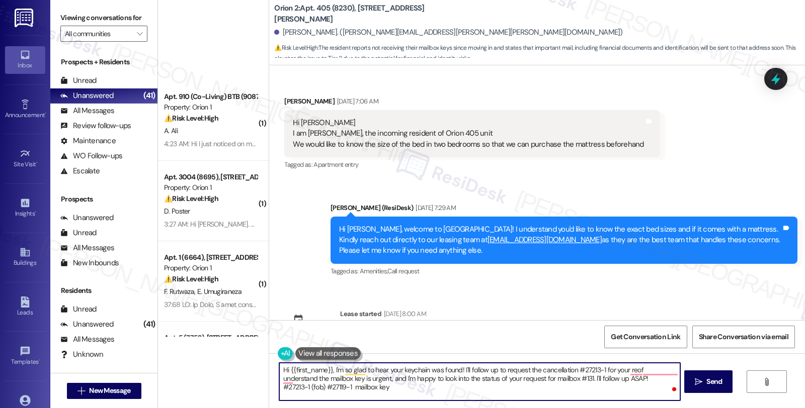
scroll to position [724, 0]
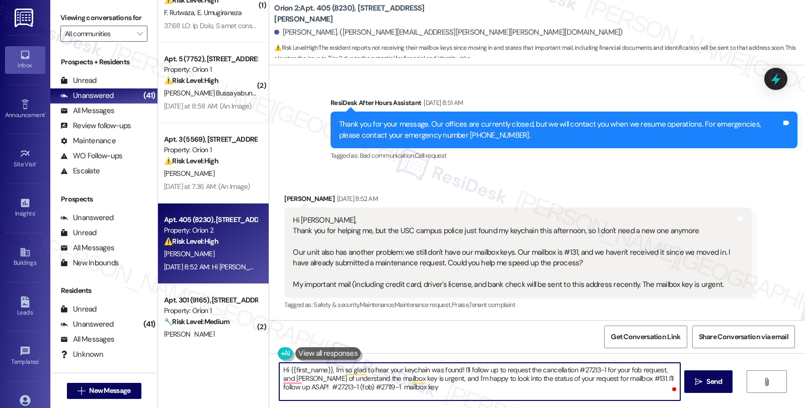
click at [320, 389] on textarea "Hi {{first_name}}, I'm so glad to hear your keychain was found! I'll follow up …" at bounding box center [479, 382] width 400 height 38
click at [350, 380] on textarea "Hi {{first_name}}, I'm so glad to hear your keychain was found! I'll follow up …" at bounding box center [479, 382] width 400 height 38
click at [287, 381] on textarea "Hi {{first_name}}, I'm so glad to hear your keychain was found! I'll follow up …" at bounding box center [479, 382] width 400 height 38
click at [440, 379] on textarea "Hi {{first_name}}, I'm so glad to hear your keychain was found! I'll follow up …" at bounding box center [479, 382] width 400 height 38
click at [438, 379] on textarea "Hi {{first_name}}, I'm so glad to hear your keychain was found! I'll follow up …" at bounding box center [479, 382] width 400 height 38
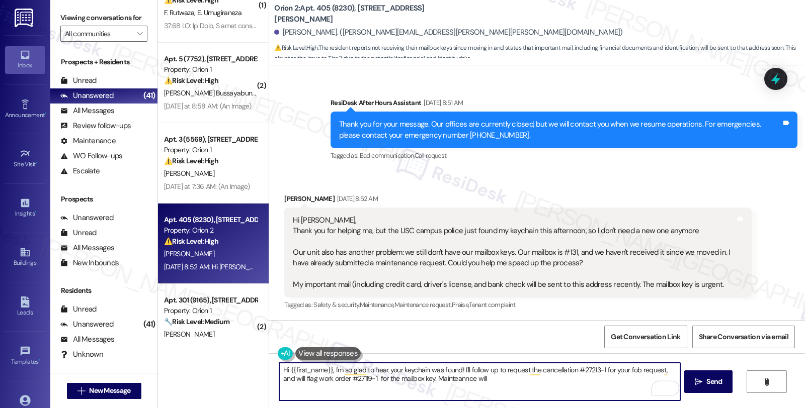
click at [438, 379] on textarea "Hi {{first_name}}, I'm so glad to hear your keychain was found! I'll follow up …" at bounding box center [479, 382] width 400 height 38
click at [488, 380] on textarea "Hi {{first_name}}, I'm so glad to hear your keychain was found! I'll follow up …" at bounding box center [479, 382] width 400 height 38
click at [651, 379] on textarea "Hi {{first_name}}, I'm so glad to hear your keychain was found! I'll follow up …" at bounding box center [479, 382] width 400 height 38
click at [652, 379] on textarea "Hi {{first_name}}, I'm so glad to hear your keychain was found! I'll follow up …" at bounding box center [479, 382] width 400 height 38
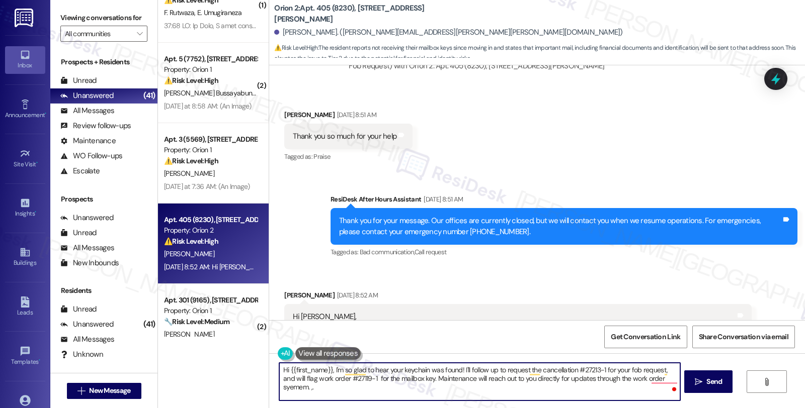
scroll to position [612, 0]
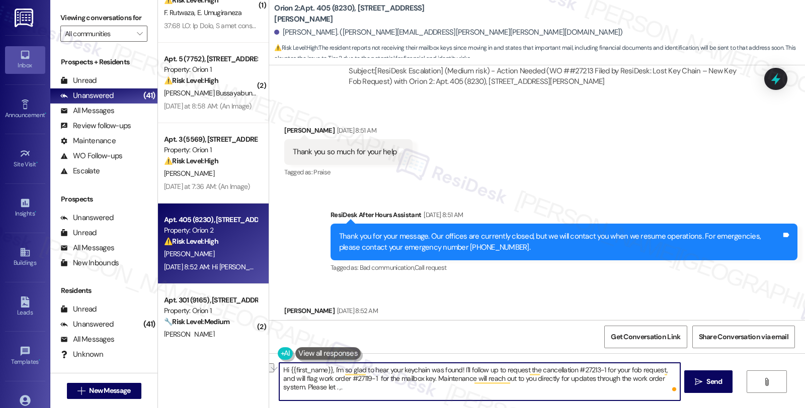
drag, startPoint x: 243, startPoint y: 389, endPoint x: 227, endPoint y: 389, distance: 16.6
click at [227, 389] on div "( 1 ) Apt. 910 (Co-Living) BTB (9087), [STREET_ADDRESS][PERSON_NAME] Property: …" at bounding box center [481, 204] width 647 height 408
type textarea "Hi {{first_name}}, I'm so glad to hear your keychain was found! I'll follow up …"
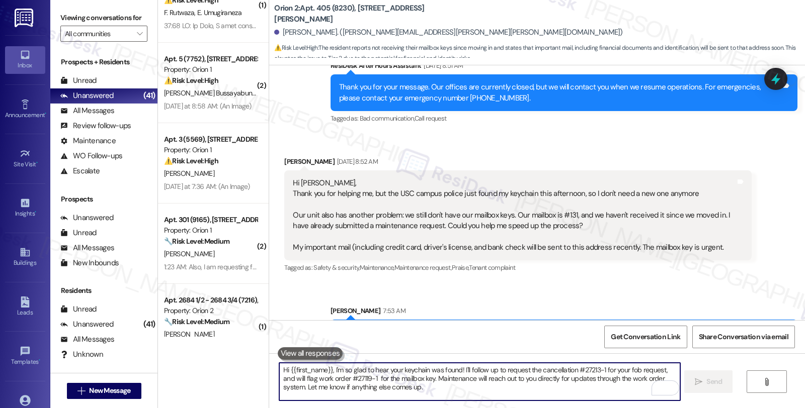
scroll to position [816, 0]
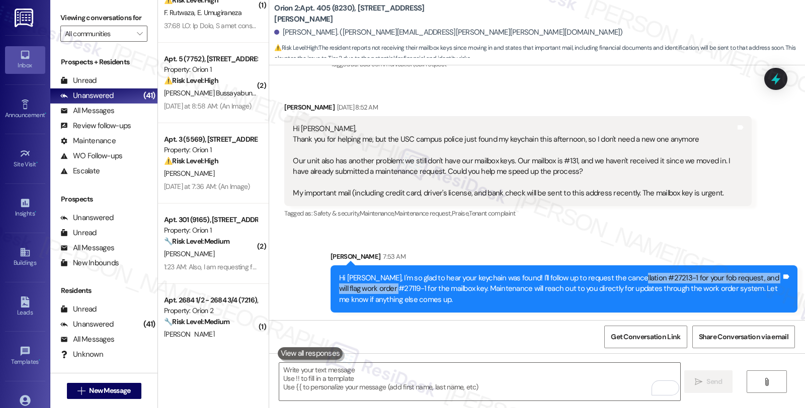
drag, startPoint x: 617, startPoint y: 275, endPoint x: 375, endPoint y: 290, distance: 242.4
click at [375, 290] on div "Hi [PERSON_NAME], I'm so glad to hear your keychain was found! I'll follow up t…" at bounding box center [560, 289] width 442 height 32
copy div "#27213-1 for your fob request, and will flag work order #27119-"
click at [776, 81] on icon at bounding box center [775, 79] width 12 height 16
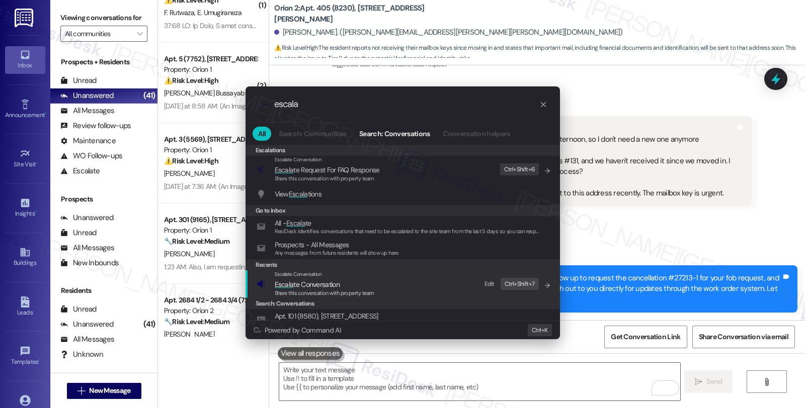
type input "escala"
click at [321, 283] on span "Escala te Conversation" at bounding box center [307, 284] width 65 height 9
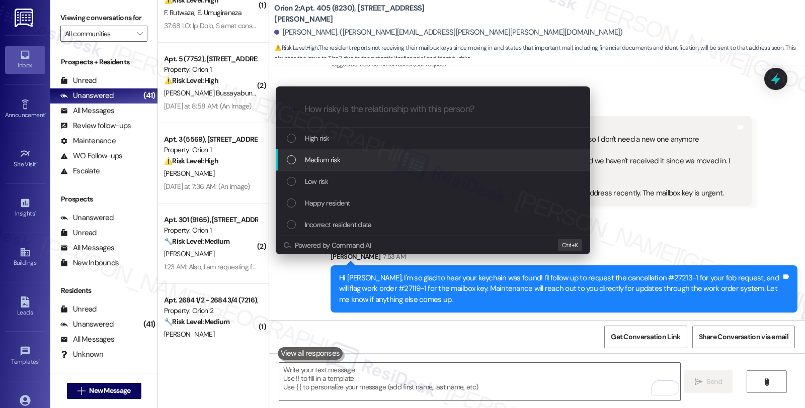
click at [321, 161] on span "Medium risk" at bounding box center [322, 159] width 35 height 11
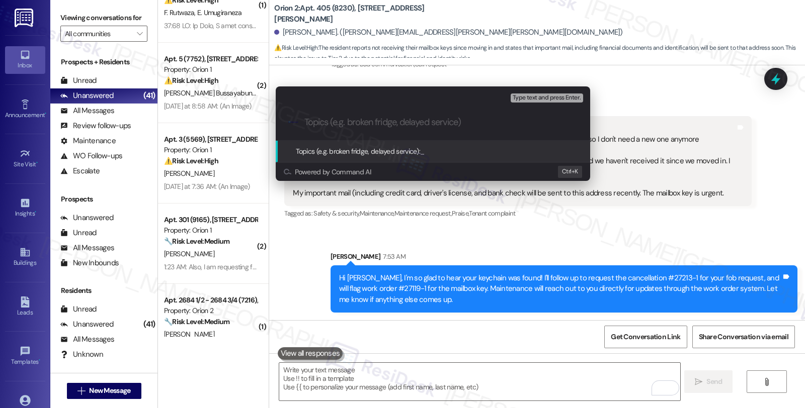
click at [335, 123] on input "Topics (e.g. broken fridge, delayed service)" at bounding box center [440, 122] width 273 height 11
paste input "#27213-1 for your fob request, and will flag work order #27119-"
drag, startPoint x: 332, startPoint y: 122, endPoint x: 536, endPoint y: 122, distance: 203.2
click at [536, 122] on input "Follow up #27213-1 for your fob request, and will flag work order #27119-" at bounding box center [436, 122] width 265 height 11
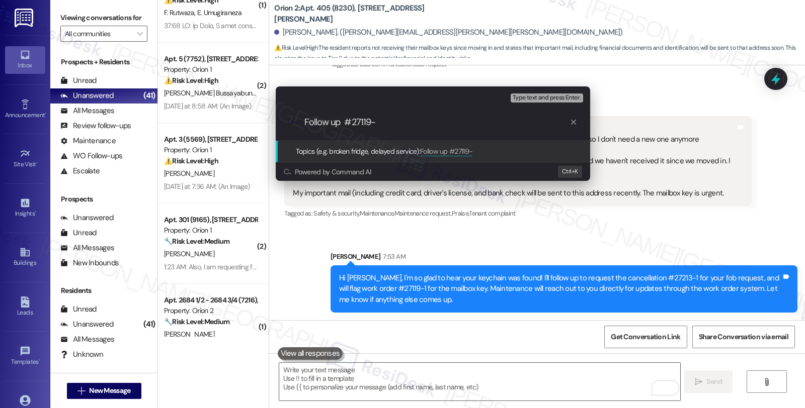
scroll to position [0, 0]
click at [431, 126] on input "Follow up WO #27119-" at bounding box center [436, 122] width 265 height 11
paste input "#27213-1 for your fob request, and will flag work order"
drag, startPoint x: 482, startPoint y: 122, endPoint x: 563, endPoint y: 126, distance: 81.5
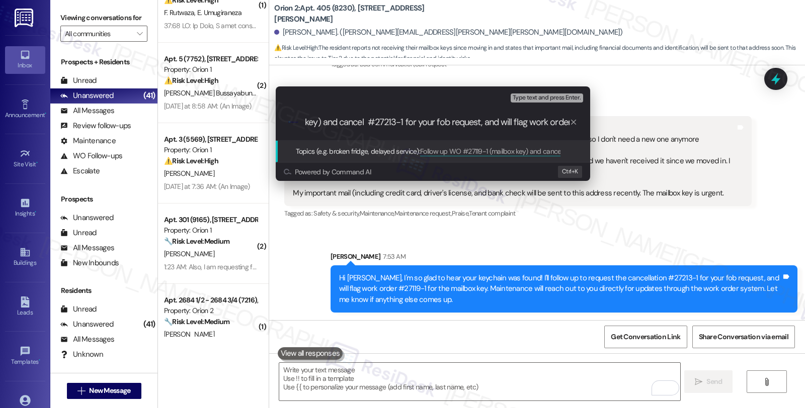
click at [563, 126] on input "Follow up WO #27119-1 (mailbox key) and cancel #27213-1 for your fob request, a…" at bounding box center [436, 122] width 265 height 11
click at [511, 121] on input "Follow up WO #27119-1 (mailbox key) and cancel #27213-1 for your fob request" at bounding box center [436, 122] width 265 height 11
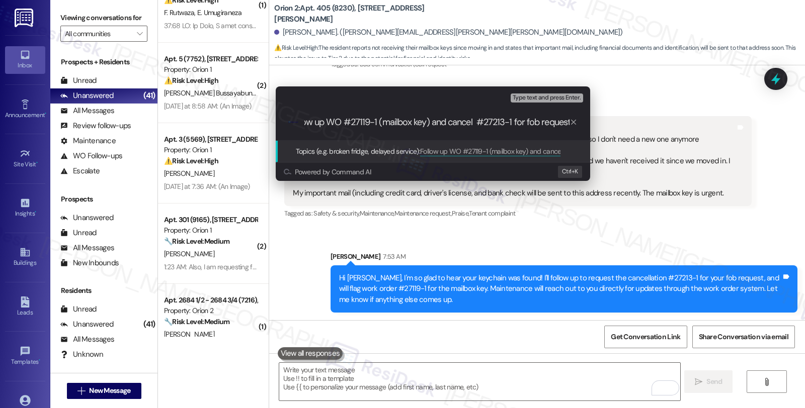
click at [517, 124] on input "Follow up WO #27119-1 (mailbox key) and cancel #27213-1 for fob request" at bounding box center [436, 122] width 265 height 11
drag, startPoint x: 537, startPoint y: 121, endPoint x: 628, endPoint y: 130, distance: 91.4
click at [628, 130] on div "Escalate Conversation Medium risk Topics (e.g. broken fridge, delayed service) …" at bounding box center [402, 204] width 805 height 408
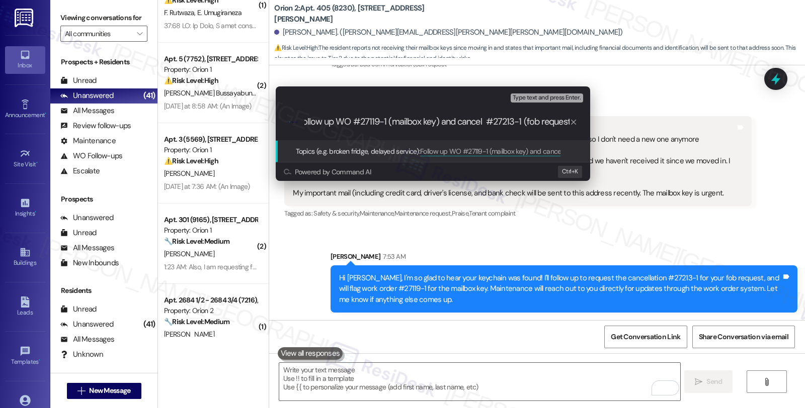
type input "Follow up WO #27119-1 (mailbox key) and cancel #27213-1 (fob)"
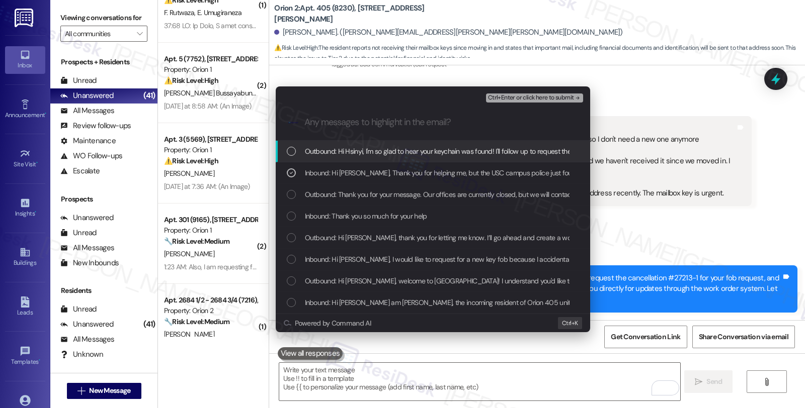
click at [544, 96] on span "Ctrl+Enter or click here to submit" at bounding box center [531, 98] width 86 height 7
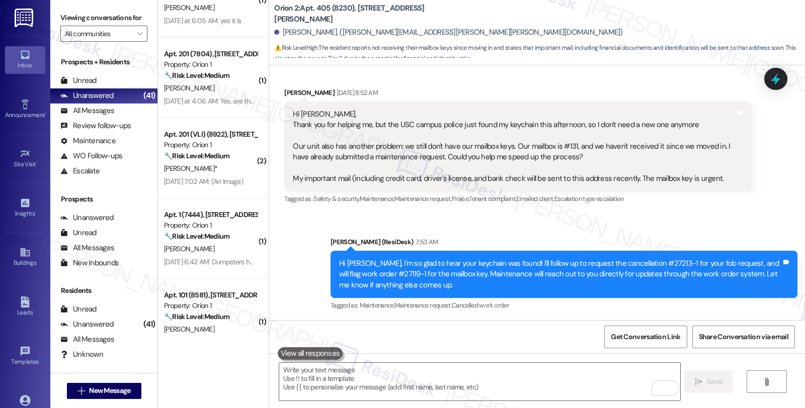
scroll to position [949, 0]
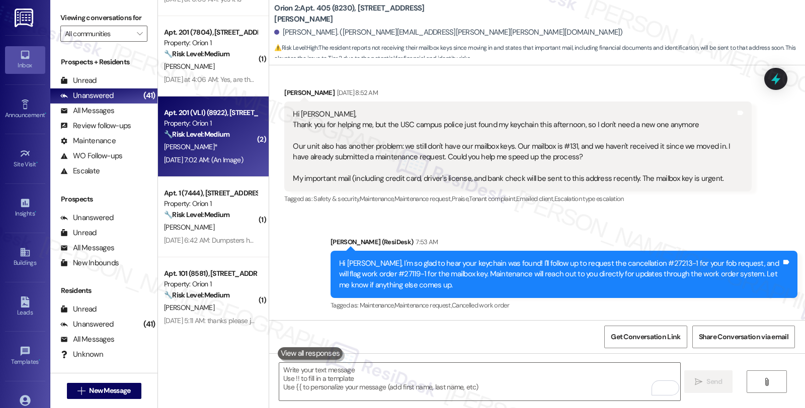
click at [231, 139] on div "🔧 Risk Level: Medium The resident is reporting a clogged trash chute on every f…" at bounding box center [210, 134] width 93 height 11
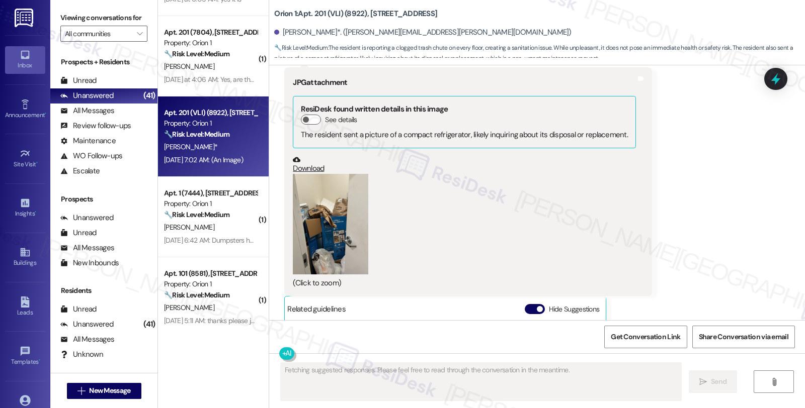
scroll to position [6770, 0]
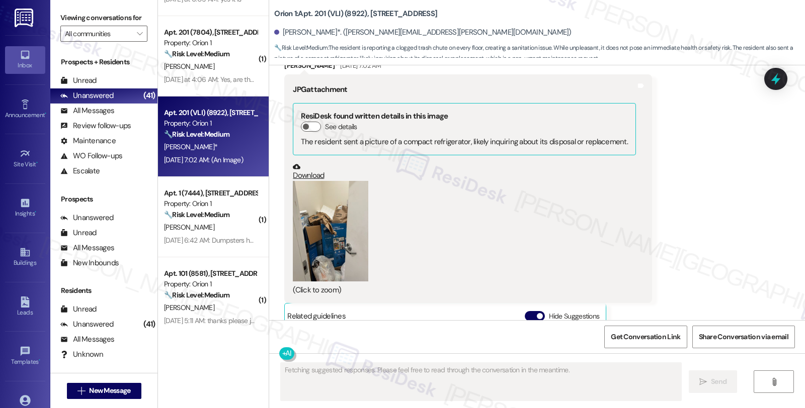
click at [343, 225] on button "Zoom image" at bounding box center [330, 231] width 75 height 101
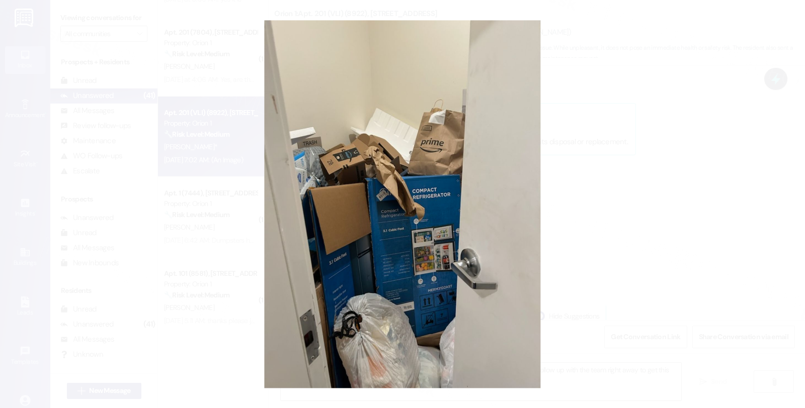
click at [558, 194] on button "Unzoom image" at bounding box center [402, 204] width 805 height 408
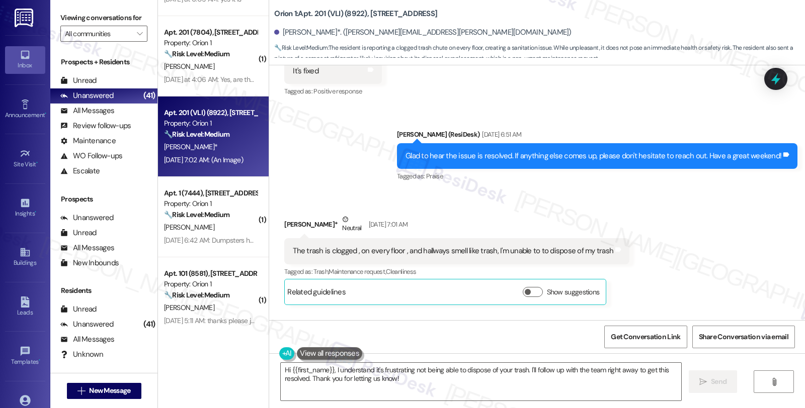
scroll to position [6379, 0]
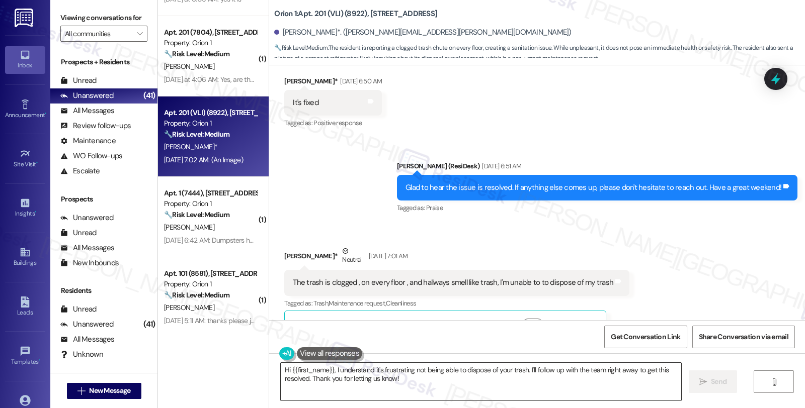
click at [329, 370] on textarea "Hi {{first_name}}, I understand it's frustrating not being able to dispose of y…" at bounding box center [481, 382] width 400 height 38
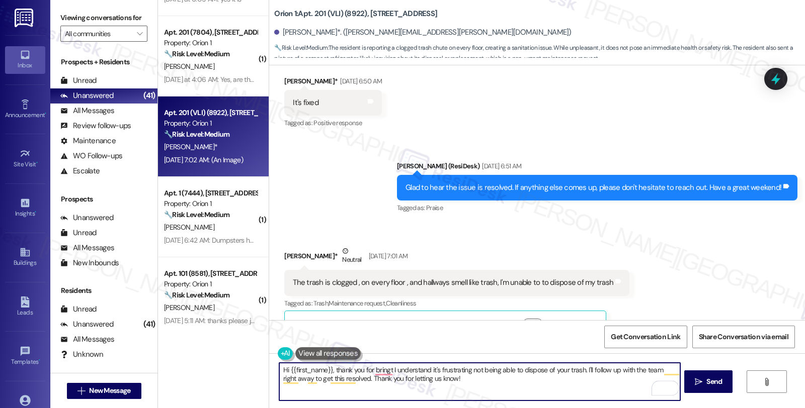
click at [349, 369] on textarea "Hi {{first_name}}, thank you for bringt I understand it's frustrating not being…" at bounding box center [479, 382] width 400 height 38
click at [450, 368] on textarea "Hi {{first_name}}, thanks for reaching out. I understand it's frustrating not b…" at bounding box center [479, 382] width 400 height 38
drag, startPoint x: 602, startPoint y: 369, endPoint x: 625, endPoint y: 389, distance: 29.9
click at [625, 389] on textarea "Hi {{first_name}}, thanks for reaching out. I understand it's disappointing not…" at bounding box center [479, 382] width 400 height 38
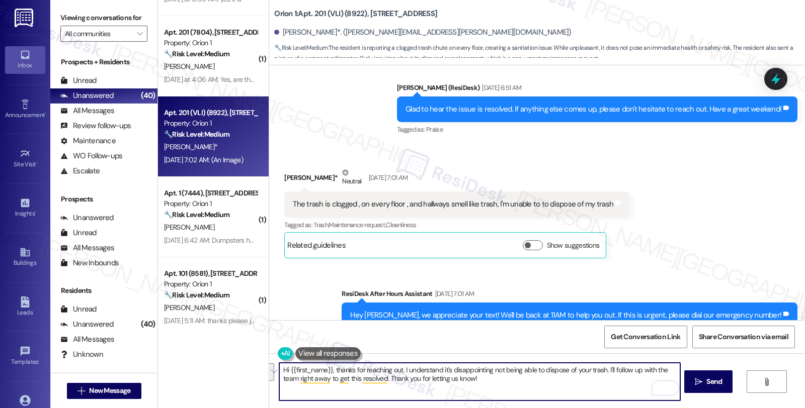
scroll to position [6547, 0]
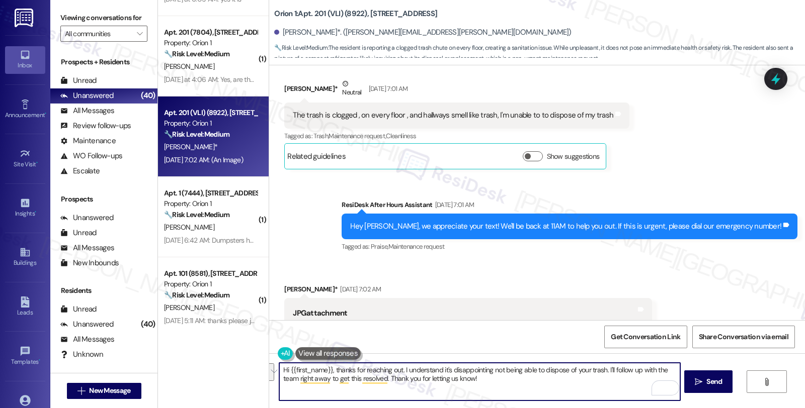
click at [601, 377] on textarea "Hi {{first_name}}, thanks for reaching out. I understand it's disappointing not…" at bounding box center [479, 382] width 400 height 38
click at [608, 369] on textarea "Hi {{first_name}}, thanks for reaching out. I understand it's disappointing not…" at bounding box center [479, 382] width 400 height 38
drag, startPoint x: 602, startPoint y: 371, endPoint x: 612, endPoint y: 389, distance: 20.2
click at [612, 389] on textarea "Hi {{first_name}}, thanks for reaching out. I understand it's disappointing not…" at bounding box center [479, 382] width 400 height 38
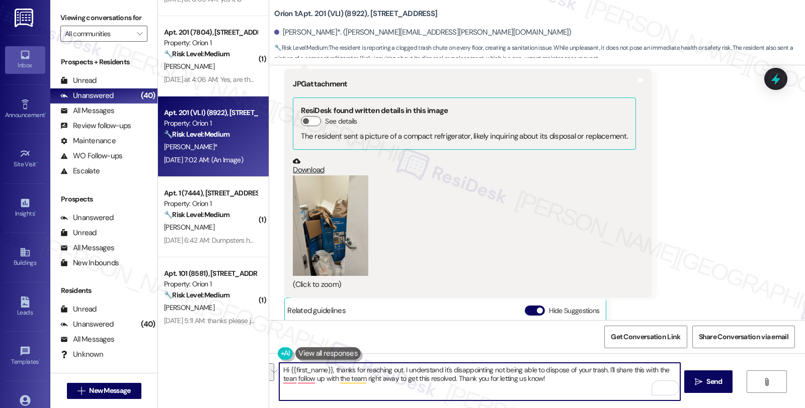
scroll to position [6882, 0]
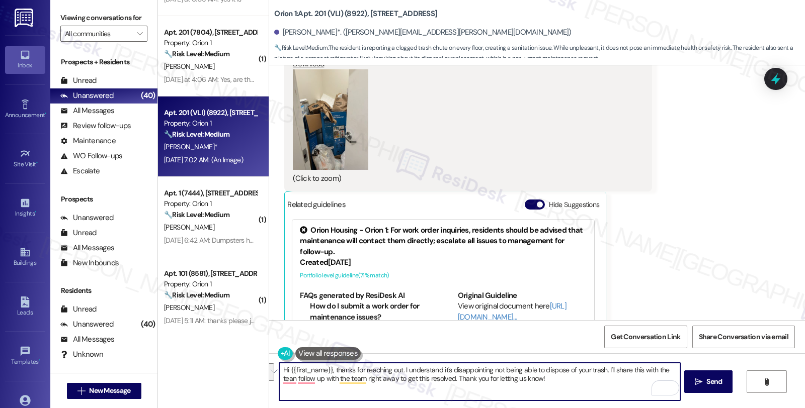
click at [605, 366] on textarea "Hi {{first_name}}, thanks for reaching out. I understand it's disappointing not…" at bounding box center [479, 382] width 400 height 38
drag, startPoint x: 602, startPoint y: 369, endPoint x: 609, endPoint y: 383, distance: 15.3
click at [609, 383] on textarea "Hi {{first_name}}, thanks for reaching out. I understand it's disappointing not…" at bounding box center [479, 382] width 400 height 38
click at [602, 370] on textarea "Hi {{first_name}}, thanks for reaching out. I understand it's disappointing not…" at bounding box center [479, 382] width 400 height 38
type textarea "Hi {{first_name}}, thanks for reaching out. I understand it's disappointing not…"
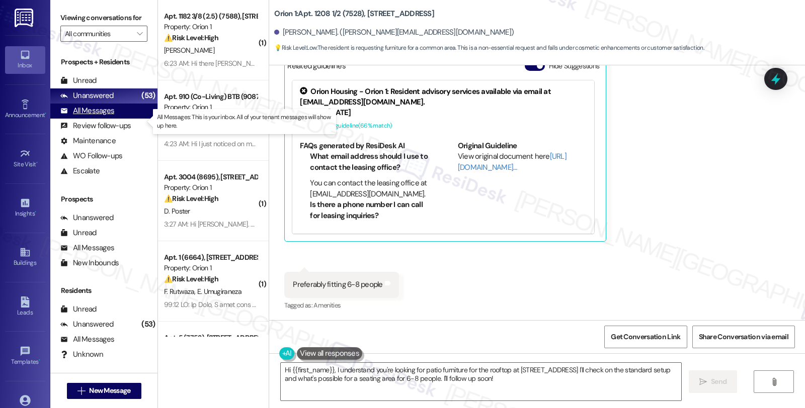
click at [102, 116] on div "All Messages" at bounding box center [87, 111] width 54 height 11
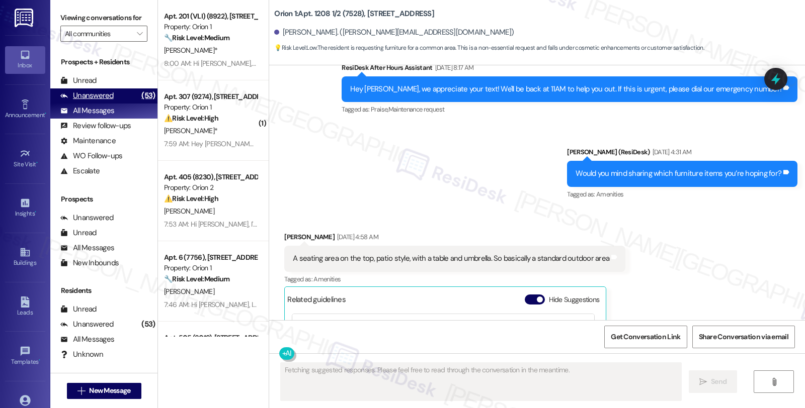
scroll to position [913, 0]
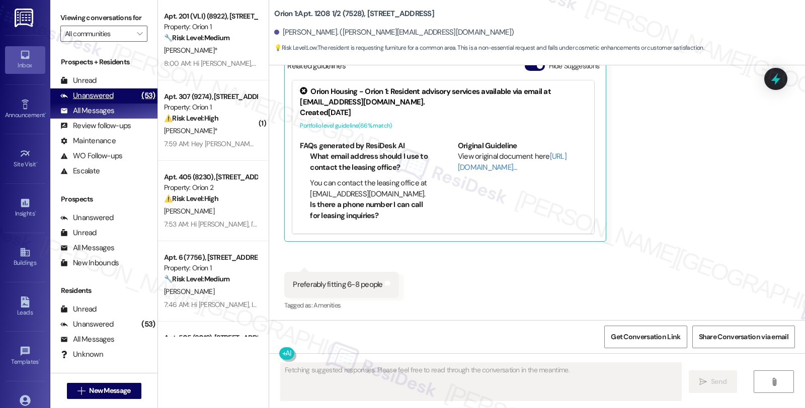
click at [111, 101] on div "Unanswered" at bounding box center [86, 96] width 53 height 11
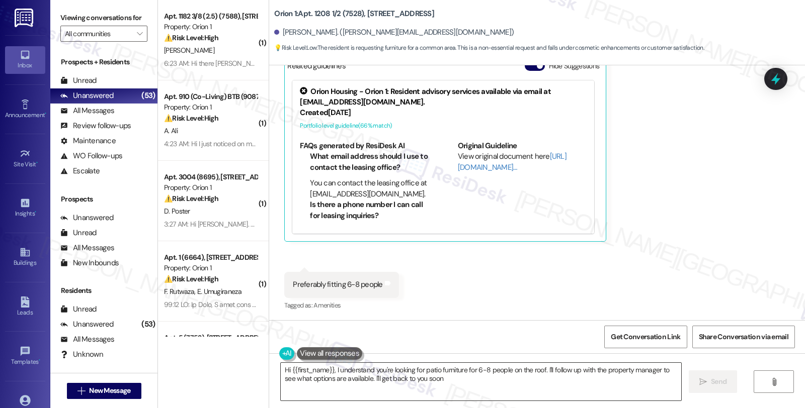
type textarea "Hi {{first_name}}, I understand you're looking for patio furniture for 6-8 peop…"
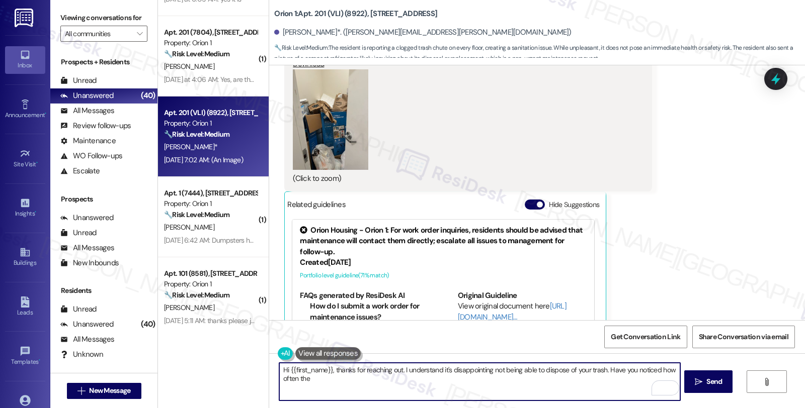
scroll to position [157, 0]
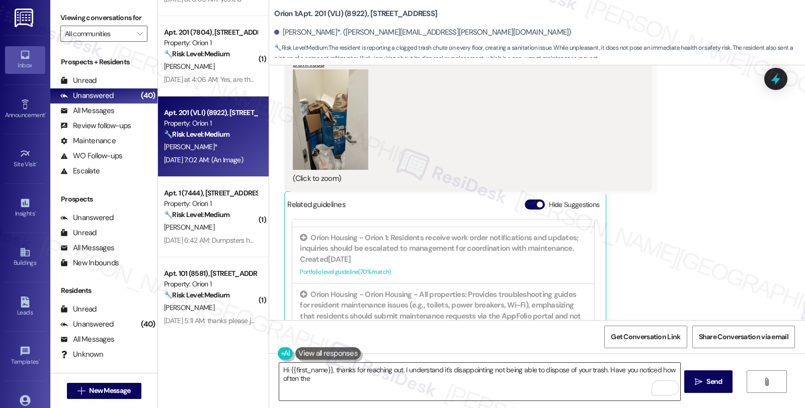
click at [313, 380] on textarea "Hi {{first_name}}, thanks for reaching out. I understand it's disappointing not…" at bounding box center [479, 382] width 400 height 38
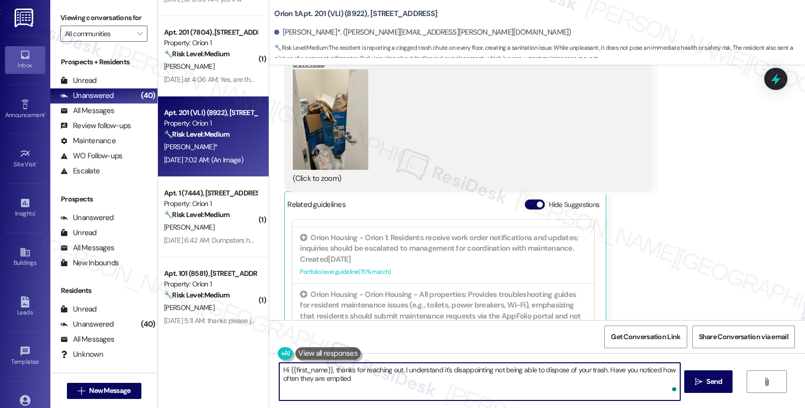
type textarea "Hi {{first_name}}, thanks for reaching out. I understand it's disappointing not…"
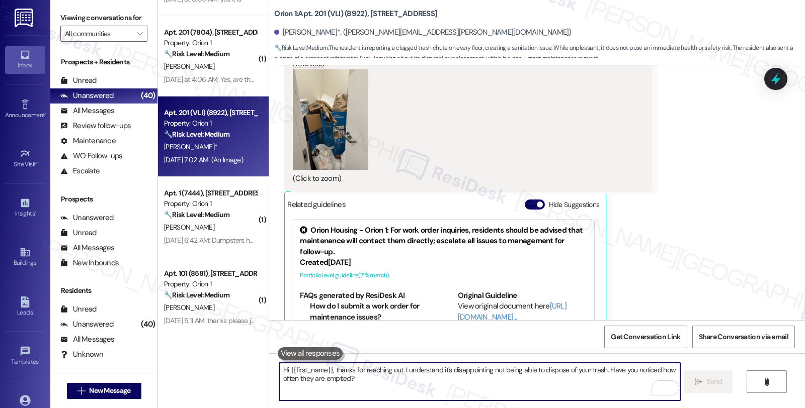
scroll to position [6939, 0]
